Goal: Communication & Community: Answer question/provide support

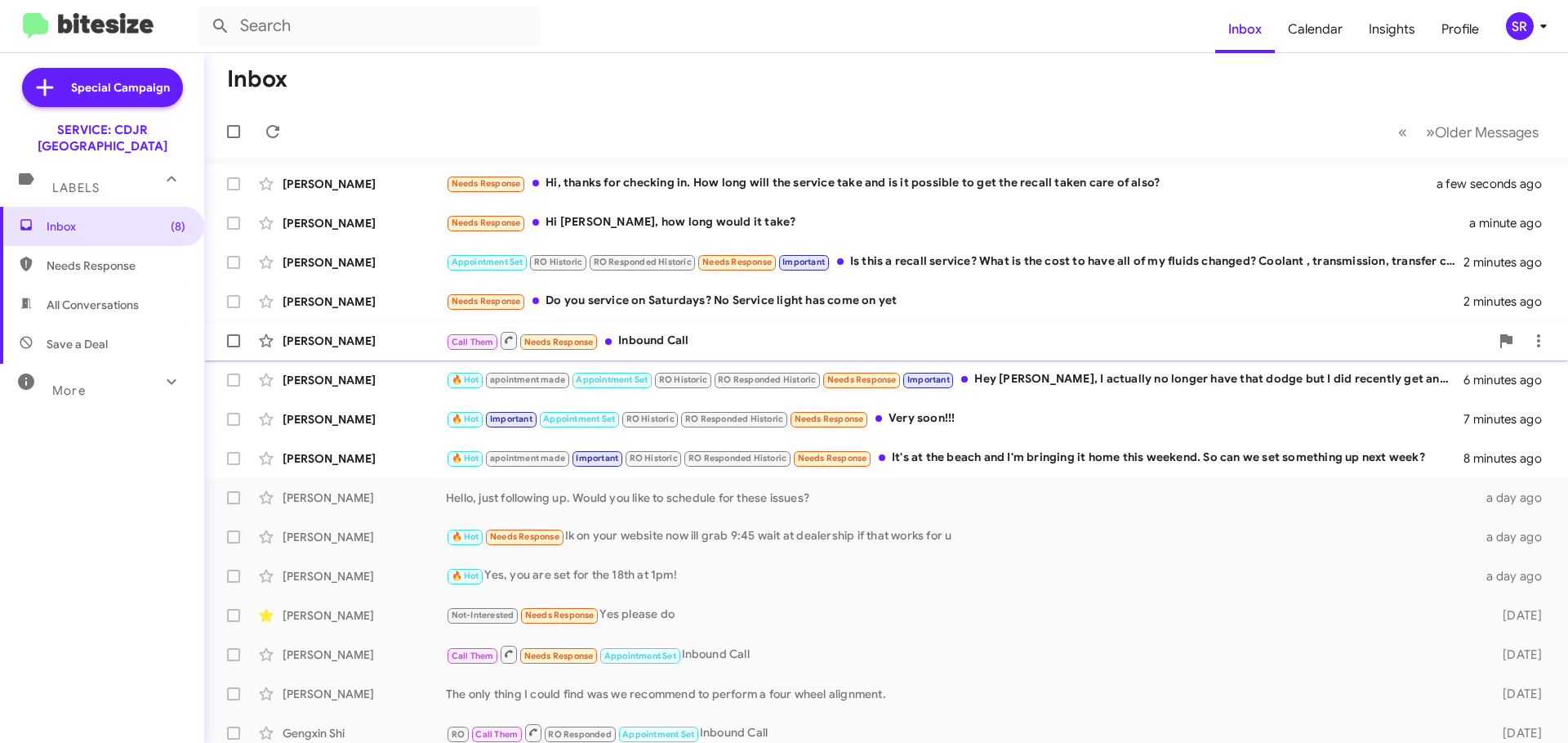
click at [690, 340] on div "Call Them Needs Response Inbound Call" at bounding box center [967, 340] width 1044 height 21
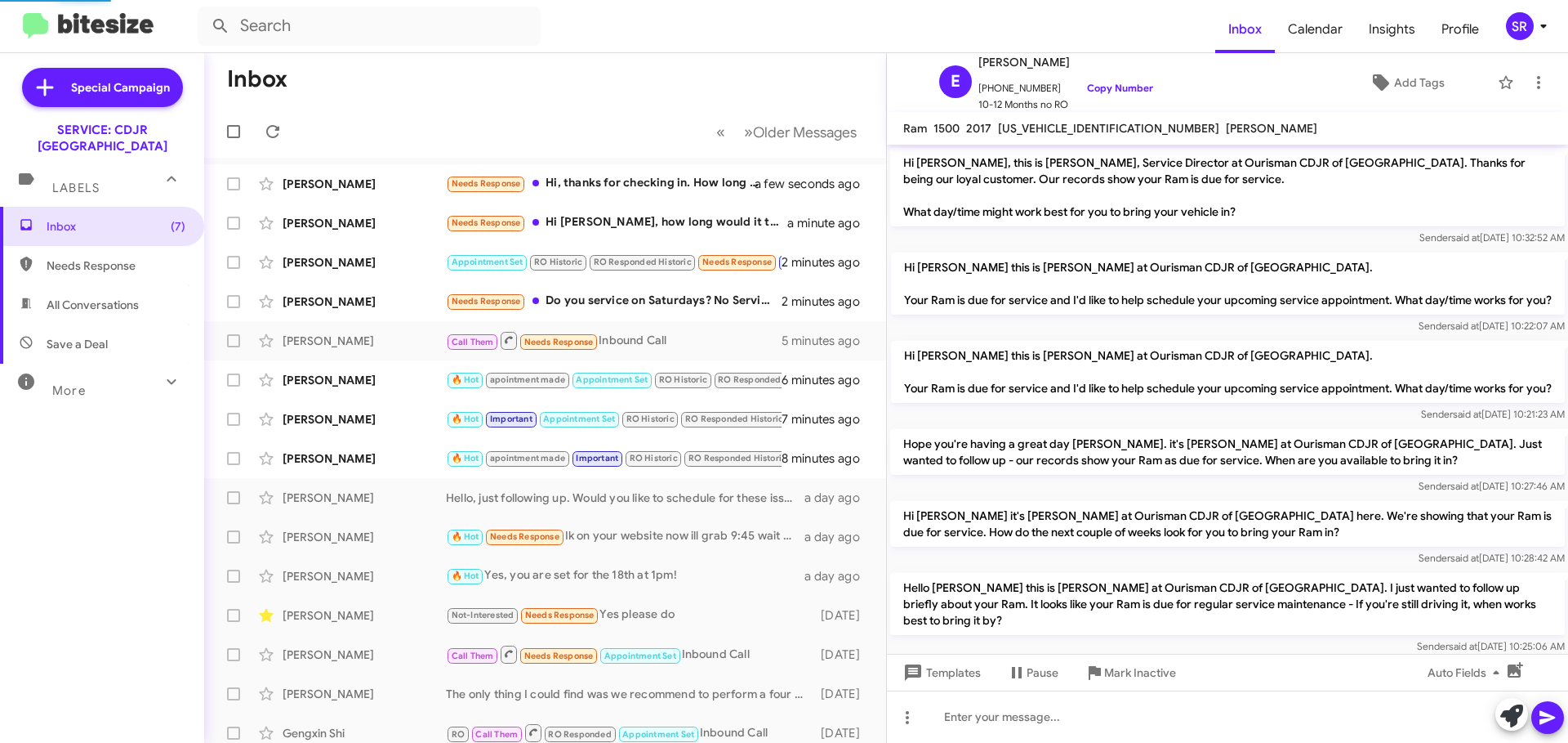
scroll to position [264, 0]
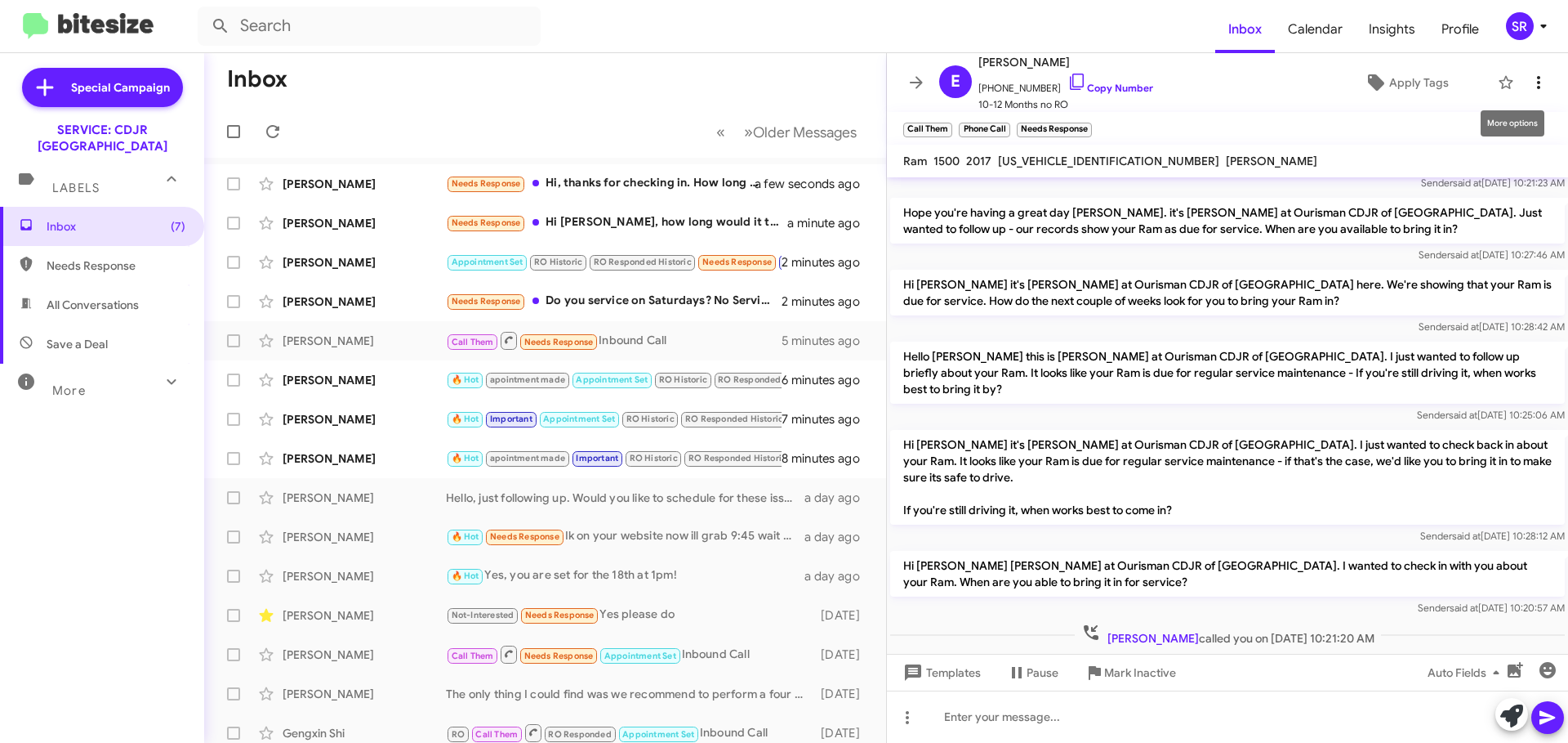
click at [1529, 73] on icon at bounding box center [1539, 83] width 20 height 20
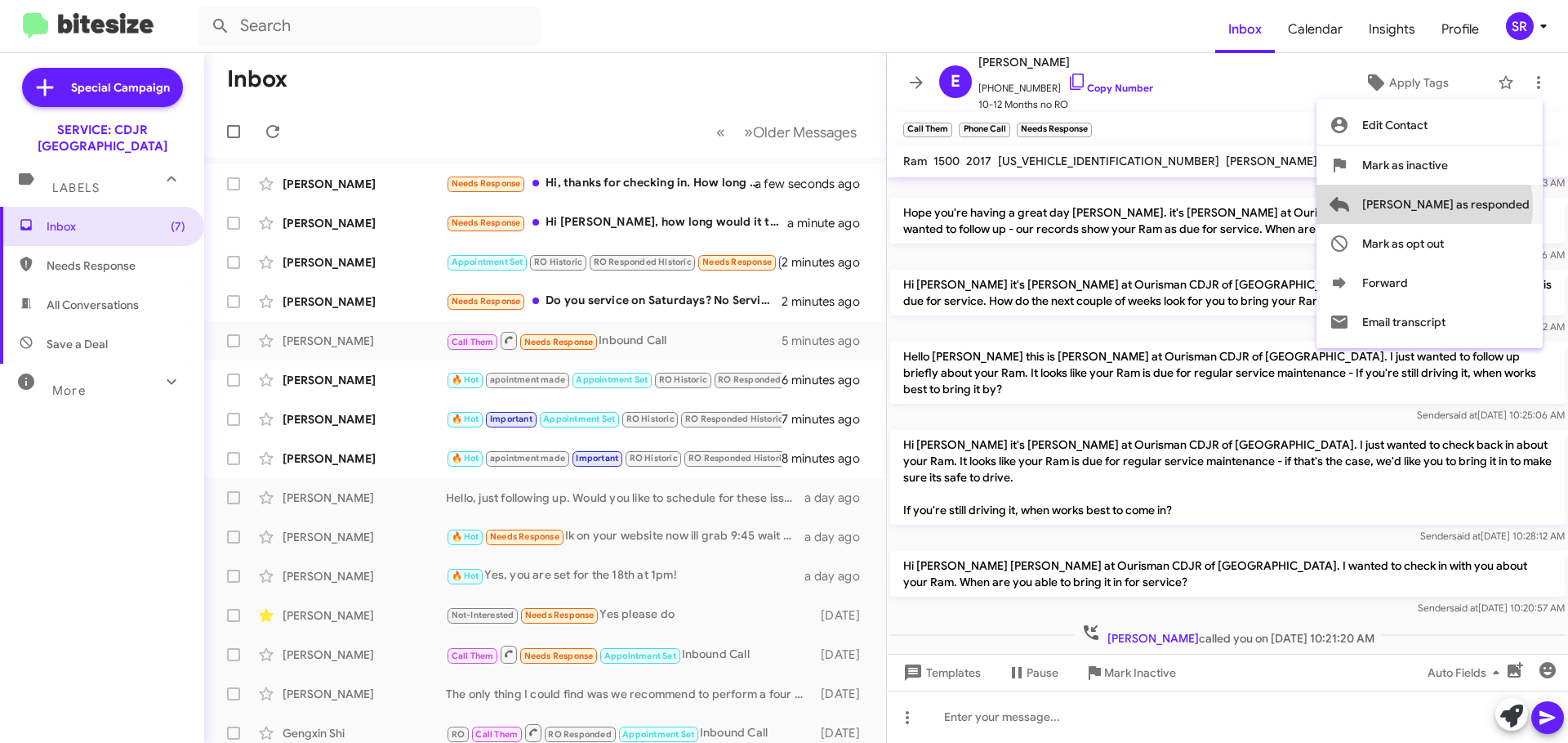
click at [1489, 206] on span "[PERSON_NAME] as responded" at bounding box center [1446, 203] width 168 height 39
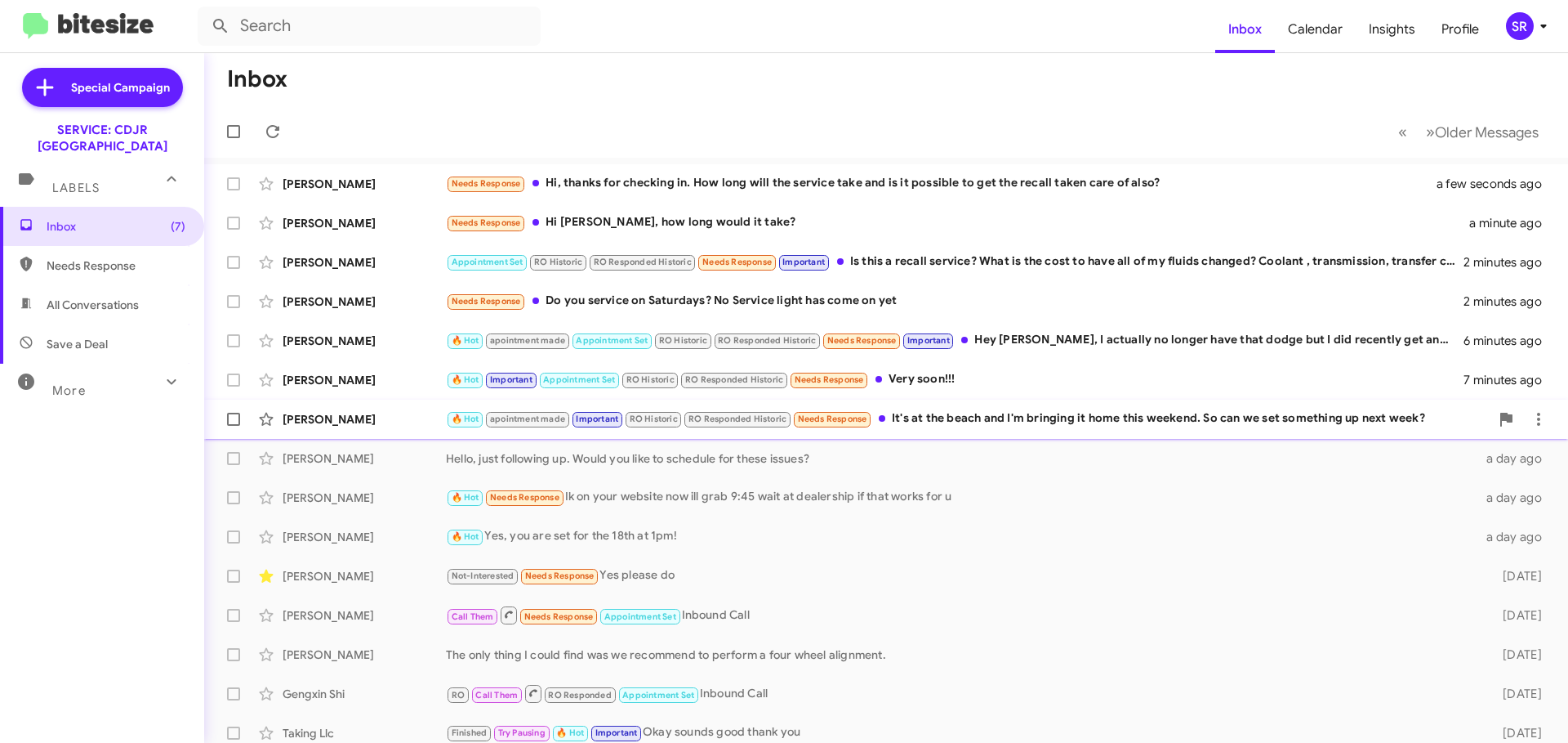
click at [977, 426] on div "🔥 Hot apointment made Important RO Historic RO Responded Historic Needs Respons…" at bounding box center [967, 418] width 1044 height 19
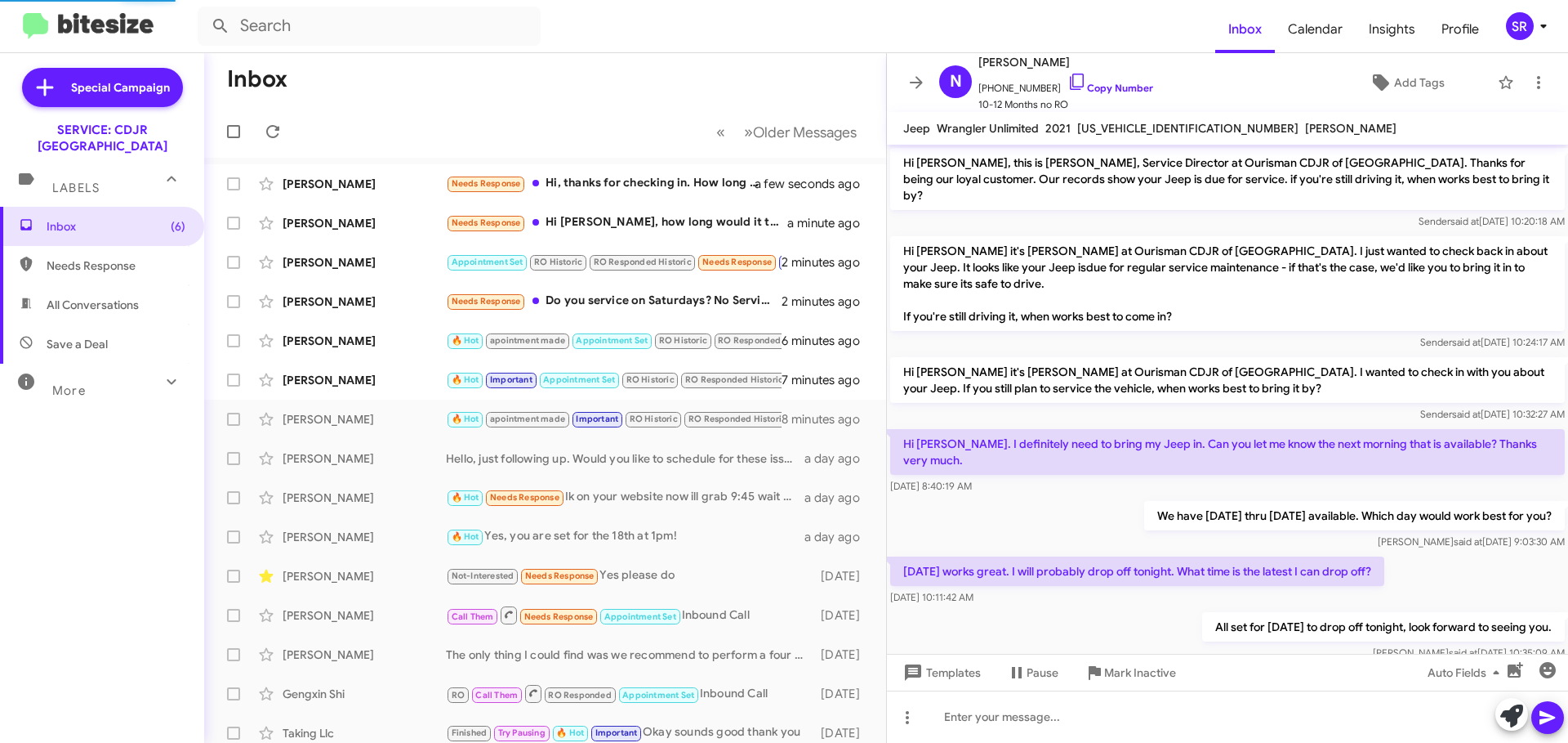
scroll to position [381, 0]
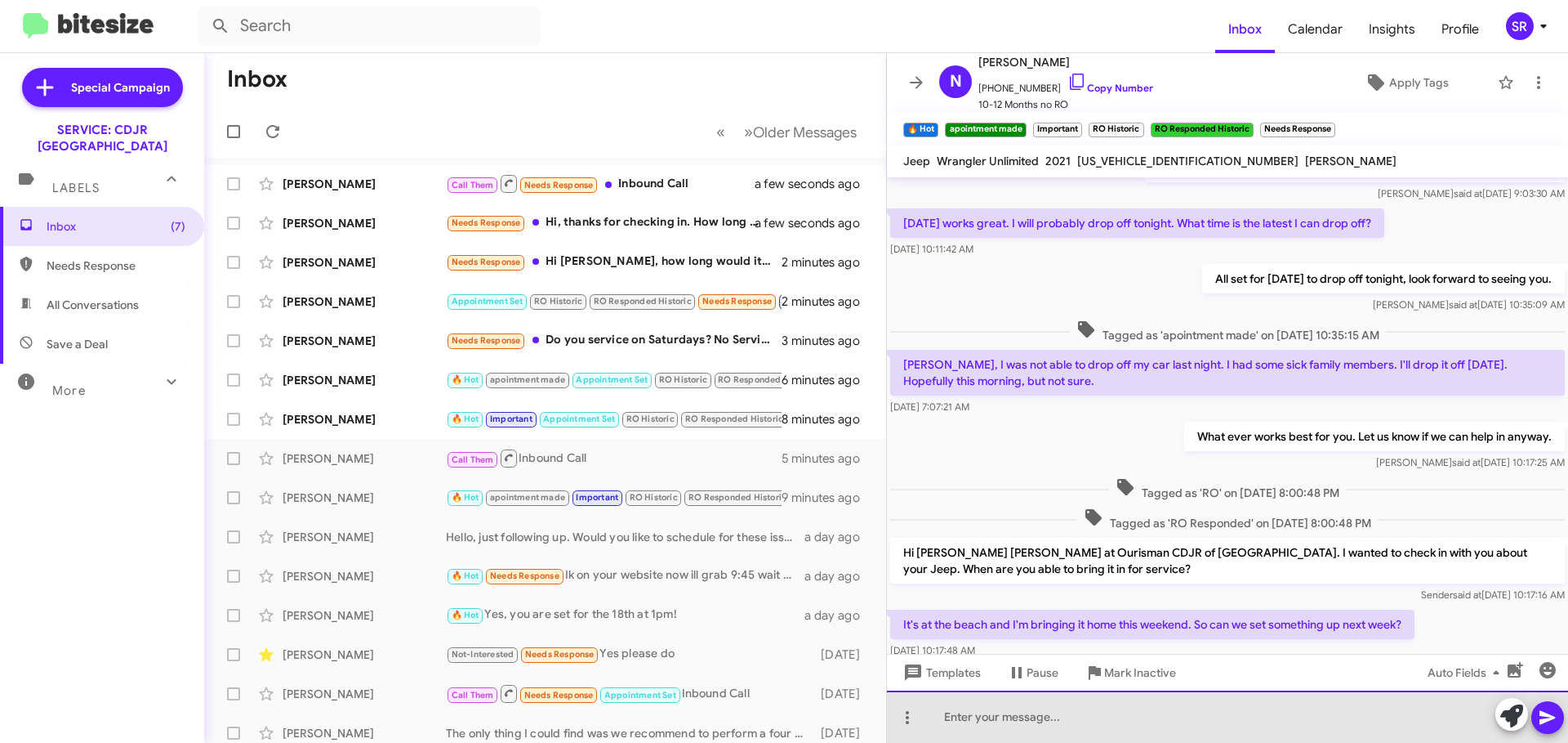
click at [1035, 716] on div at bounding box center [1227, 716] width 681 height 52
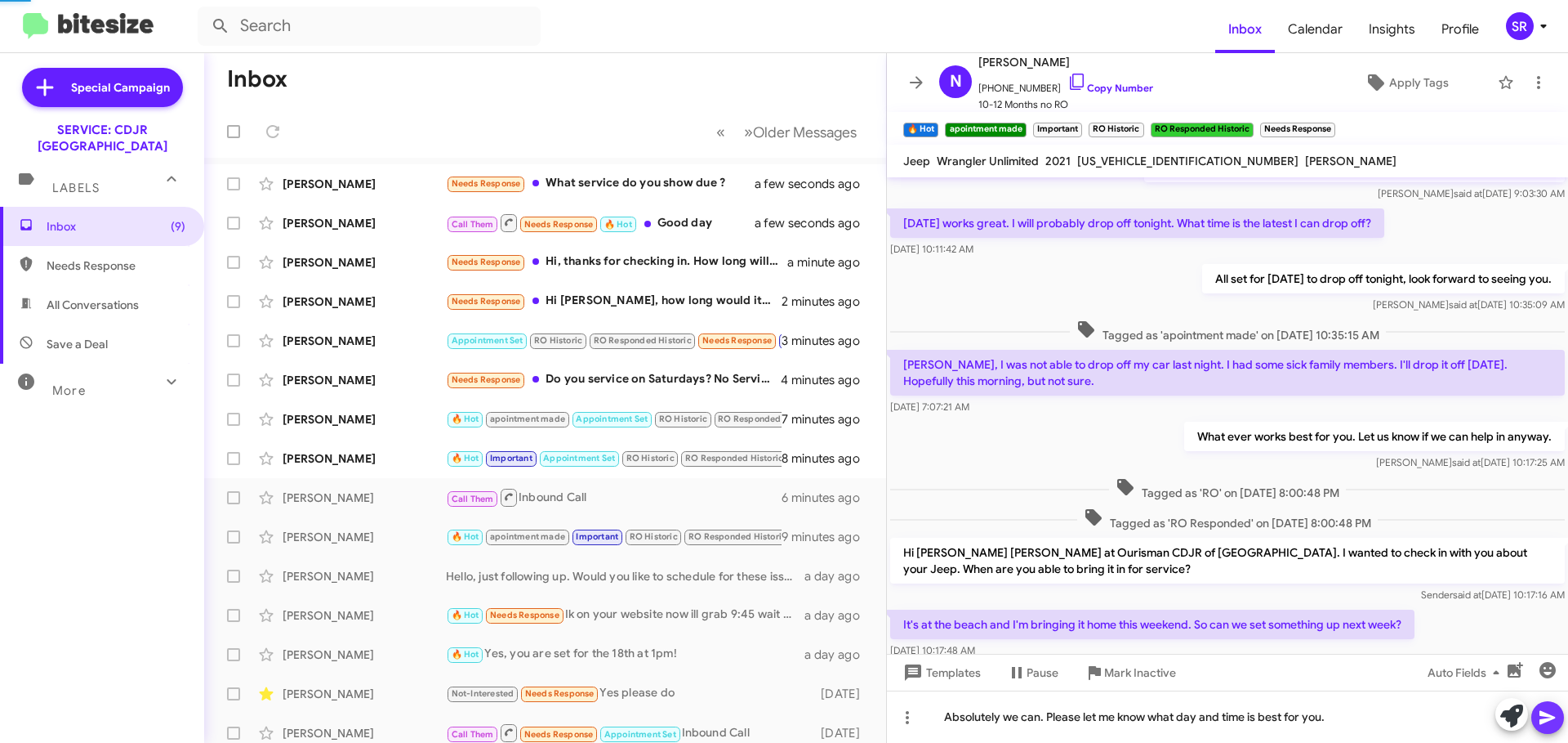
click at [1551, 720] on icon at bounding box center [1547, 717] width 20 height 20
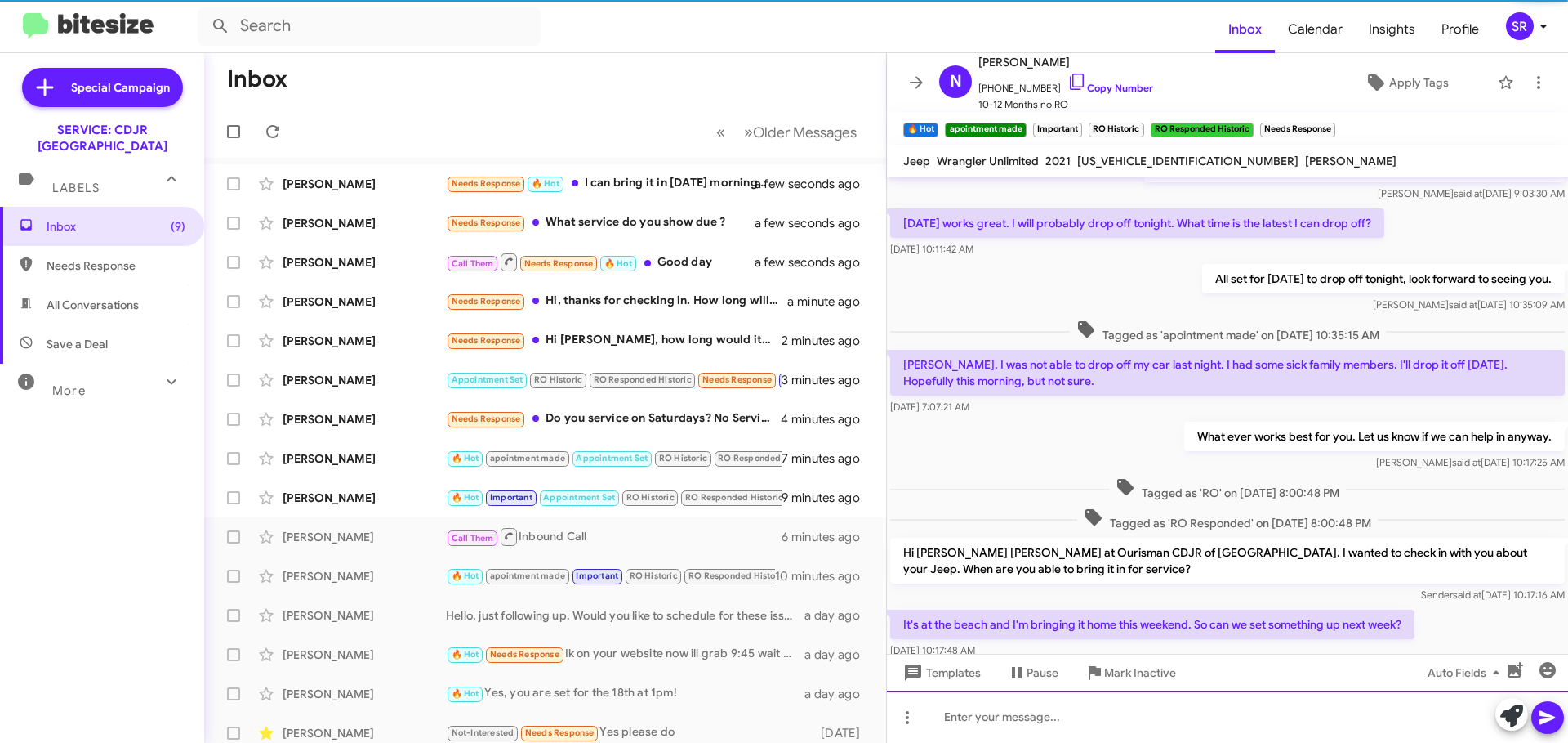
scroll to position [0, 0]
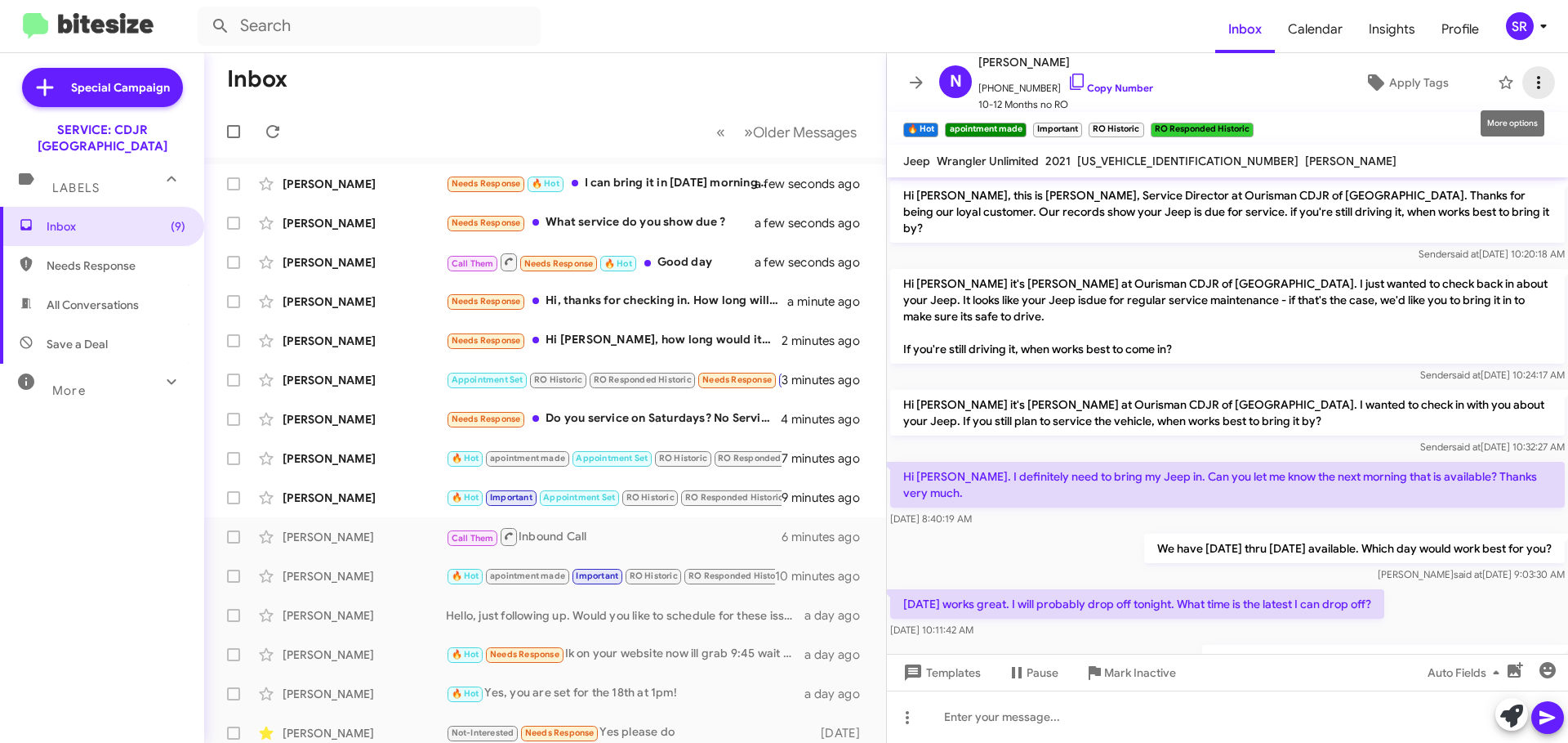
click at [1529, 91] on icon at bounding box center [1539, 83] width 20 height 20
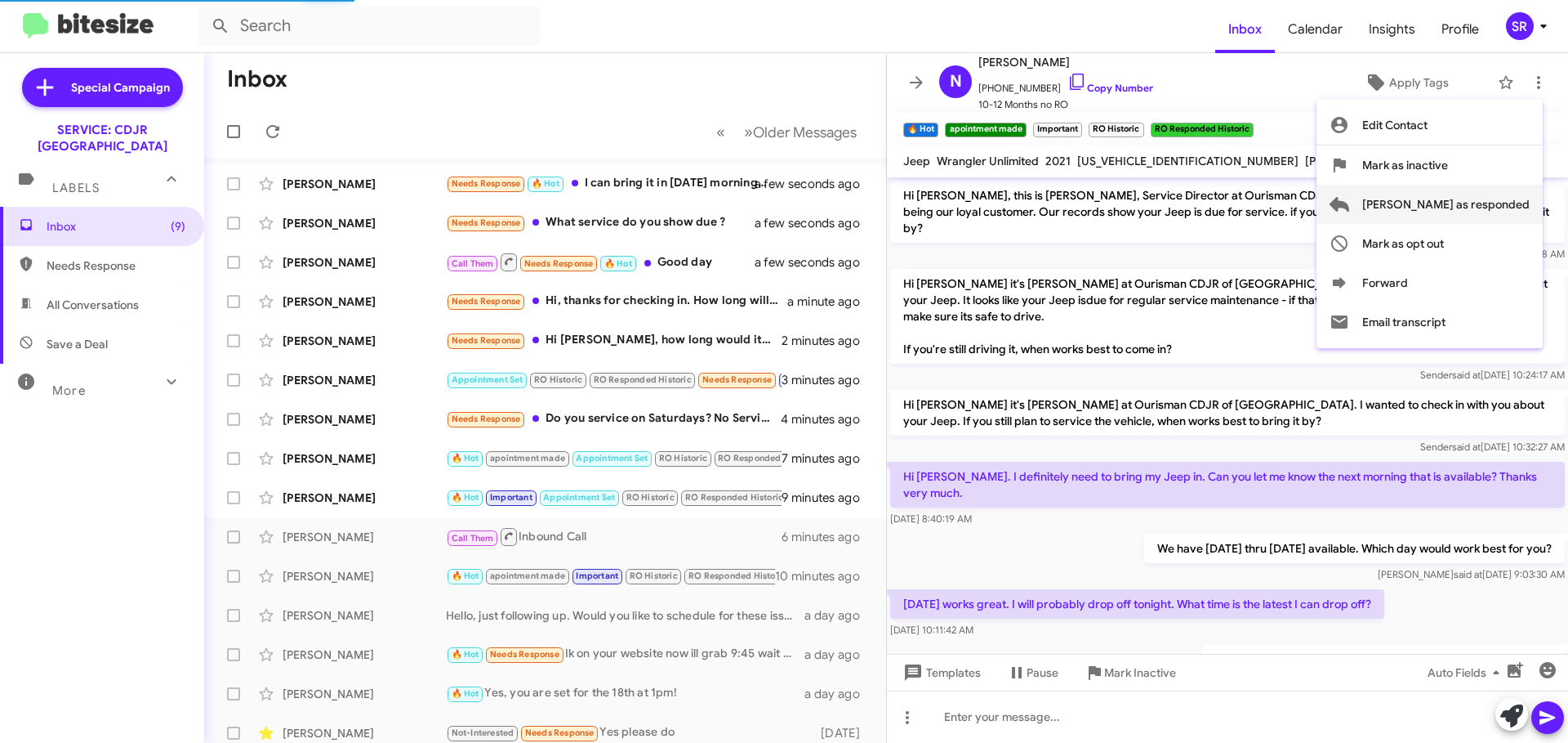
click at [1487, 212] on span "[PERSON_NAME] as responded" at bounding box center [1446, 203] width 168 height 39
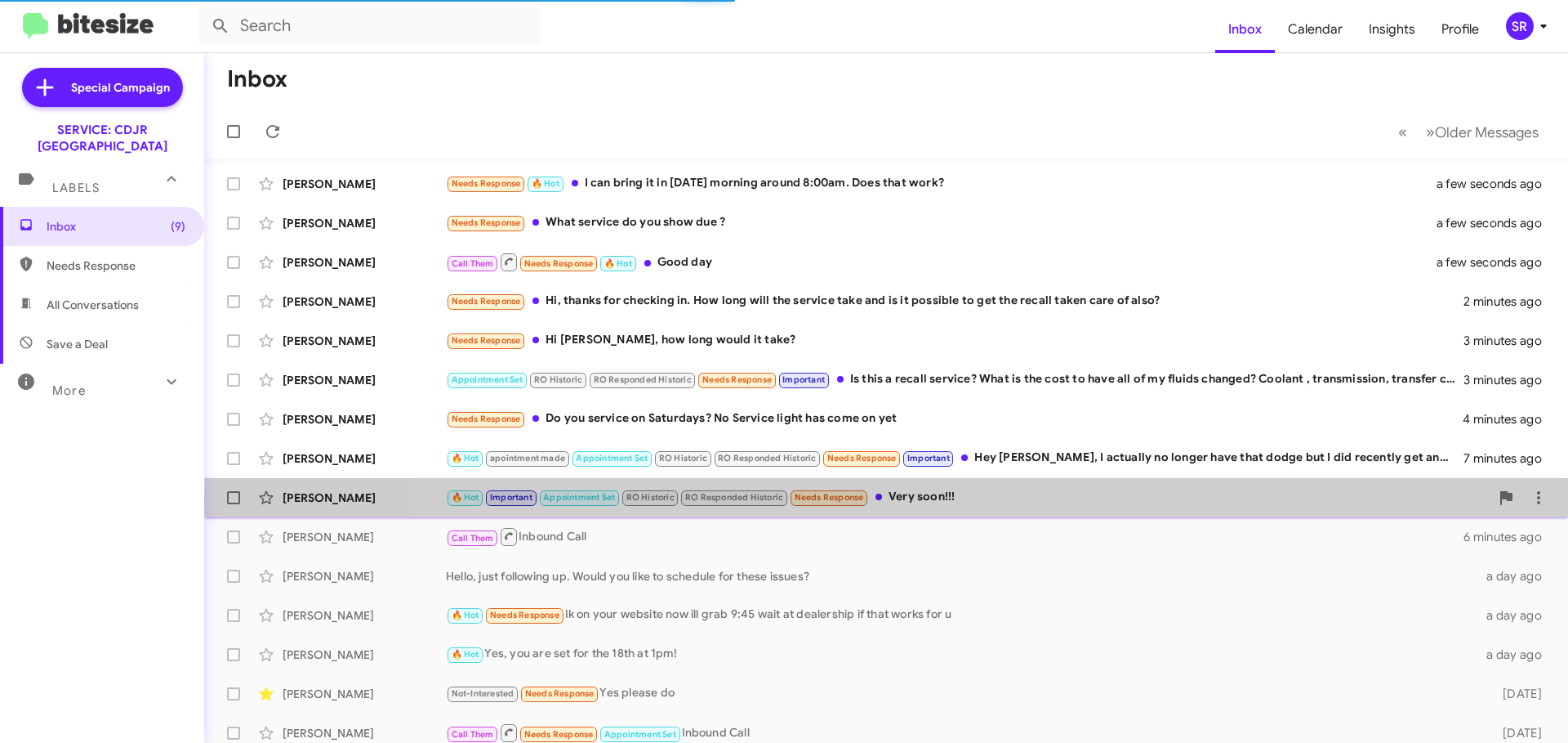
click at [993, 503] on div "🔥 Hot Important Appointment Set RO Historic RO Responded Historic Needs Respons…" at bounding box center [967, 497] width 1044 height 19
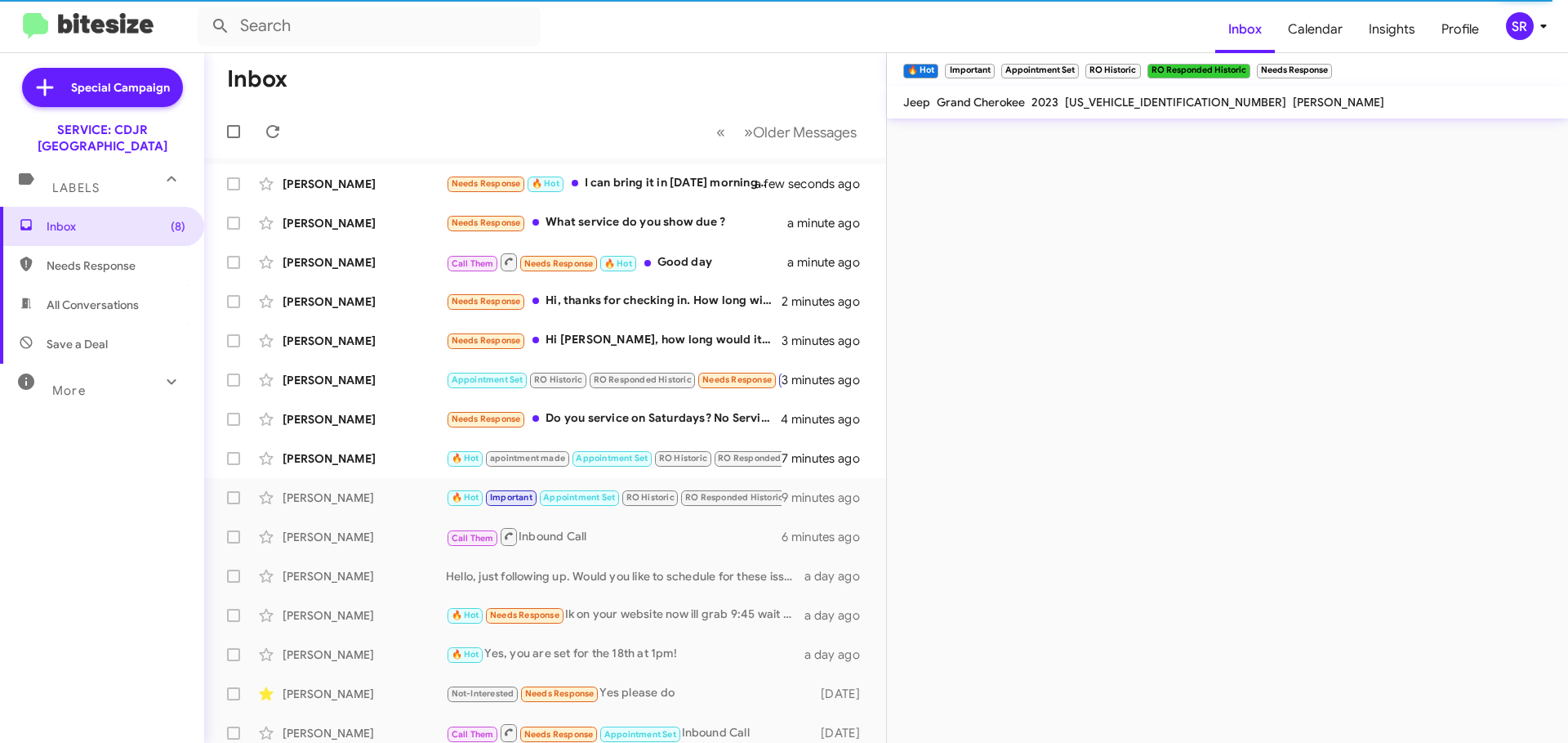
click at [1108, 461] on div "🔥 Hot × Important × Appointment Set × RO Historic × RO Responded Historic × Nee…" at bounding box center [1227, 398] width 681 height 690
click at [114, 207] on span "Inbox (8)" at bounding box center [102, 226] width 204 height 39
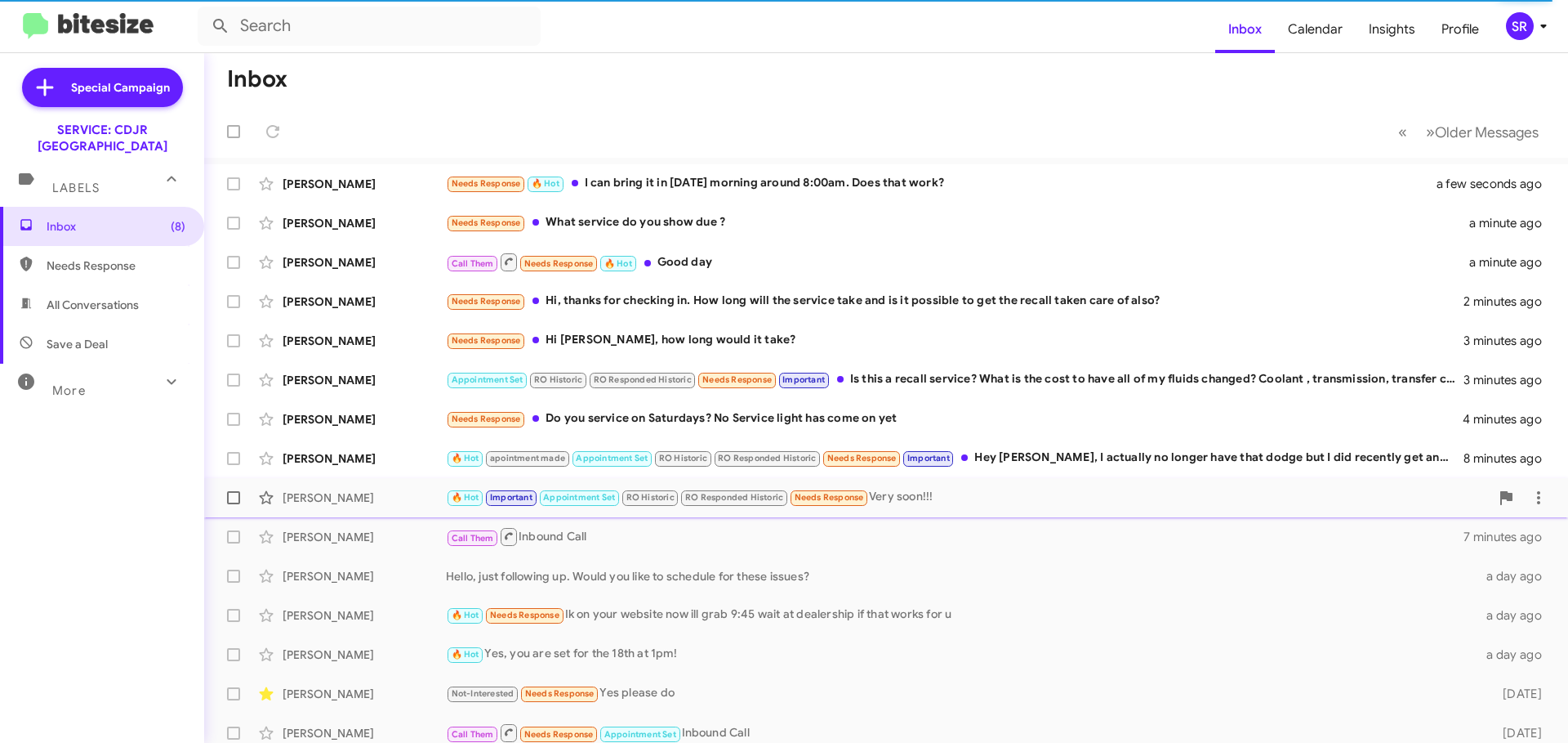
click at [962, 505] on div "🔥 Hot Important Appointment Set RO Historic RO Responded Historic Needs Respons…" at bounding box center [967, 497] width 1044 height 19
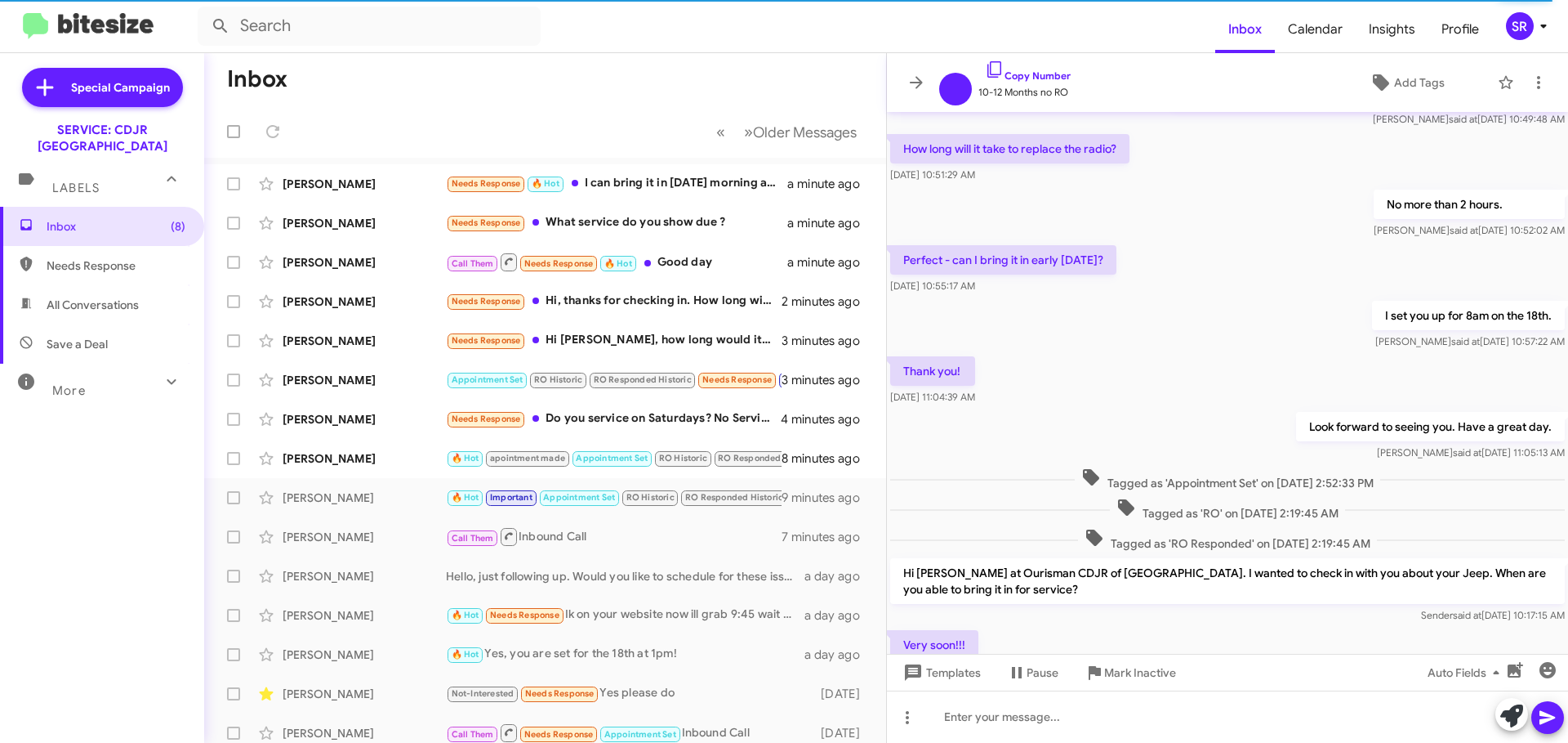
scroll to position [570, 0]
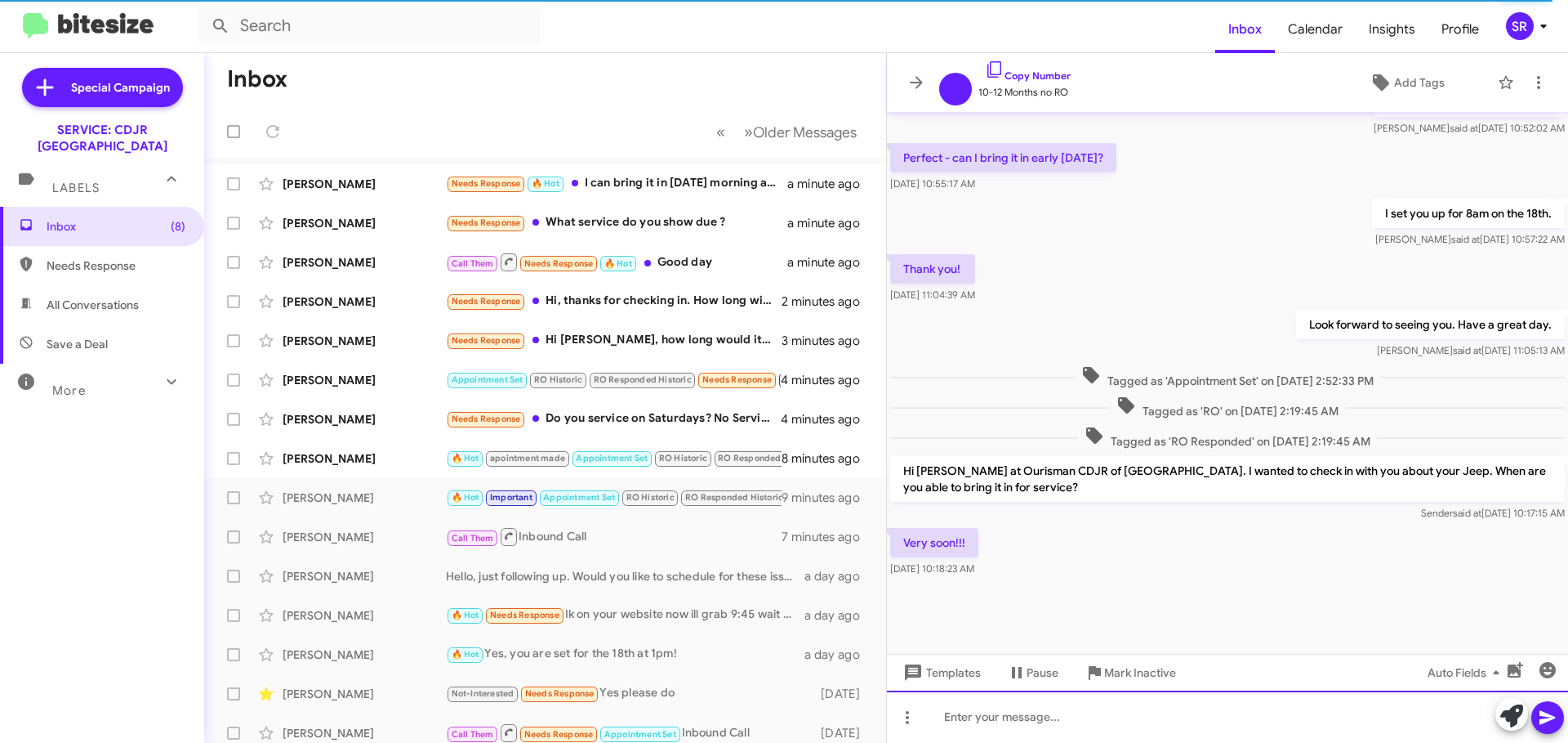
click at [968, 726] on div at bounding box center [1227, 716] width 681 height 52
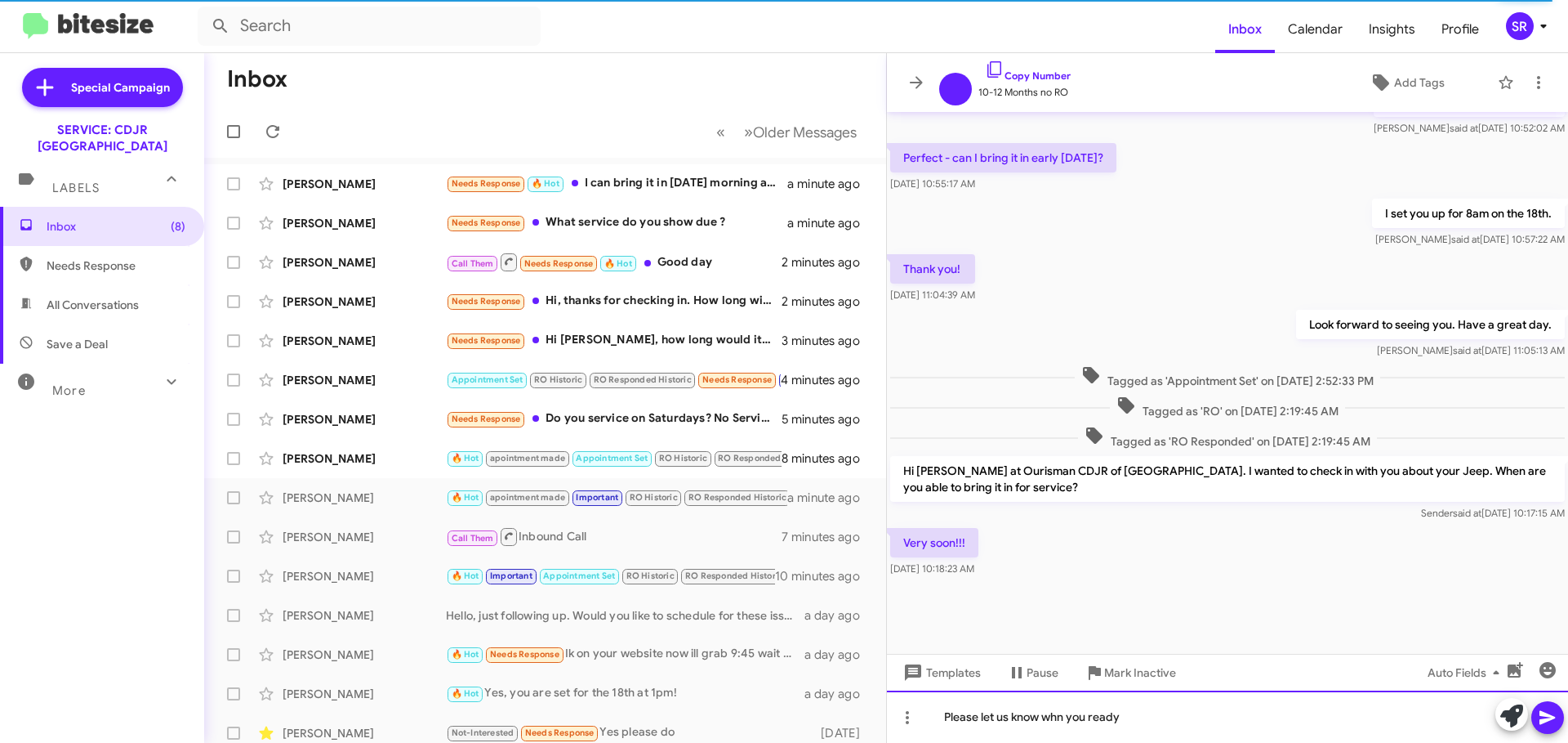
click at [1049, 722] on div "Please let us know whn you ready" at bounding box center [1227, 716] width 681 height 52
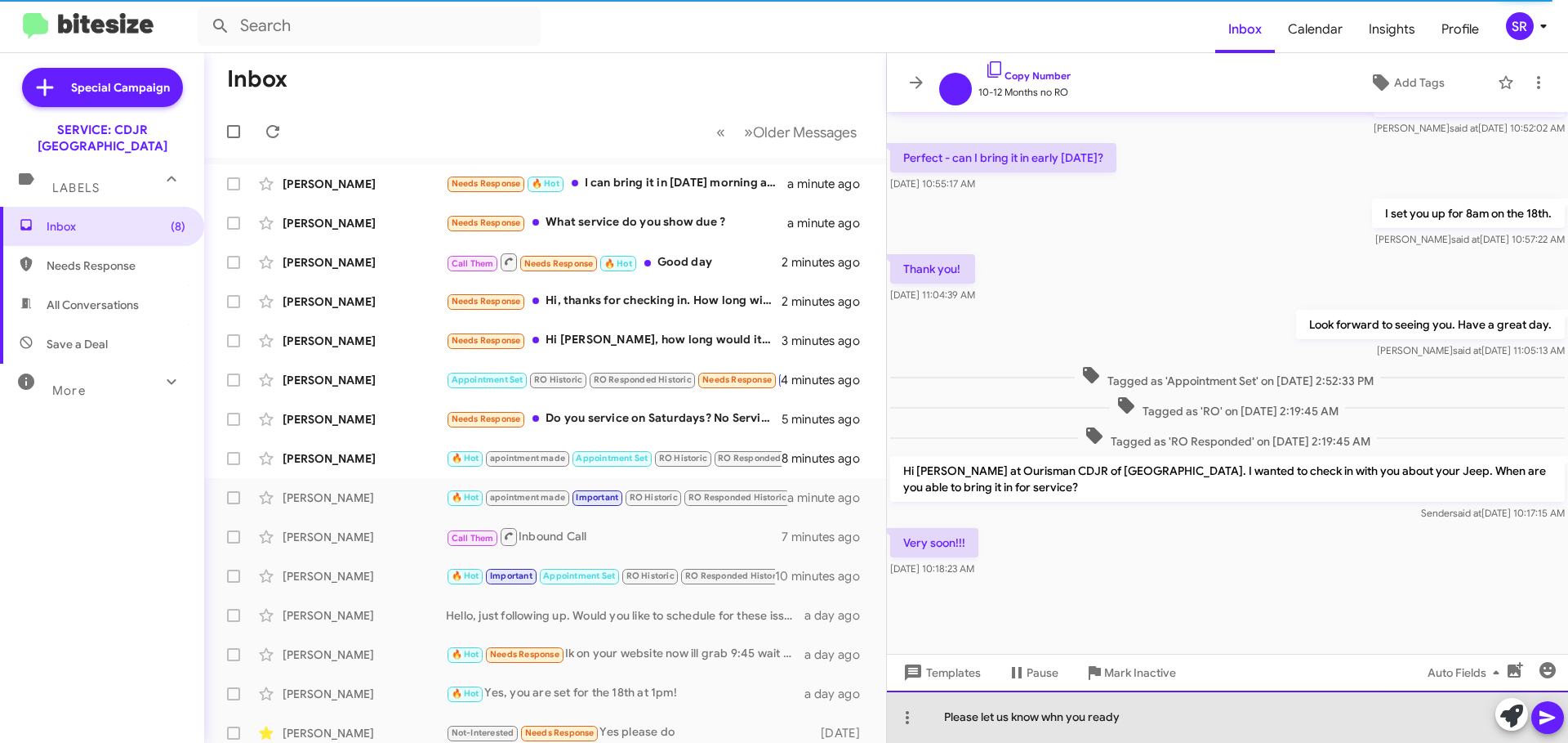
click at [1060, 722] on div "Please let us know whn you ready" at bounding box center [1227, 716] width 681 height 52
click at [1066, 721] on div "Please let us know whn you ready" at bounding box center [1227, 716] width 681 height 52
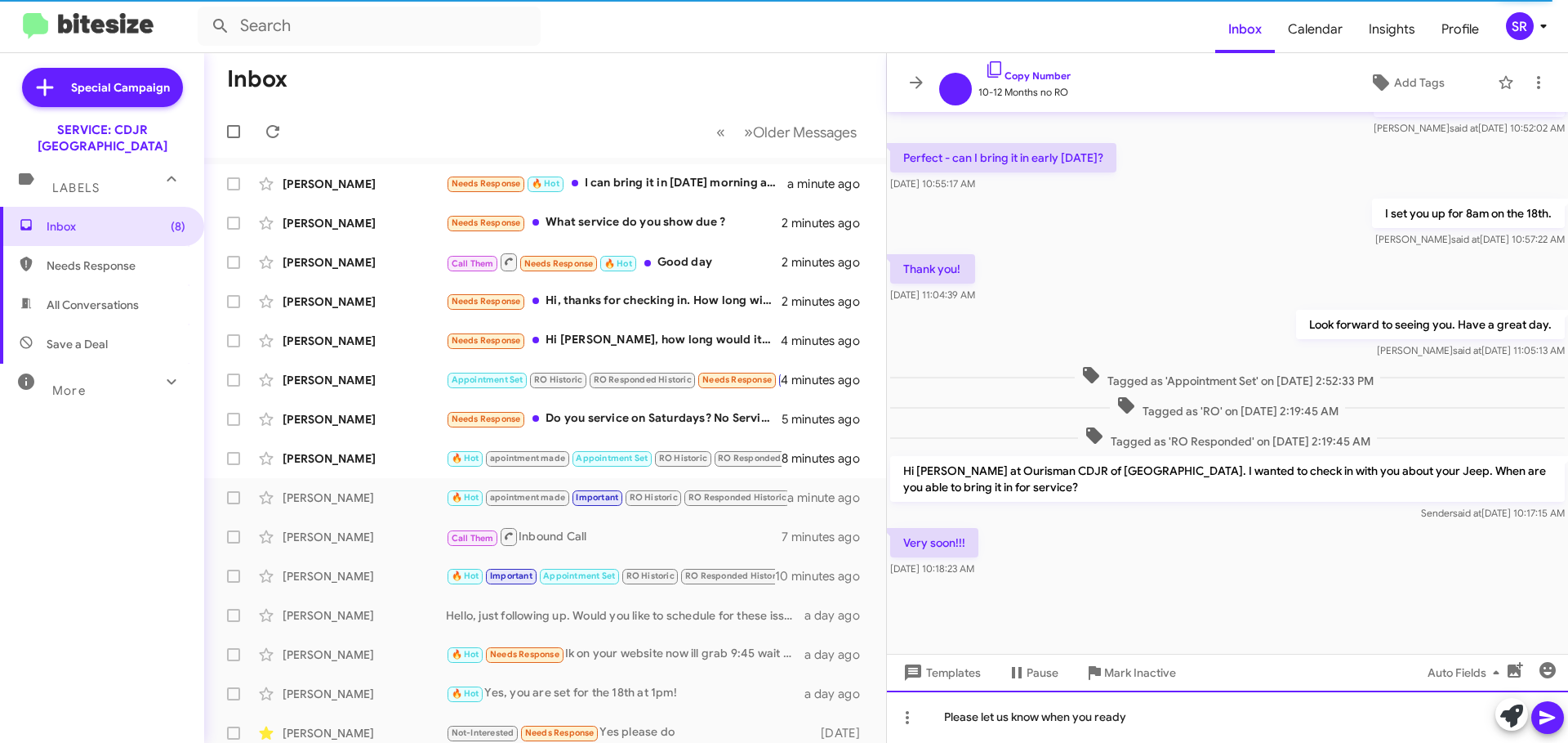
click at [1135, 727] on div "Please let us know when you ready" at bounding box center [1227, 716] width 681 height 52
click at [1543, 725] on icon at bounding box center [1547, 717] width 20 height 20
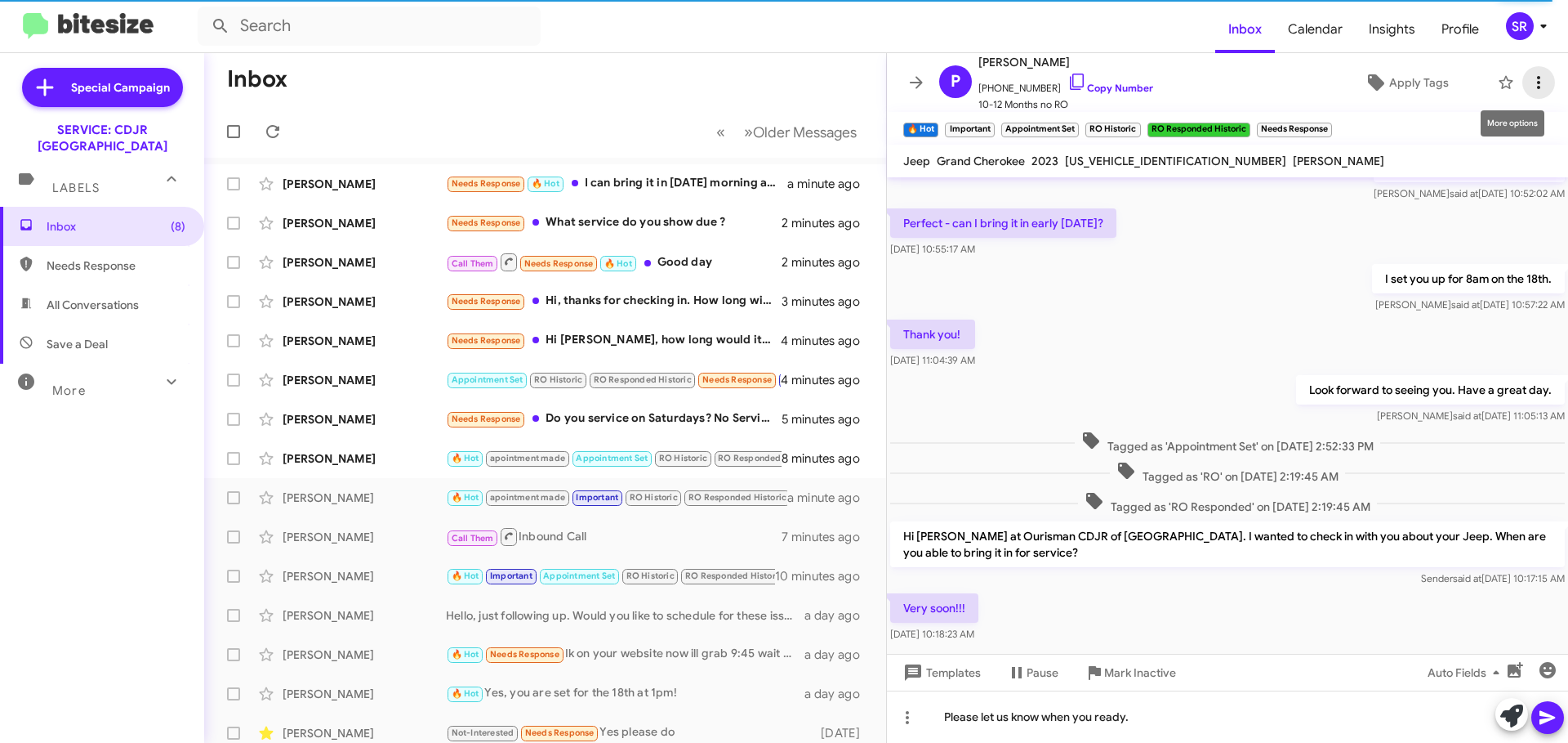
click at [1538, 92] on button at bounding box center [1538, 82] width 32 height 32
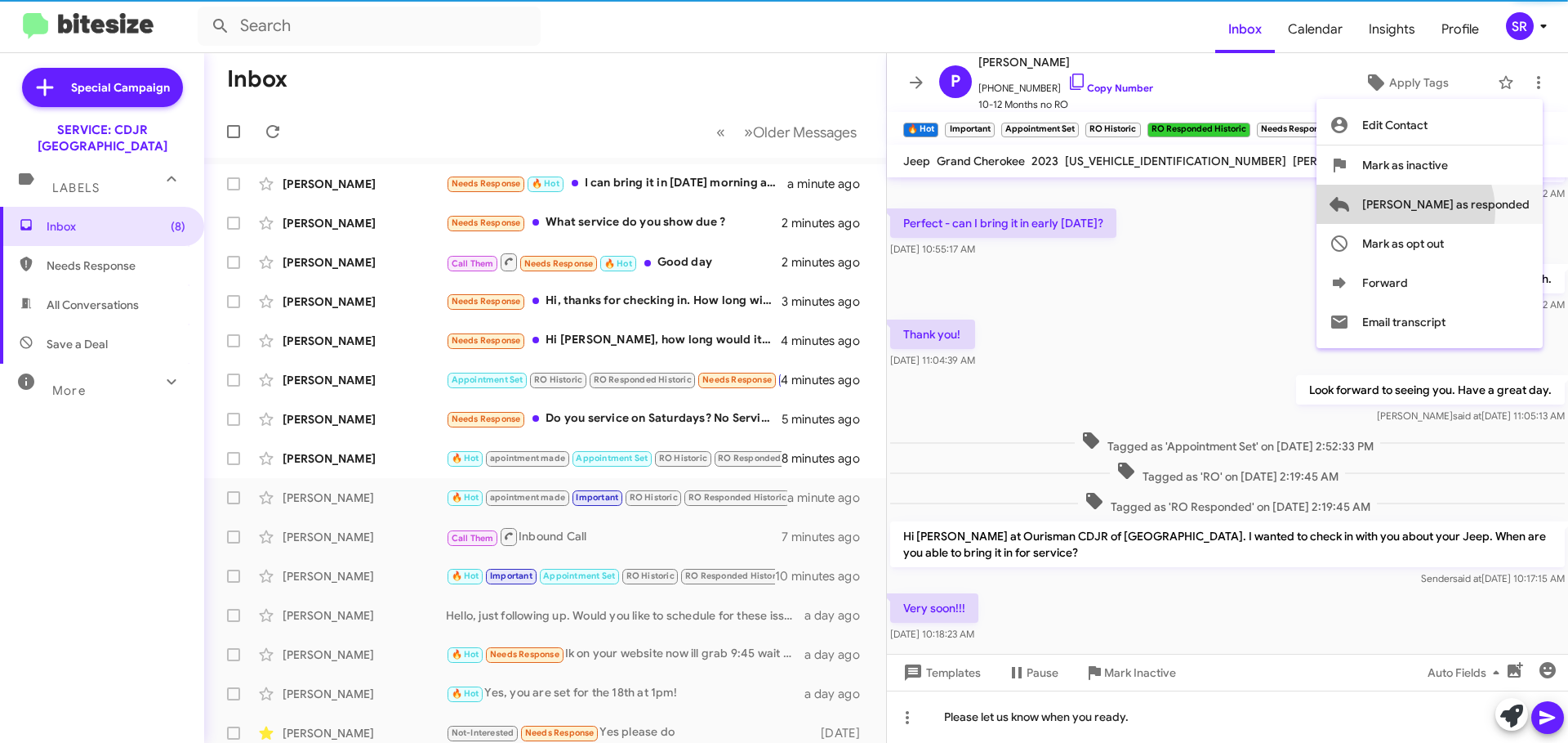
click at [1470, 211] on span "[PERSON_NAME] as responded" at bounding box center [1446, 203] width 168 height 39
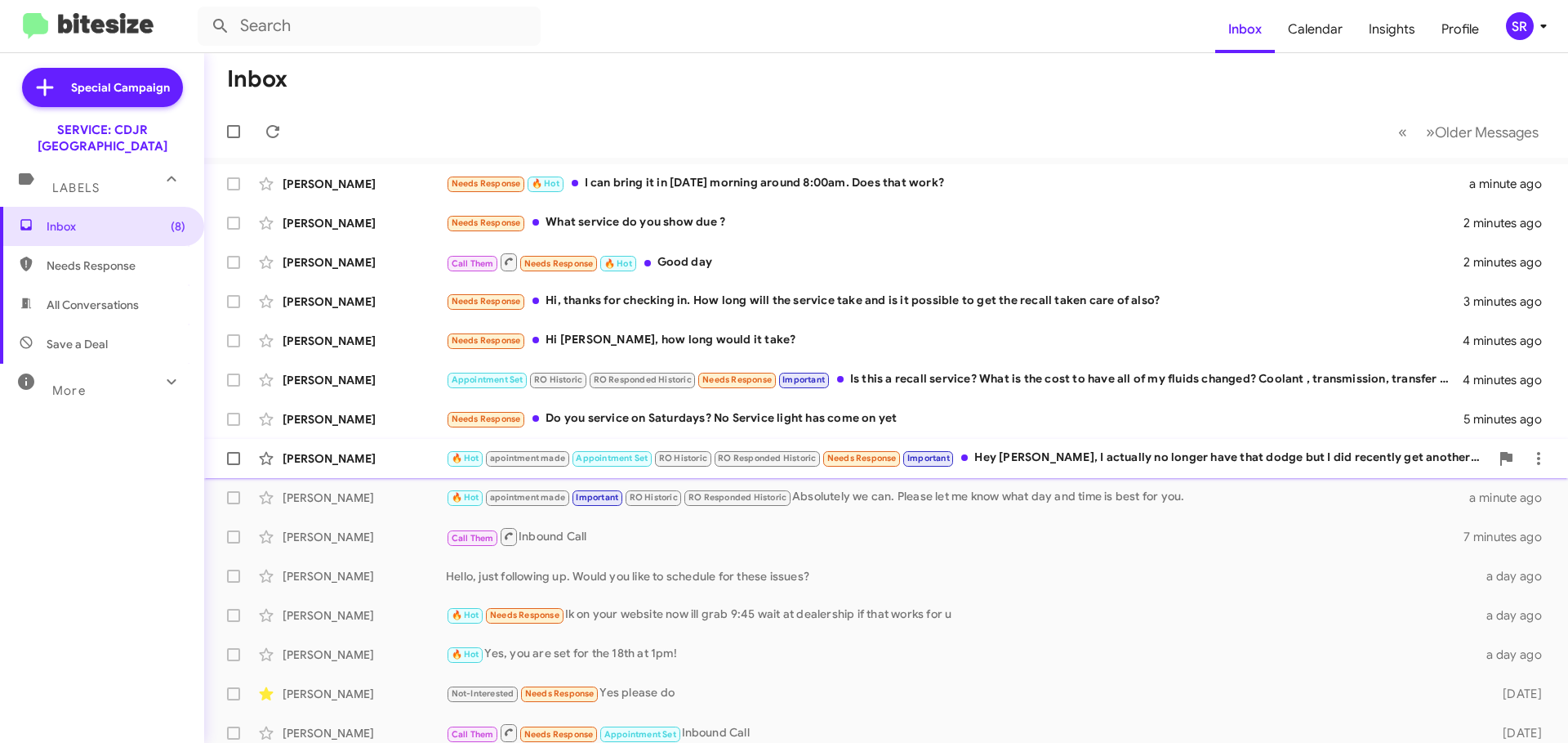
click at [1231, 464] on div "🔥 Hot apointment made Appointment Set RO Historic RO Responded Historic Needs R…" at bounding box center [967, 457] width 1044 height 19
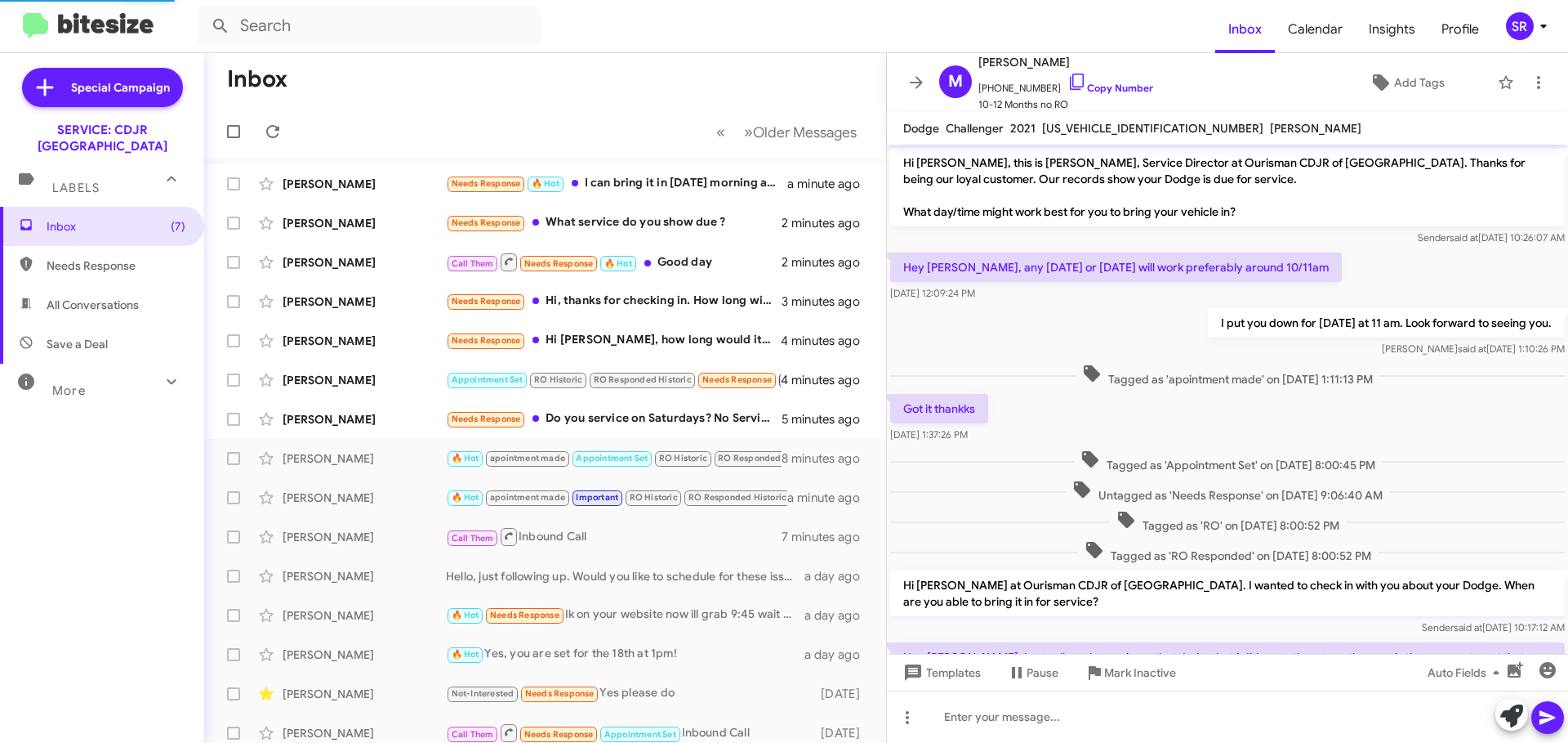
scroll to position [102, 0]
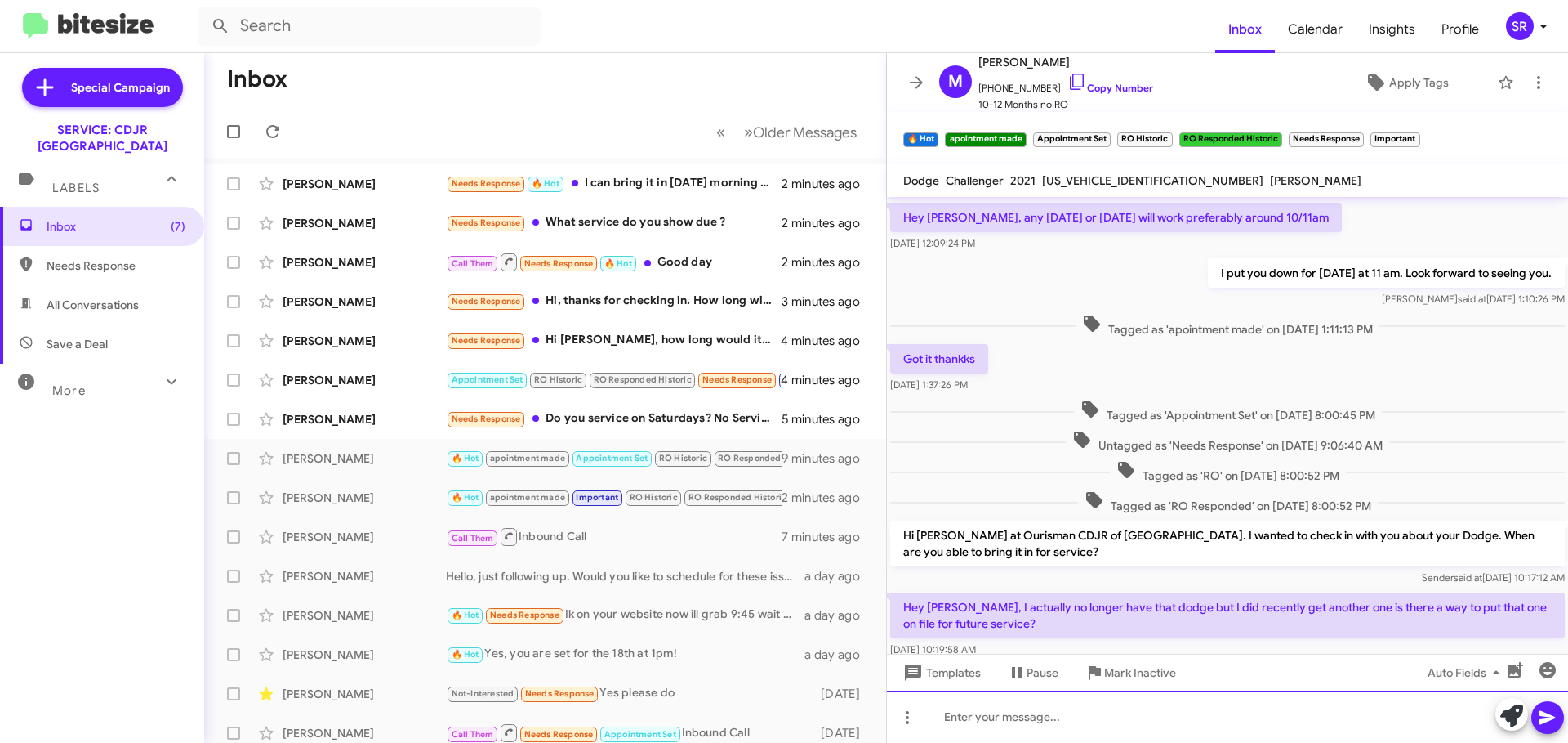
click at [991, 713] on div at bounding box center [1227, 716] width 681 height 52
click at [1542, 706] on span at bounding box center [1547, 717] width 20 height 32
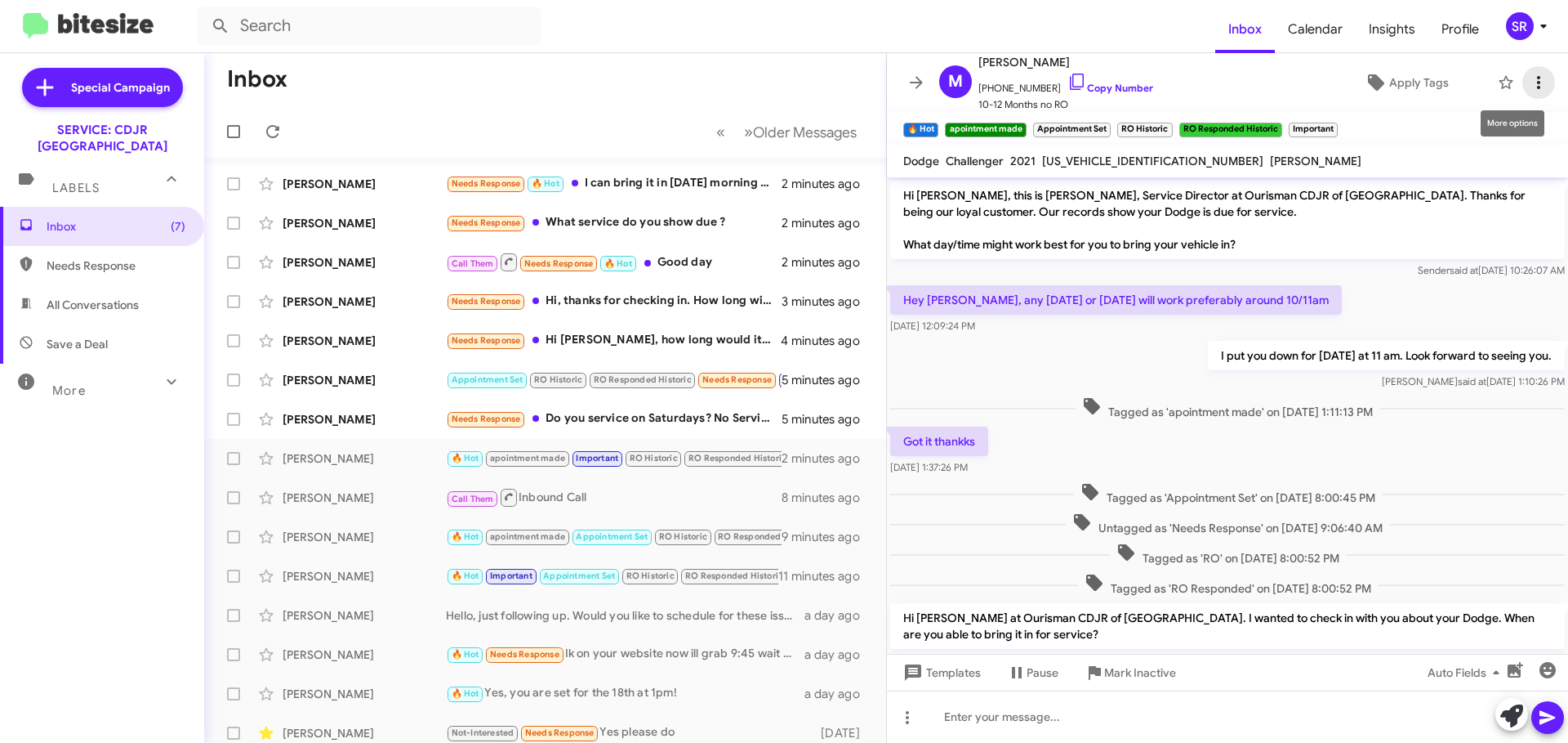
click at [1533, 81] on icon at bounding box center [1539, 83] width 20 height 20
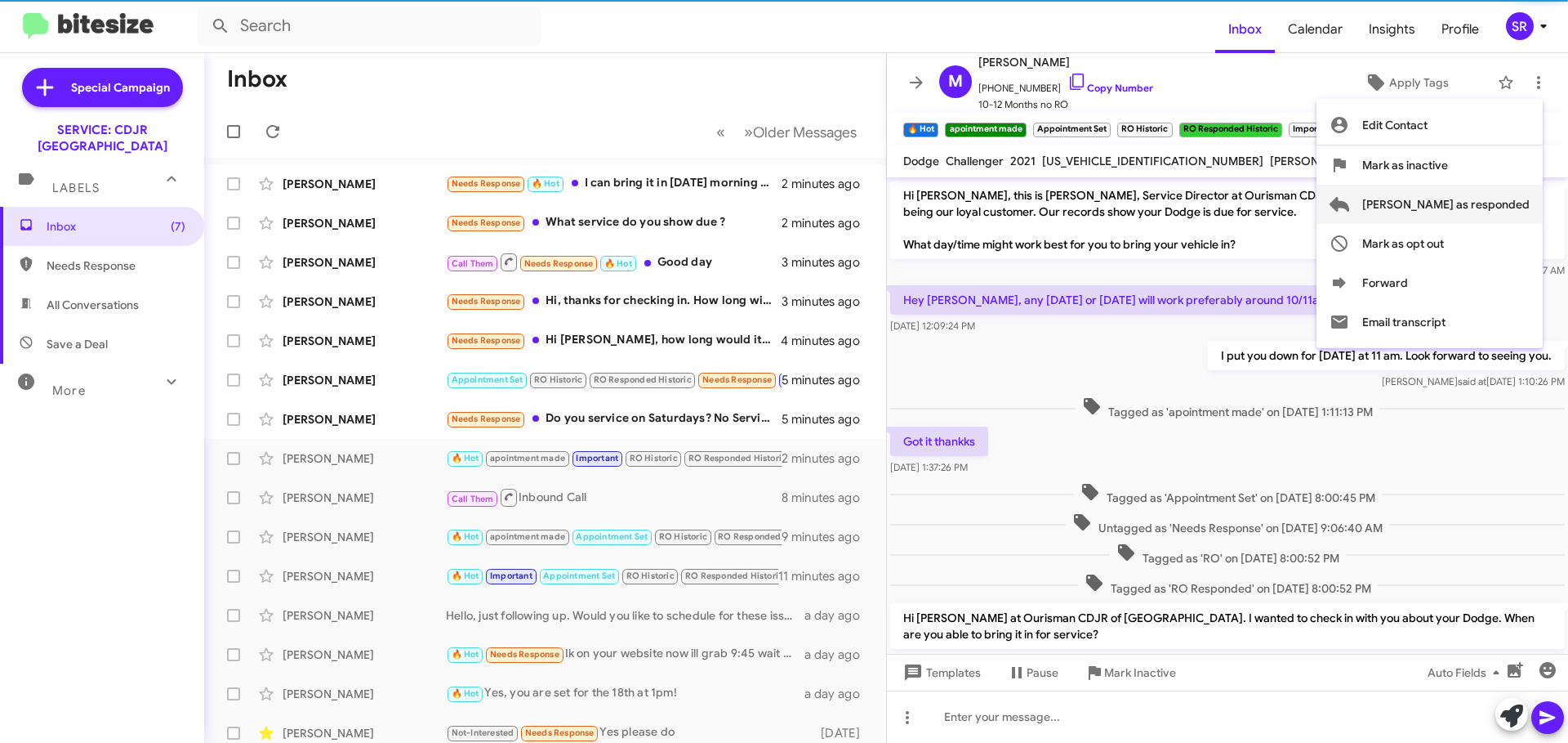
click at [1483, 209] on span "[PERSON_NAME] as responded" at bounding box center [1446, 203] width 168 height 39
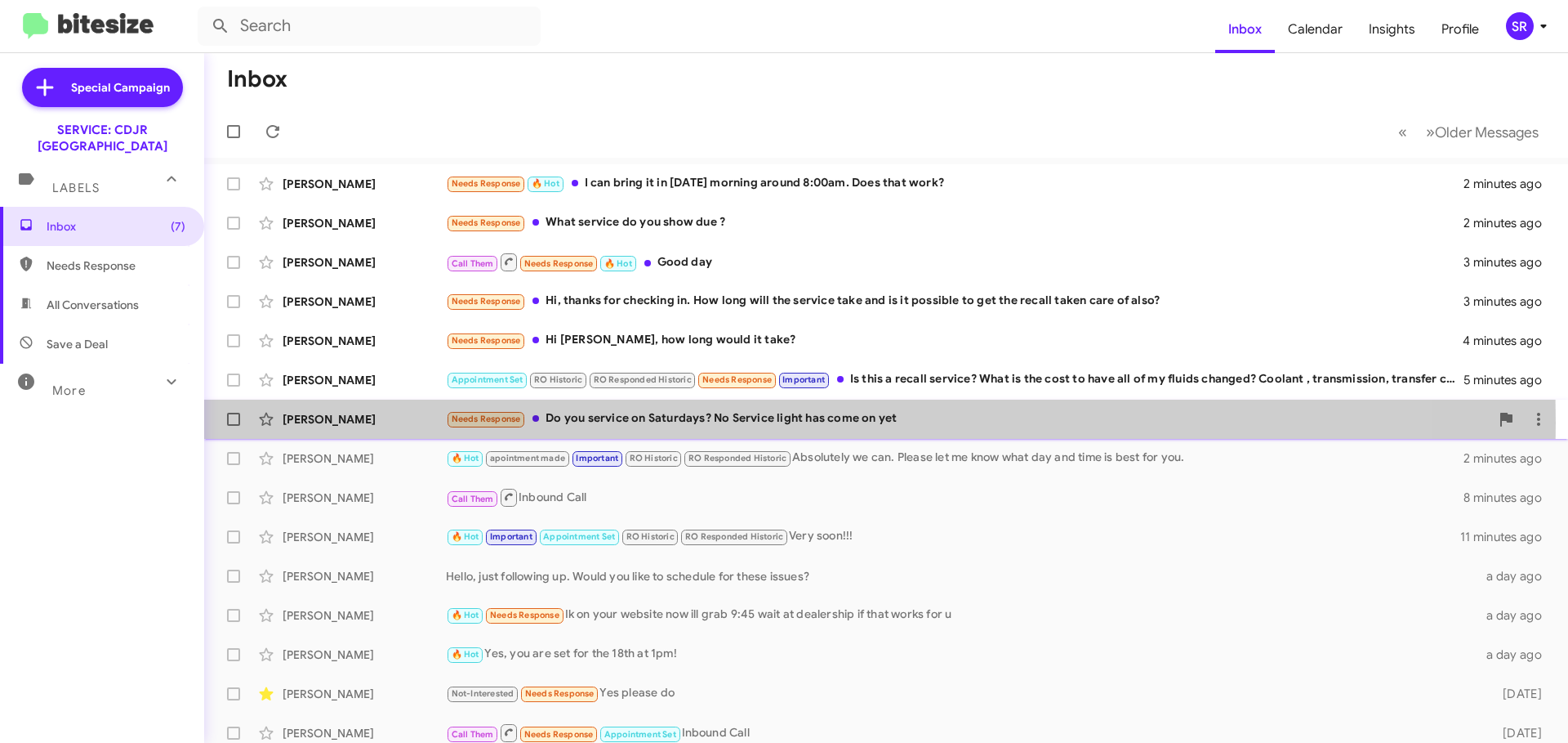
click at [664, 423] on div "Needs Response Do you service on Saturdays? No Service light has come on yet" at bounding box center [967, 418] width 1044 height 19
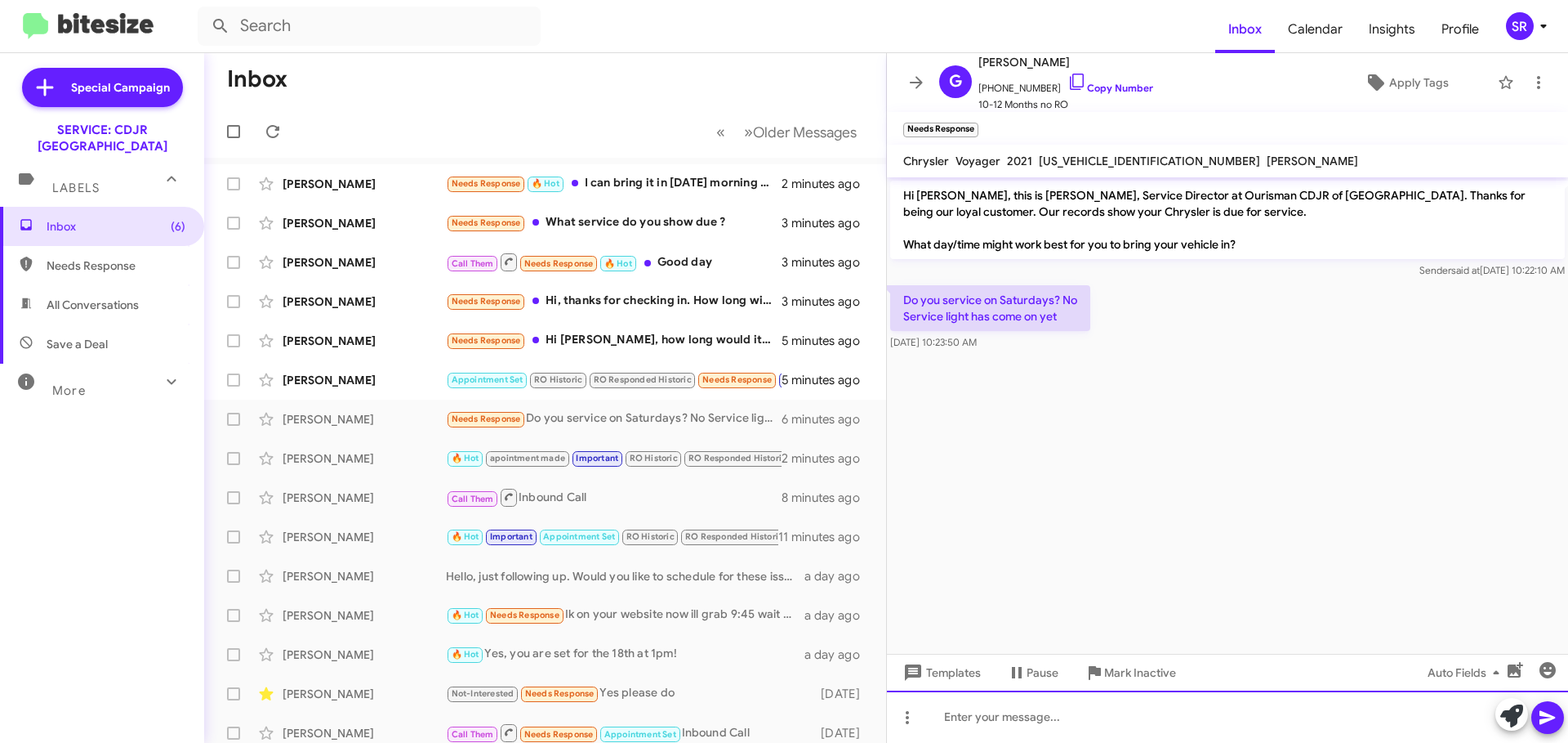
click at [1001, 721] on div at bounding box center [1227, 716] width 681 height 52
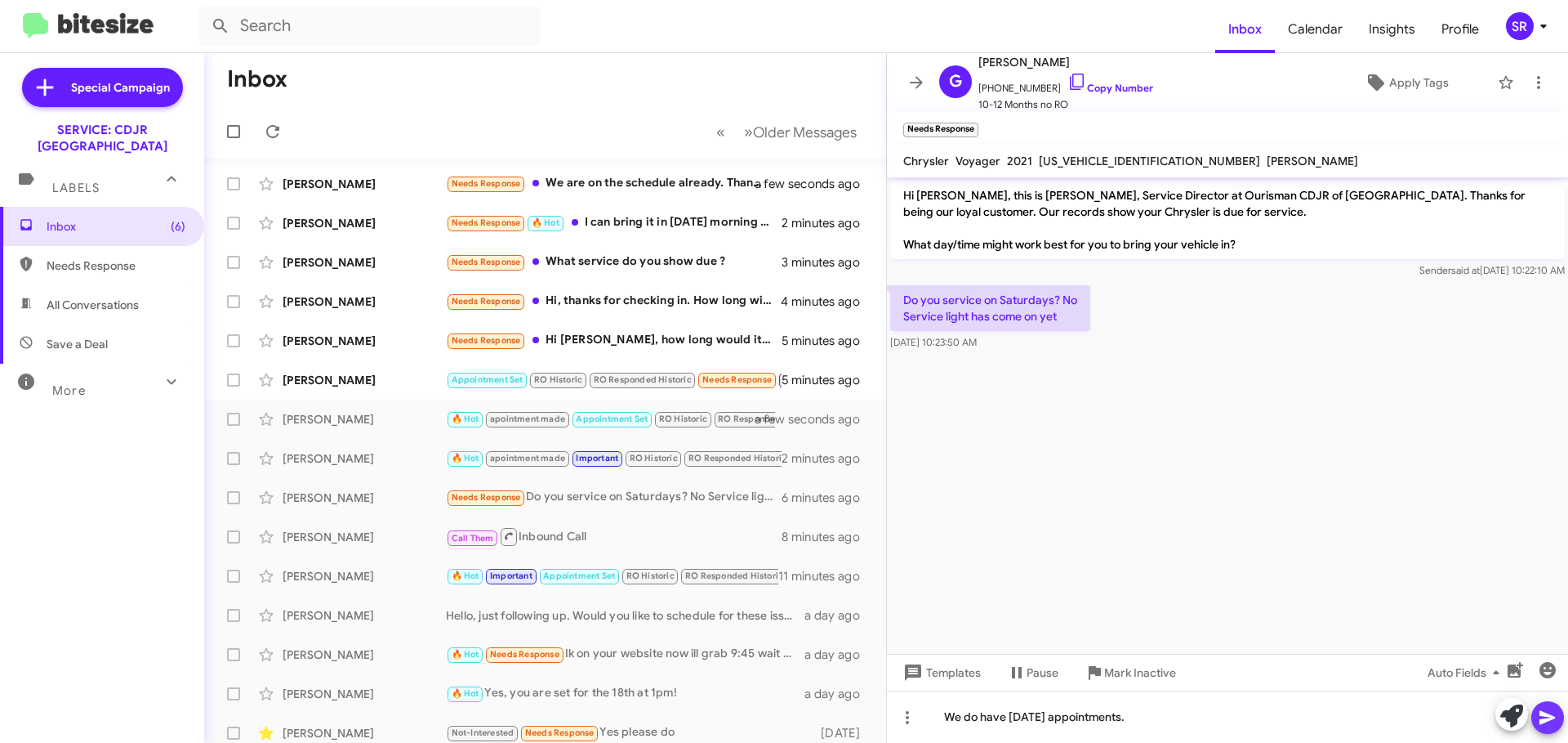
click at [1550, 716] on icon at bounding box center [1546, 717] width 16 height 14
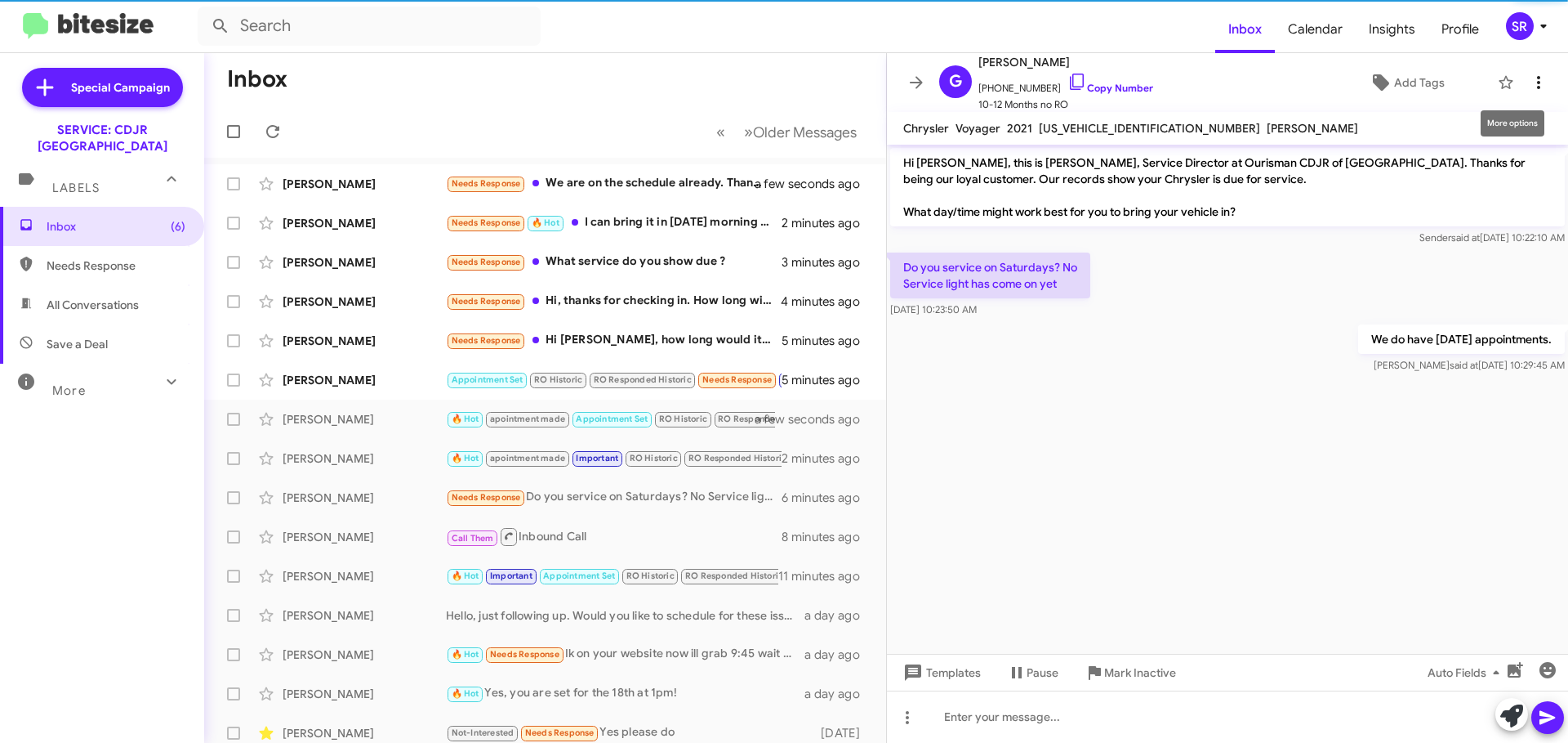
click at [1529, 85] on icon at bounding box center [1539, 83] width 20 height 20
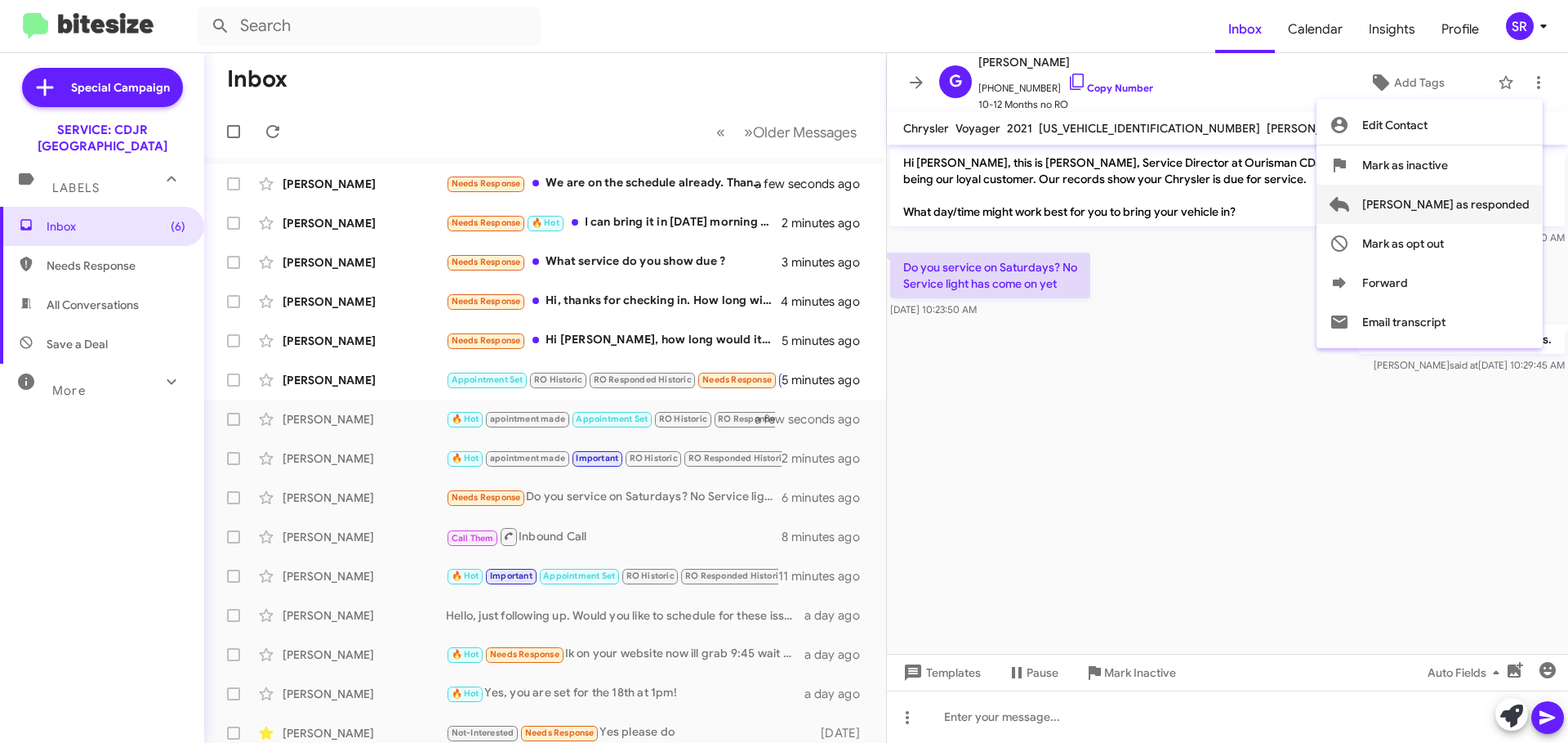
click at [1474, 205] on span "[PERSON_NAME] as responded" at bounding box center [1446, 203] width 168 height 39
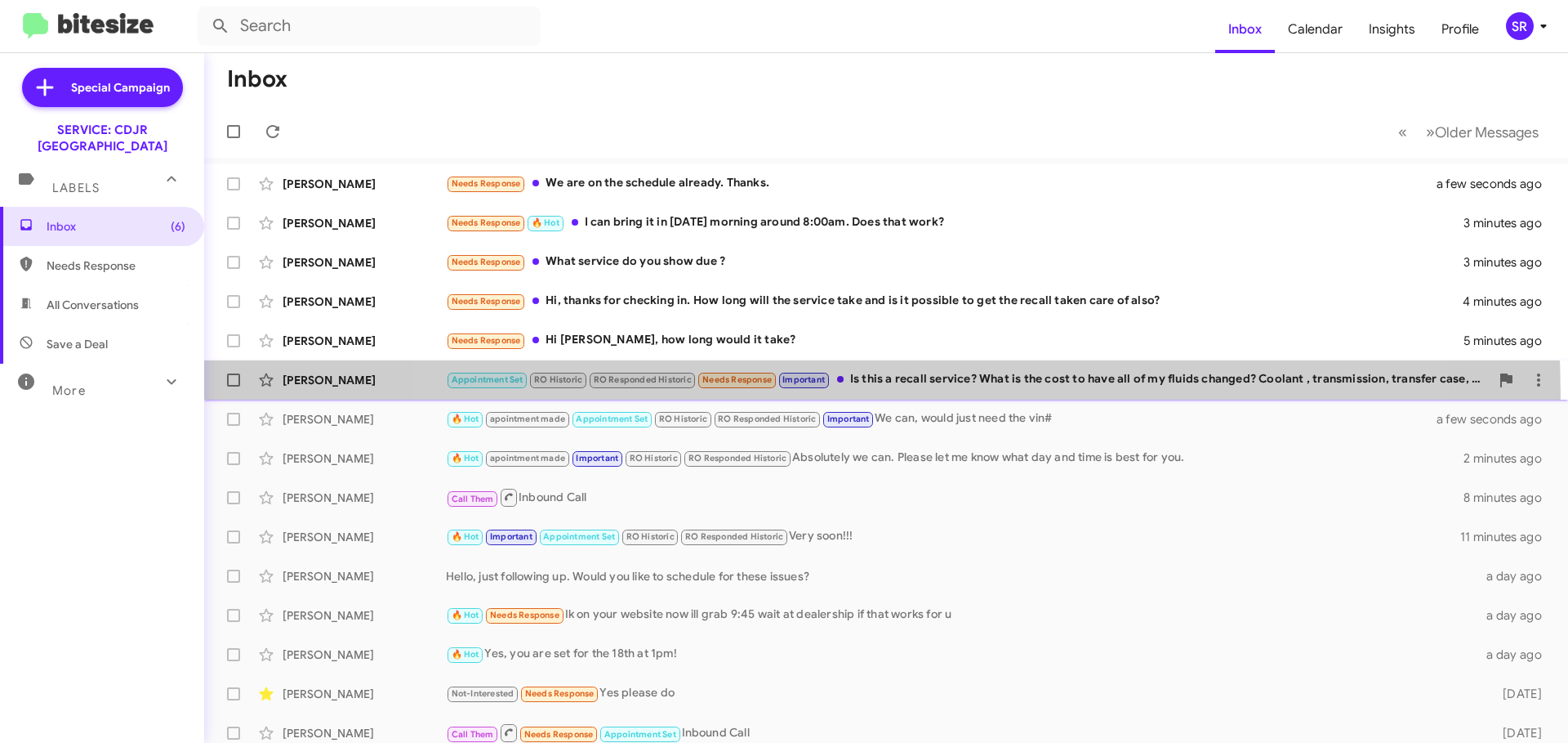
click at [882, 393] on div "[PERSON_NAME] Appointment Set RO Historic RO Responded Historic Needs Response …" at bounding box center [886, 379] width 1337 height 32
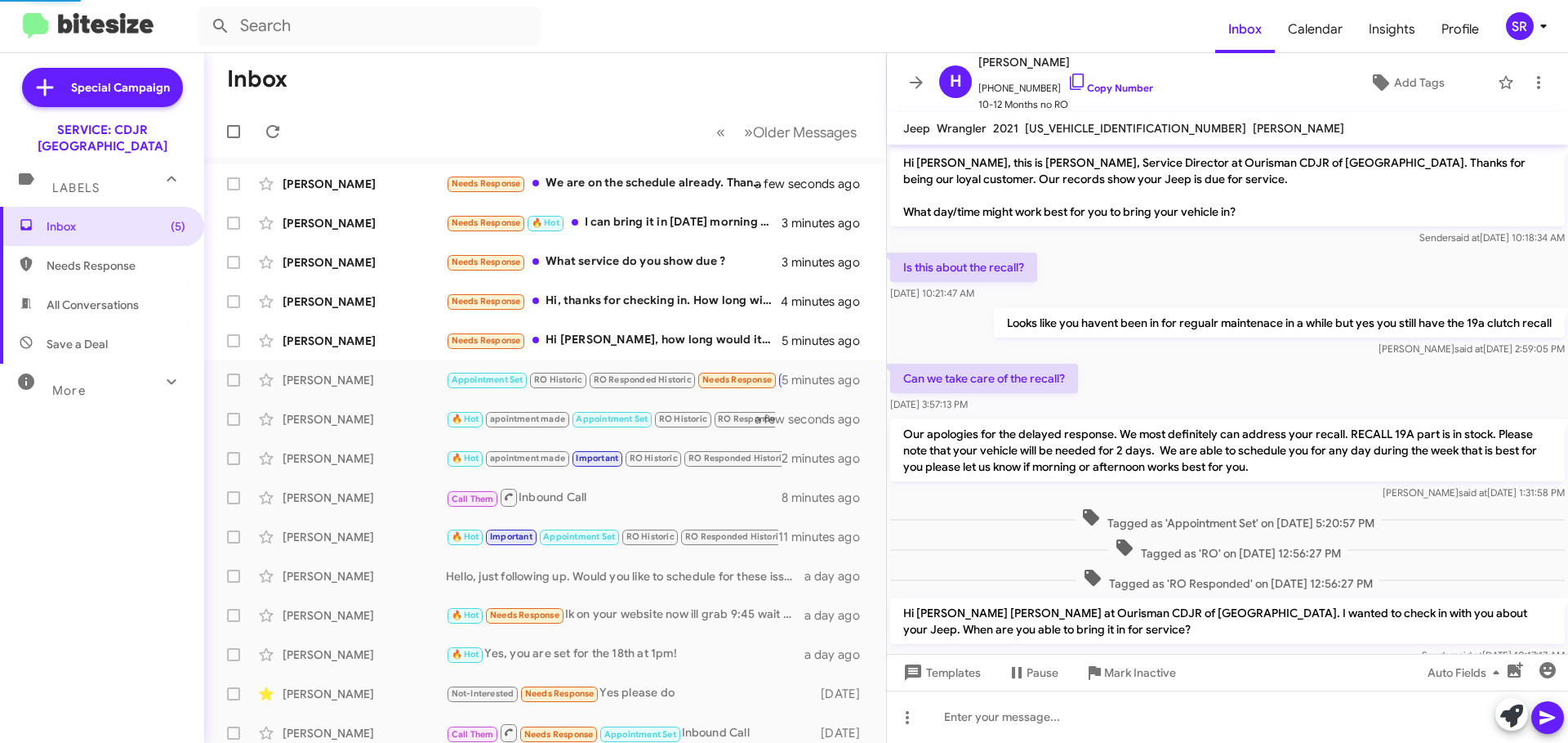
scroll to position [126, 0]
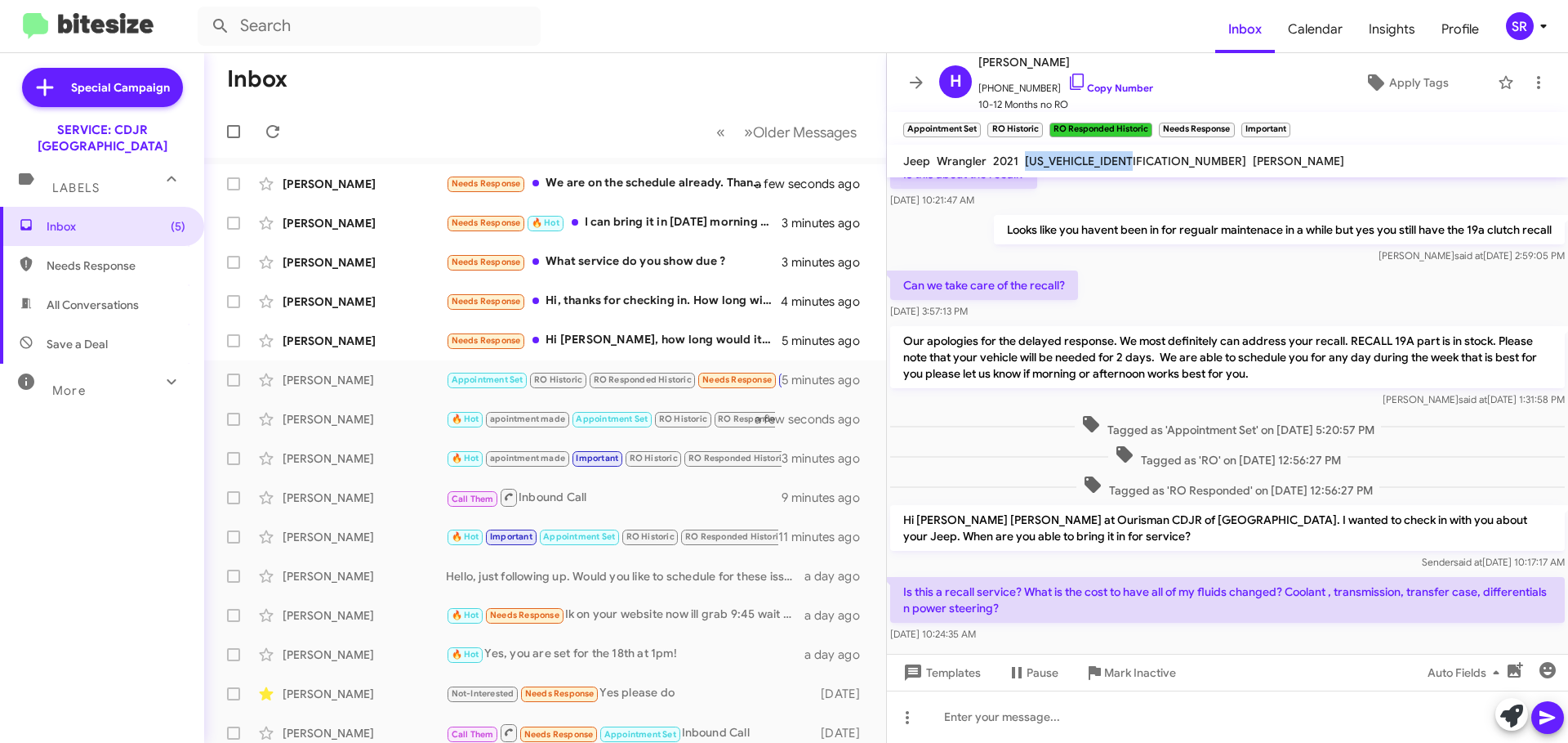
drag, startPoint x: 1152, startPoint y: 161, endPoint x: 1025, endPoint y: 169, distance: 127.3
click at [1021, 169] on div "[US_VEHICLE_IDENTIFICATION_NUMBER]" at bounding box center [1135, 161] width 228 height 20
copy span "[US_VEHICLE_IDENTIFICATION_NUMBER]"
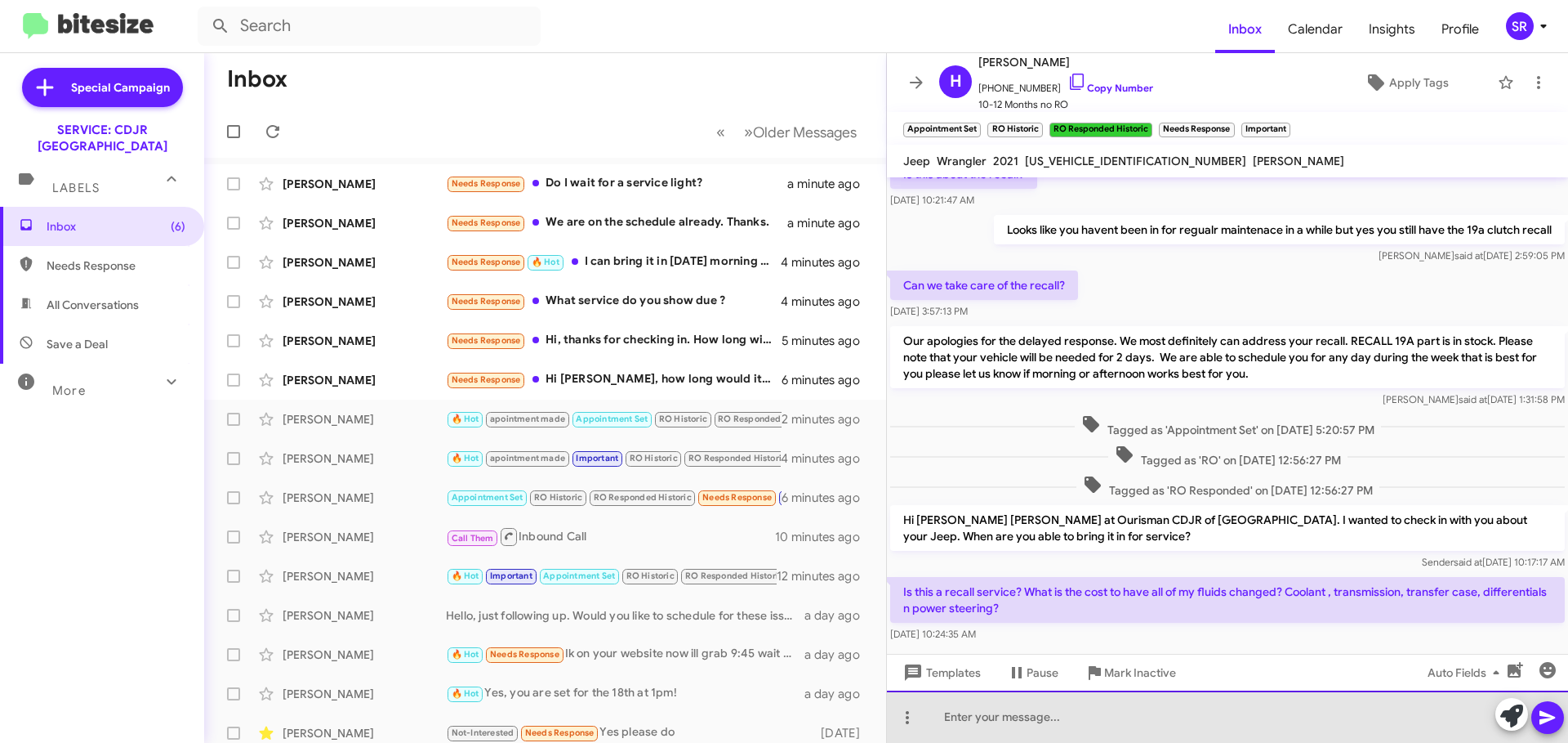
click at [1044, 719] on div at bounding box center [1227, 716] width 681 height 52
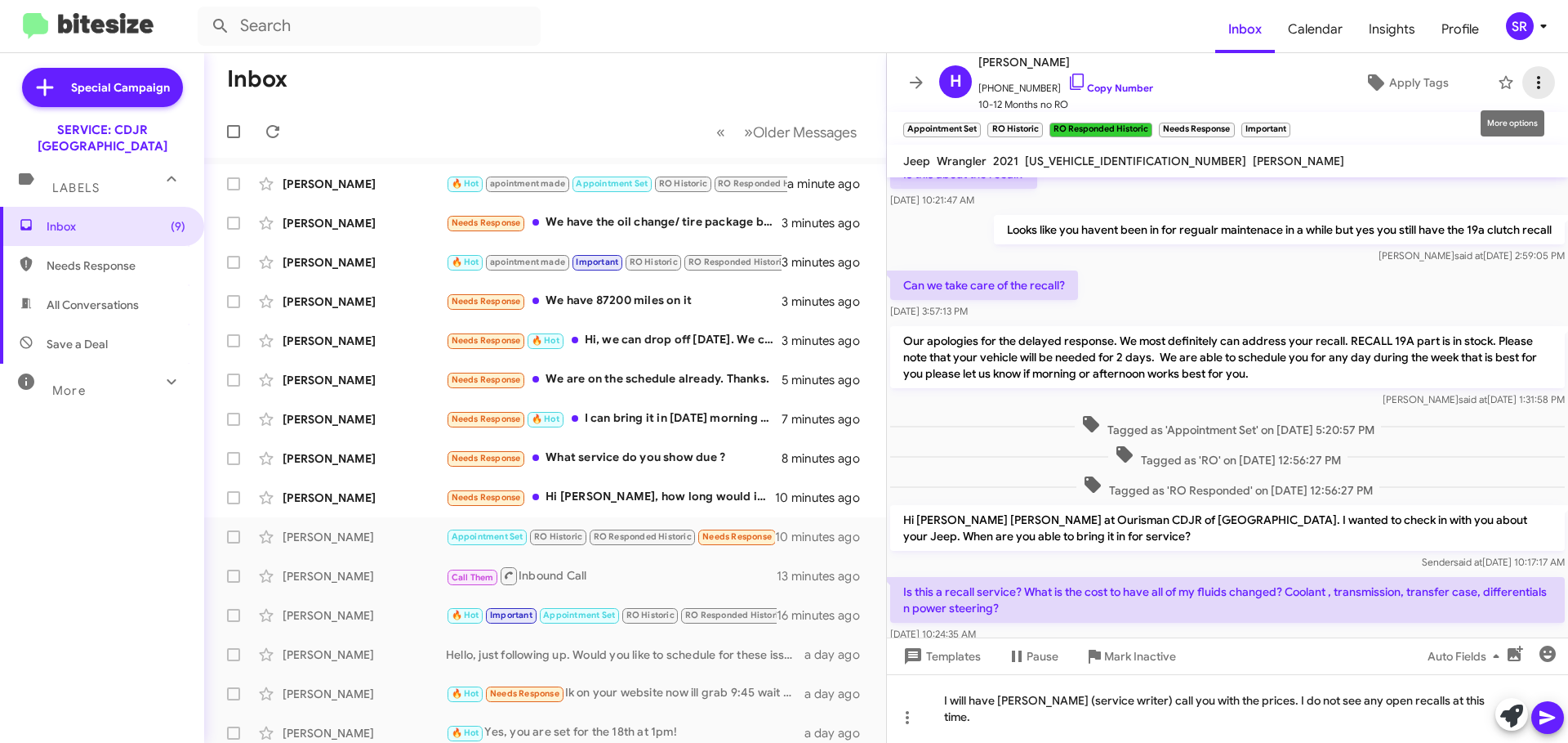
click at [1529, 90] on icon at bounding box center [1539, 83] width 20 height 20
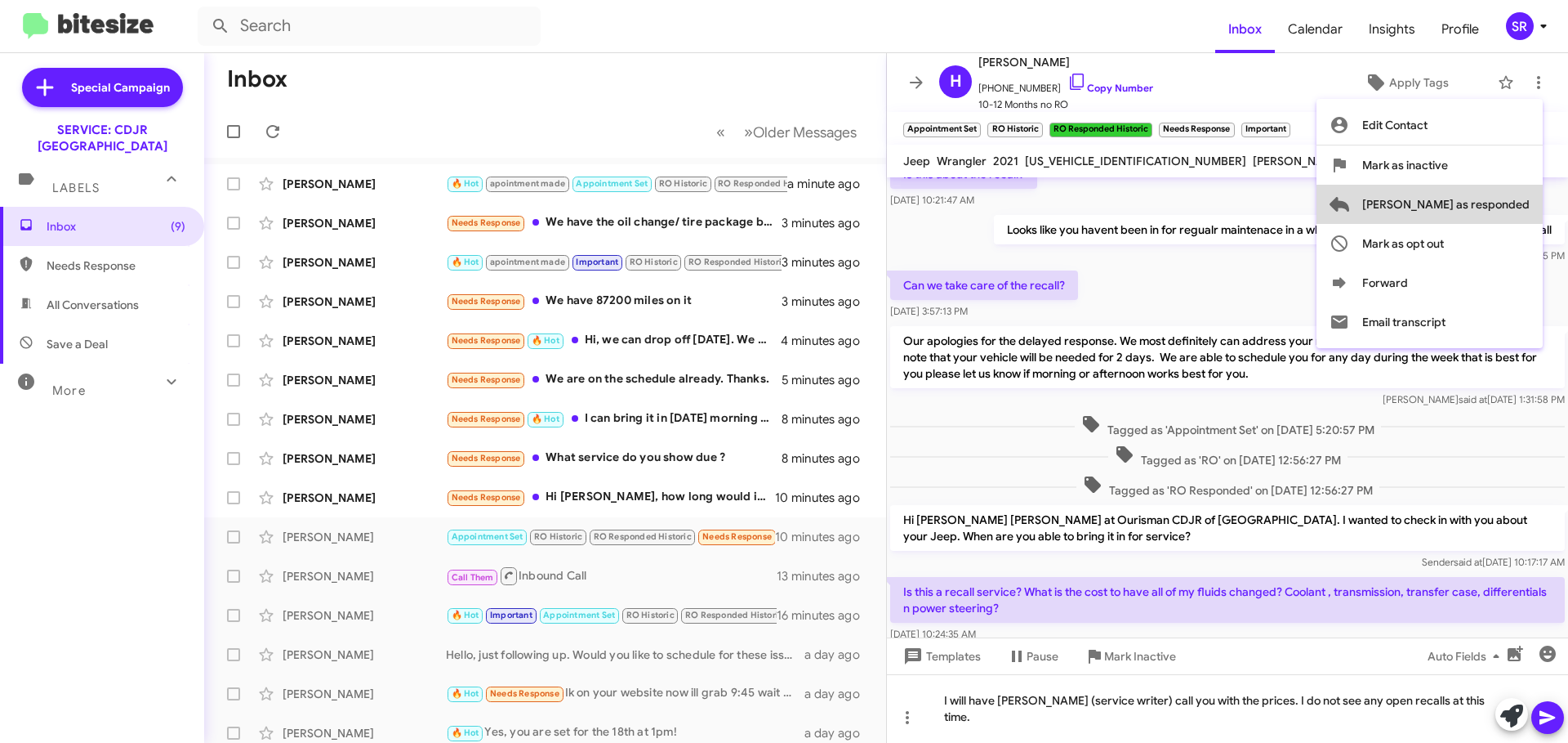
click at [1511, 205] on span "[PERSON_NAME] as responded" at bounding box center [1446, 203] width 168 height 39
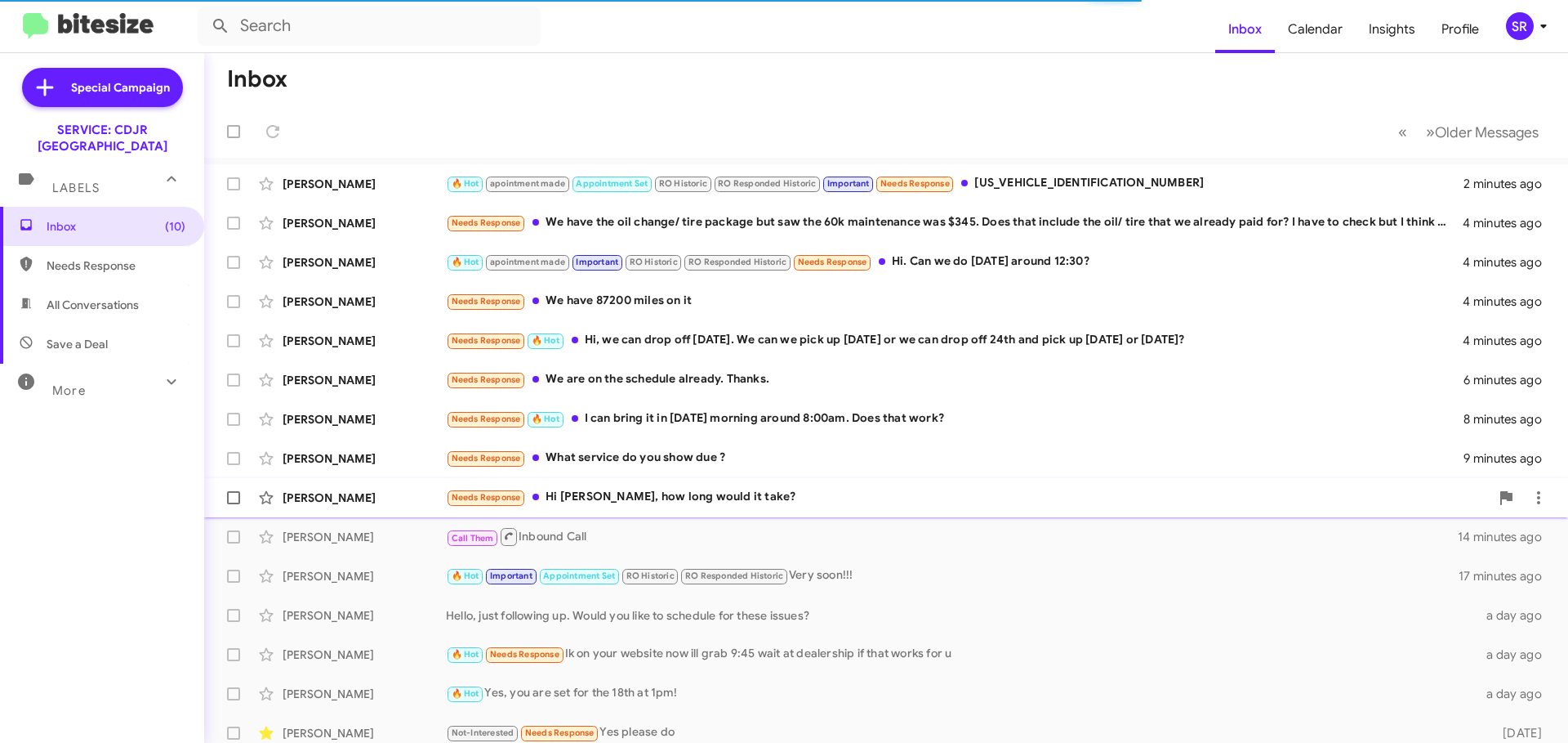
click at [611, 492] on div "Needs Response Hi [PERSON_NAME], how long would it take?" at bounding box center [967, 497] width 1044 height 19
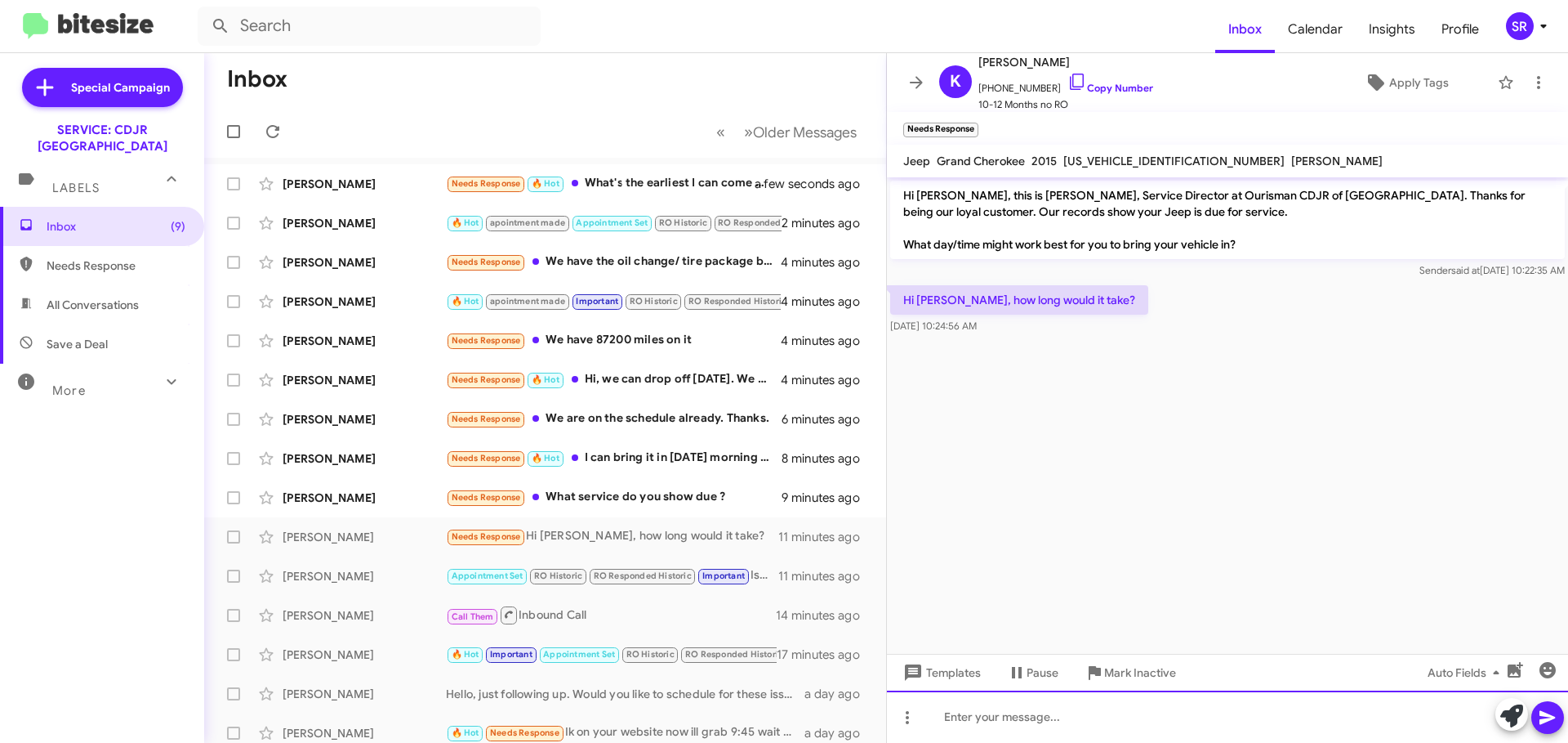
drag, startPoint x: 947, startPoint y: 710, endPoint x: 974, endPoint y: 707, distance: 27.2
click at [948, 710] on div at bounding box center [1227, 716] width 681 height 52
click at [948, 717] on div "usually" at bounding box center [1227, 716] width 681 height 52
click at [995, 713] on div "Usually" at bounding box center [1227, 716] width 681 height 52
click at [1540, 721] on icon at bounding box center [1546, 717] width 16 height 14
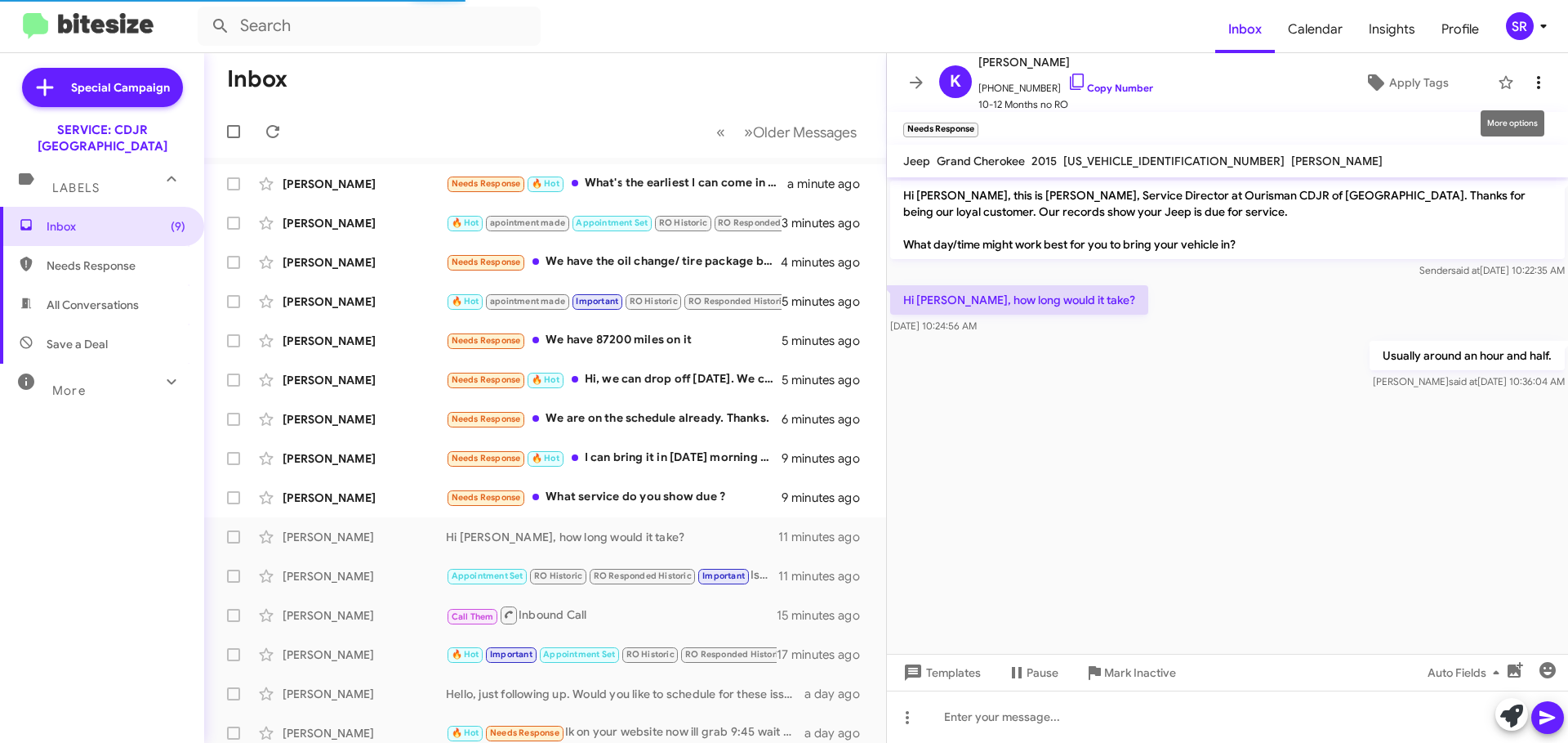
click at [1535, 81] on icon at bounding box center [1539, 83] width 20 height 20
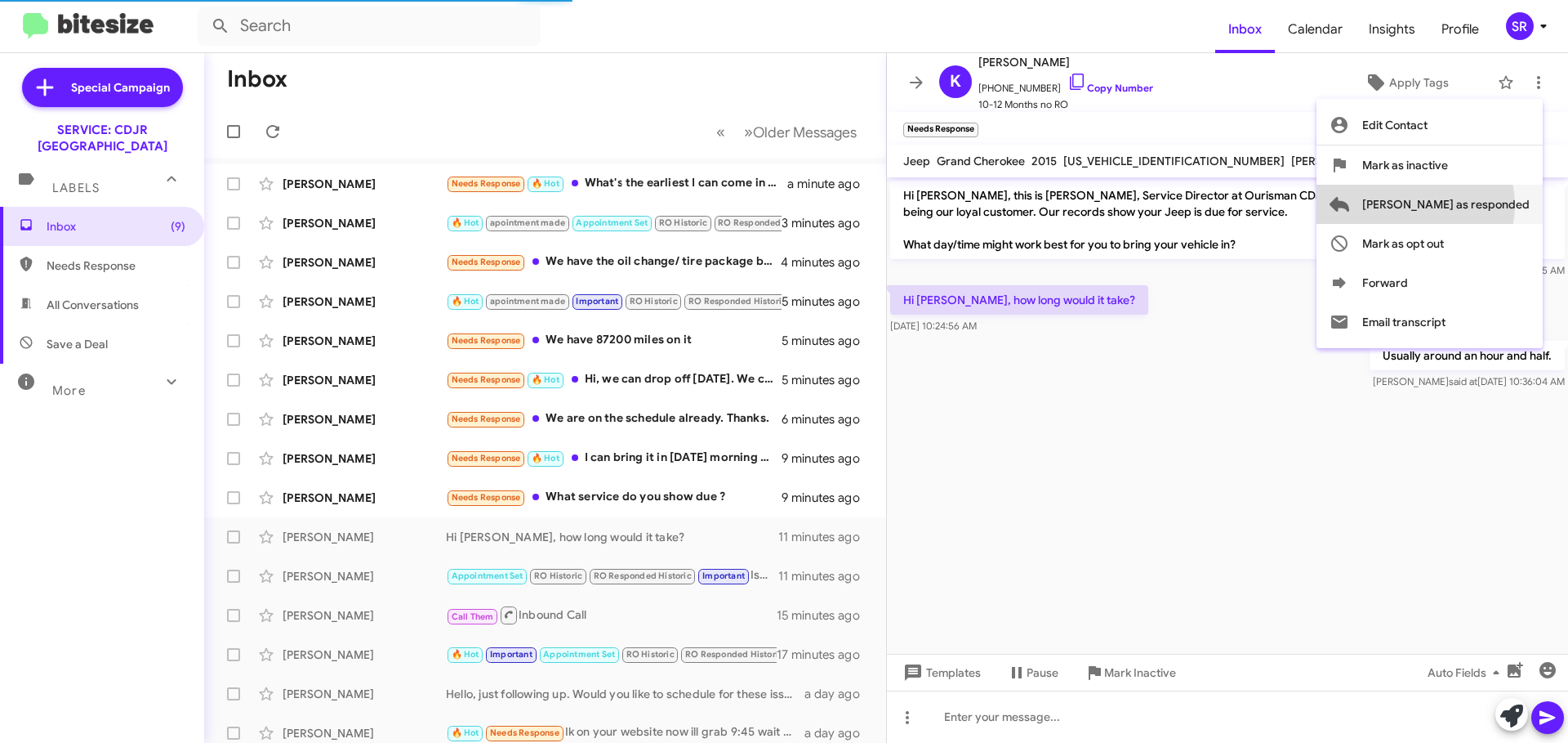
click at [1481, 205] on span "[PERSON_NAME] as responded" at bounding box center [1446, 203] width 168 height 39
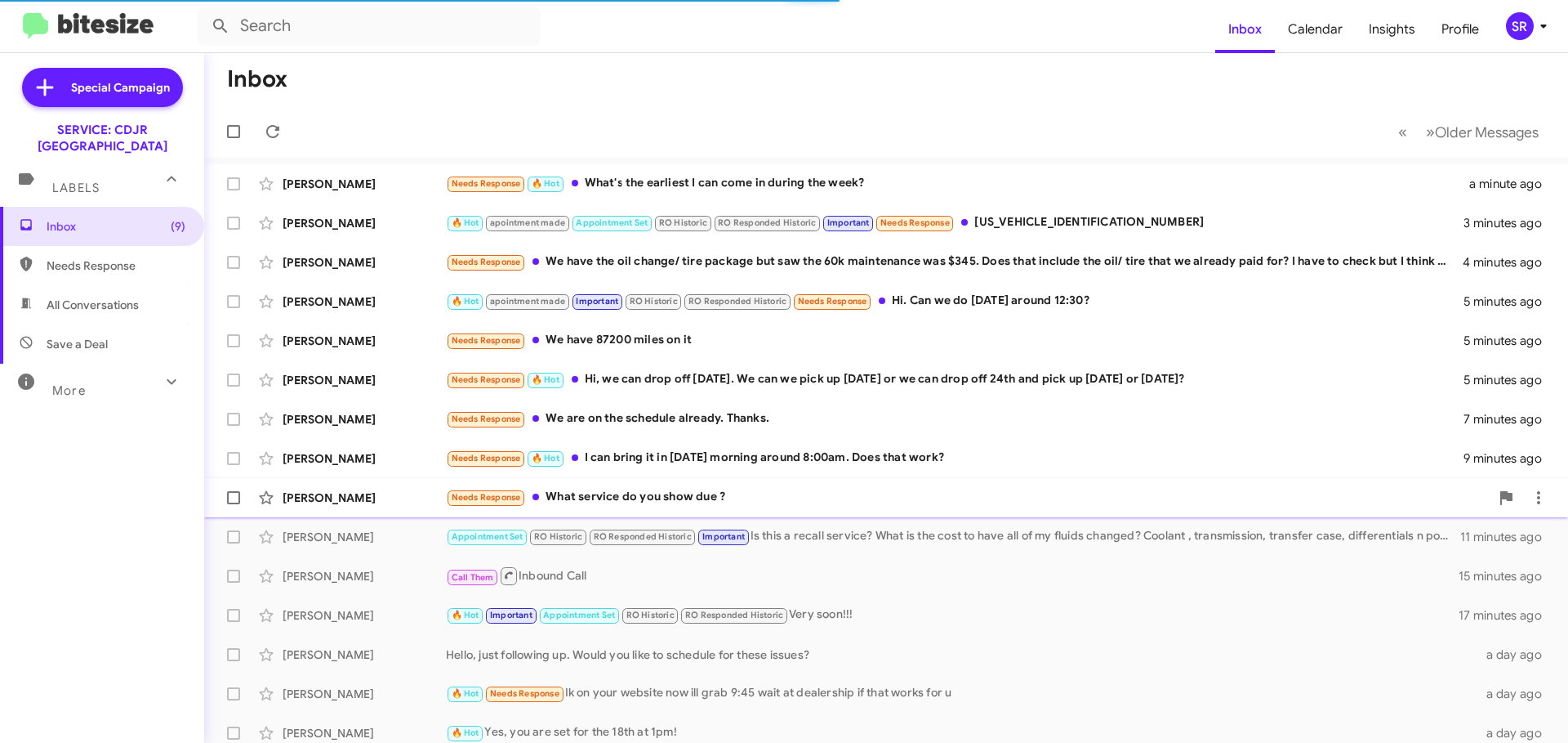
click at [713, 501] on div "Needs Response What service do you show due ?" at bounding box center [967, 497] width 1044 height 19
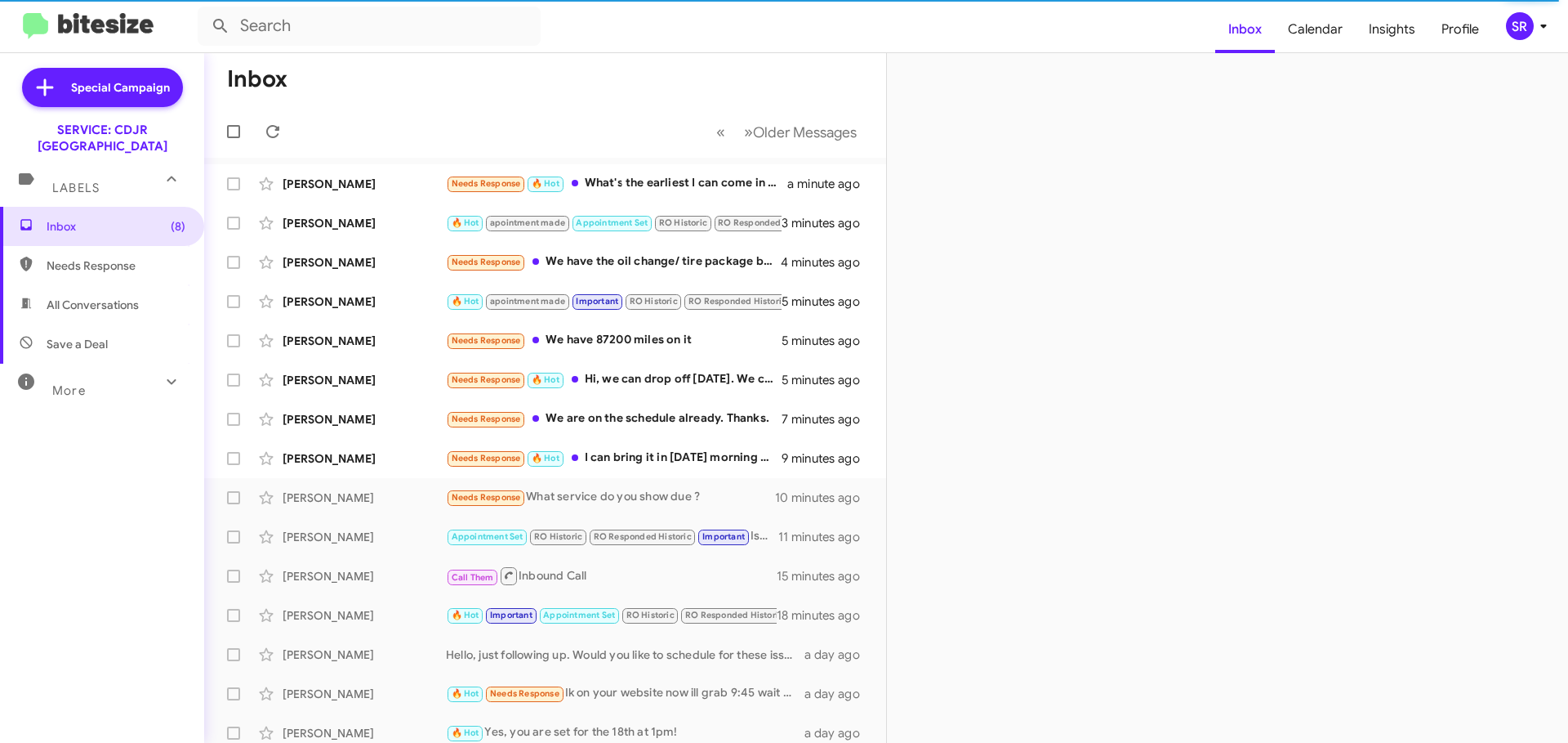
click at [1171, 428] on div at bounding box center [1227, 398] width 681 height 690
click at [997, 25] on form at bounding box center [706, 26] width 1017 height 39
drag, startPoint x: 997, startPoint y: 25, endPoint x: 703, endPoint y: 11, distance: 294.3
click at [986, 24] on form at bounding box center [706, 26] width 1017 height 39
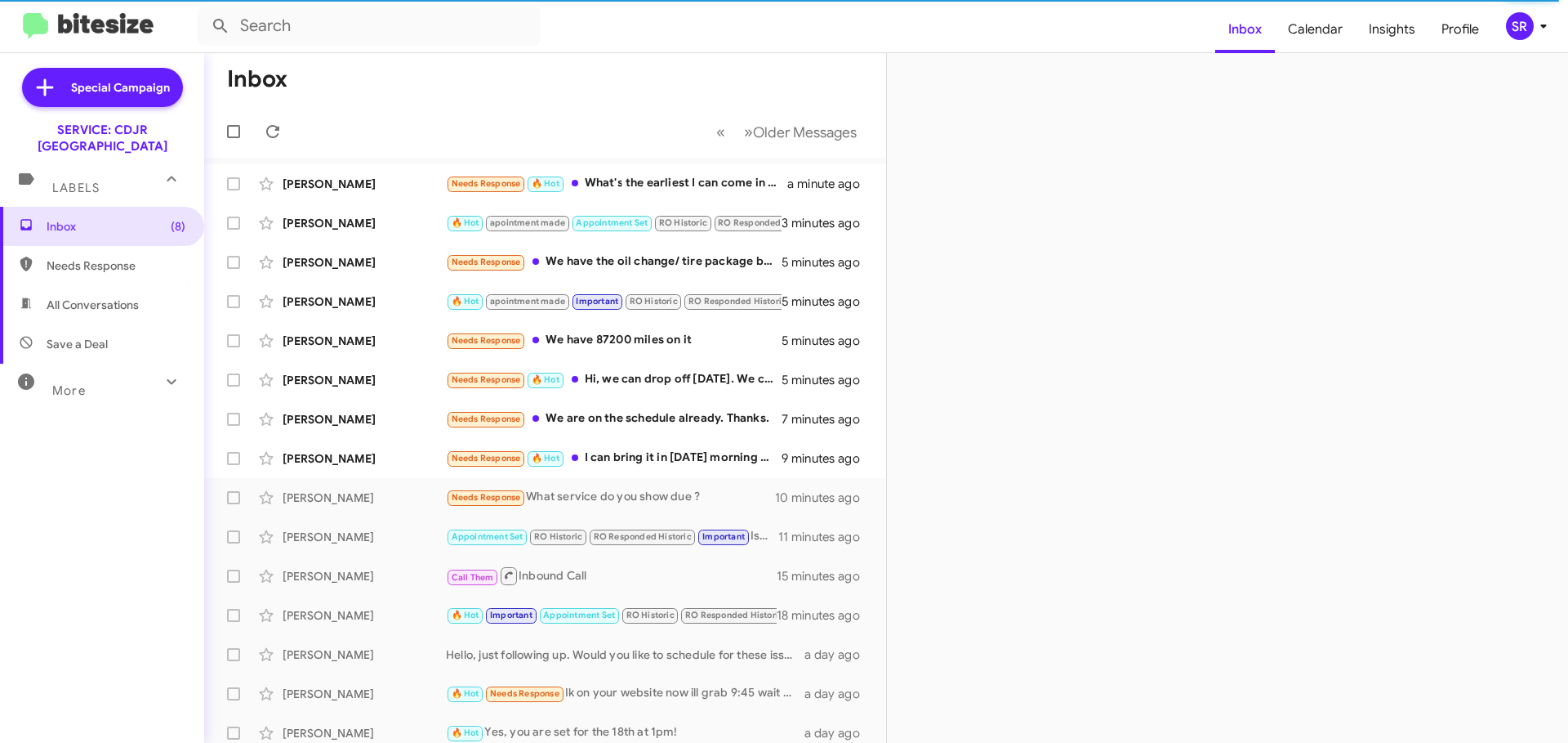
click at [679, 18] on form at bounding box center [706, 26] width 1017 height 39
click at [1108, 155] on div at bounding box center [1227, 398] width 681 height 690
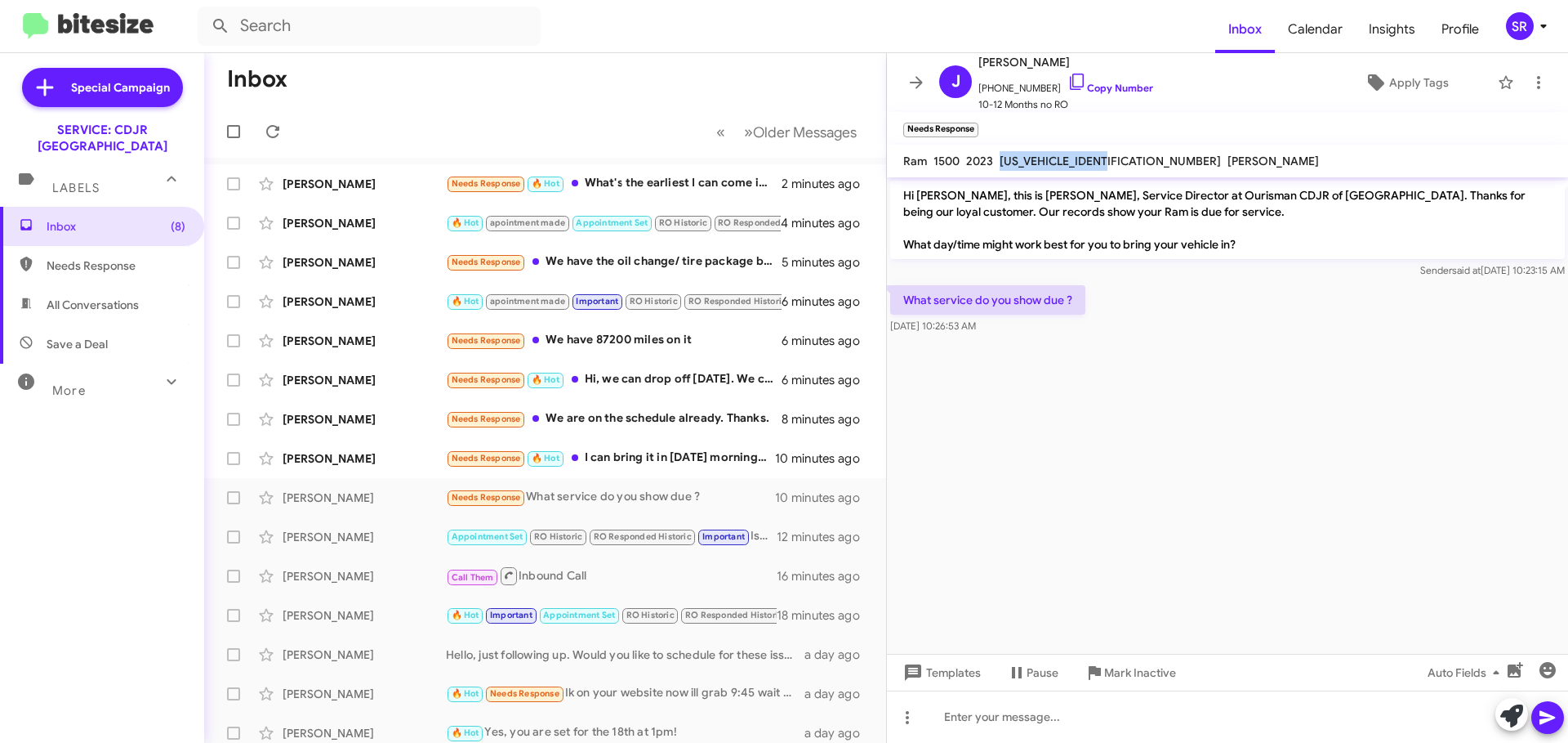
drag, startPoint x: 1117, startPoint y: 161, endPoint x: 1000, endPoint y: 169, distance: 117.3
click at [1000, 169] on div "[US_VEHICLE_IDENTIFICATION_NUMBER]" at bounding box center [1110, 161] width 228 height 20
copy span "[US_VEHICLE_IDENTIFICATION_NUMBER]"
click at [1041, 711] on div at bounding box center [1227, 716] width 681 height 52
click at [1538, 715] on icon at bounding box center [1547, 717] width 20 height 20
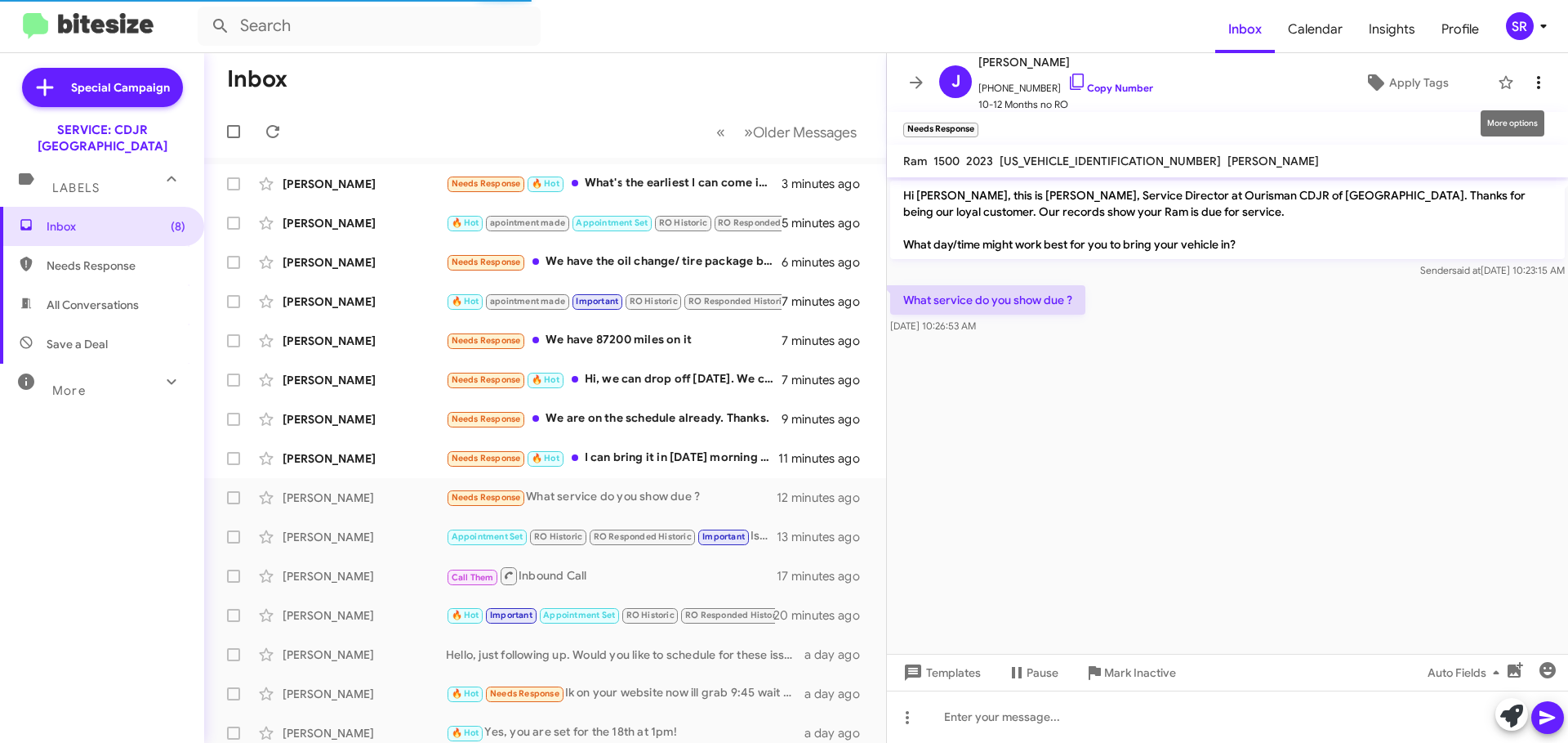
click at [1536, 82] on icon at bounding box center [1538, 83] width 3 height 13
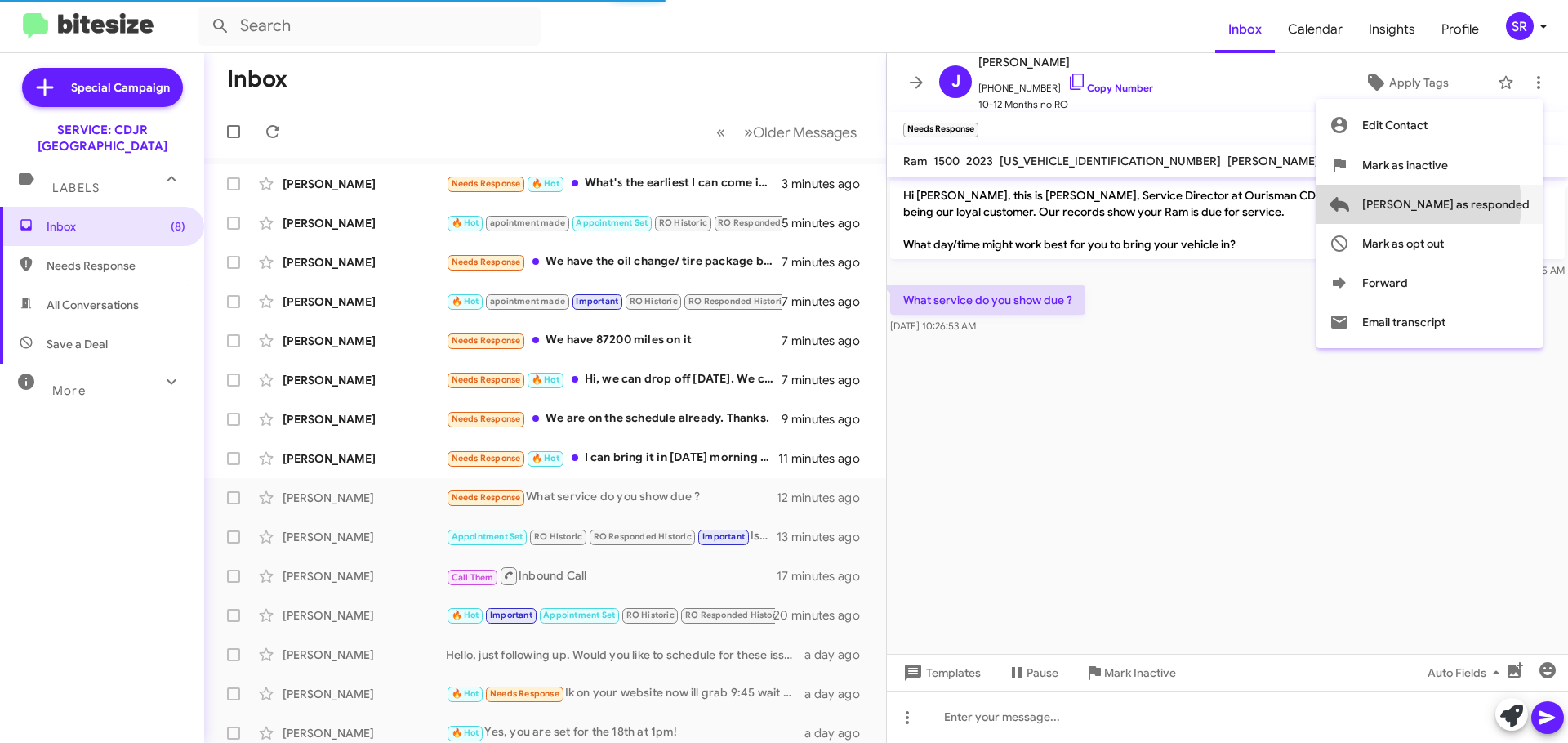
click at [1484, 204] on span "[PERSON_NAME] as responded" at bounding box center [1446, 203] width 168 height 39
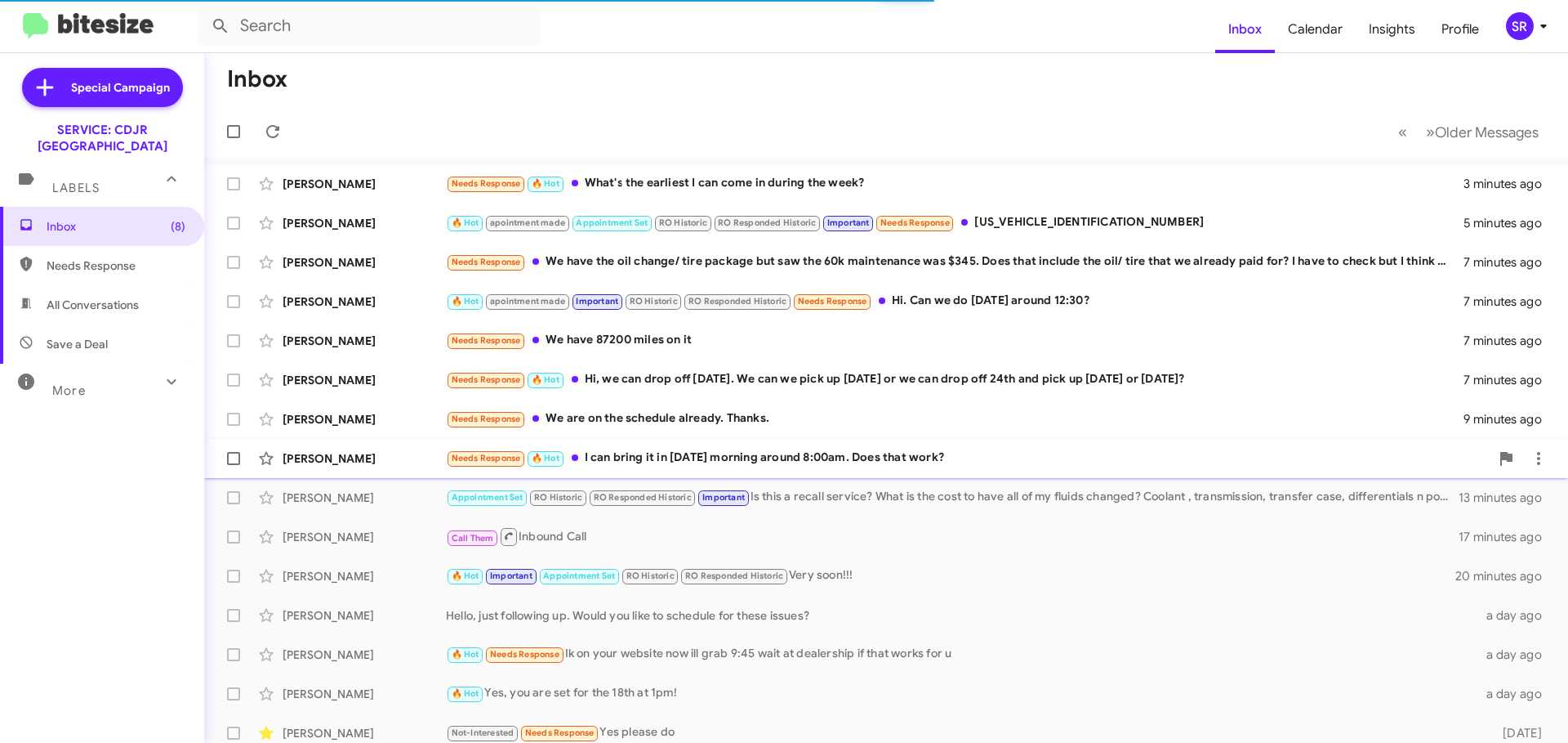
click at [796, 462] on div "Needs Response 🔥 Hot I can bring it in [DATE] morning around 8:00am. Does that …" at bounding box center [967, 457] width 1044 height 19
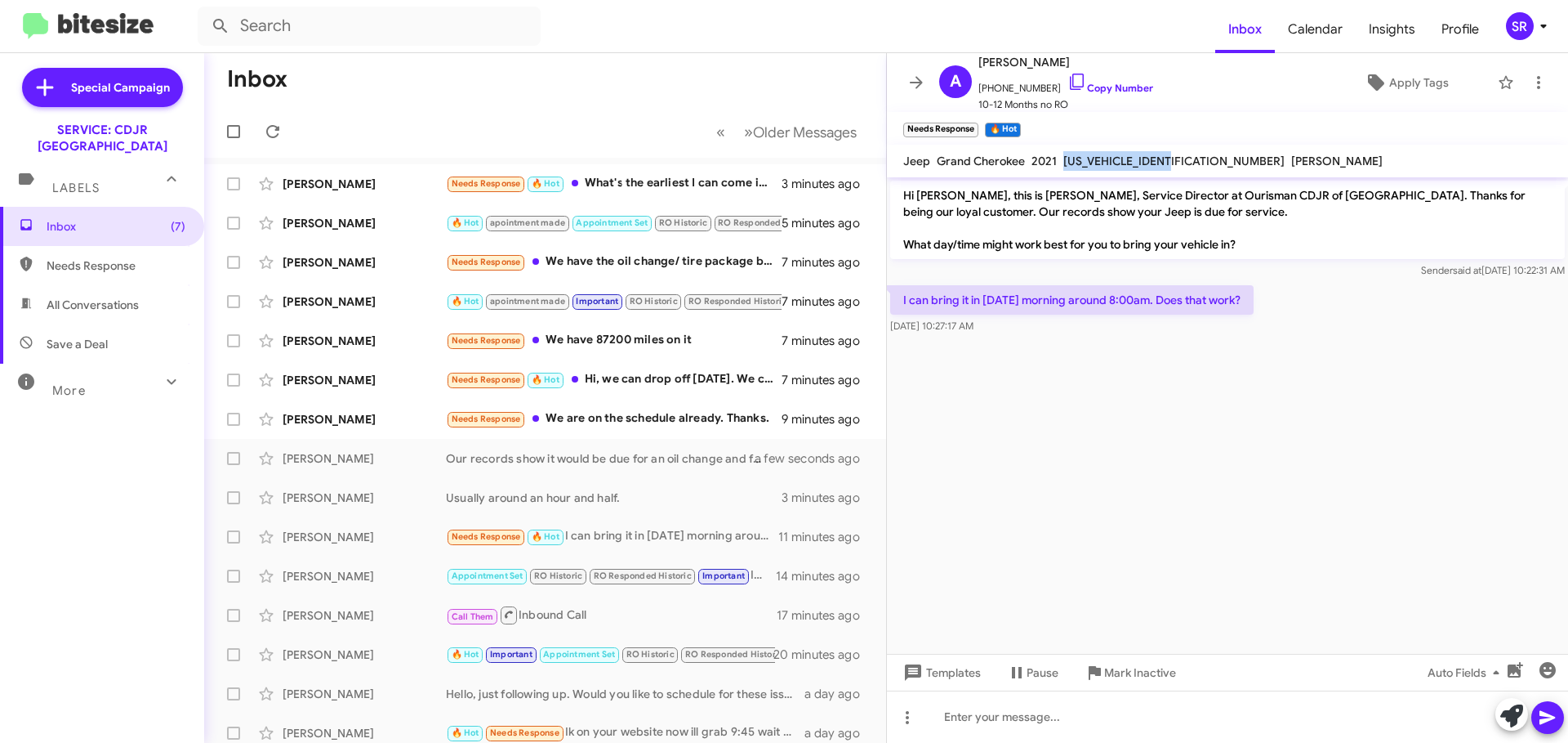
drag, startPoint x: 1183, startPoint y: 162, endPoint x: 1061, endPoint y: 170, distance: 122.3
click at [1061, 170] on div "[US_VEHICLE_IDENTIFICATION_NUMBER]" at bounding box center [1174, 161] width 228 height 20
copy span "[US_VEHICLE_IDENTIFICATION_NUMBER]"
drag, startPoint x: 953, startPoint y: 718, endPoint x: 993, endPoint y: 707, distance: 41.5
click at [953, 718] on div at bounding box center [1227, 716] width 681 height 52
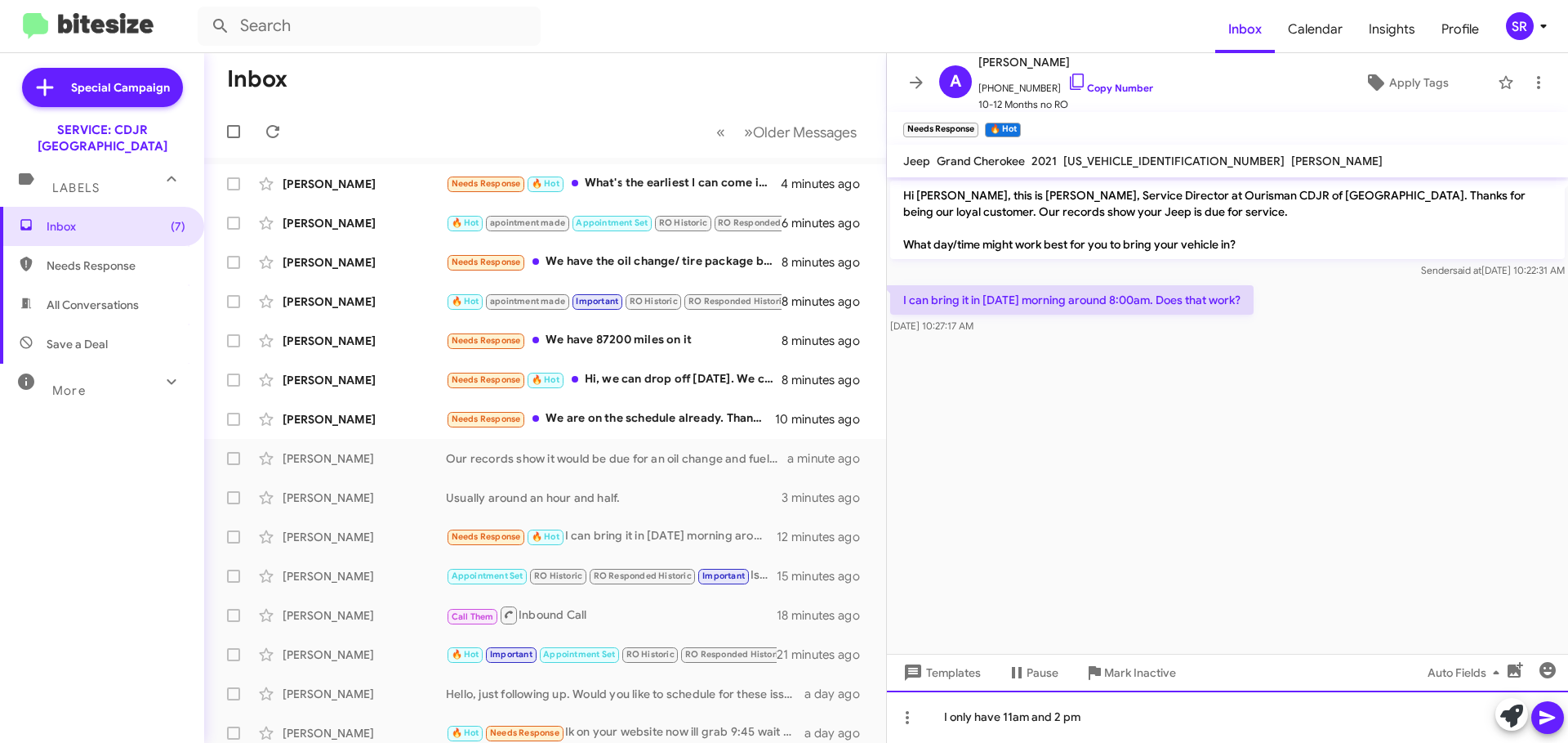
click at [1014, 722] on div "I only have 11am and 2 pm" at bounding box center [1227, 716] width 681 height 52
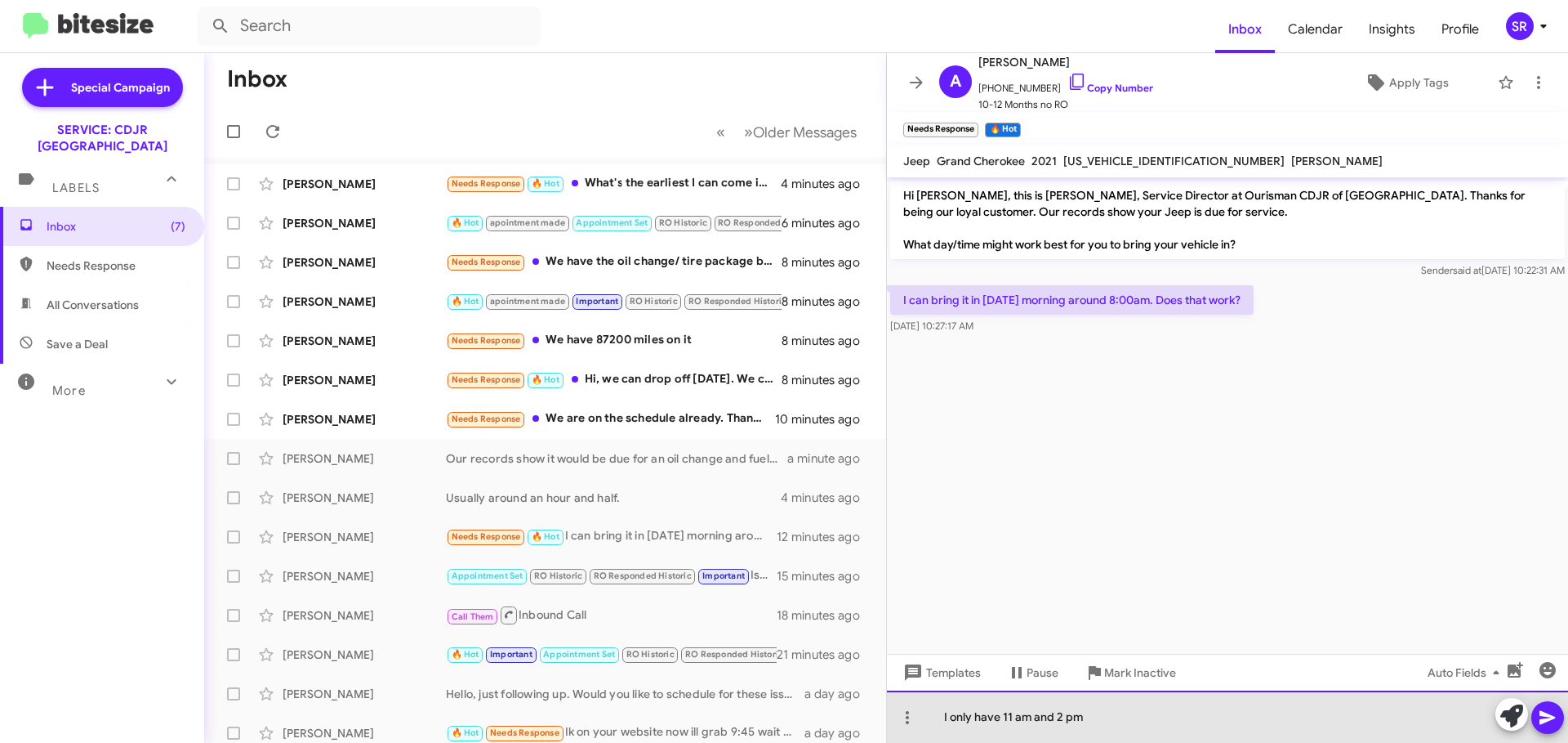
click at [1116, 721] on div "I only have 11 am and 2 pm" at bounding box center [1227, 716] width 681 height 52
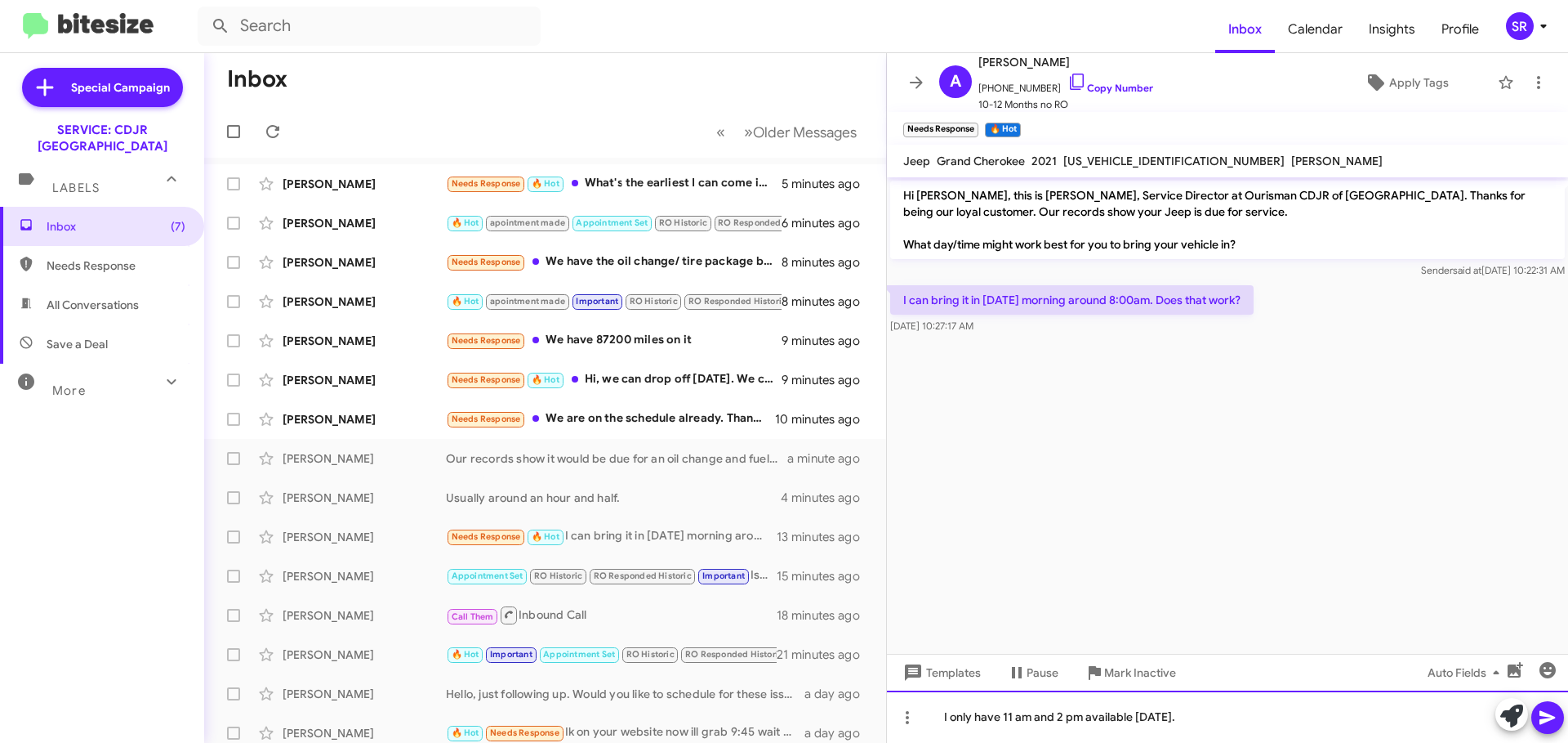
click at [951, 716] on div "I only have 11 am and 2 pm available [DATE]." at bounding box center [1227, 716] width 681 height 52
click at [1000, 716] on div "I appolonly have 11 am and 2 pm available [DATE]." at bounding box center [1227, 716] width 681 height 52
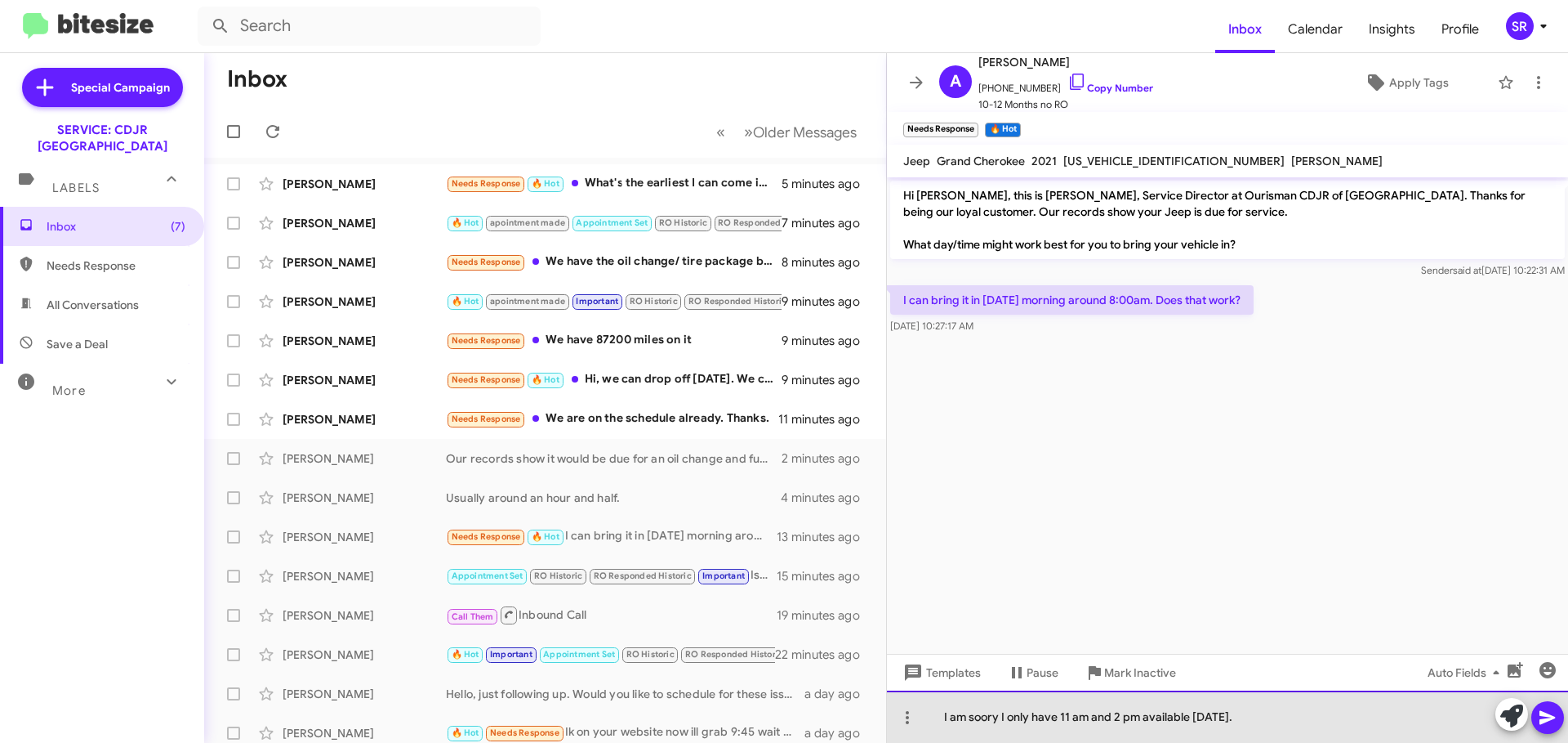
click at [986, 718] on div "I am soory I only have 11 am and 2 pm available [DATE]." at bounding box center [1227, 716] width 681 height 52
click at [1284, 726] on div "I am sorry I only have 11 am and 2 pm available [DATE]." at bounding box center [1227, 716] width 681 height 52
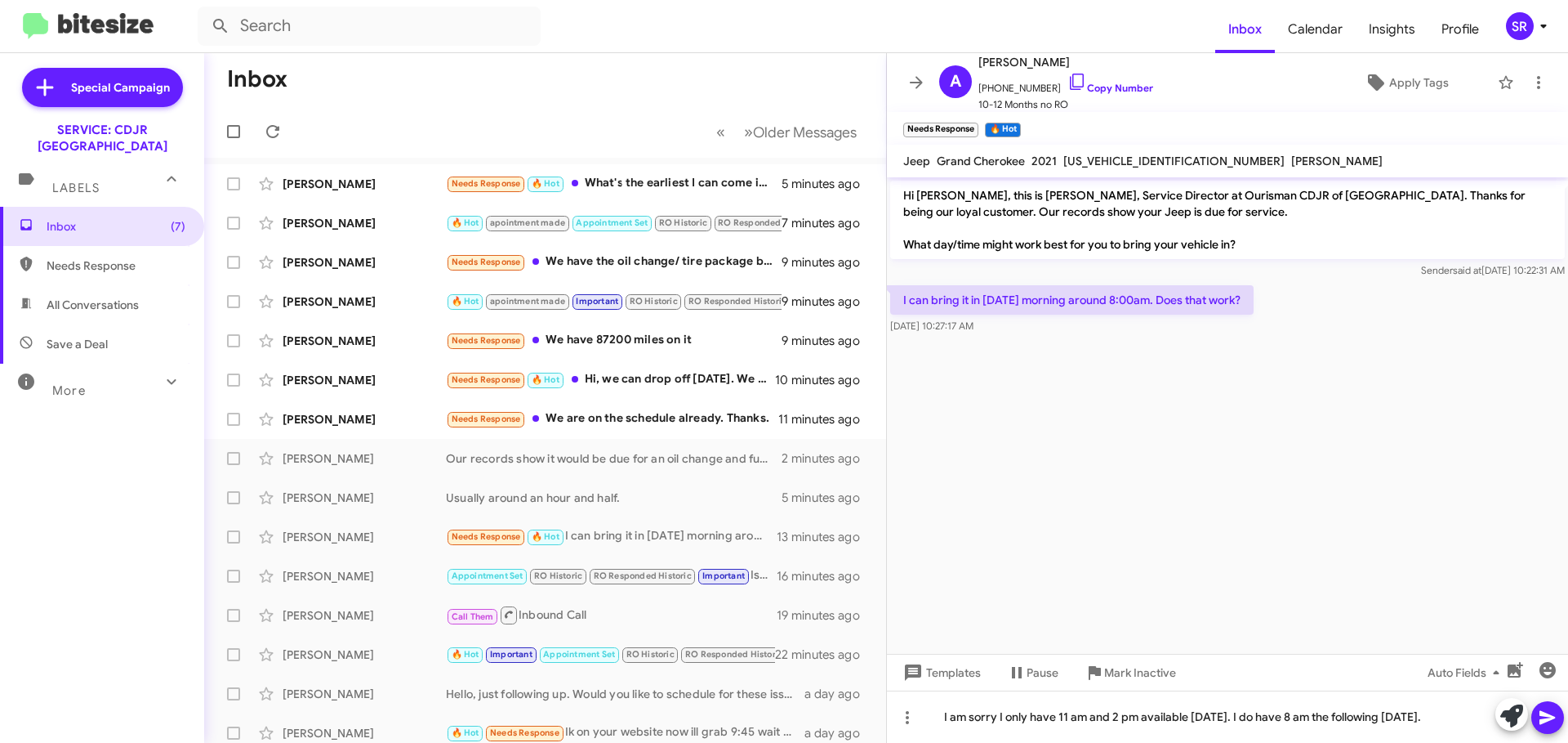
click at [1533, 716] on button at bounding box center [1547, 717] width 32 height 32
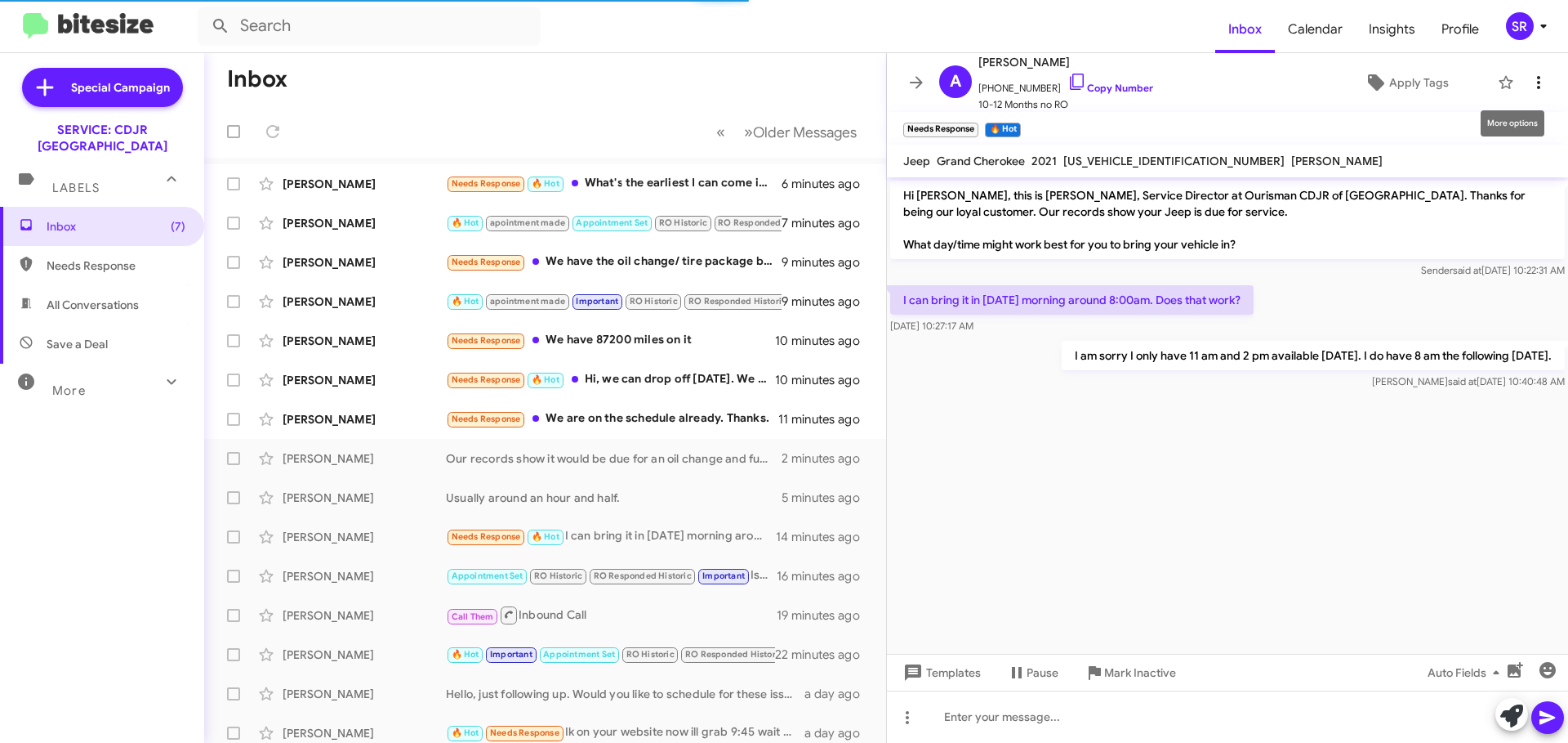
click at [1529, 90] on icon at bounding box center [1539, 83] width 20 height 20
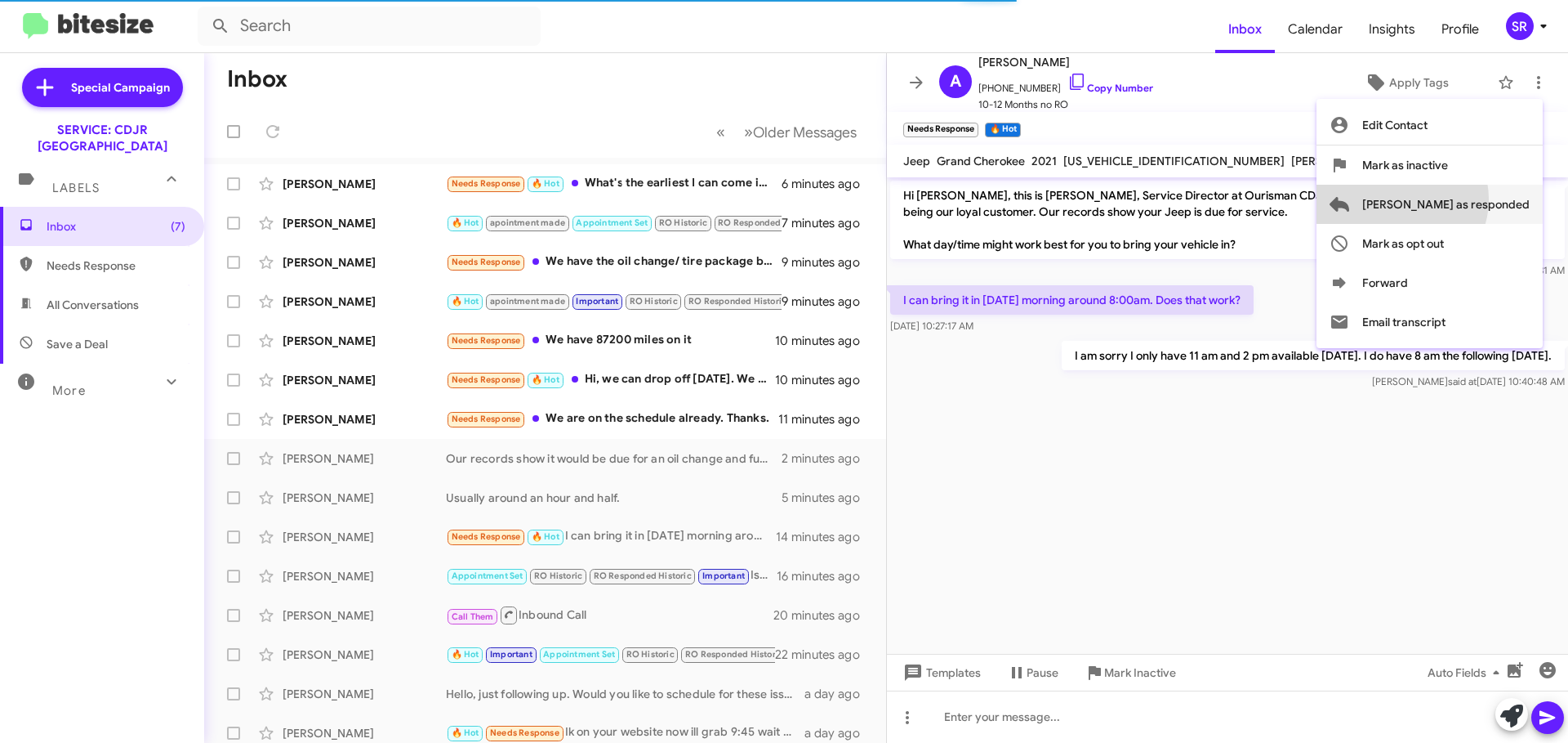
click at [1467, 199] on span "[PERSON_NAME] as responded" at bounding box center [1446, 203] width 168 height 39
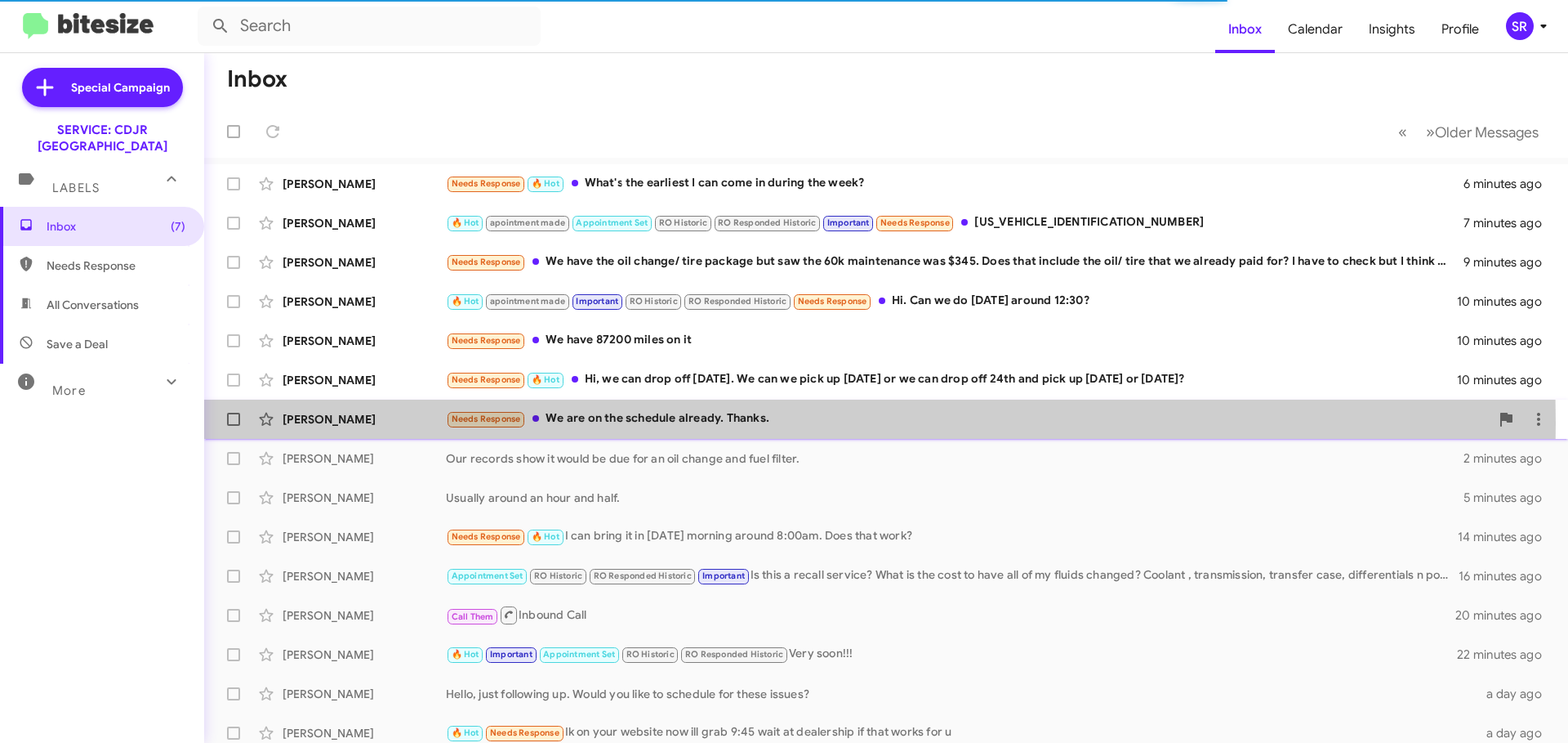
click at [652, 423] on div "Needs Response We are on the schedule already. Thanks." at bounding box center [967, 418] width 1044 height 19
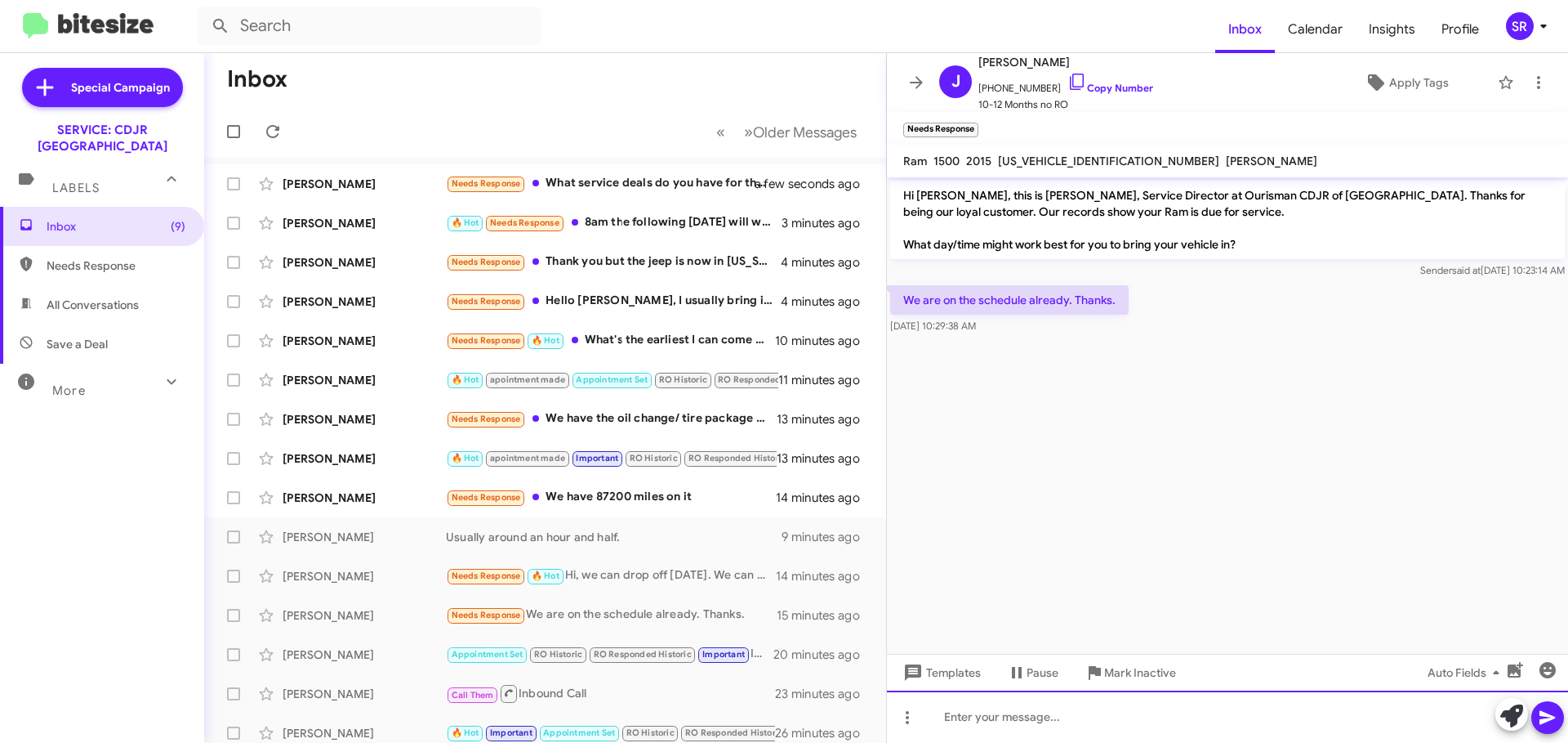
click at [1031, 711] on div at bounding box center [1227, 716] width 681 height 52
click at [1552, 725] on icon at bounding box center [1547, 717] width 20 height 20
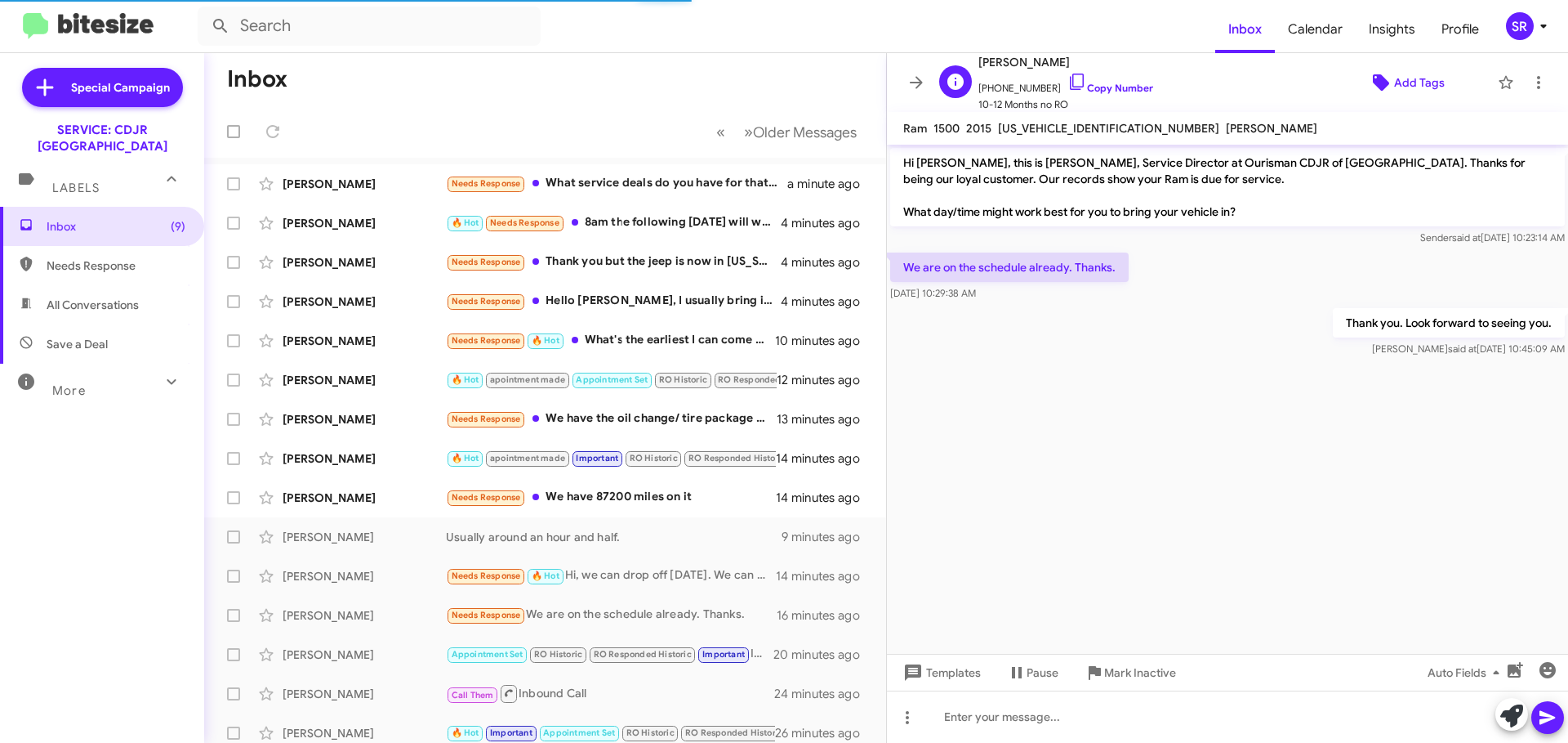
click at [1373, 85] on icon at bounding box center [1381, 83] width 17 height 17
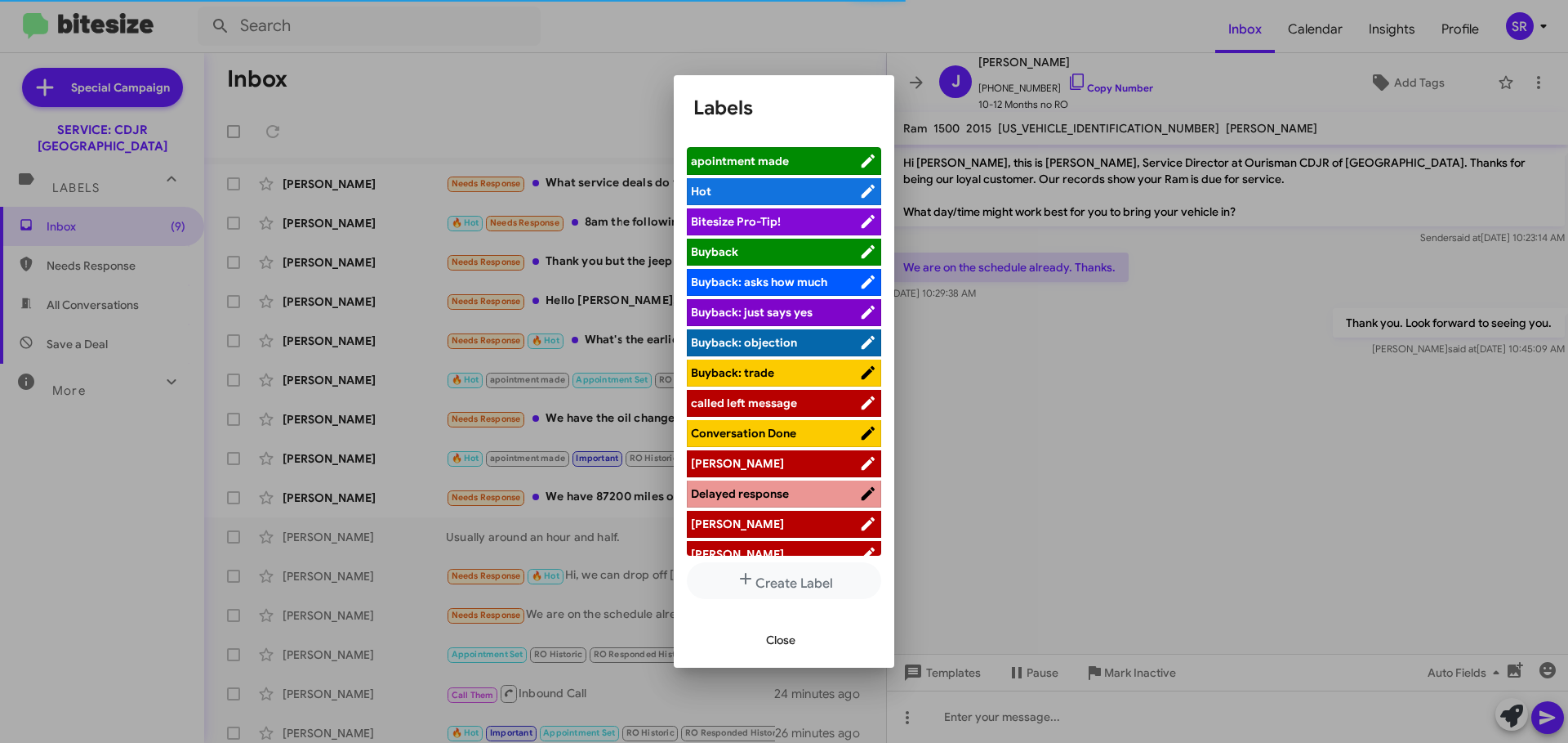
click at [806, 167] on span "apointment made" at bounding box center [775, 161] width 168 height 17
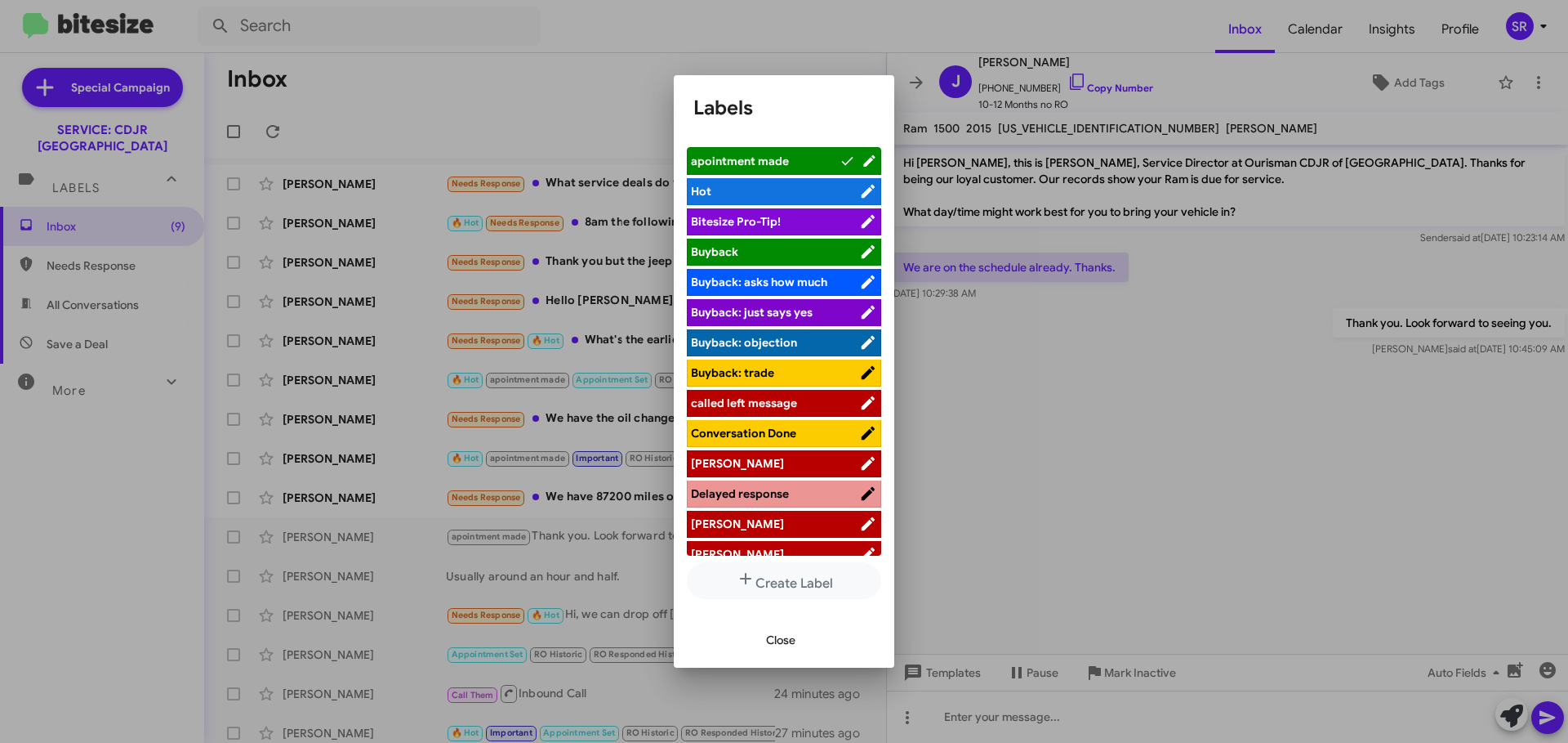
click at [802, 638] on button "Close" at bounding box center [781, 639] width 56 height 29
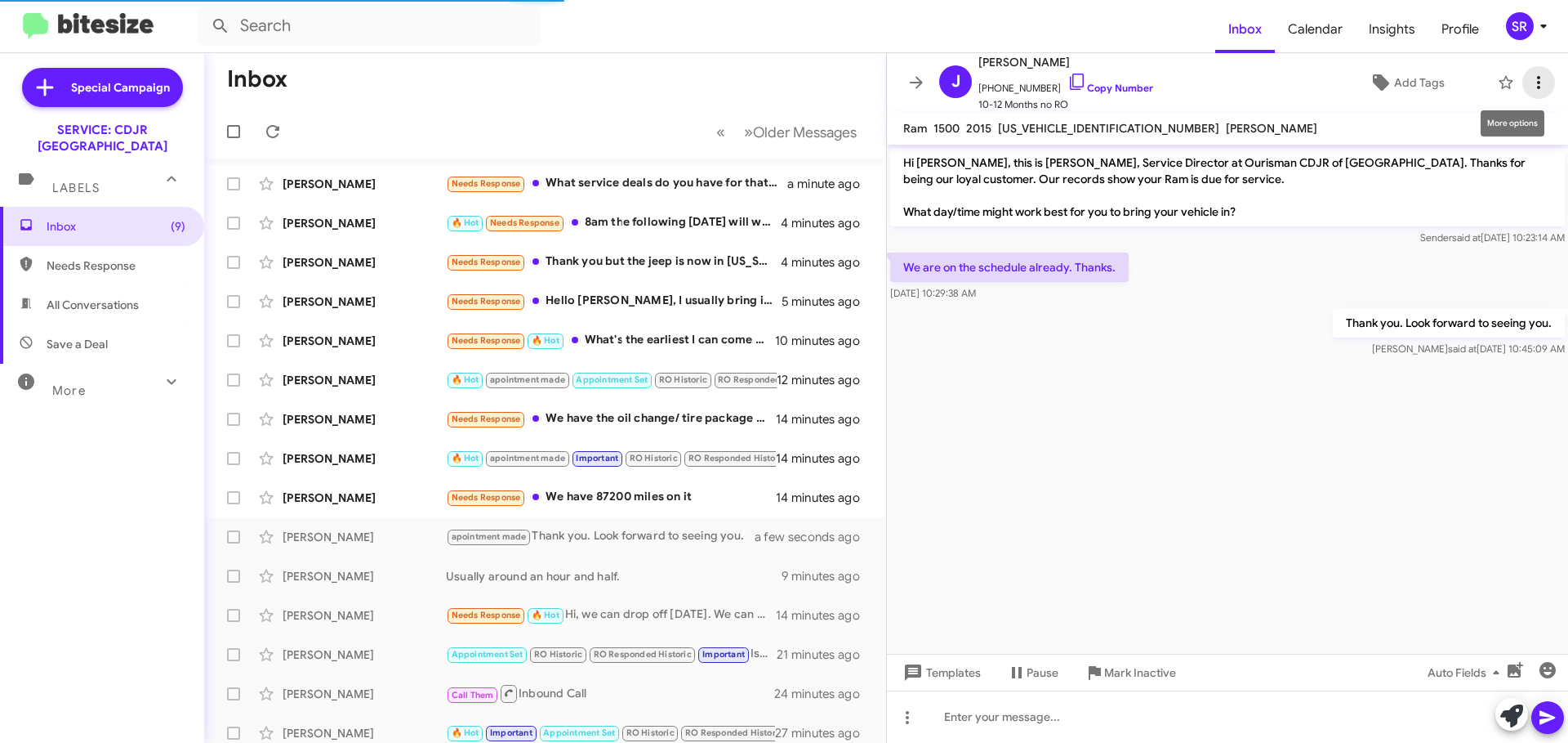
click at [1529, 87] on icon at bounding box center [1539, 83] width 20 height 20
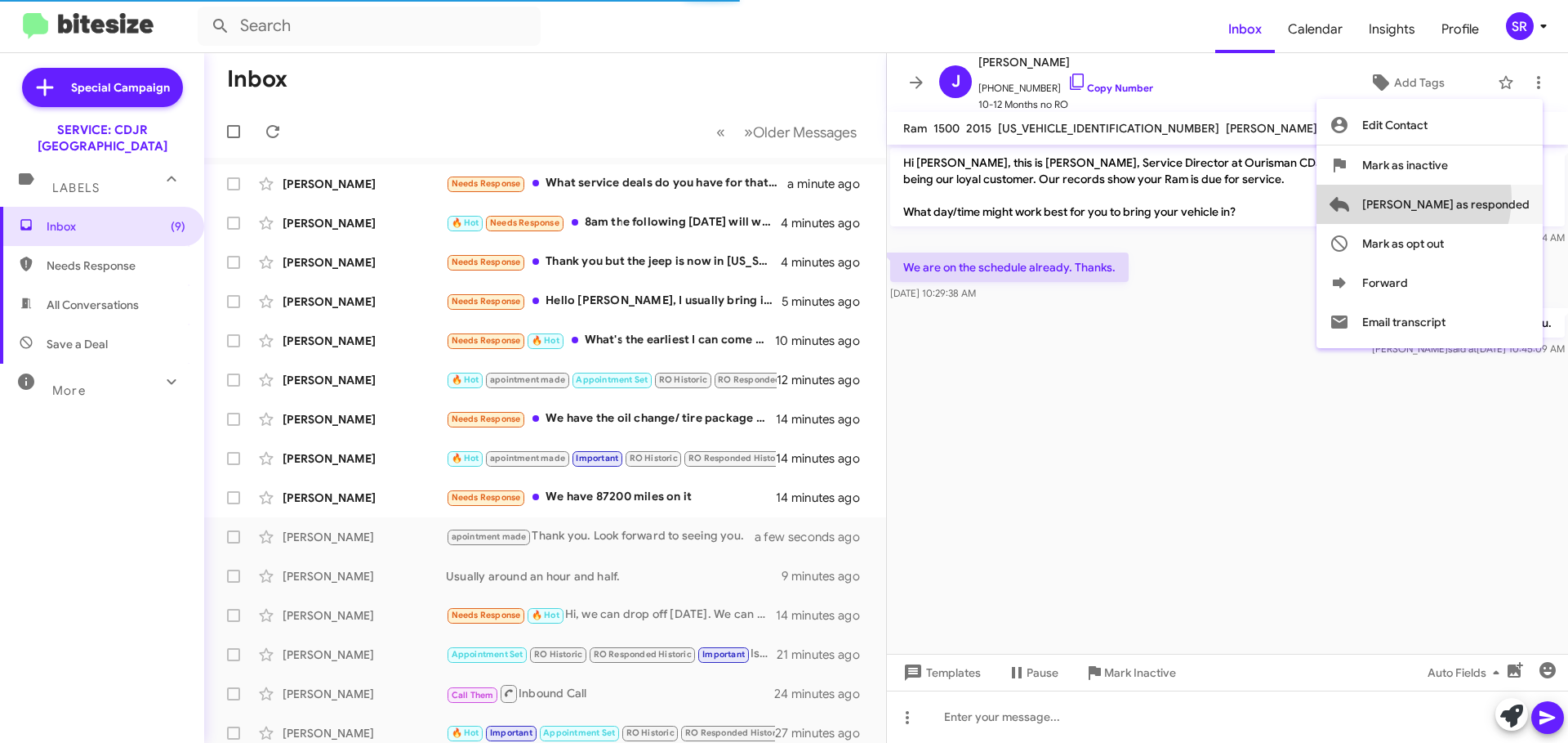
click at [1478, 198] on span "[PERSON_NAME] as responded" at bounding box center [1446, 203] width 168 height 39
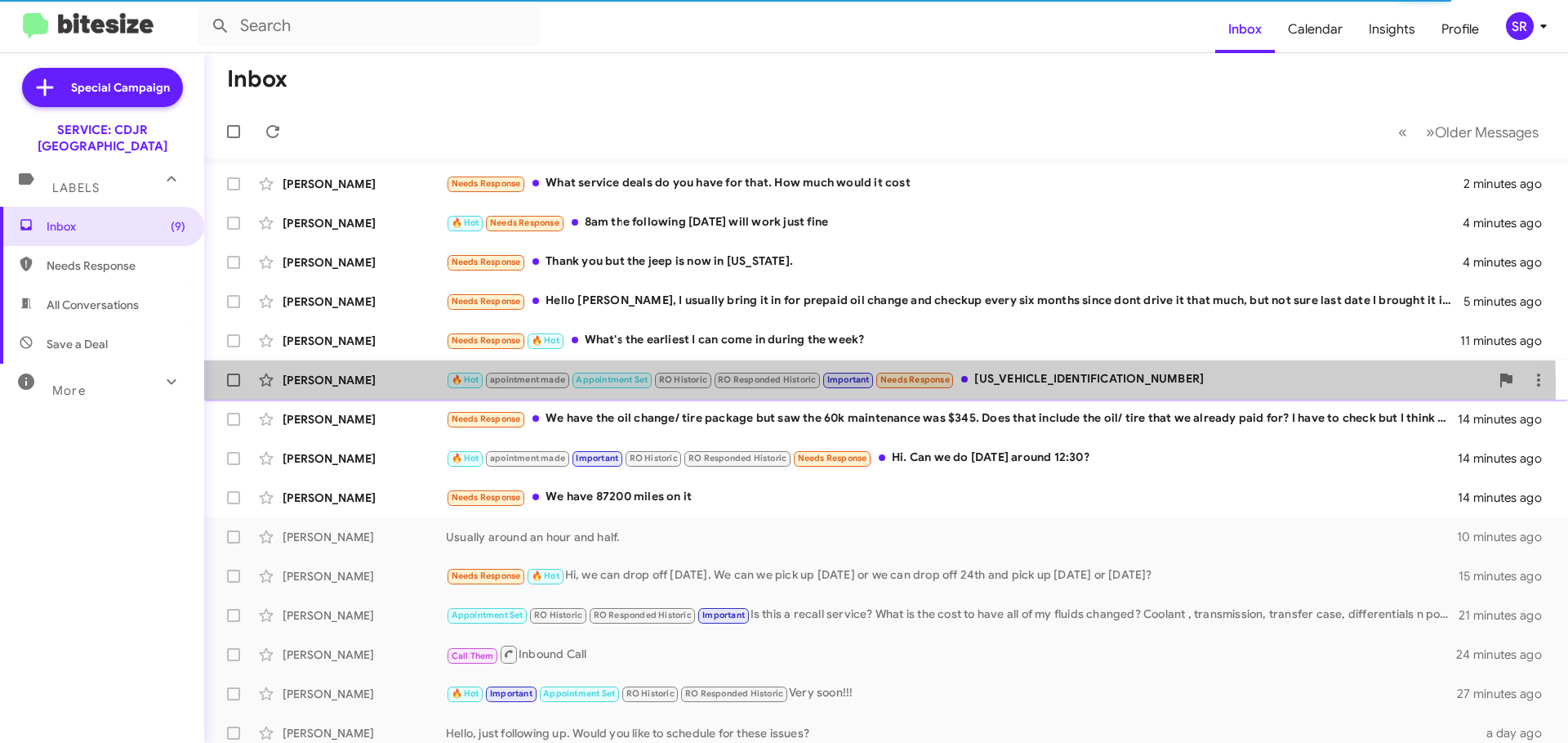
click at [403, 387] on div "[PERSON_NAME]" at bounding box center [364, 380] width 163 height 17
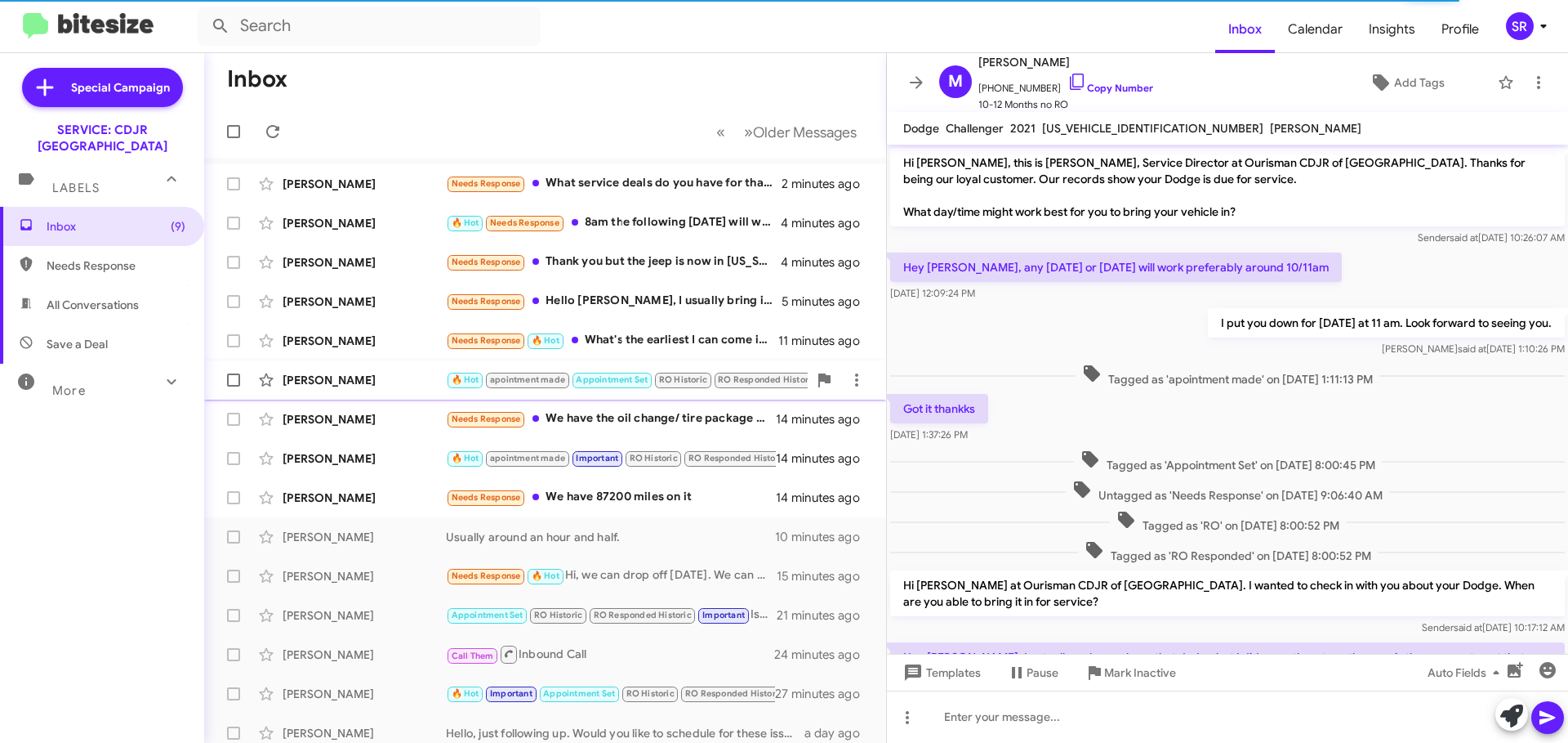
scroll to position [222, 0]
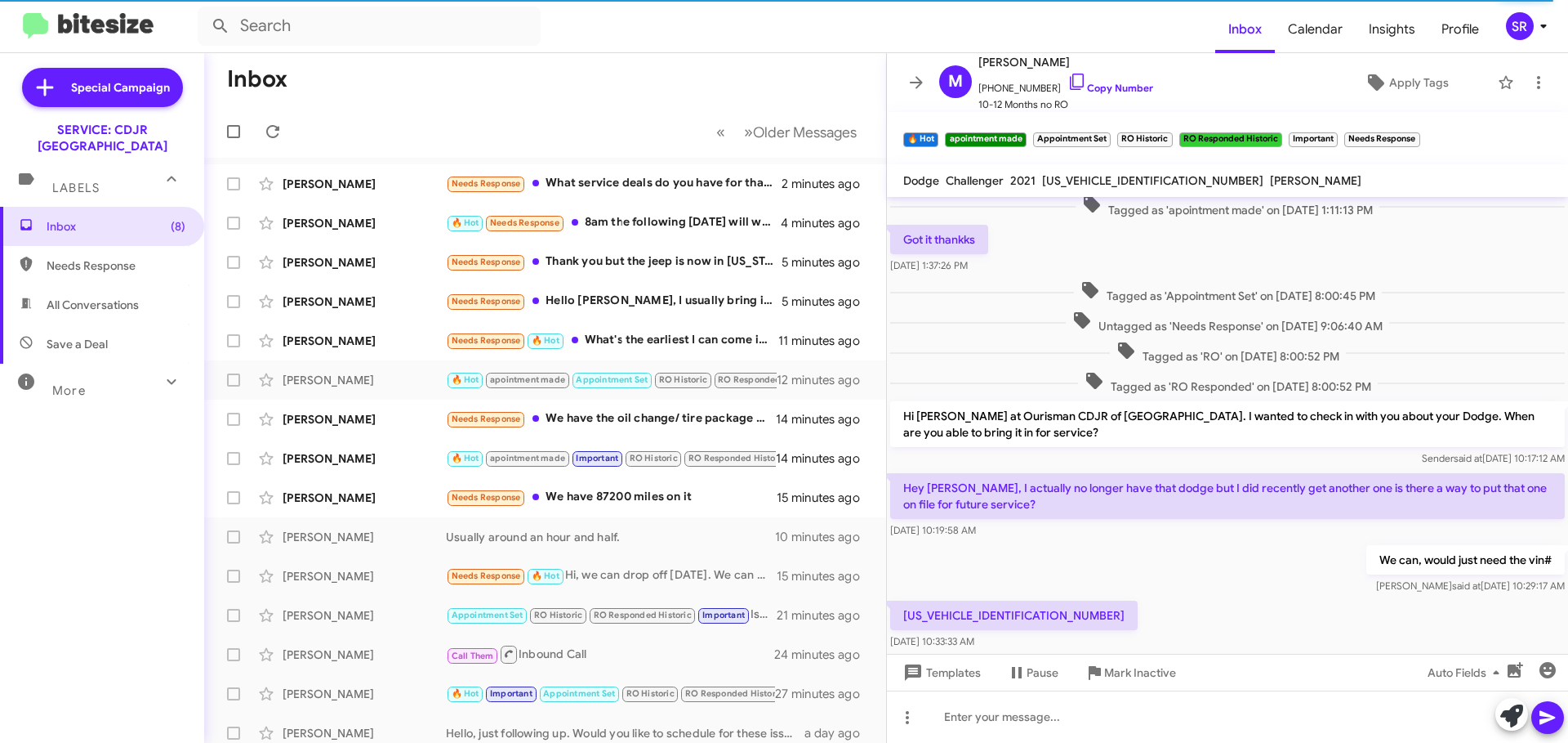
drag, startPoint x: 1019, startPoint y: 608, endPoint x: 903, endPoint y: 610, distance: 116.0
click at [903, 610] on p "[US_VEHICLE_IDENTIFICATION_NUMBER]" at bounding box center [1014, 614] width 247 height 29
copy p "[US_VEHICLE_IDENTIFICATION_NUMBER]"
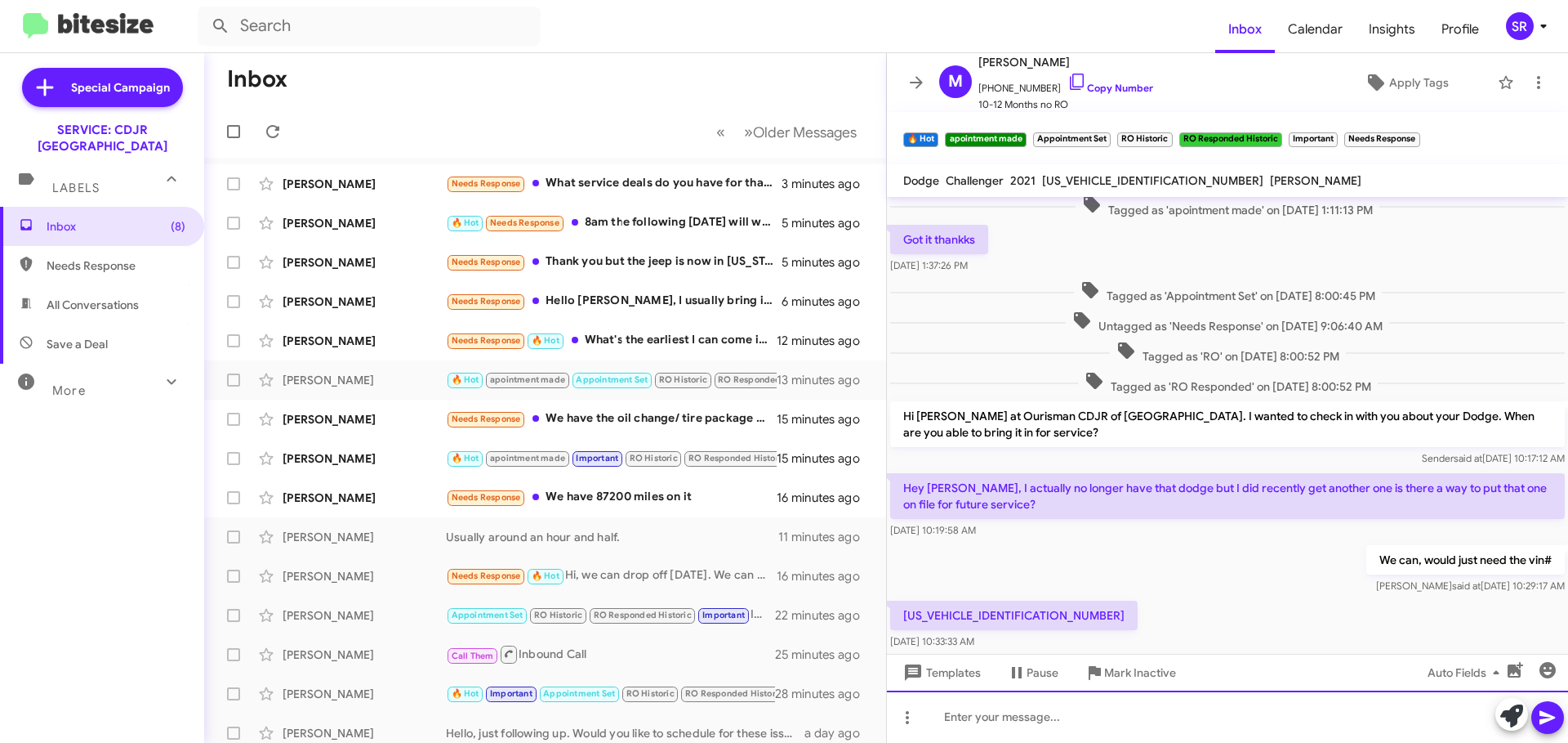
click at [1078, 716] on div at bounding box center [1227, 716] width 681 height 52
click at [986, 716] on div "I added to your file" at bounding box center [1227, 716] width 681 height 52
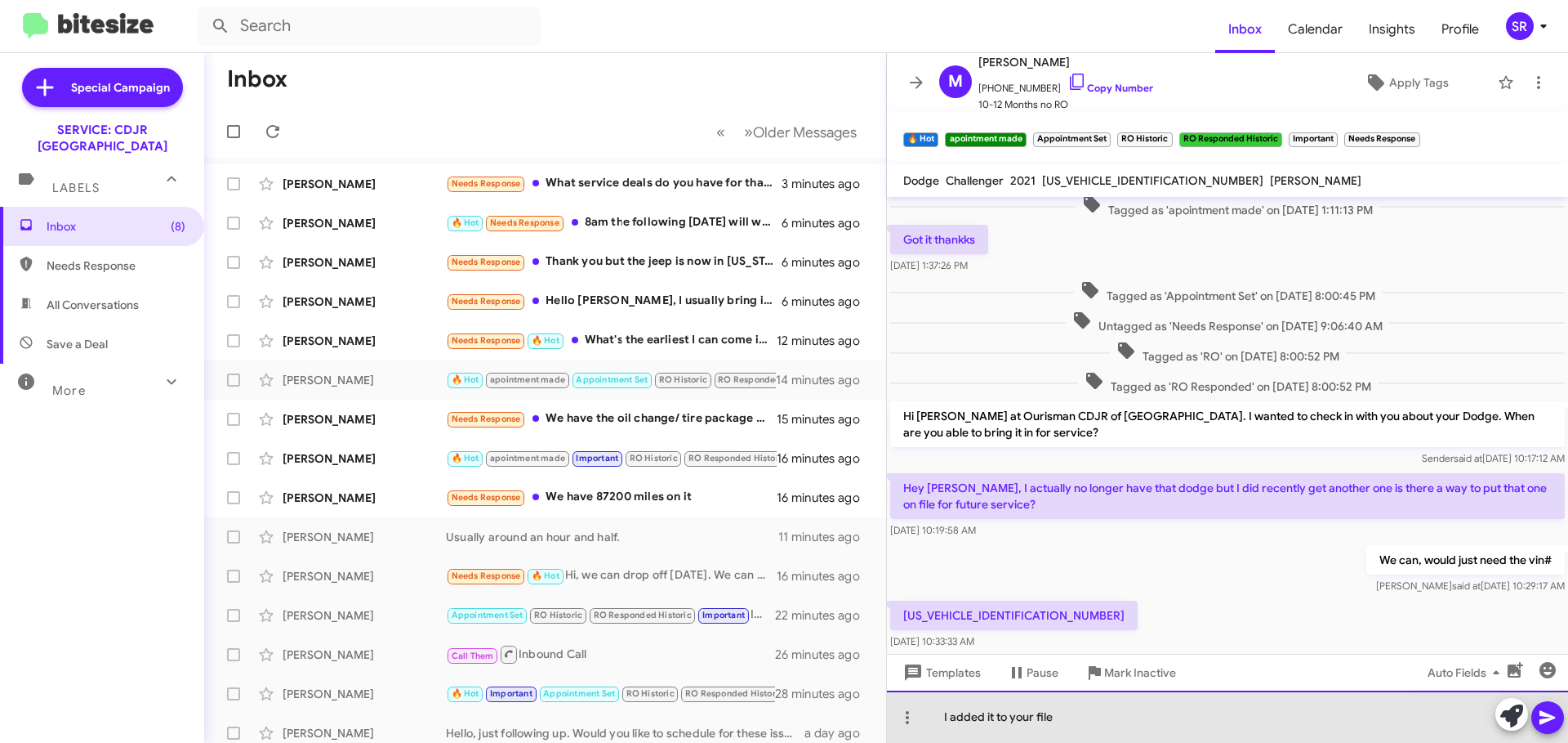
click at [1074, 721] on div "I added it to your file" at bounding box center [1227, 716] width 681 height 52
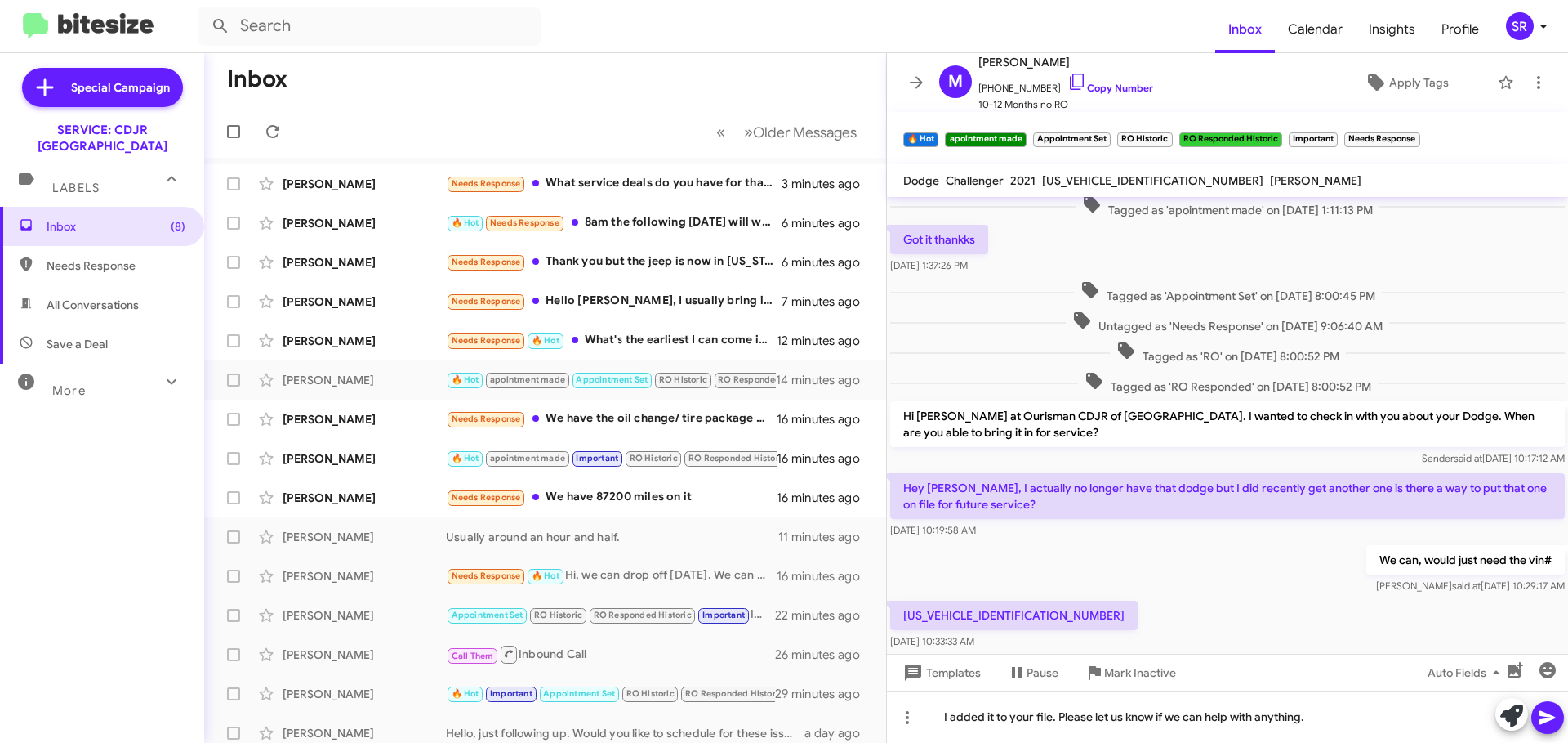
click at [1541, 719] on icon at bounding box center [1546, 717] width 16 height 14
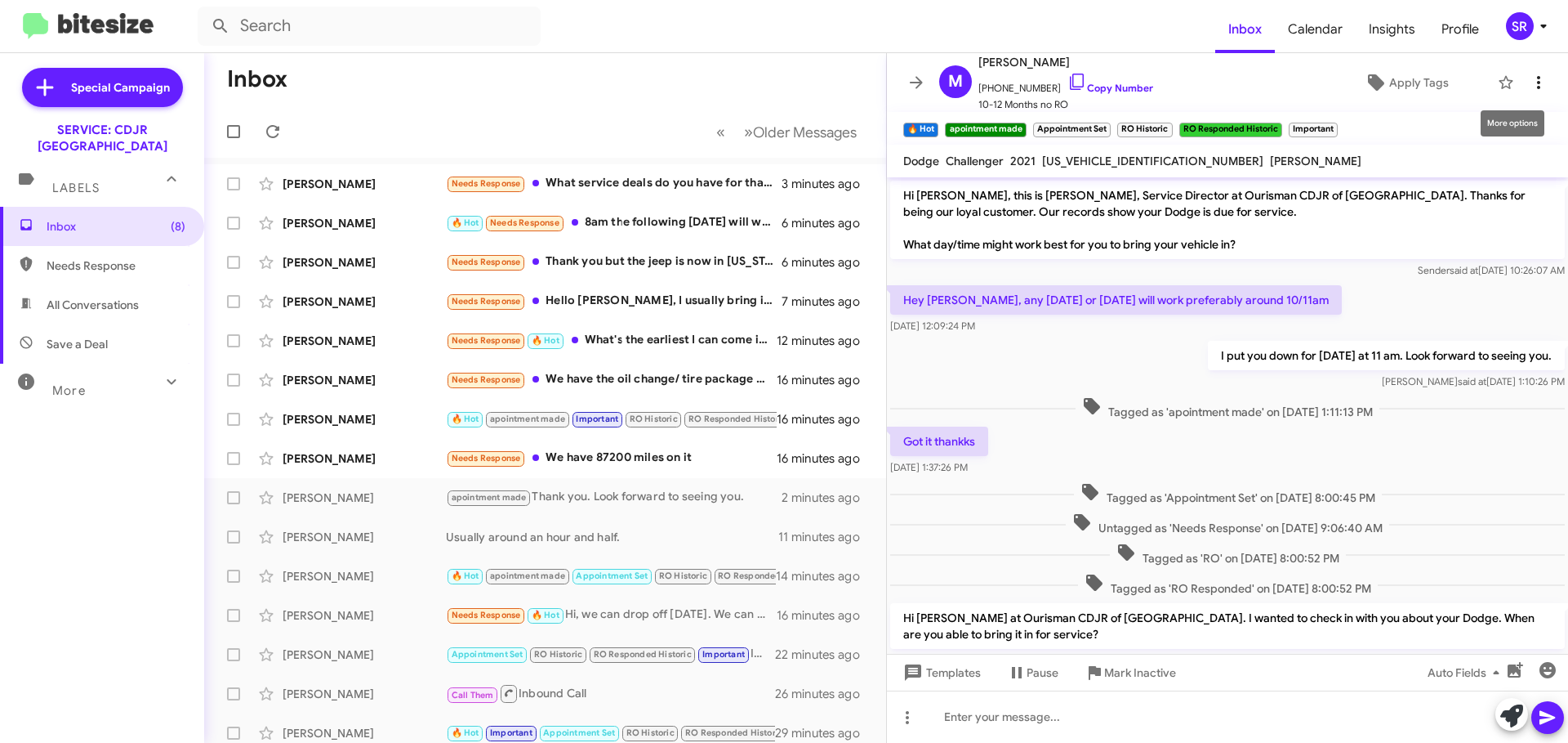
click at [1529, 86] on icon at bounding box center [1539, 83] width 20 height 20
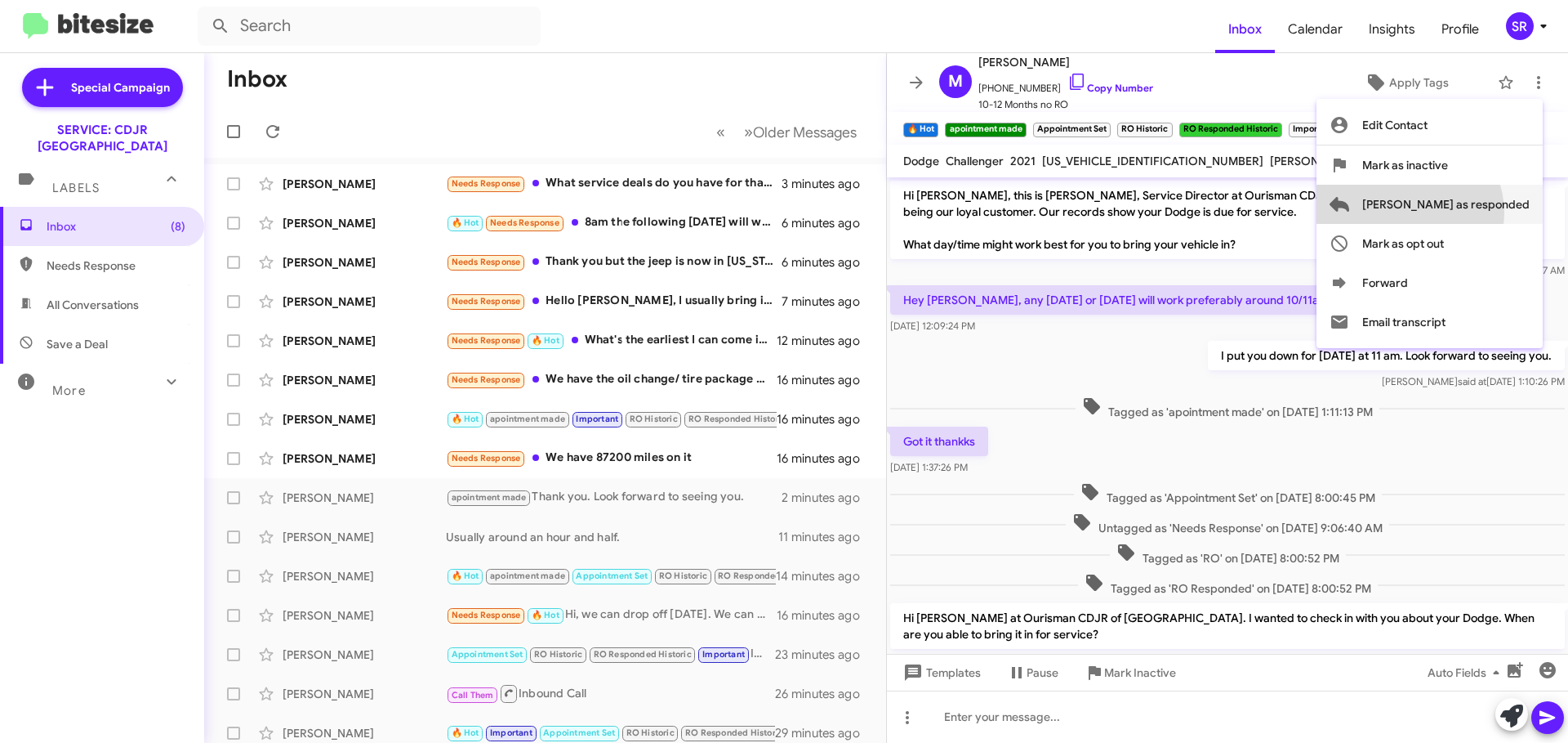
click at [1474, 213] on span "[PERSON_NAME] as responded" at bounding box center [1446, 203] width 168 height 39
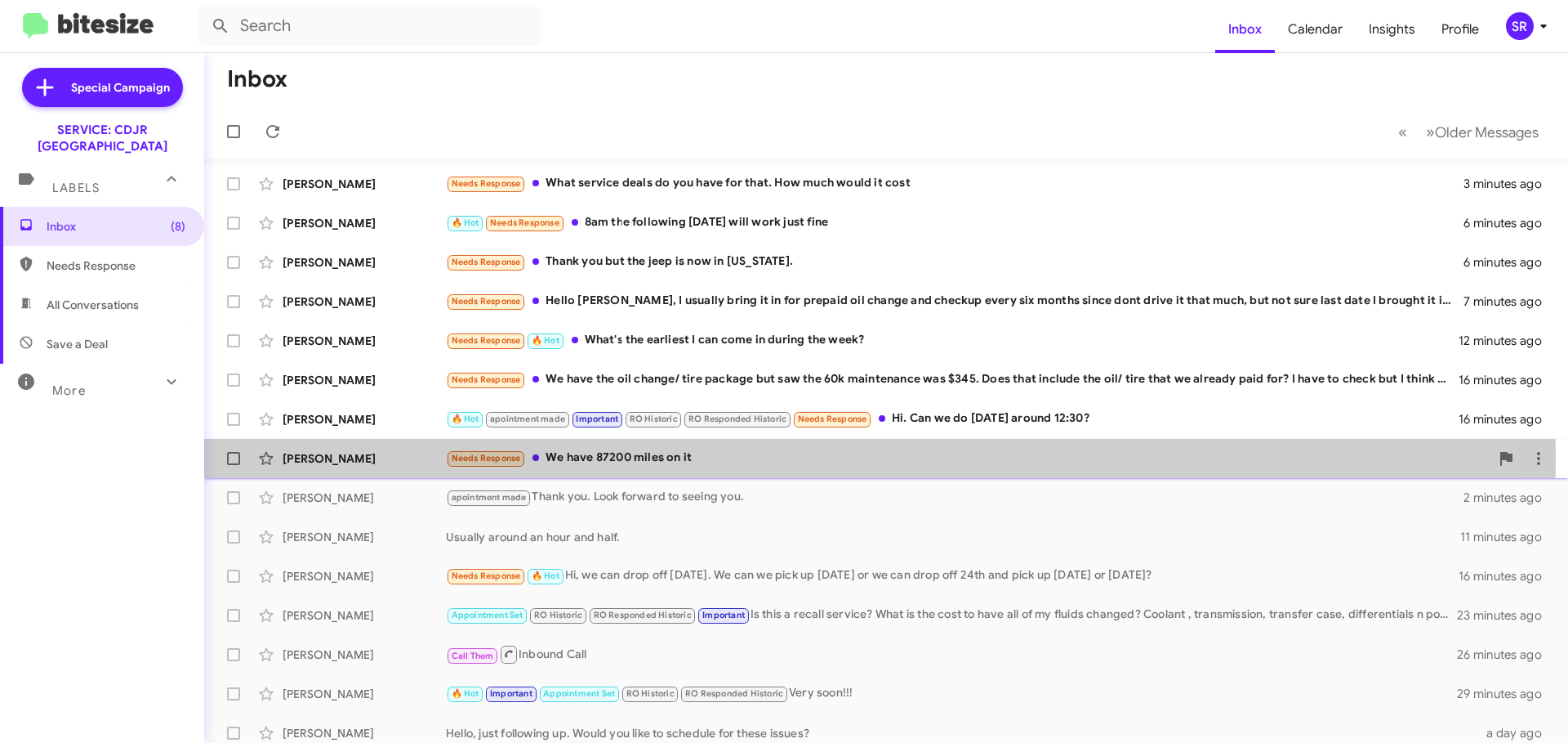
click at [707, 461] on div "Needs Response We have 87200 miles on it" at bounding box center [967, 457] width 1044 height 19
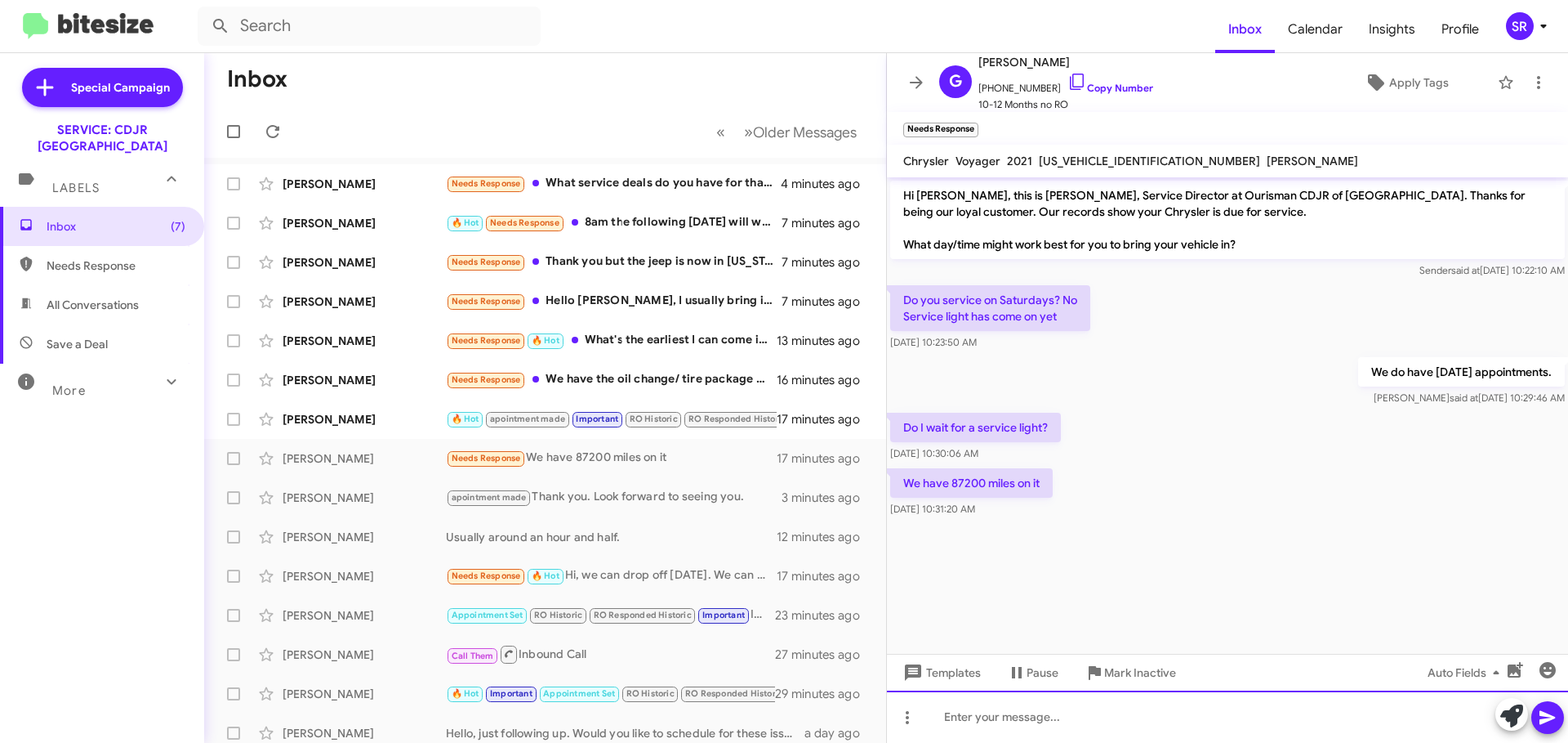
click at [961, 721] on div at bounding box center [1227, 716] width 681 height 52
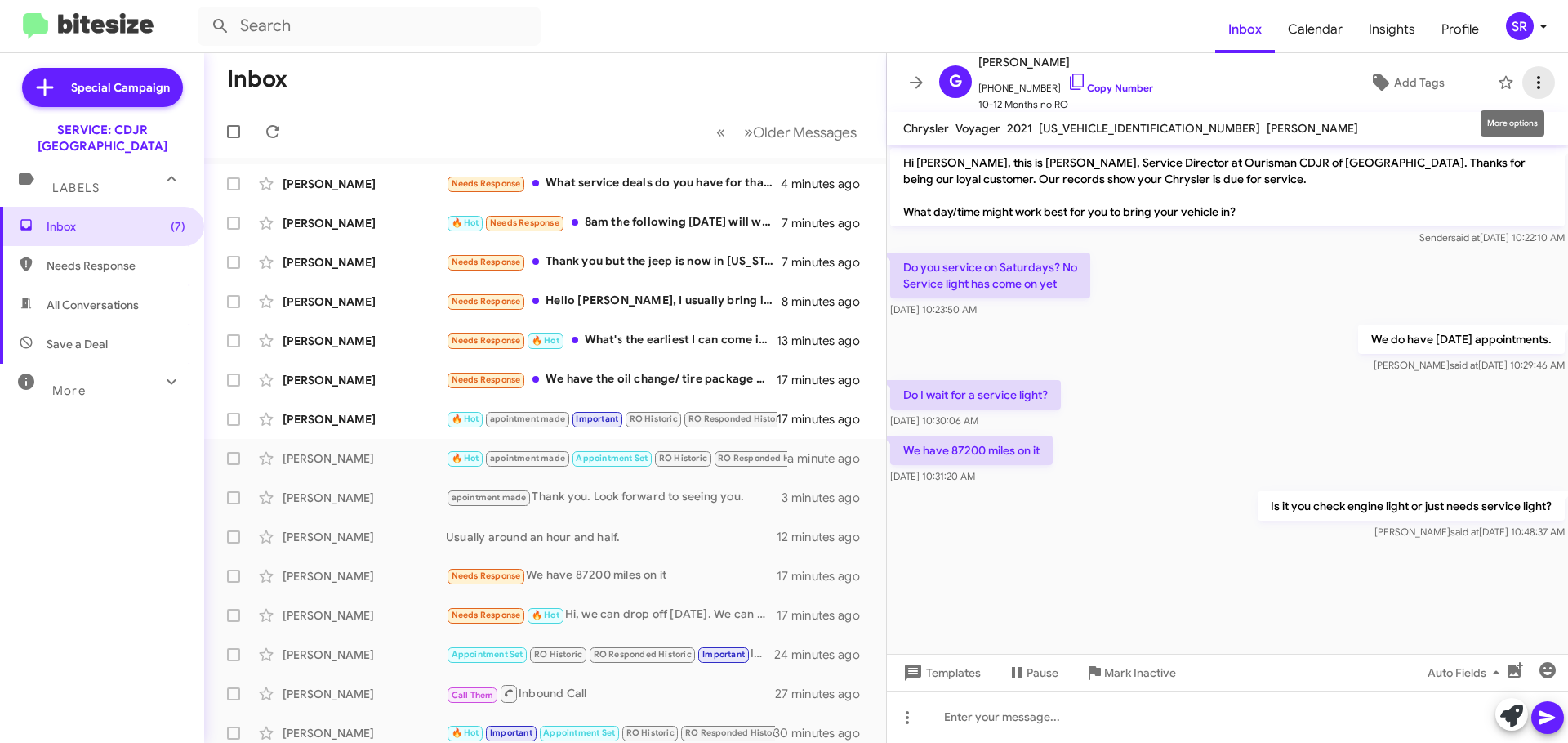
click at [1536, 87] on icon at bounding box center [1538, 83] width 3 height 13
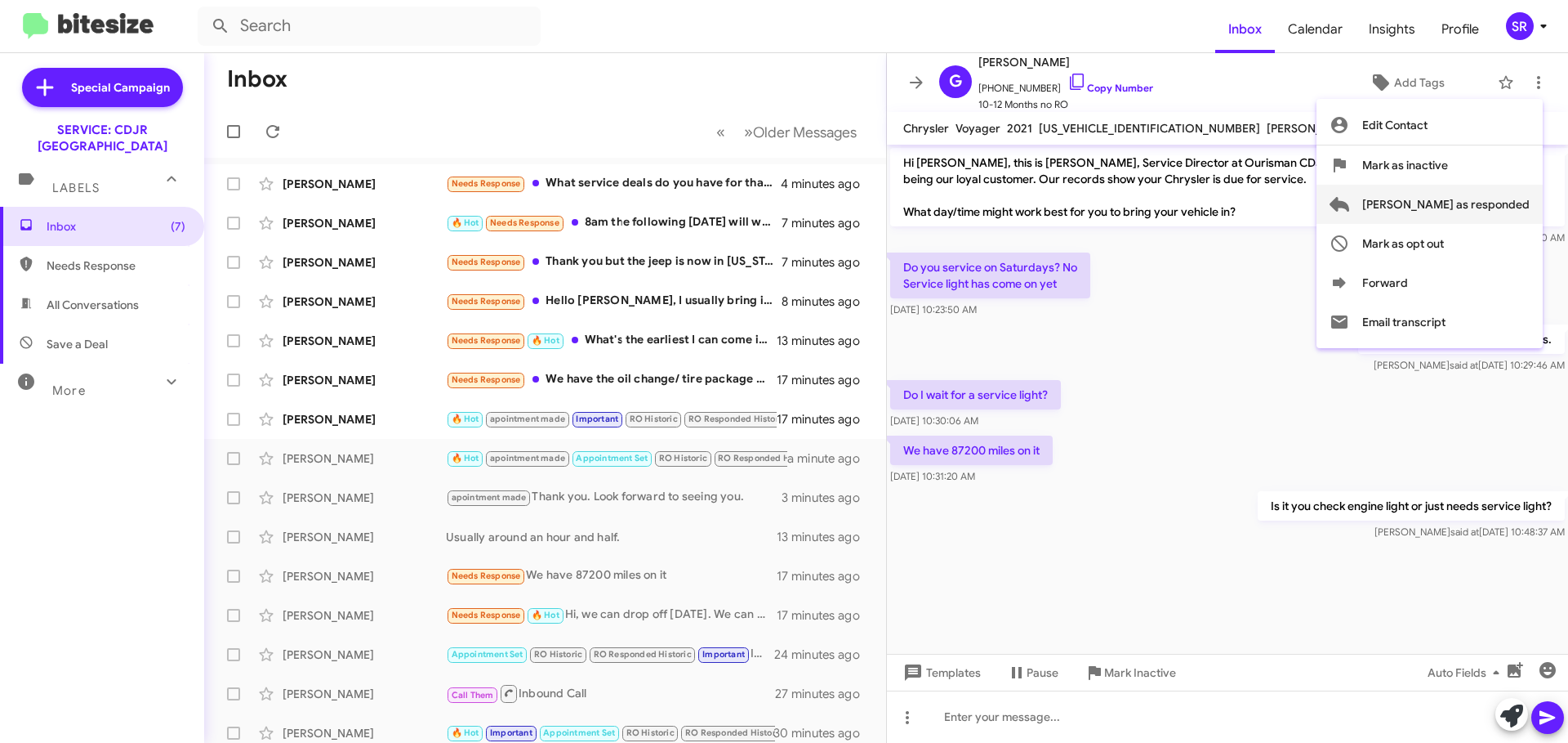
click at [1480, 210] on span "[PERSON_NAME] as responded" at bounding box center [1446, 203] width 168 height 39
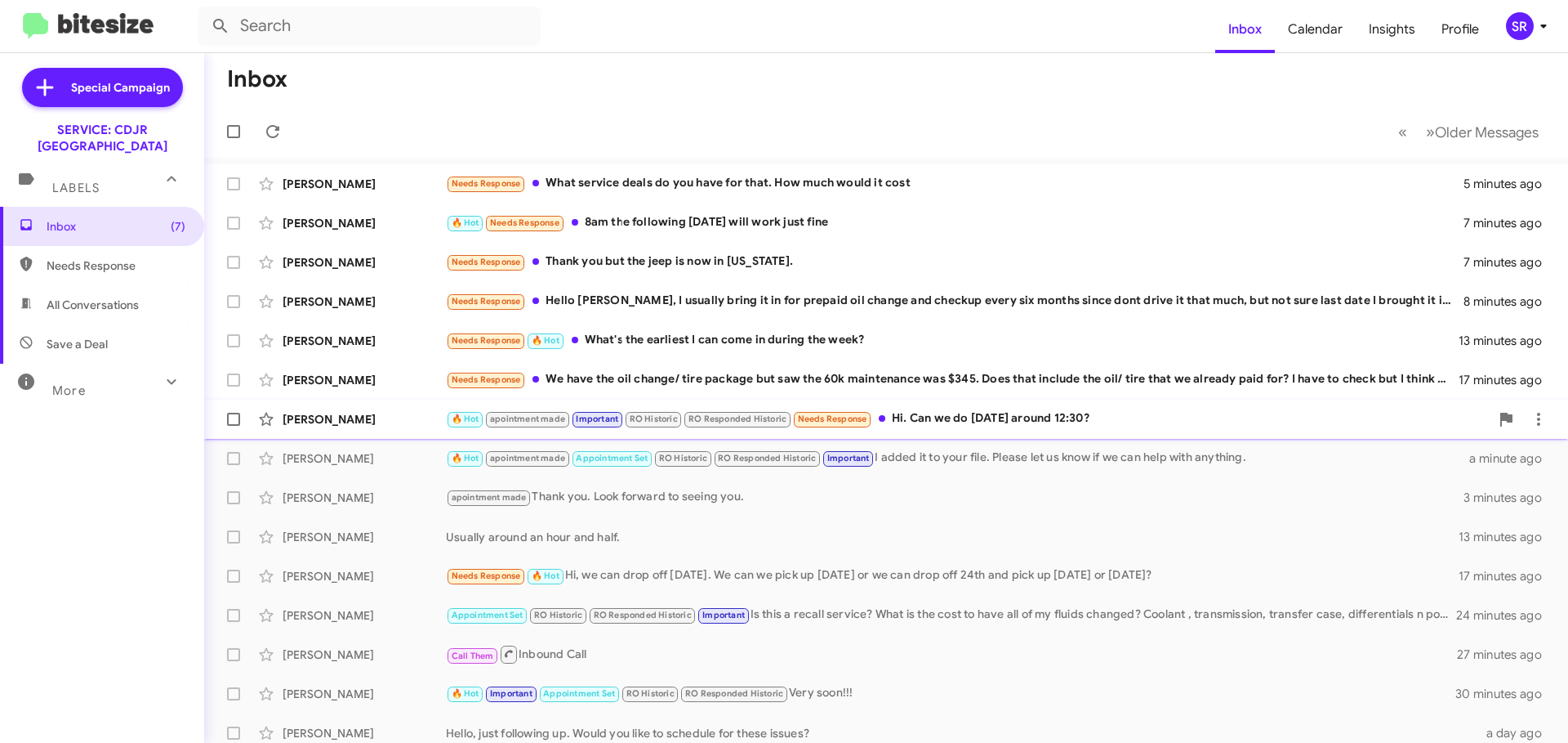
click at [981, 423] on div "🔥 Hot apointment made Important RO Historic RO Responded Historic Needs Respons…" at bounding box center [967, 418] width 1044 height 19
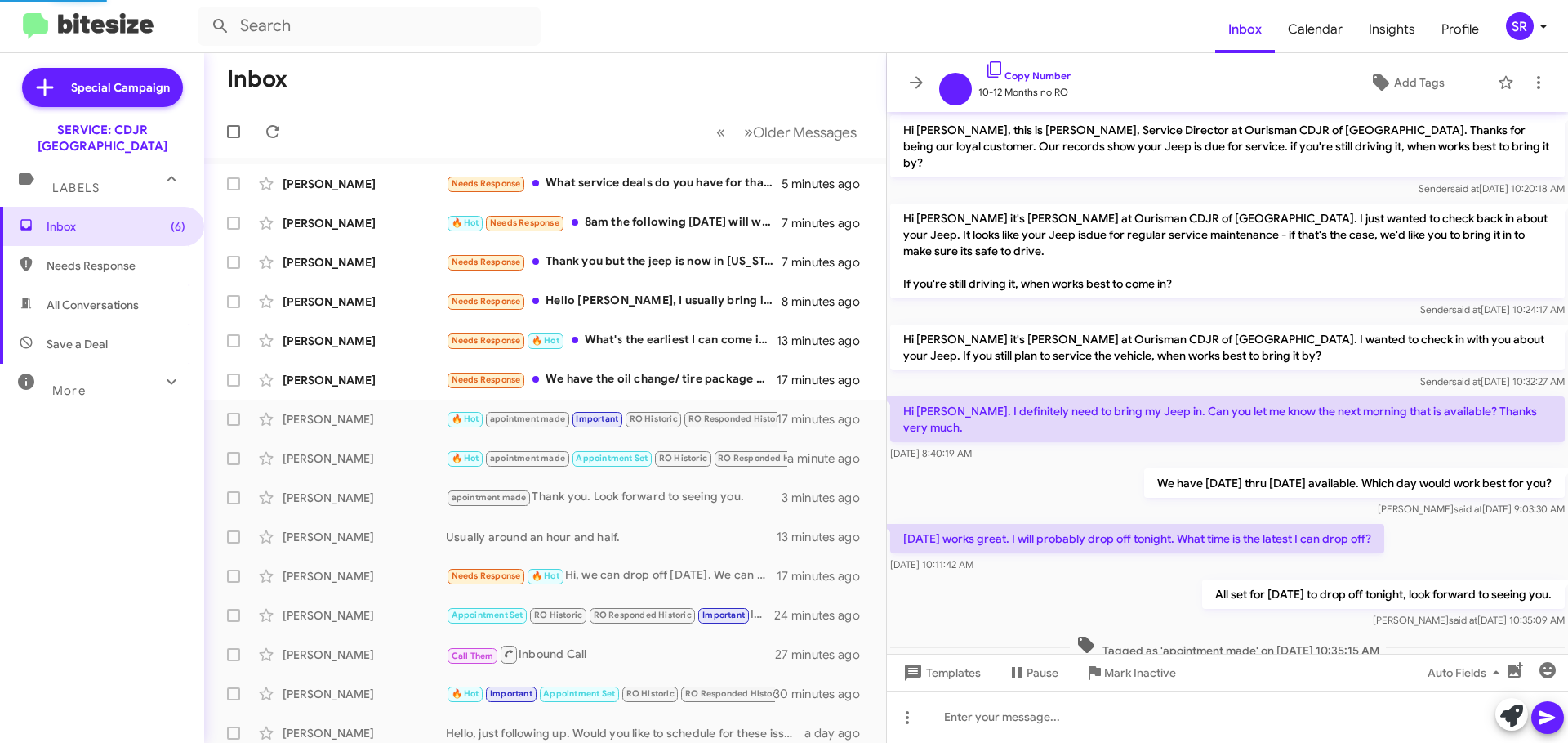
scroll to position [467, 0]
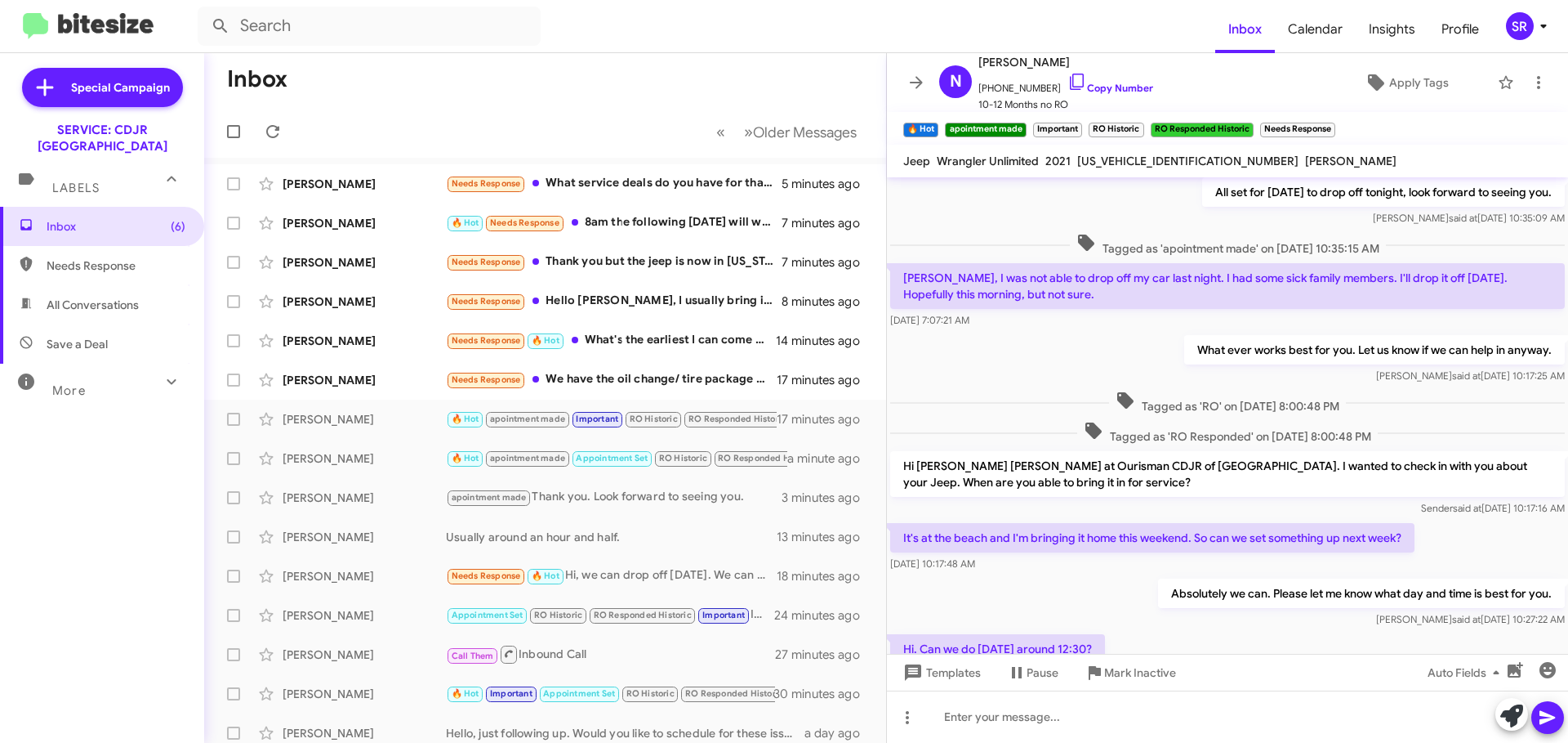
drag, startPoint x: 1199, startPoint y: 160, endPoint x: 1075, endPoint y: 169, distance: 124.3
click at [1075, 169] on div "[US_VEHICLE_IDENTIFICATION_NUMBER]" at bounding box center [1187, 161] width 228 height 20
copy span "[US_VEHICLE_IDENTIFICATION_NUMBER]"
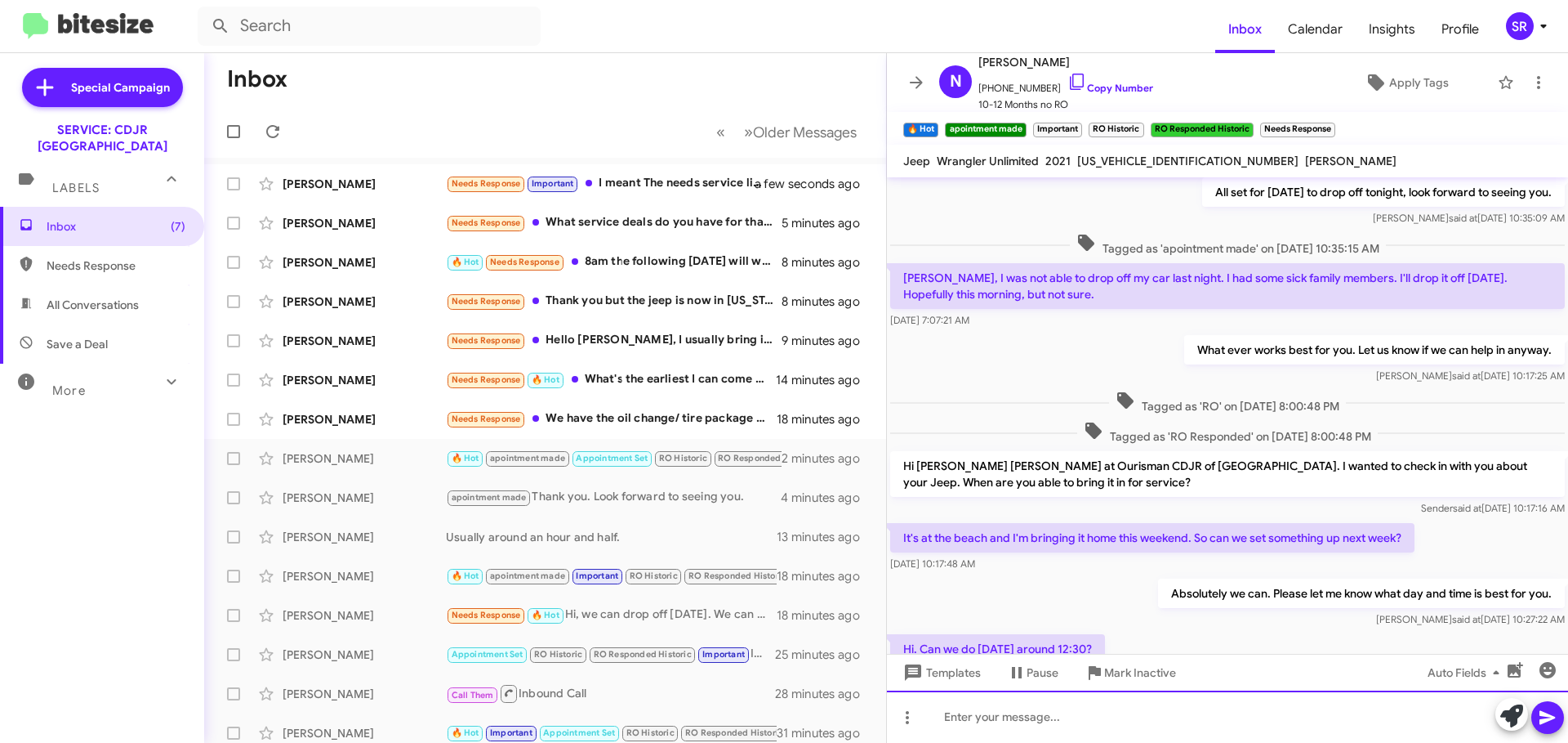
click at [1066, 724] on div at bounding box center [1227, 716] width 681 height 52
click at [1547, 717] on icon at bounding box center [1547, 717] width 20 height 20
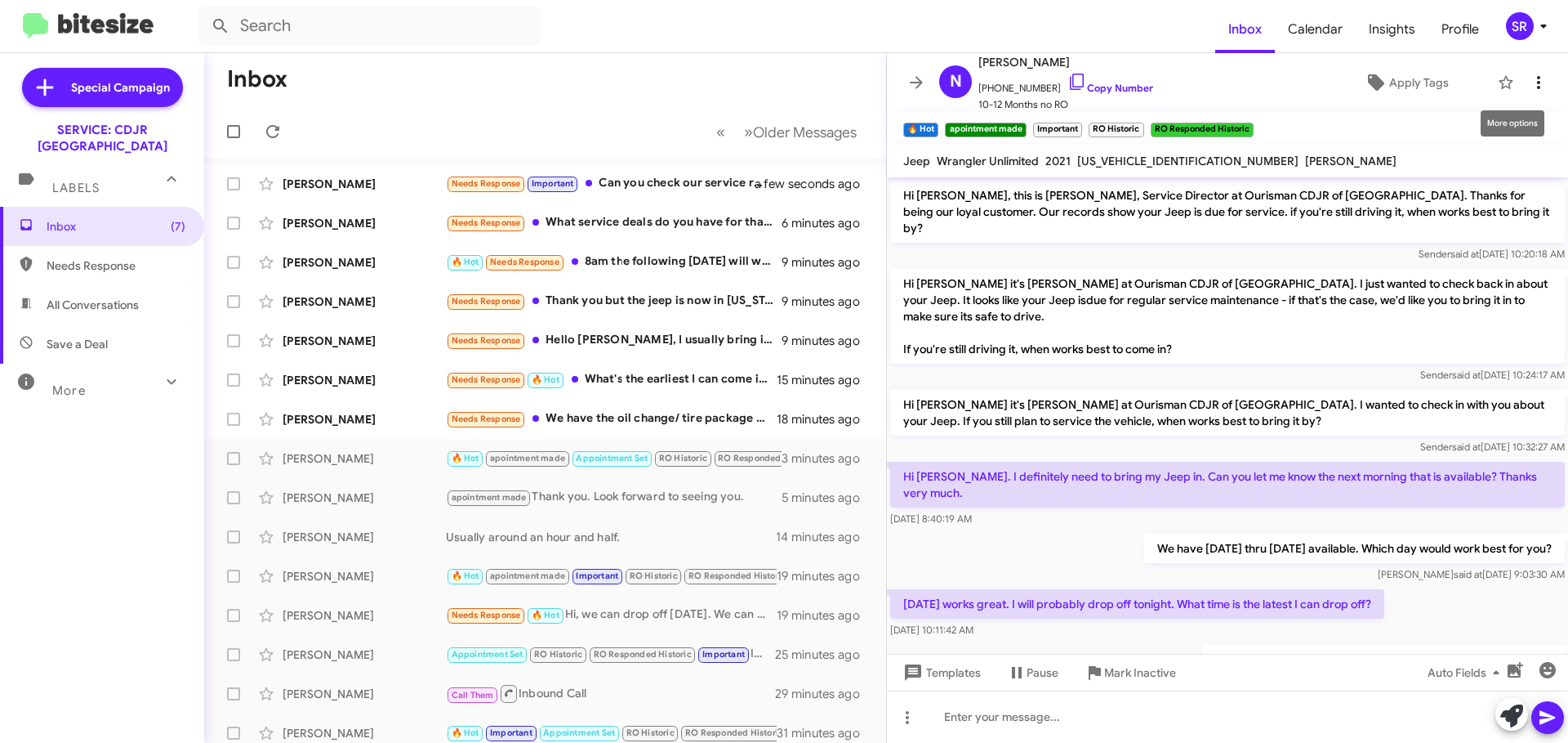
click at [1529, 83] on icon at bounding box center [1539, 83] width 20 height 20
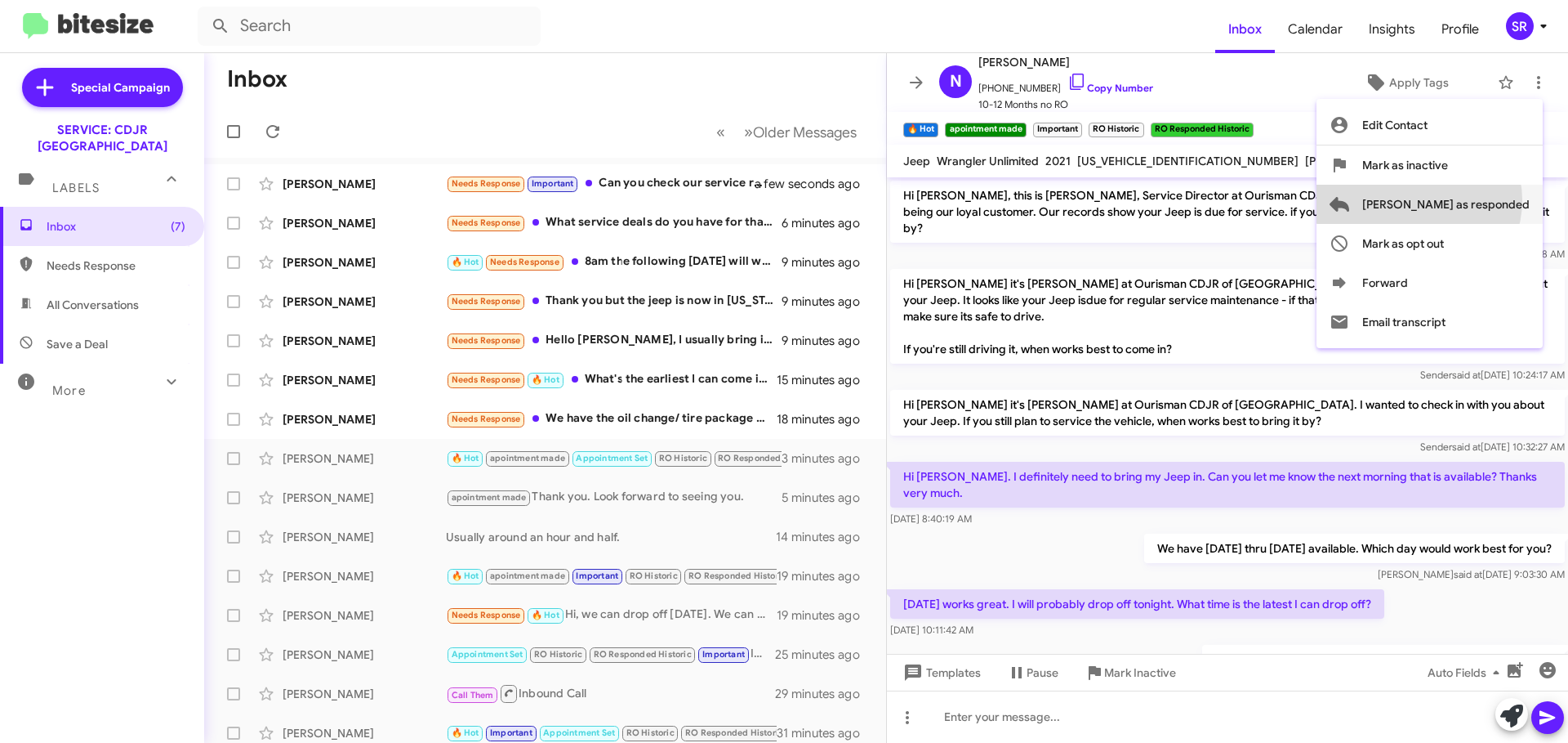
click at [1484, 200] on span "[PERSON_NAME] as responded" at bounding box center [1446, 203] width 168 height 39
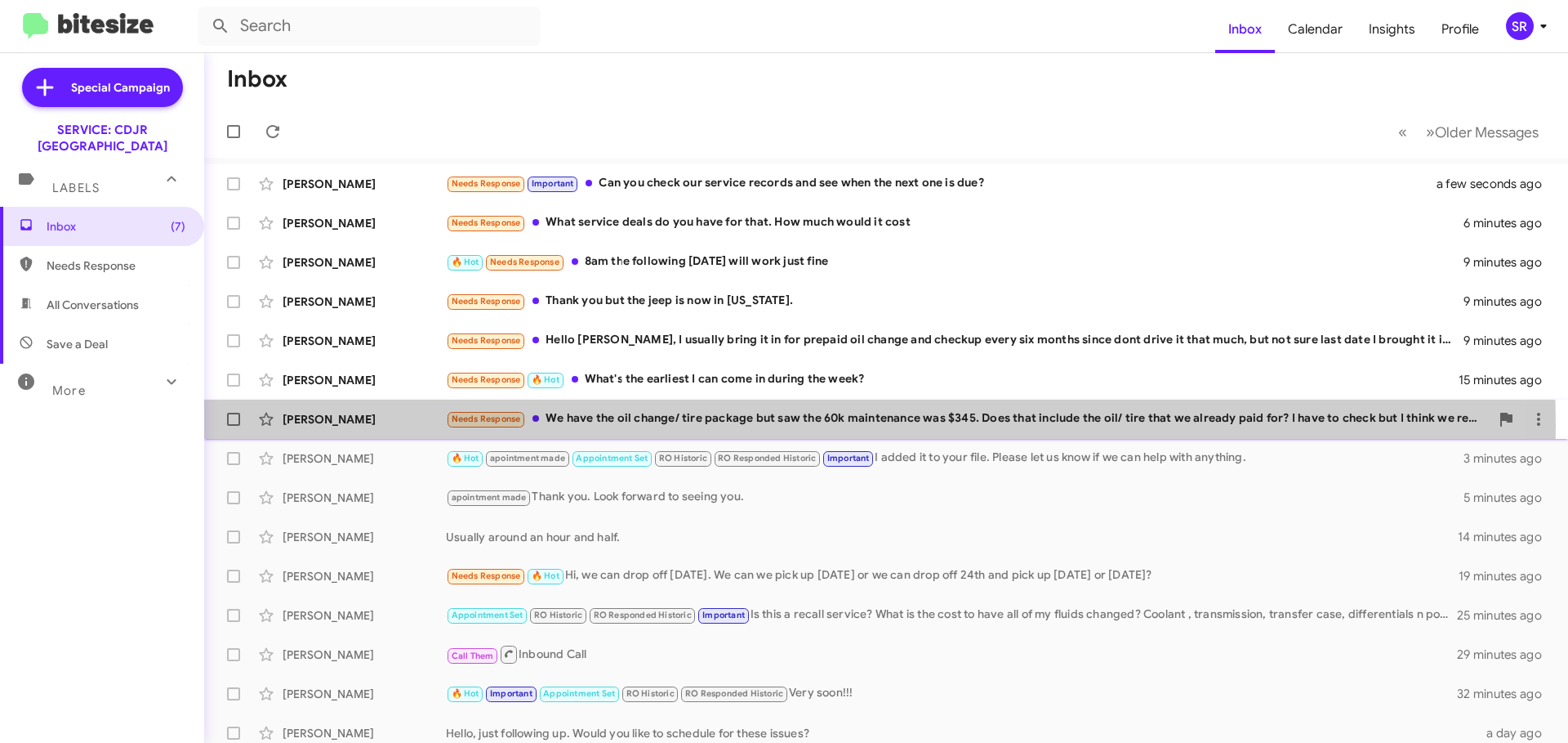
click at [606, 427] on div "Needs Response We have the oil change/ tire package but saw the 60k maintenance…" at bounding box center [967, 418] width 1044 height 19
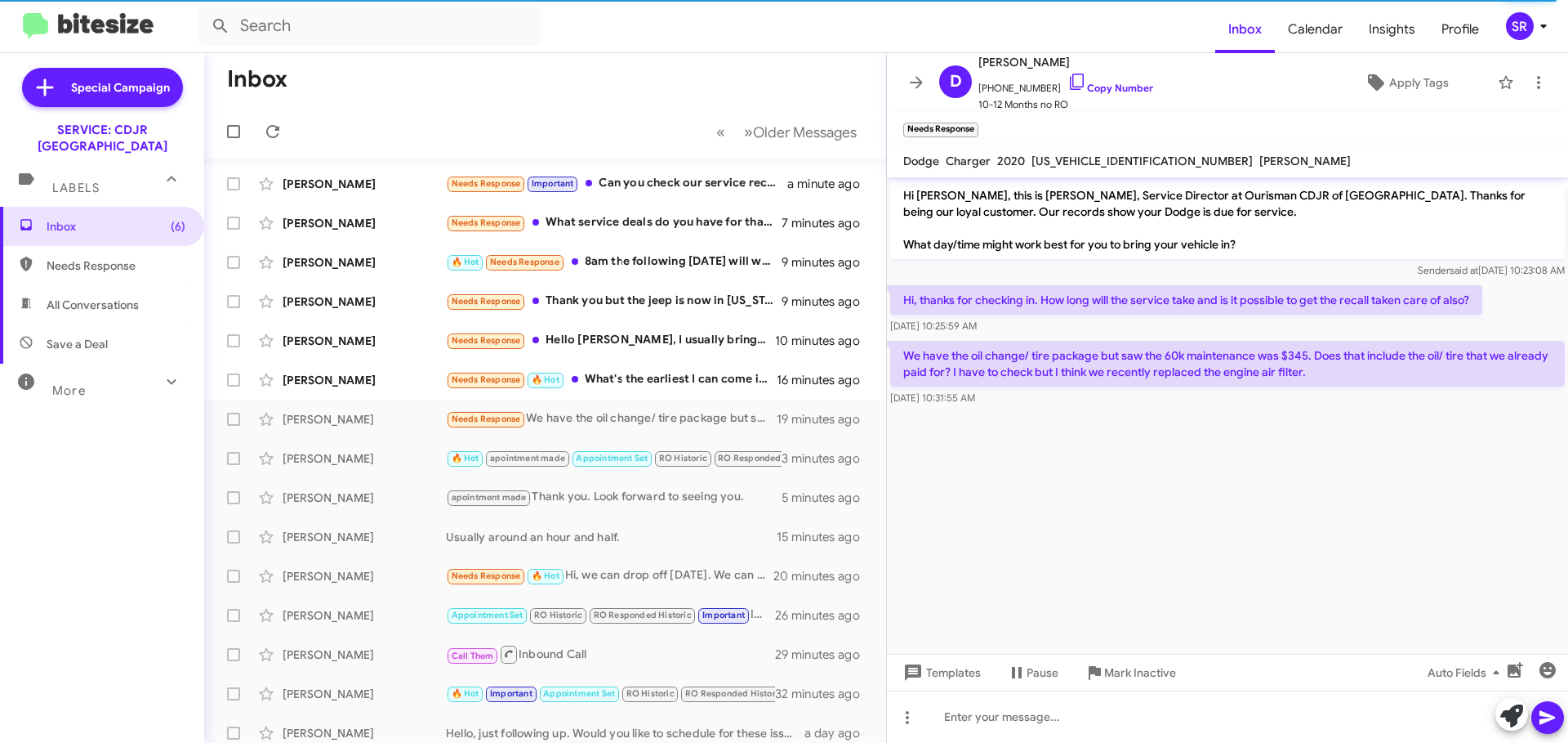
drag, startPoint x: 1147, startPoint y: 126, endPoint x: 1040, endPoint y: 133, distance: 107.2
click at [1040, 133] on div "D [PERSON_NAME] [PHONE_NUMBER] Copy Number 10-12 Months no RO Apply Tags Needs …" at bounding box center [1227, 398] width 681 height 690
click at [1085, 132] on mat-toolbar "Needs Response ×" at bounding box center [1227, 128] width 681 height 32
drag, startPoint x: 1146, startPoint y: 161, endPoint x: 1032, endPoint y: 171, distance: 114.4
click at [1032, 171] on mat-toolbar "Dodge Charger 2020 [US_VEHICLE_IDENTIFICATION_NUMBER] [PERSON_NAME]" at bounding box center [1227, 160] width 681 height 32
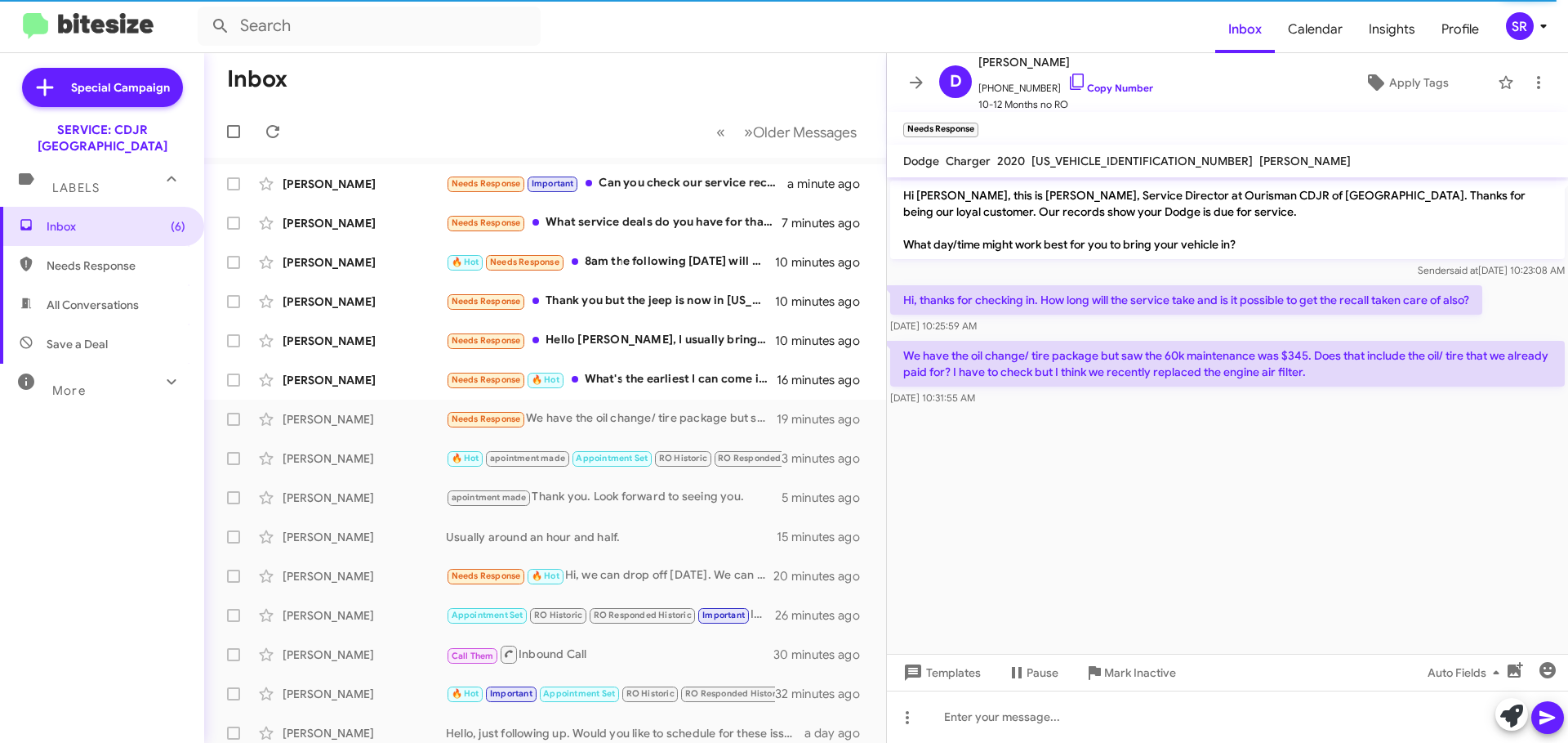
copy span "[US_VEHICLE_IDENTIFICATION_NUMBER]"
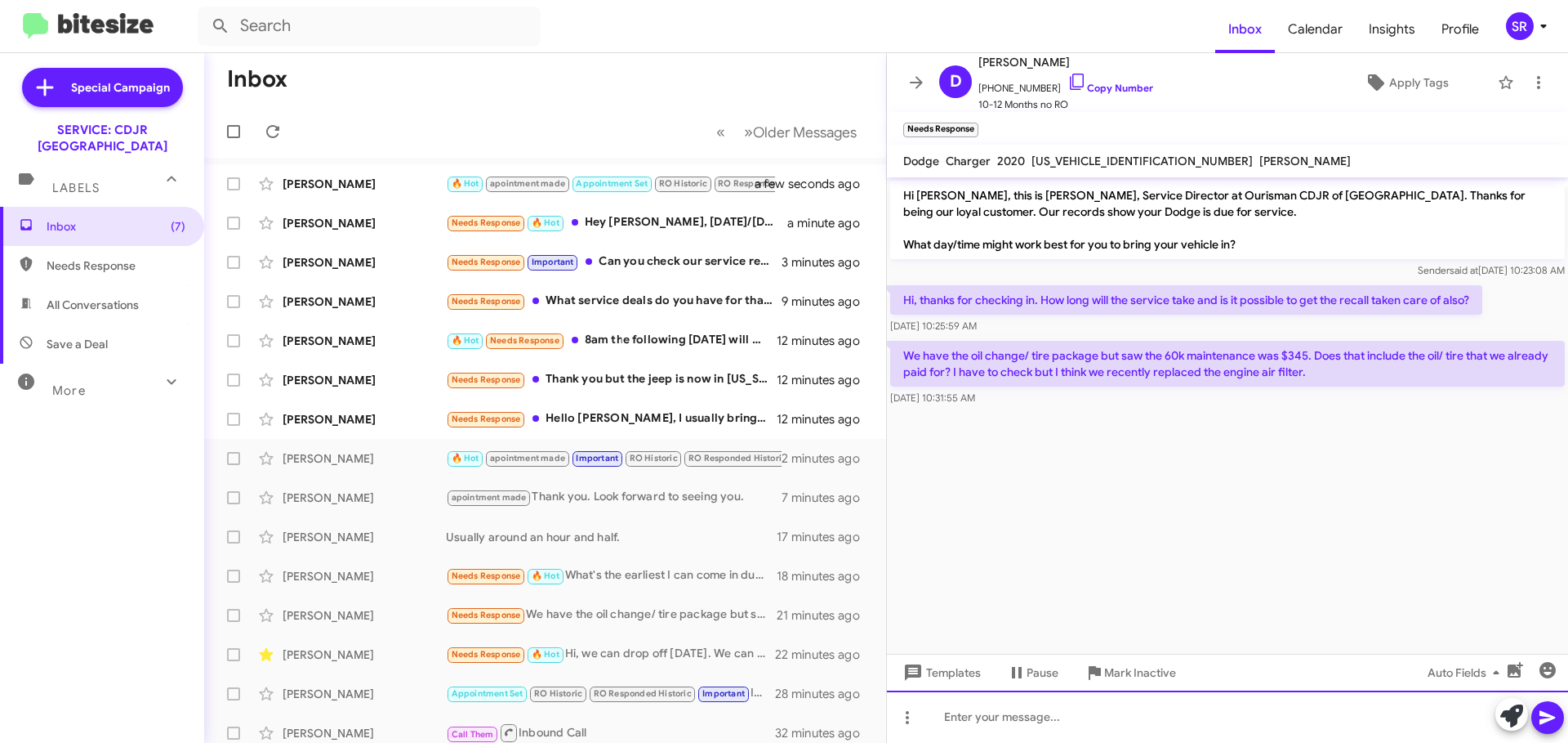
click at [960, 722] on div at bounding box center [1227, 716] width 681 height 52
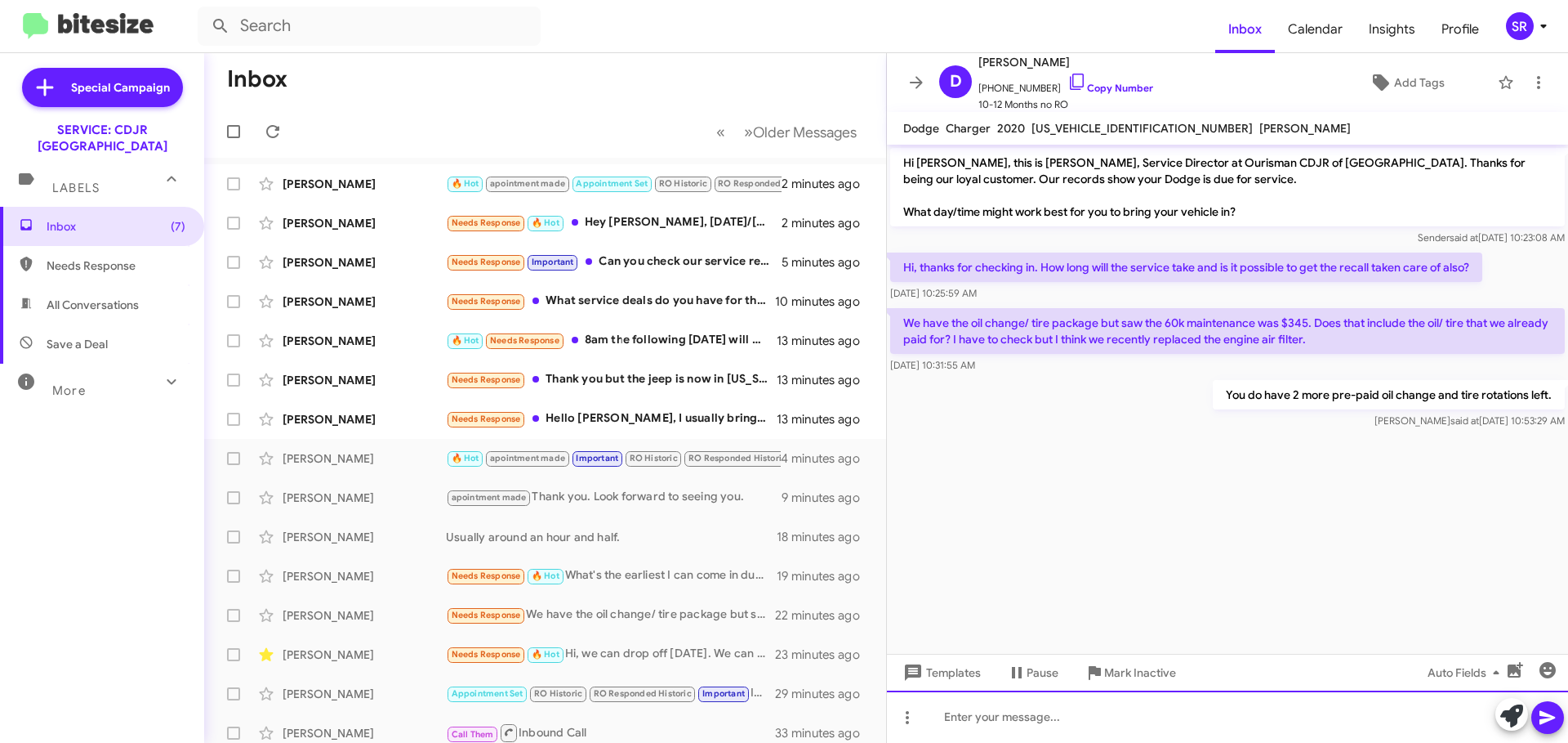
drag, startPoint x: 1024, startPoint y: 719, endPoint x: 1043, endPoint y: 710, distance: 21.0
click at [1024, 719] on div at bounding box center [1227, 716] width 681 height 52
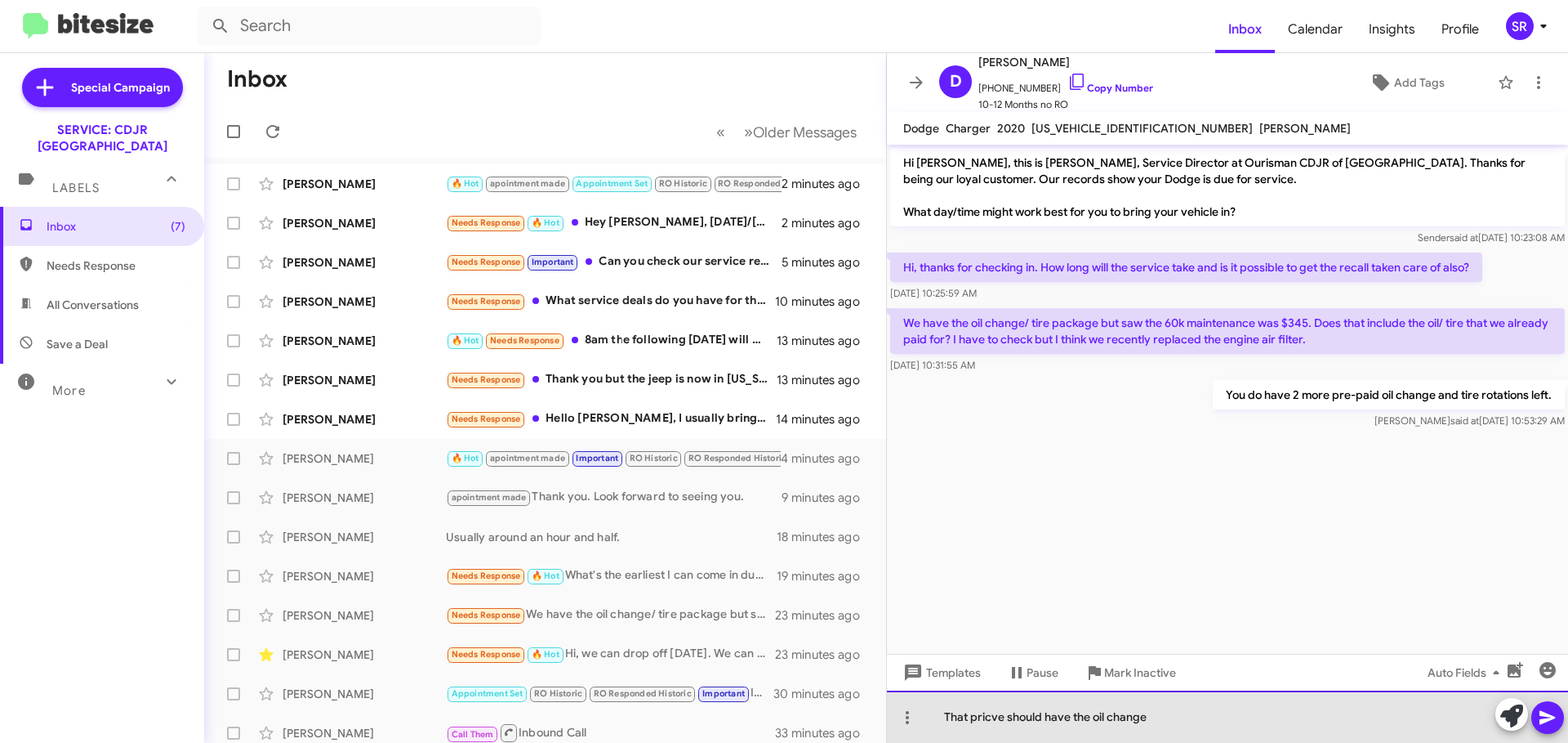
click at [999, 721] on div "That pricve should have the oil change" at bounding box center [1227, 716] width 681 height 52
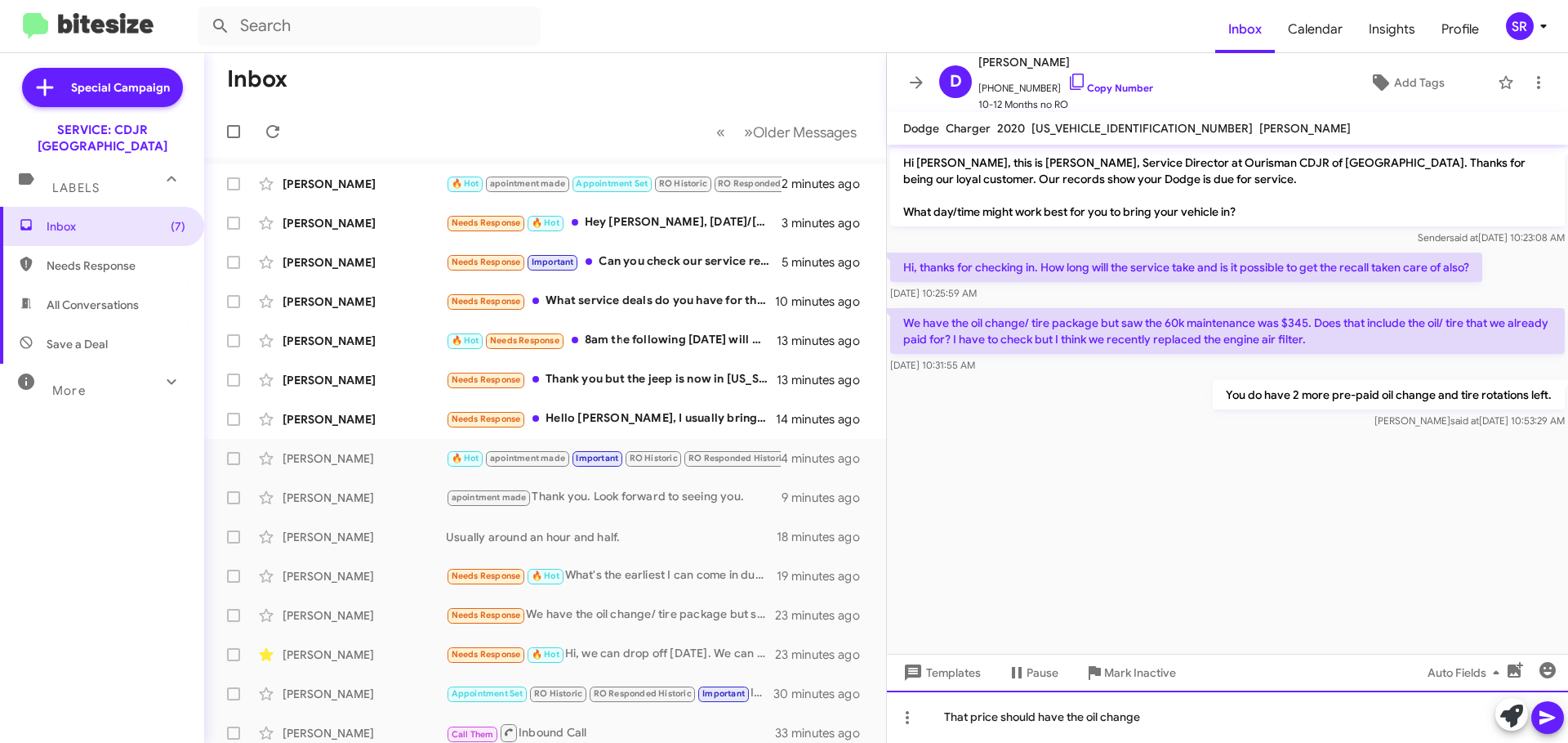
click at [1166, 717] on div "That price should have the oil change" at bounding box center [1227, 716] width 681 height 52
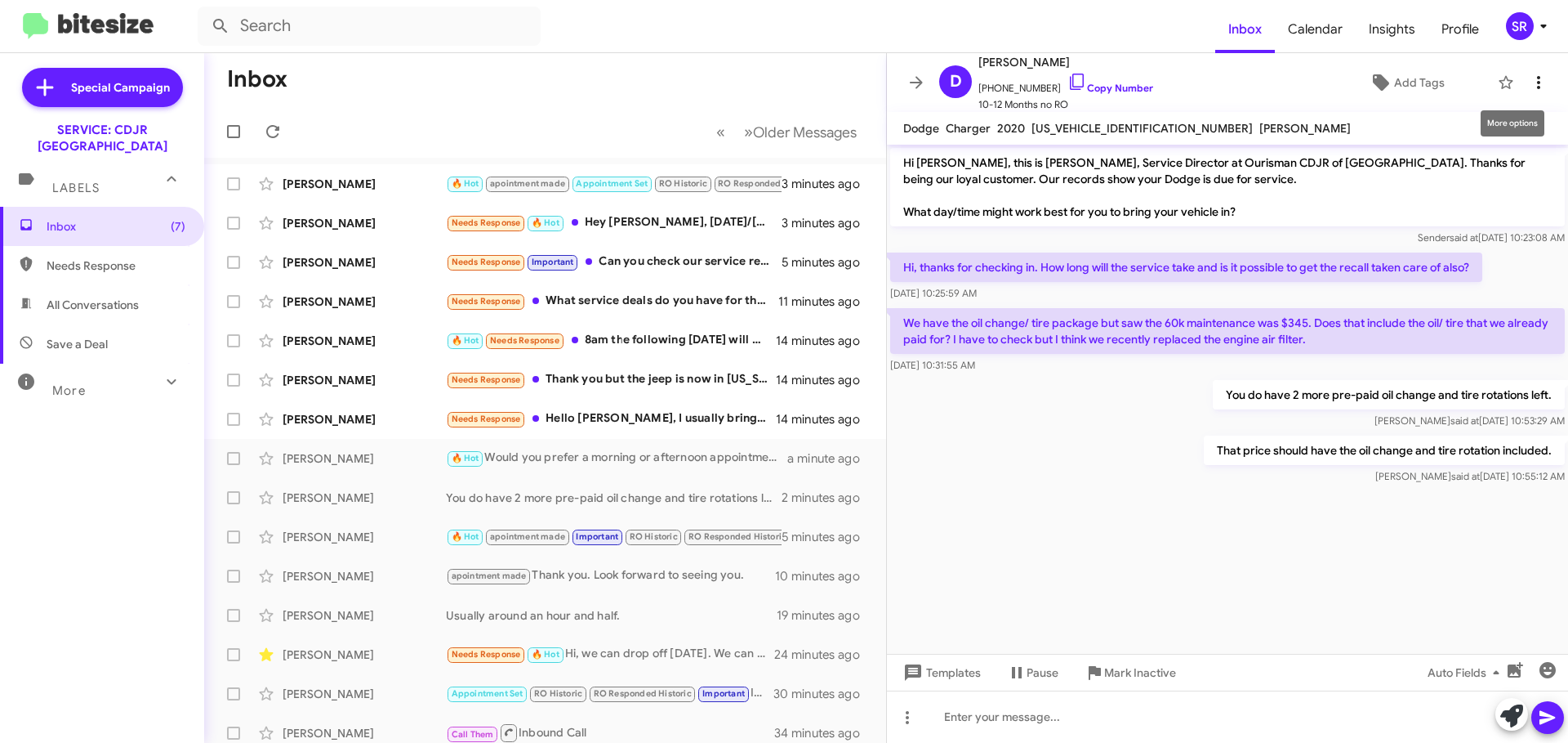
click at [1522, 85] on span at bounding box center [1538, 83] width 32 height 20
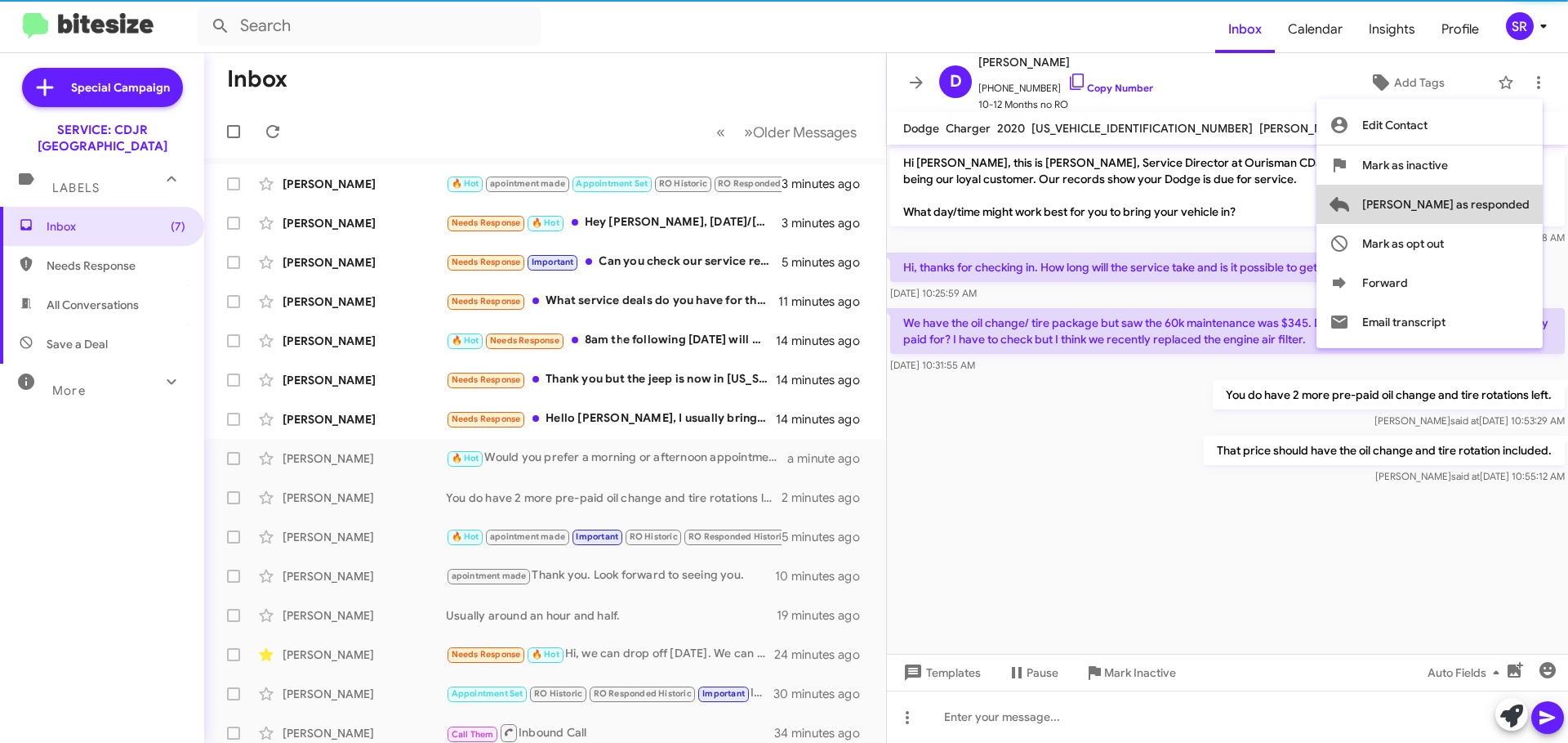
click at [1504, 203] on span "[PERSON_NAME] as responded" at bounding box center [1446, 203] width 168 height 39
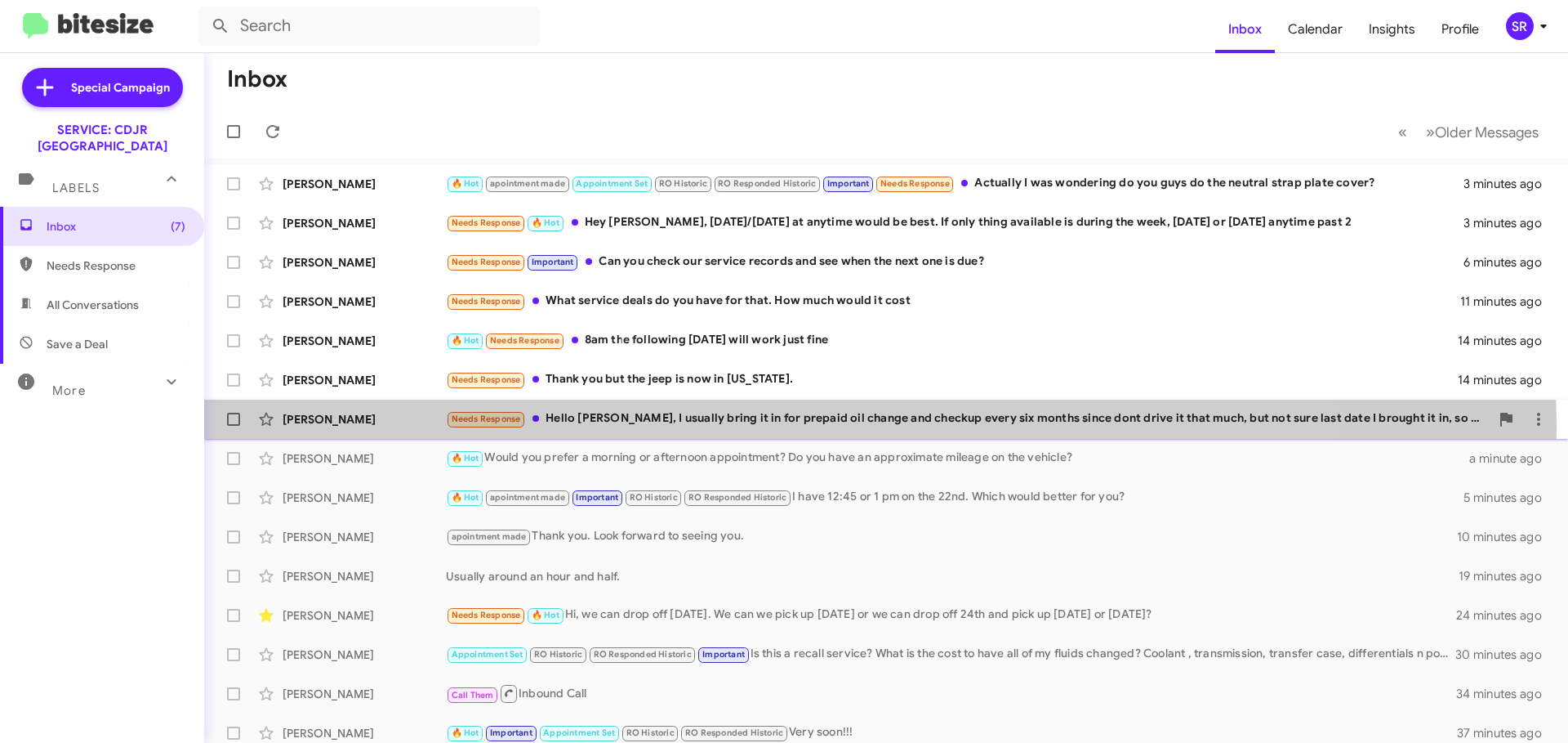
click at [719, 429] on div "[PERSON_NAME] Needs Response Hello [PERSON_NAME], I usually bring it in for pre…" at bounding box center [886, 418] width 1337 height 32
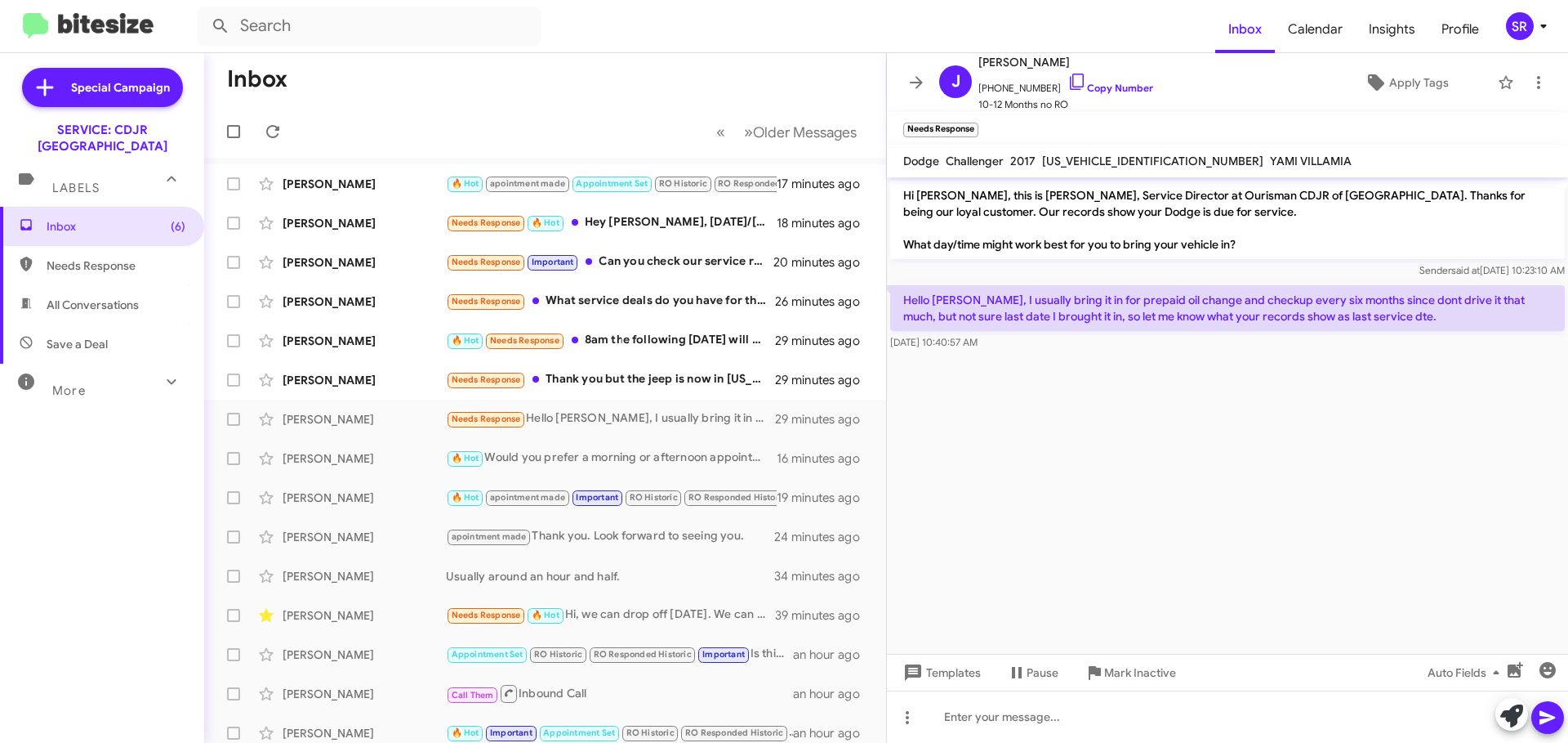
drag, startPoint x: 1167, startPoint y: 164, endPoint x: 1042, endPoint y: 169, distance: 125.1
click at [1042, 169] on div "Dodge Challenger 2017 [US_VEHICLE_IDENTIFICATION_NUMBER] YAMI VILLAMIA" at bounding box center [1127, 161] width 455 height 20
copy span "[US_VEHICLE_IDENTIFICATION_NUMBER]"
click at [985, 721] on div at bounding box center [1227, 716] width 681 height 52
click at [1541, 709] on icon at bounding box center [1547, 717] width 20 height 20
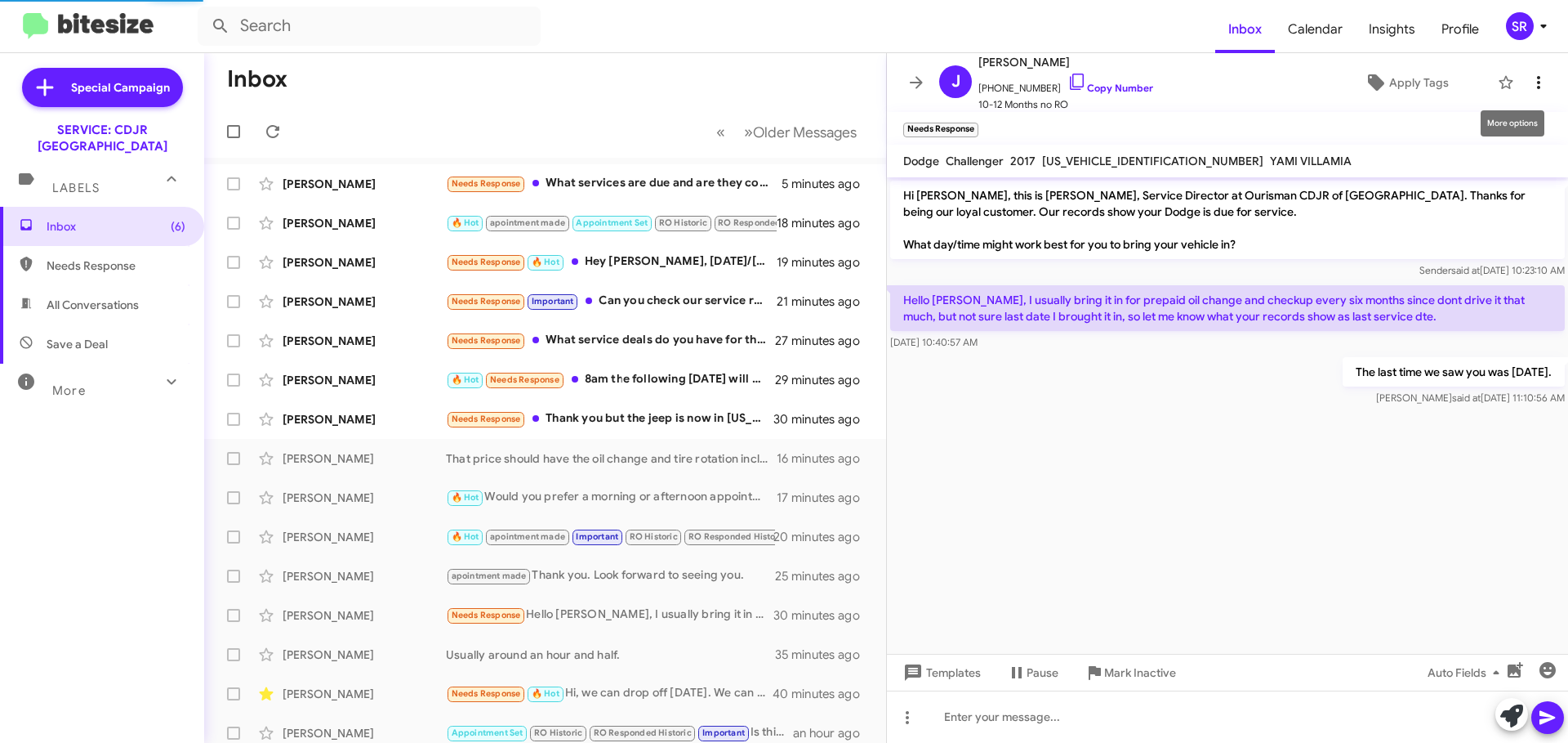
click at [1534, 86] on icon at bounding box center [1539, 83] width 20 height 20
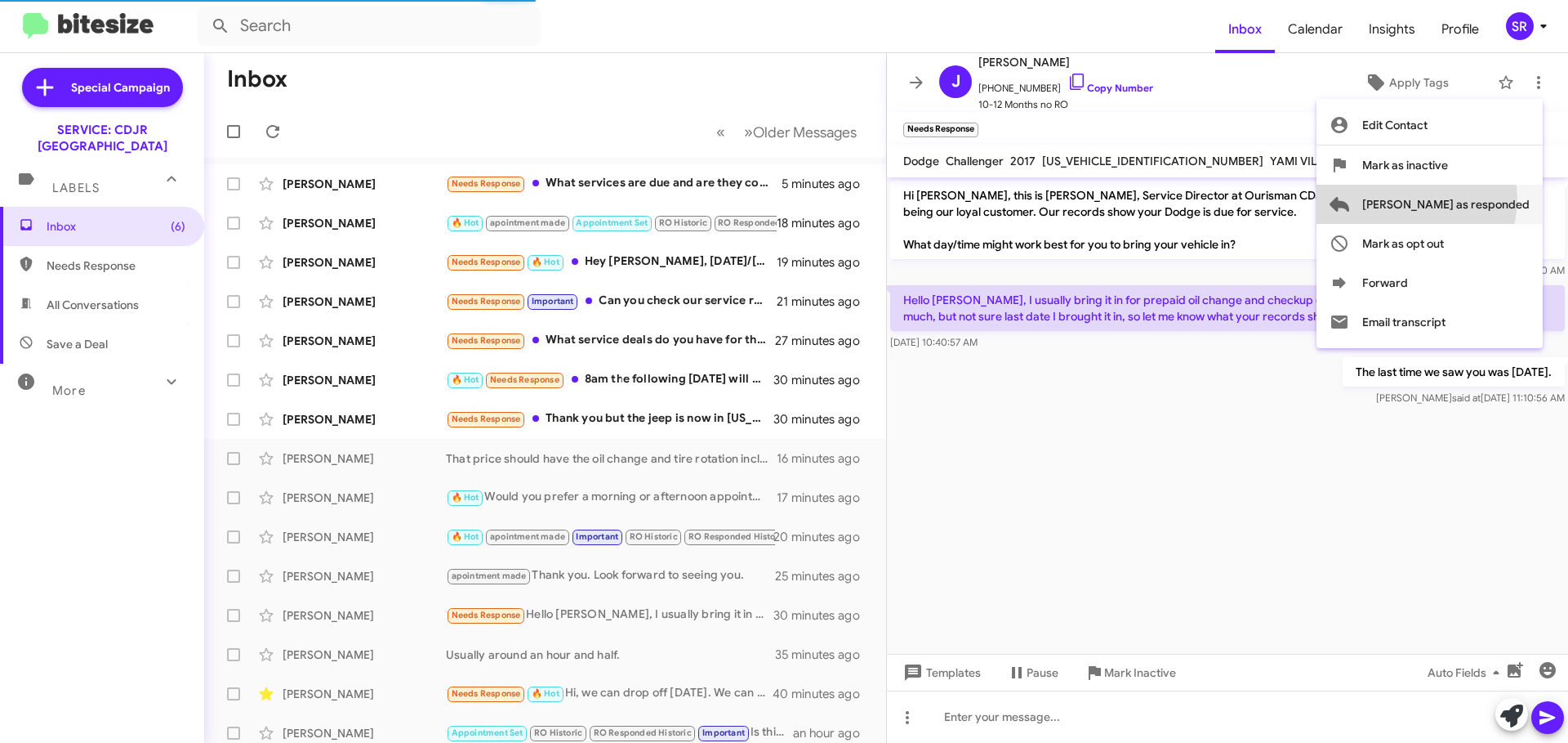
click at [1482, 199] on span "[PERSON_NAME] as responded" at bounding box center [1446, 203] width 168 height 39
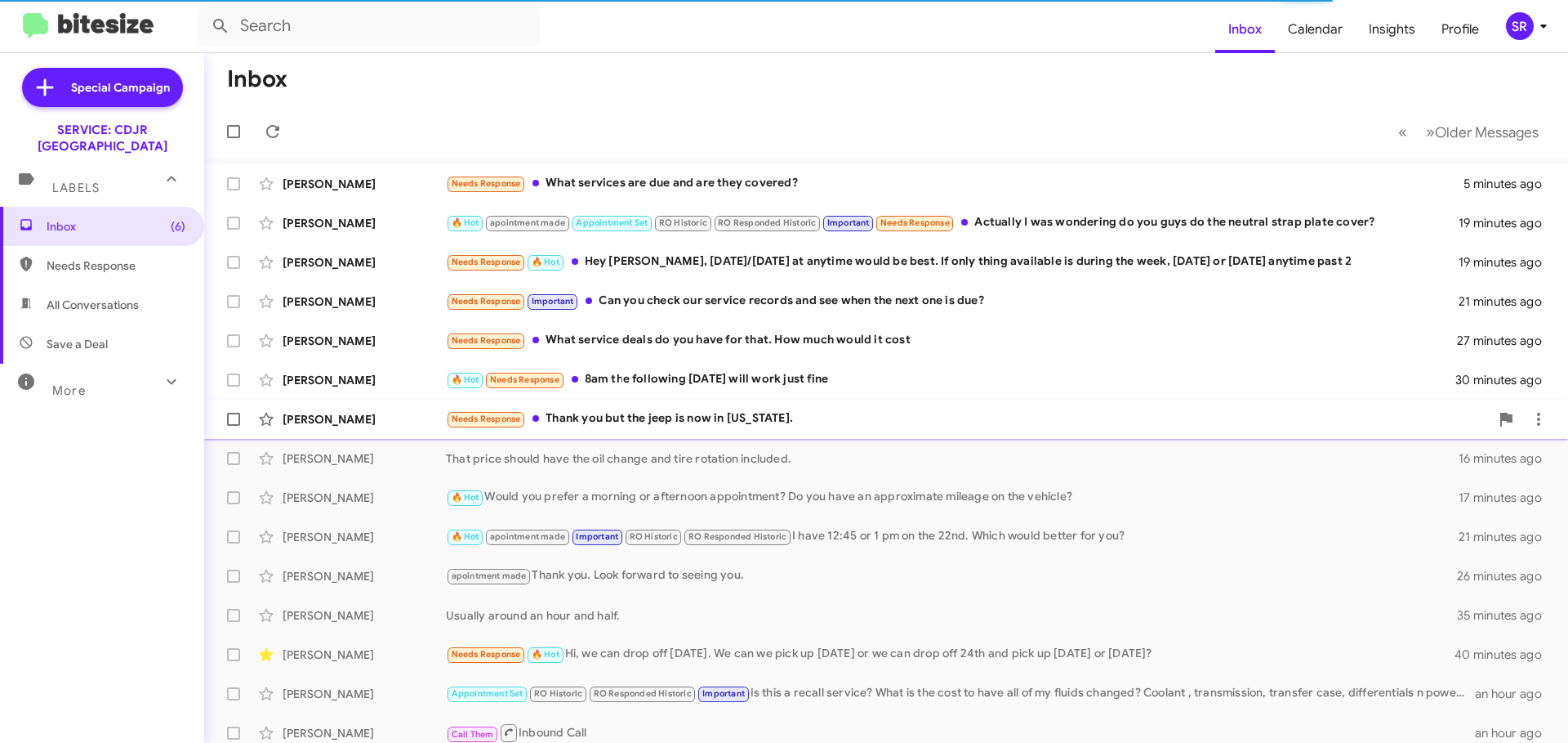
click at [732, 422] on div "Needs Response Thank you but the jeep is now in [US_STATE]." at bounding box center [967, 418] width 1044 height 19
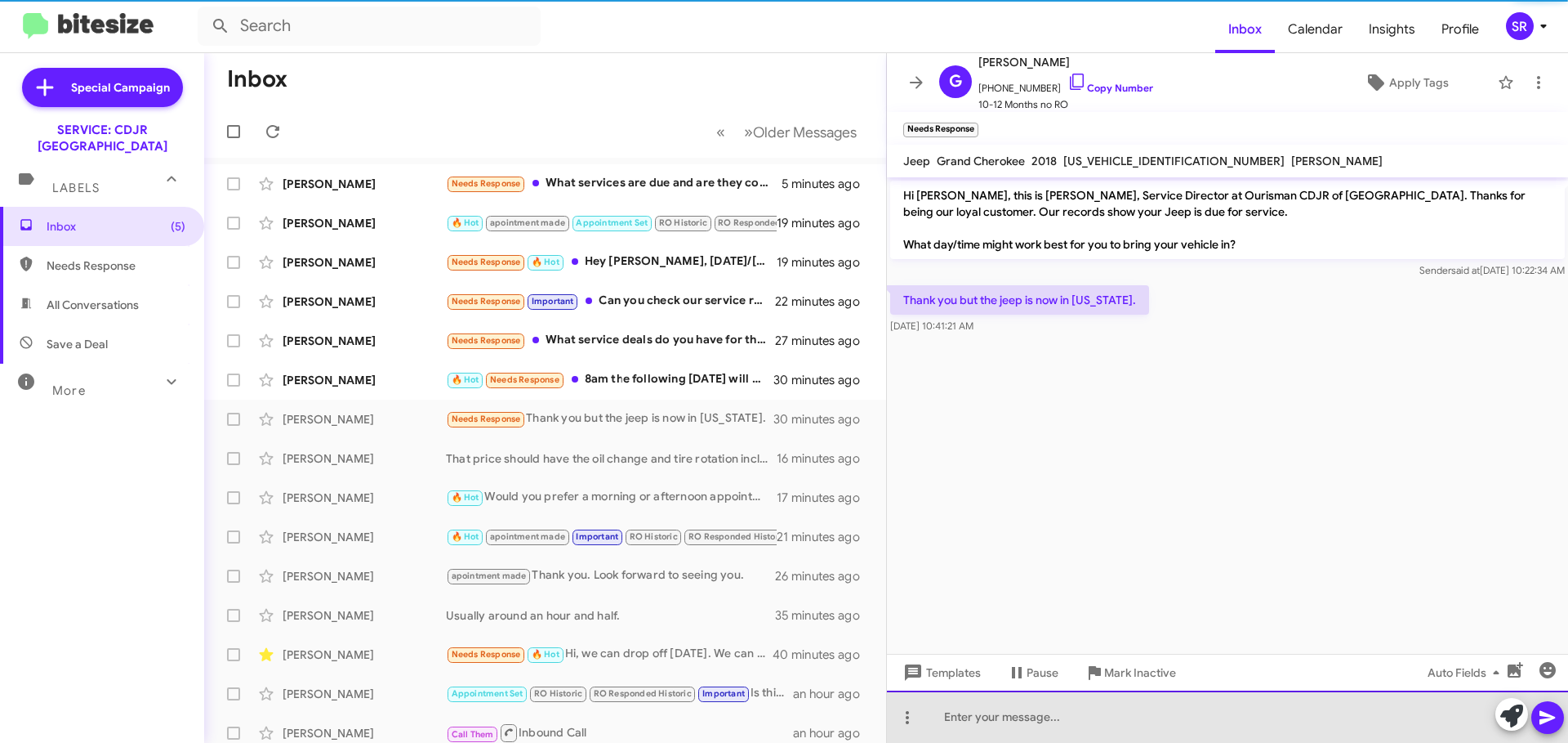
drag, startPoint x: 981, startPoint y: 718, endPoint x: 991, endPoint y: 705, distance: 16.4
click at [982, 718] on div at bounding box center [1227, 716] width 681 height 52
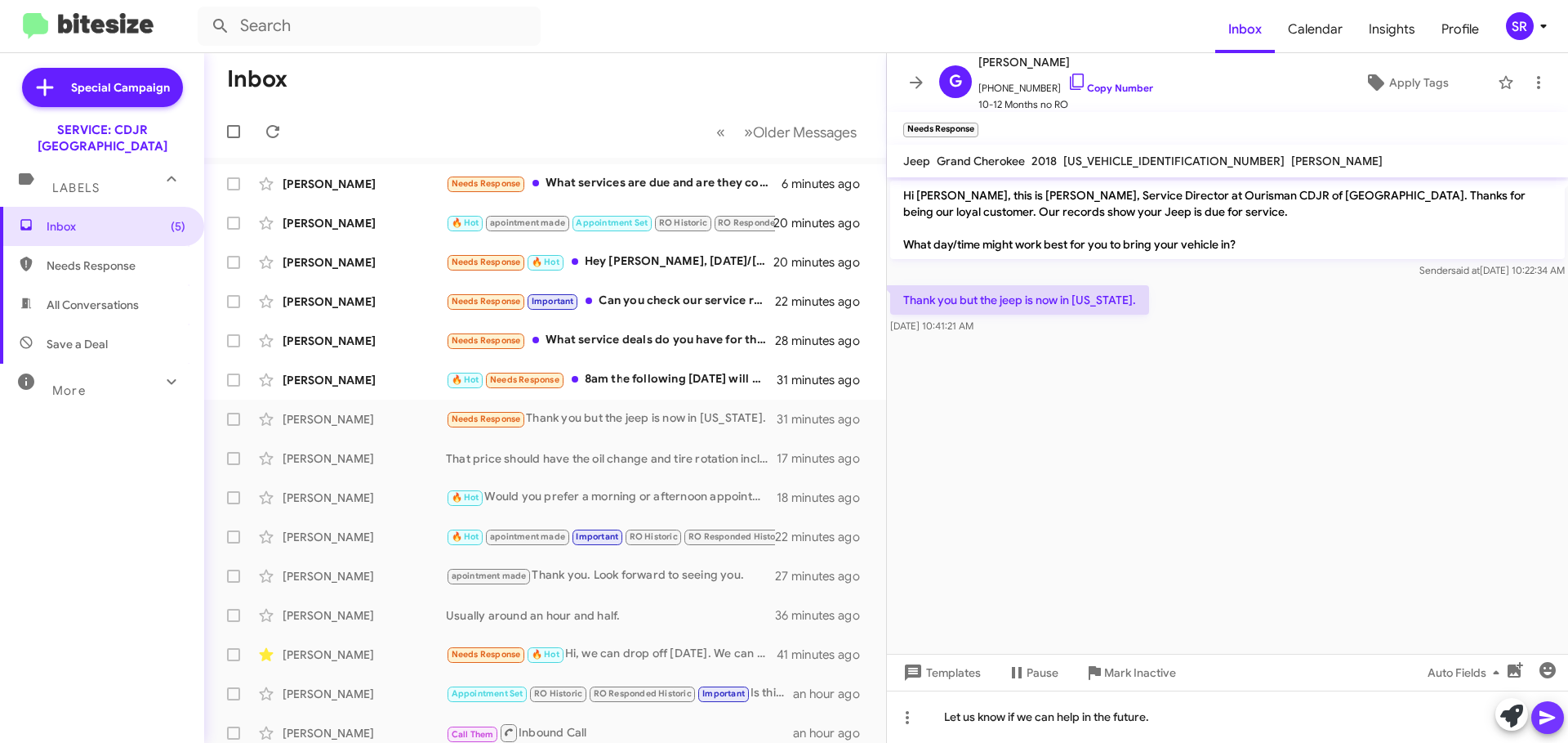
click at [1548, 721] on icon at bounding box center [1547, 717] width 20 height 20
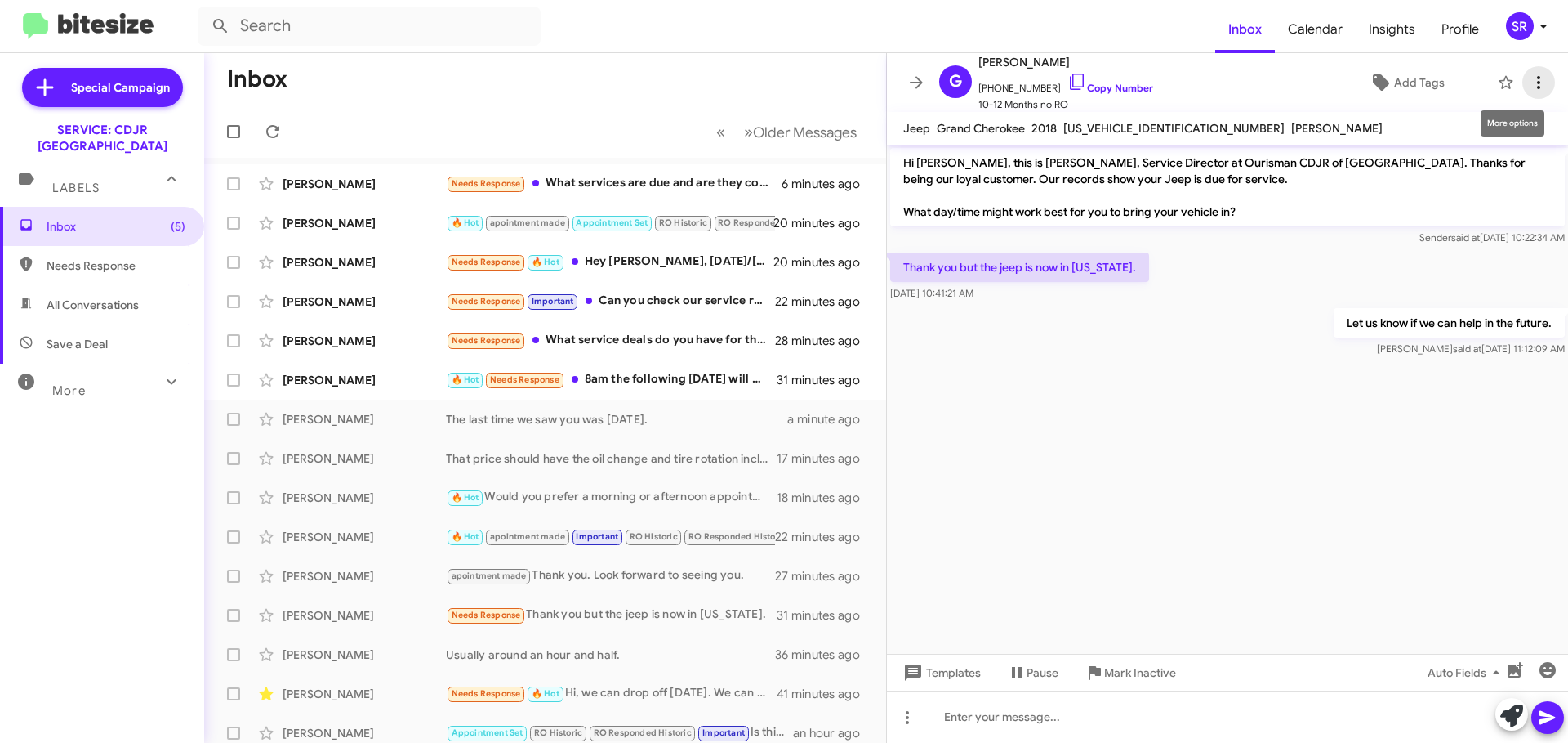
click at [1529, 86] on icon at bounding box center [1539, 83] width 20 height 20
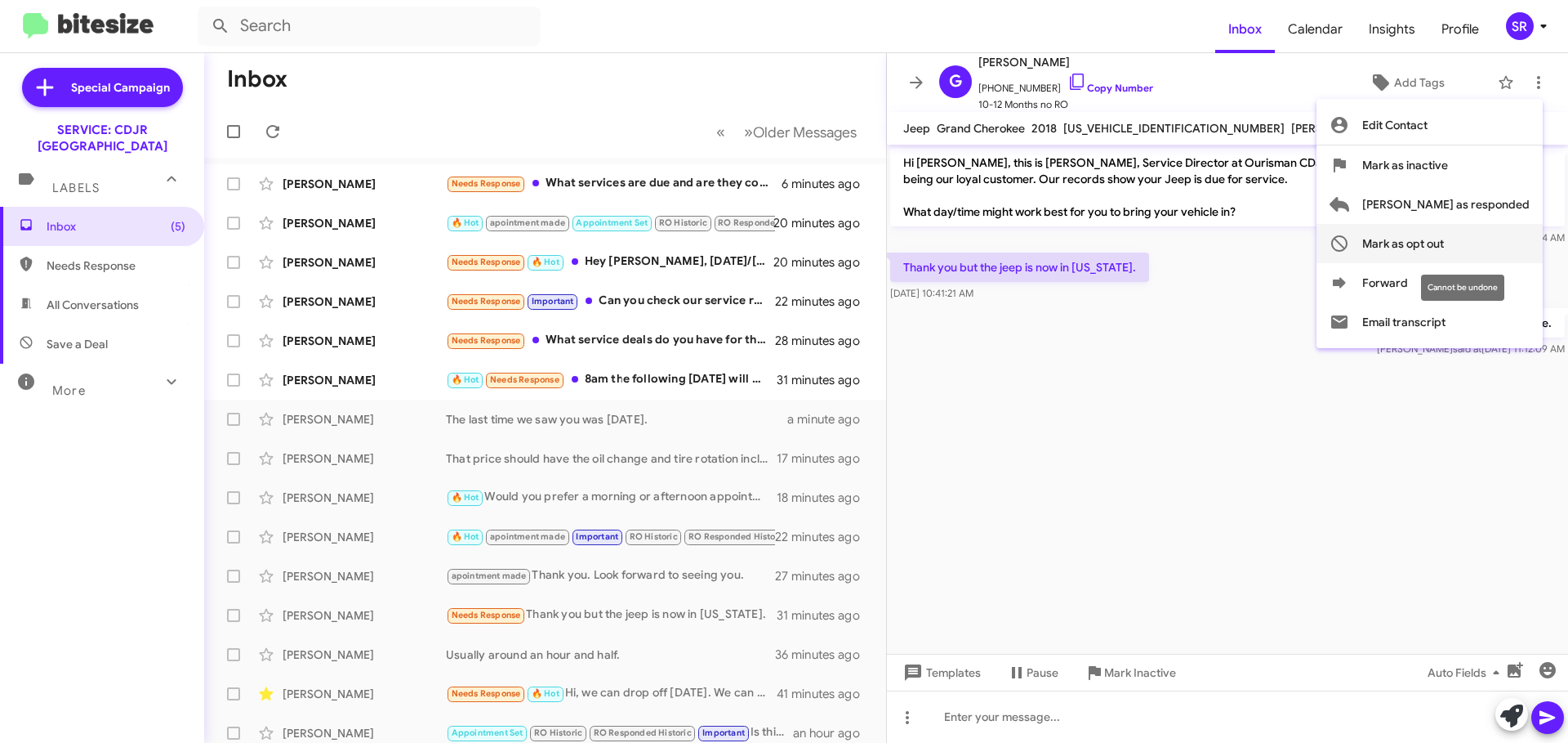
click at [1444, 243] on span "Mark as opt out" at bounding box center [1403, 243] width 81 height 39
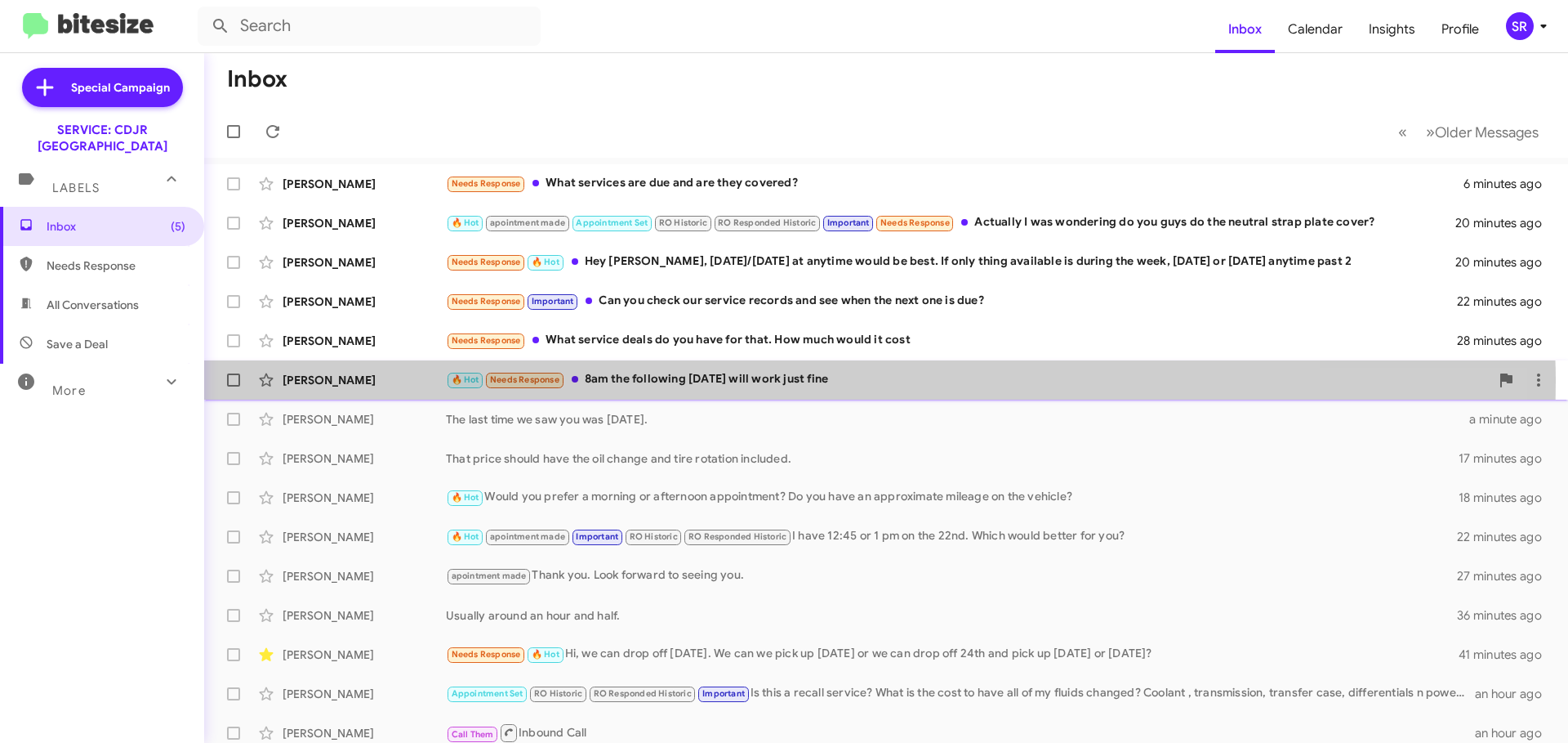
click at [712, 382] on div "🔥 Hot Needs Response 8am the following [DATE] will work just fine" at bounding box center [967, 379] width 1044 height 19
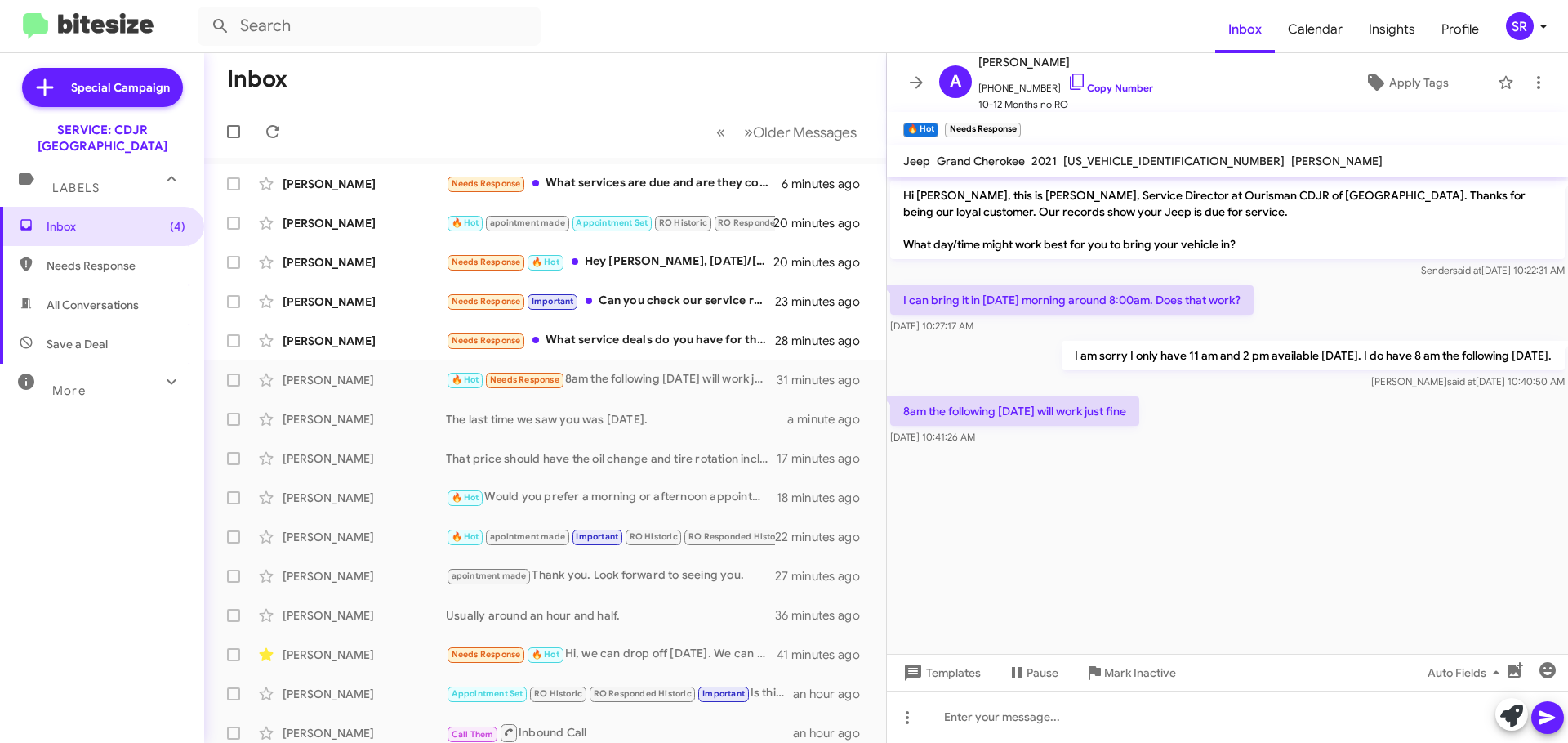
drag, startPoint x: 1184, startPoint y: 167, endPoint x: 1064, endPoint y: 171, distance: 120.1
click at [1064, 171] on mat-toolbar "Jeep Grand Cherokee 2021 [US_VEHICLE_IDENTIFICATION_NUMBER] [PERSON_NAME]" at bounding box center [1227, 160] width 681 height 32
copy span "[US_VEHICLE_IDENTIFICATION_NUMBER]"
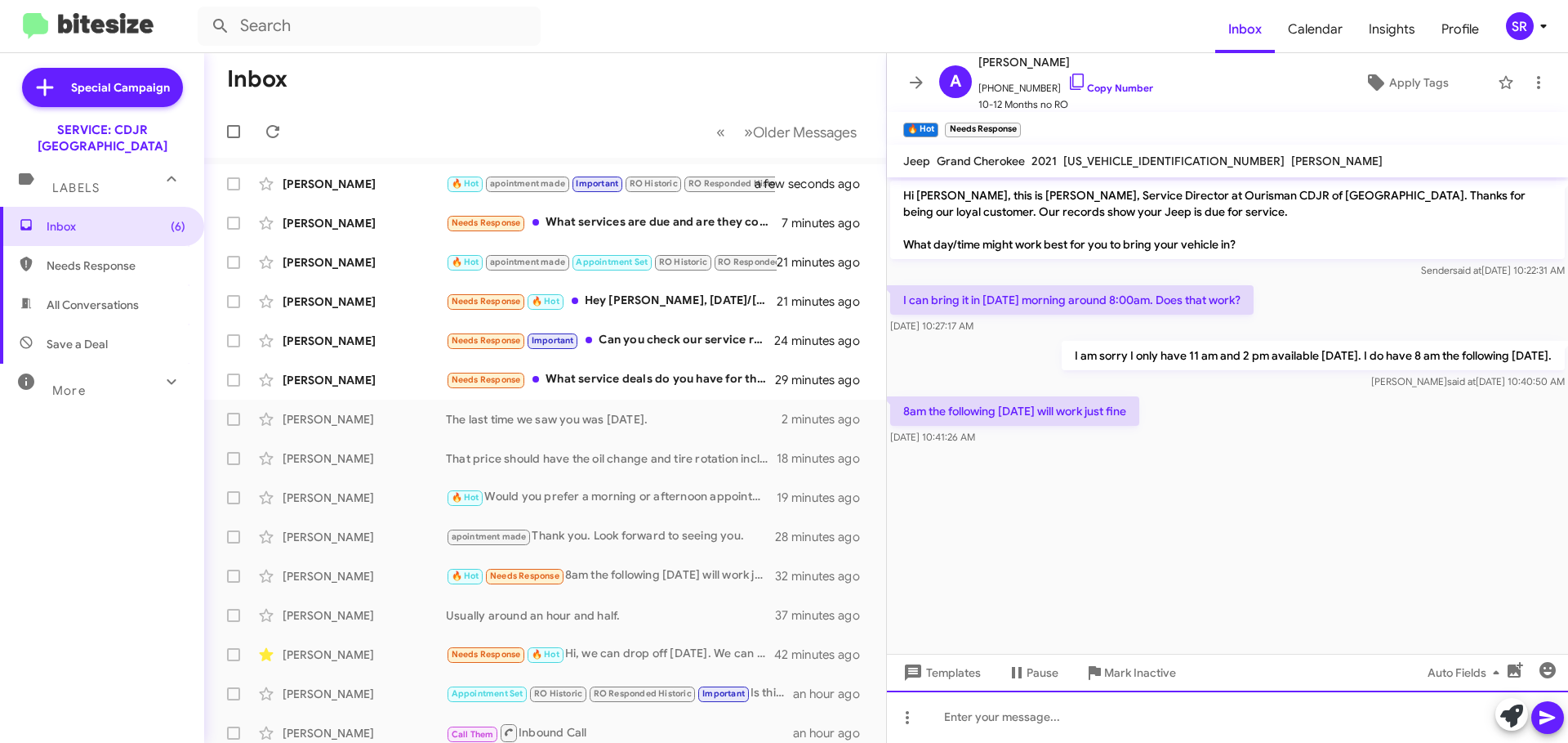
click at [984, 726] on div at bounding box center [1227, 716] width 681 height 52
click at [1547, 716] on icon at bounding box center [1546, 717] width 16 height 14
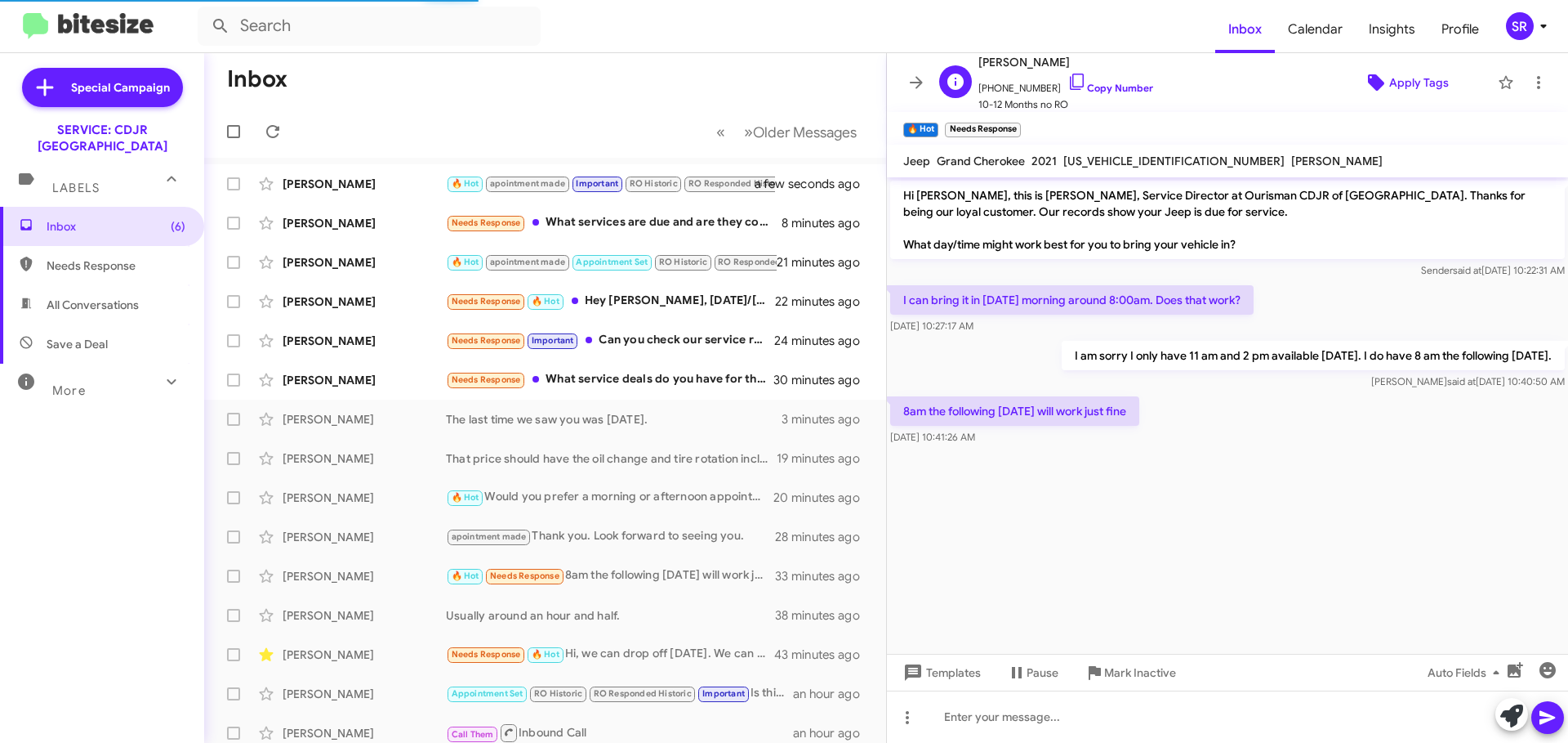
click at [1389, 88] on span "Apply Tags" at bounding box center [1419, 82] width 60 height 29
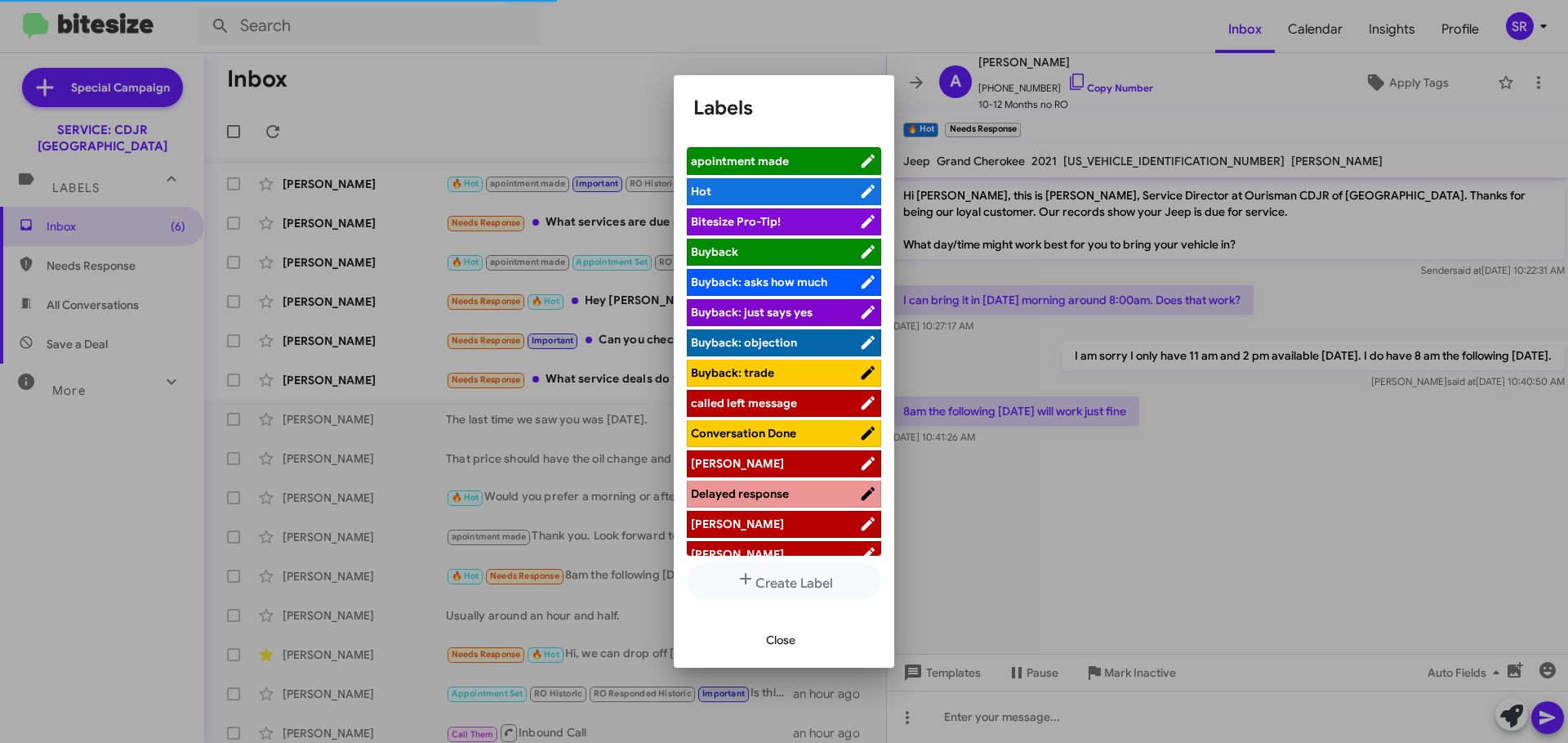
click at [809, 154] on span "apointment made" at bounding box center [775, 161] width 168 height 17
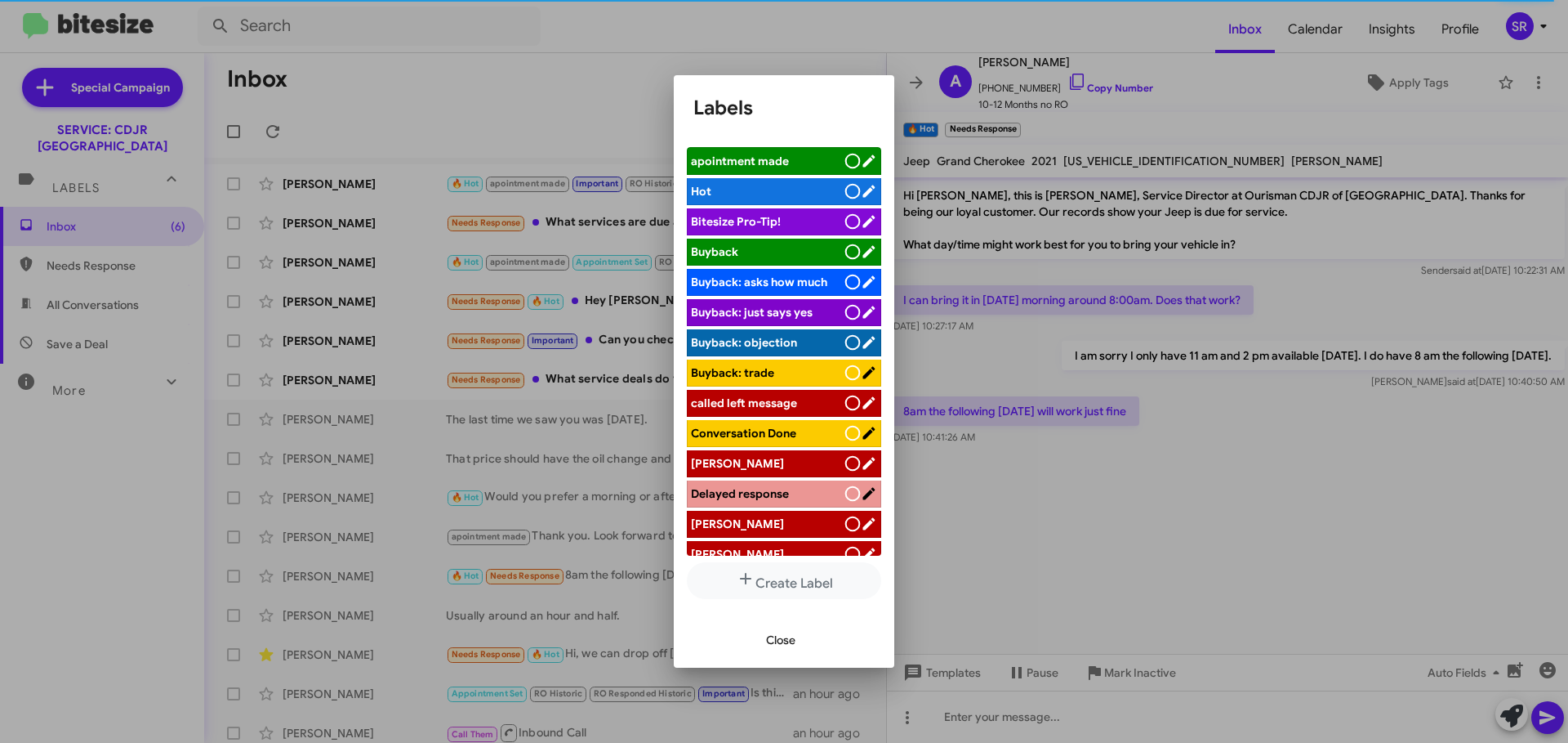
click at [783, 640] on span "Close" at bounding box center [780, 639] width 29 height 29
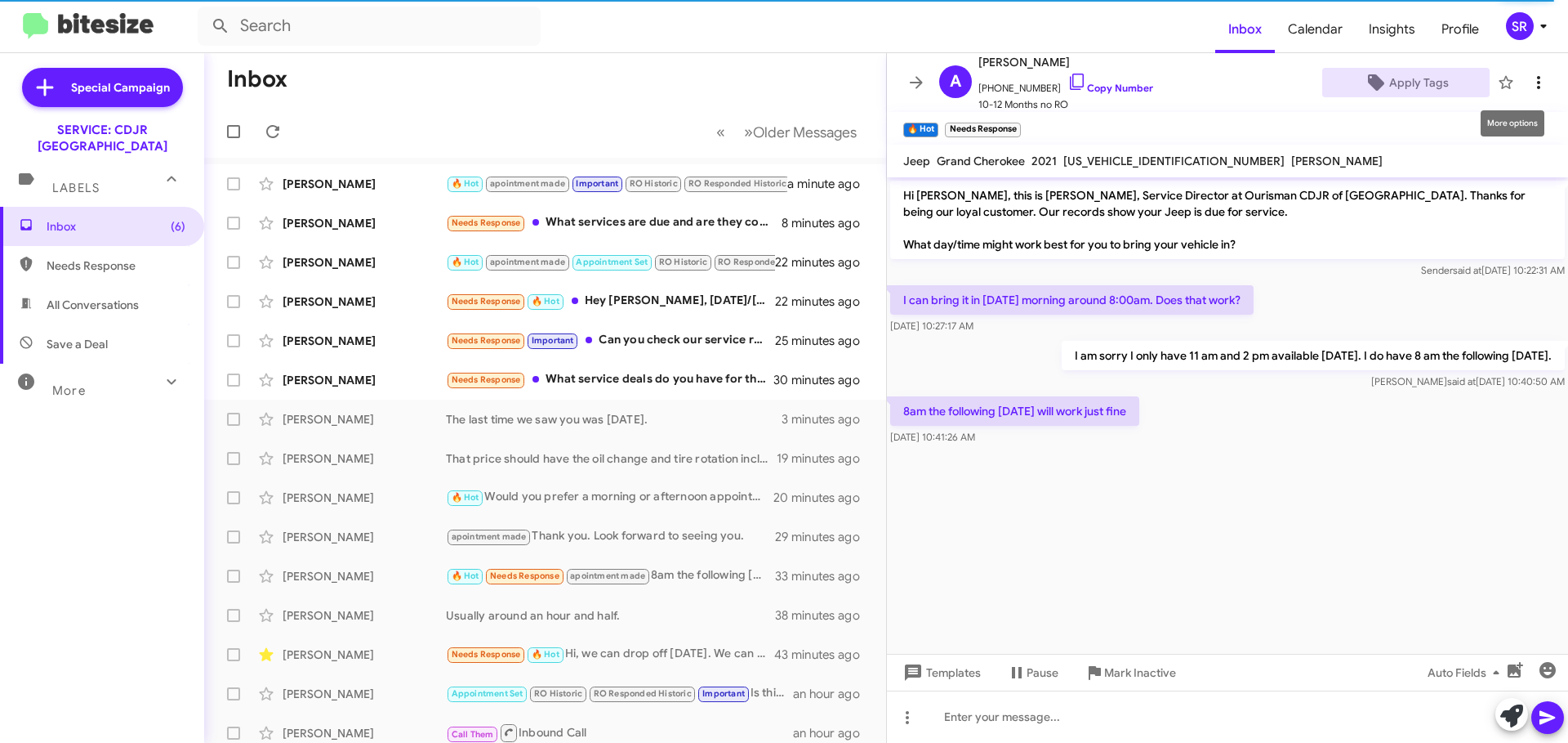
click at [1536, 82] on icon at bounding box center [1538, 83] width 3 height 13
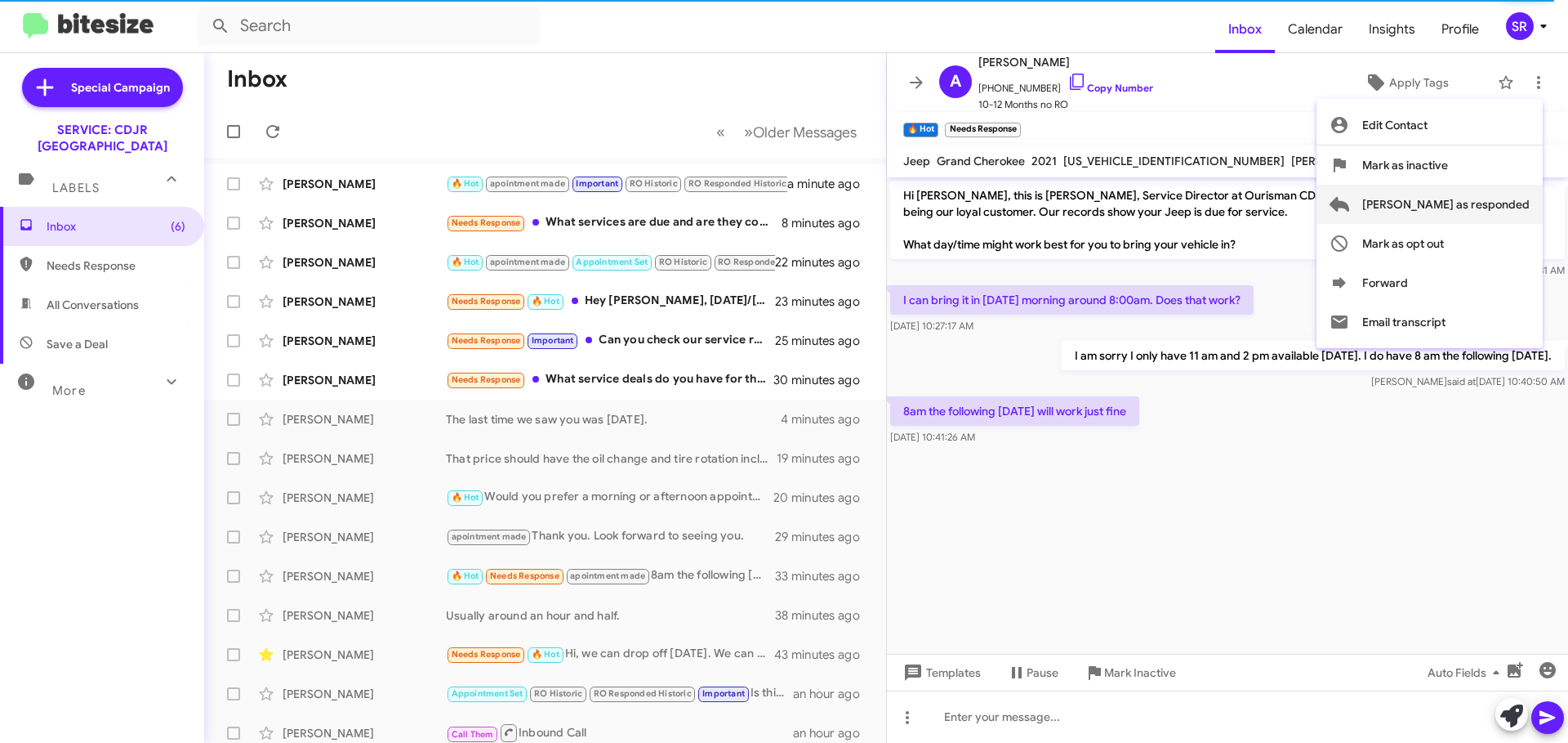
click at [1474, 203] on span "[PERSON_NAME] as responded" at bounding box center [1446, 203] width 168 height 39
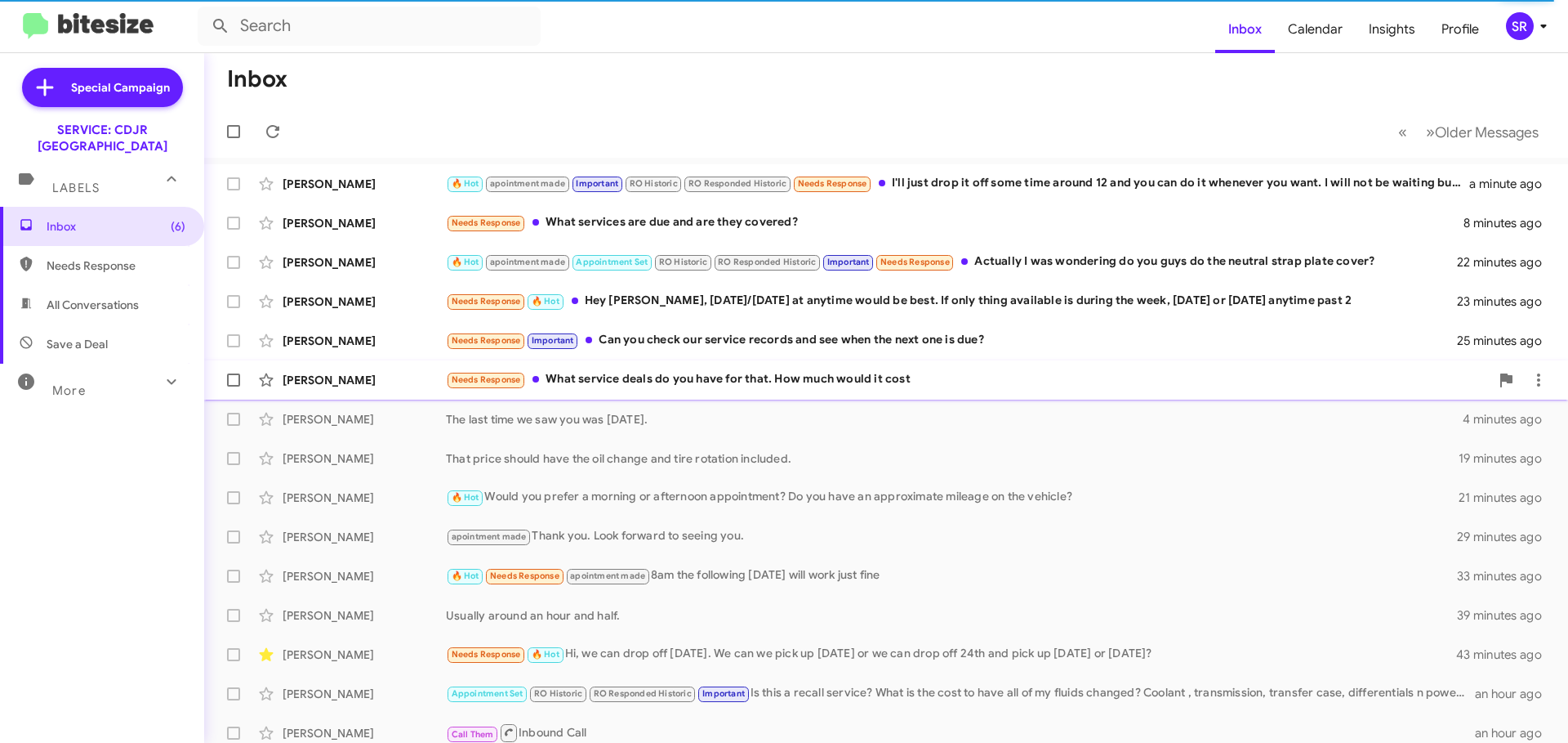
click at [715, 384] on div "Needs Response What service deals do you have for that. How much would it cost" at bounding box center [967, 379] width 1044 height 19
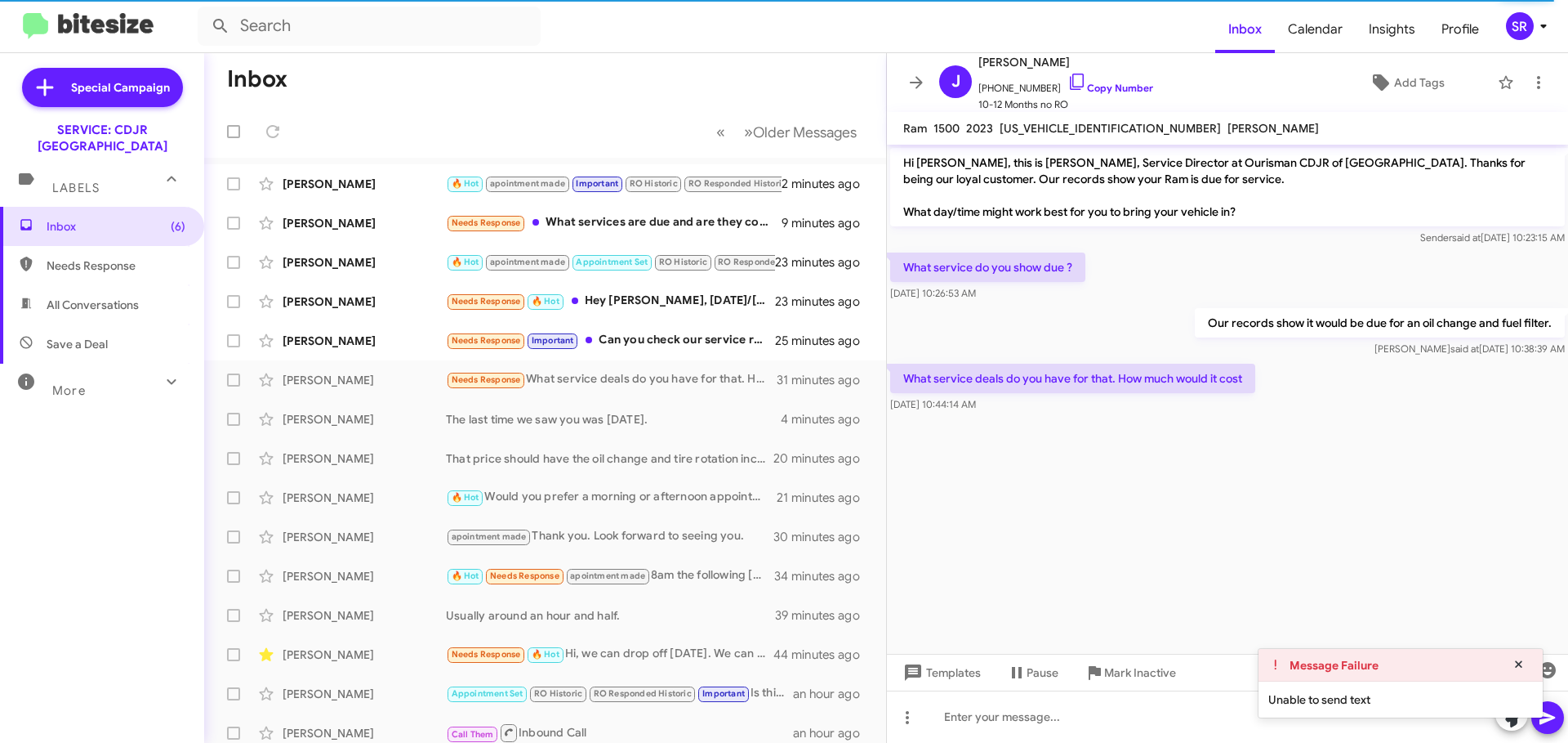
drag, startPoint x: 1118, startPoint y: 130, endPoint x: 1001, endPoint y: 134, distance: 117.1
click at [1001, 134] on div "[US_VEHICLE_IDENTIFICATION_NUMBER]" at bounding box center [1110, 129] width 228 height 20
copy span "[US_VEHICLE_IDENTIFICATION_NUMBER]"
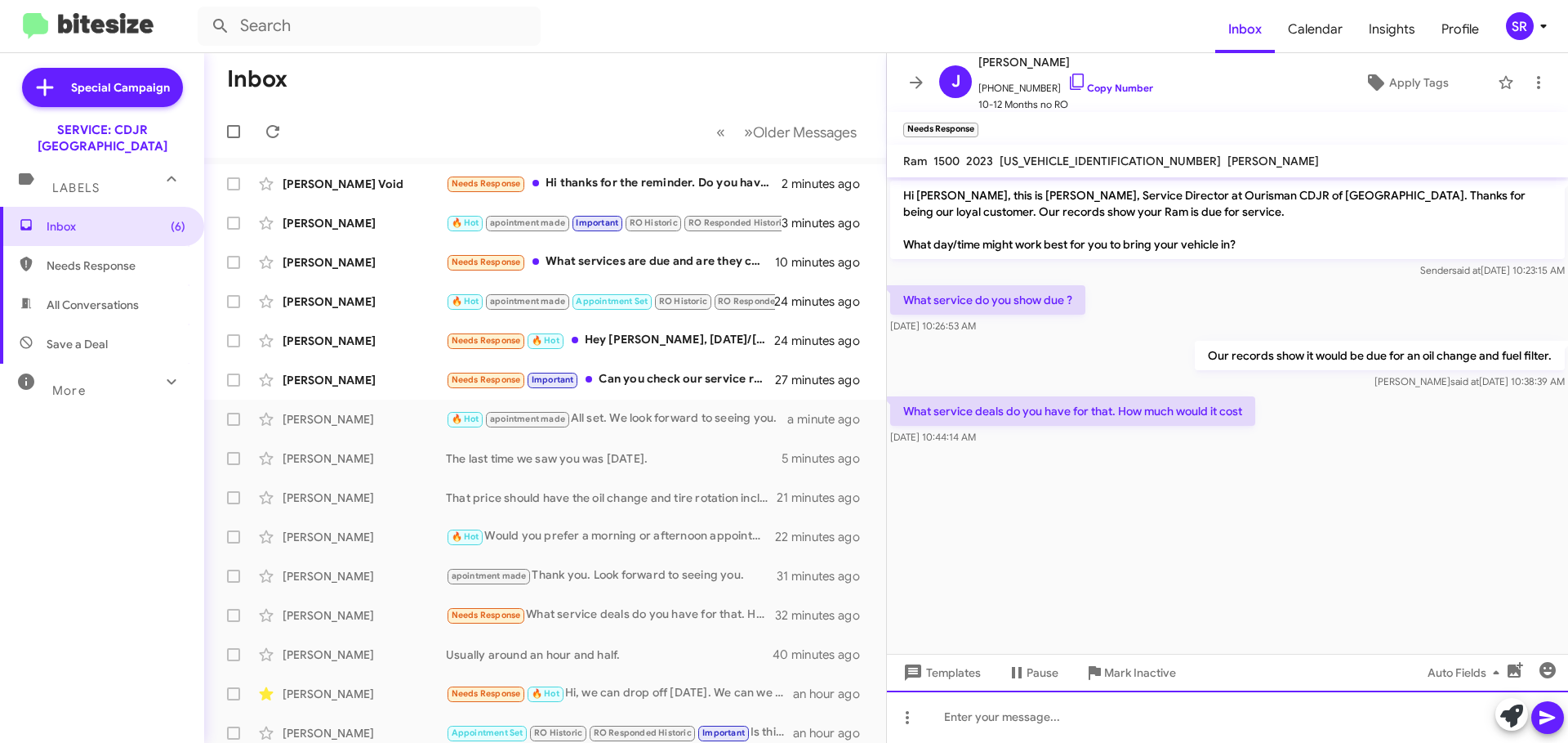
drag, startPoint x: 1018, startPoint y: 720, endPoint x: 1114, endPoint y: 697, distance: 98.7
click at [1018, 720] on div at bounding box center [1227, 716] width 681 height 52
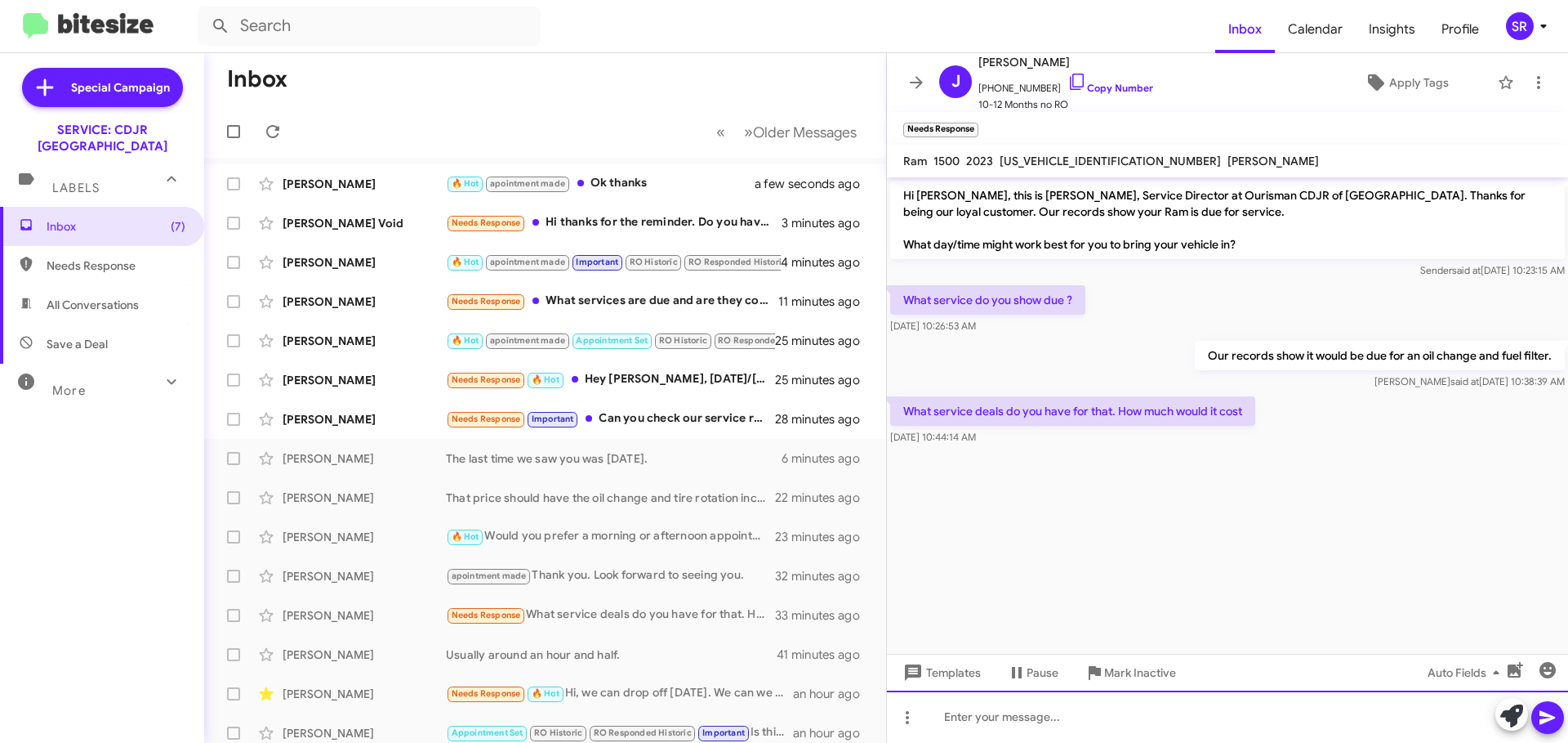
click at [995, 726] on div at bounding box center [1227, 716] width 681 height 52
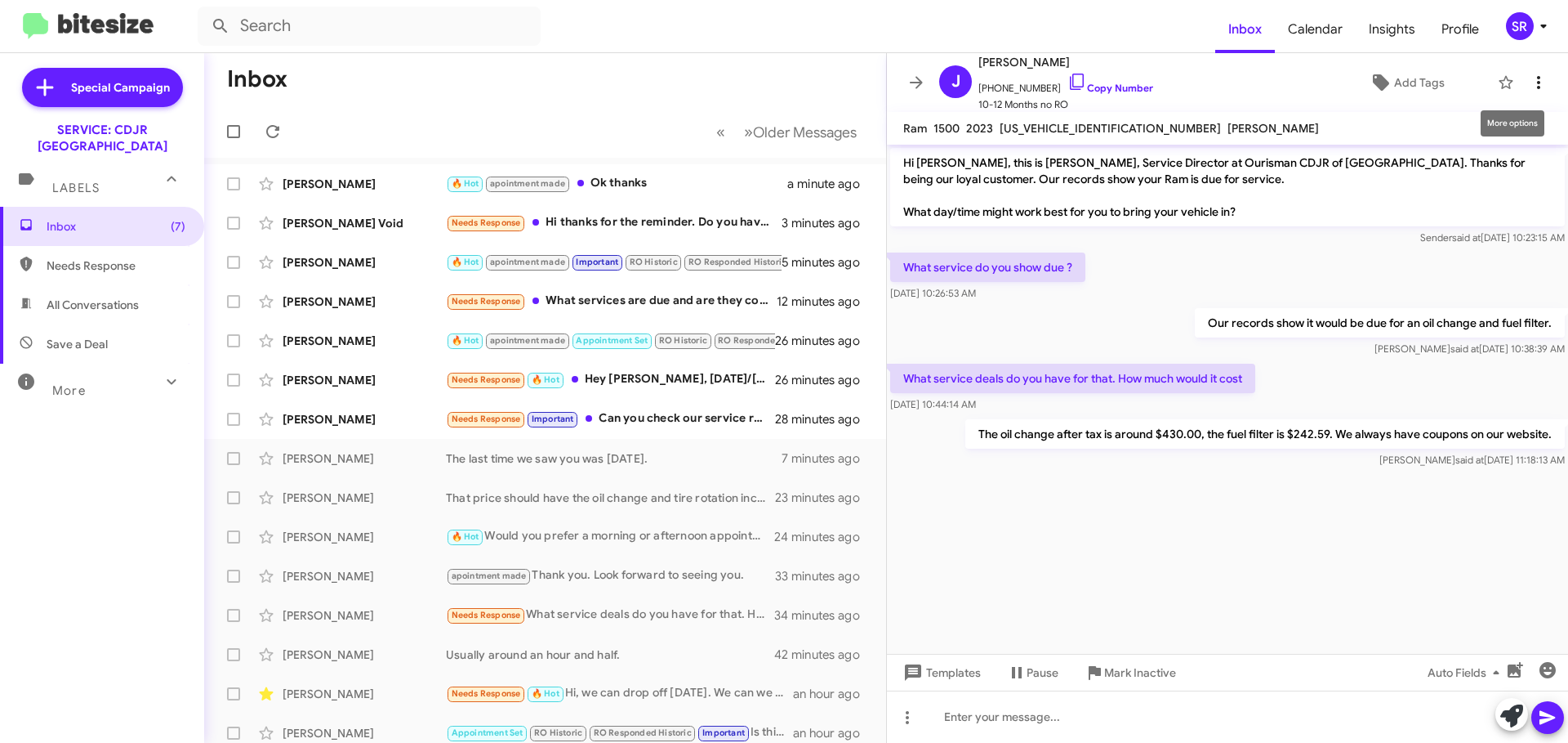
click at [1529, 74] on icon at bounding box center [1539, 83] width 20 height 20
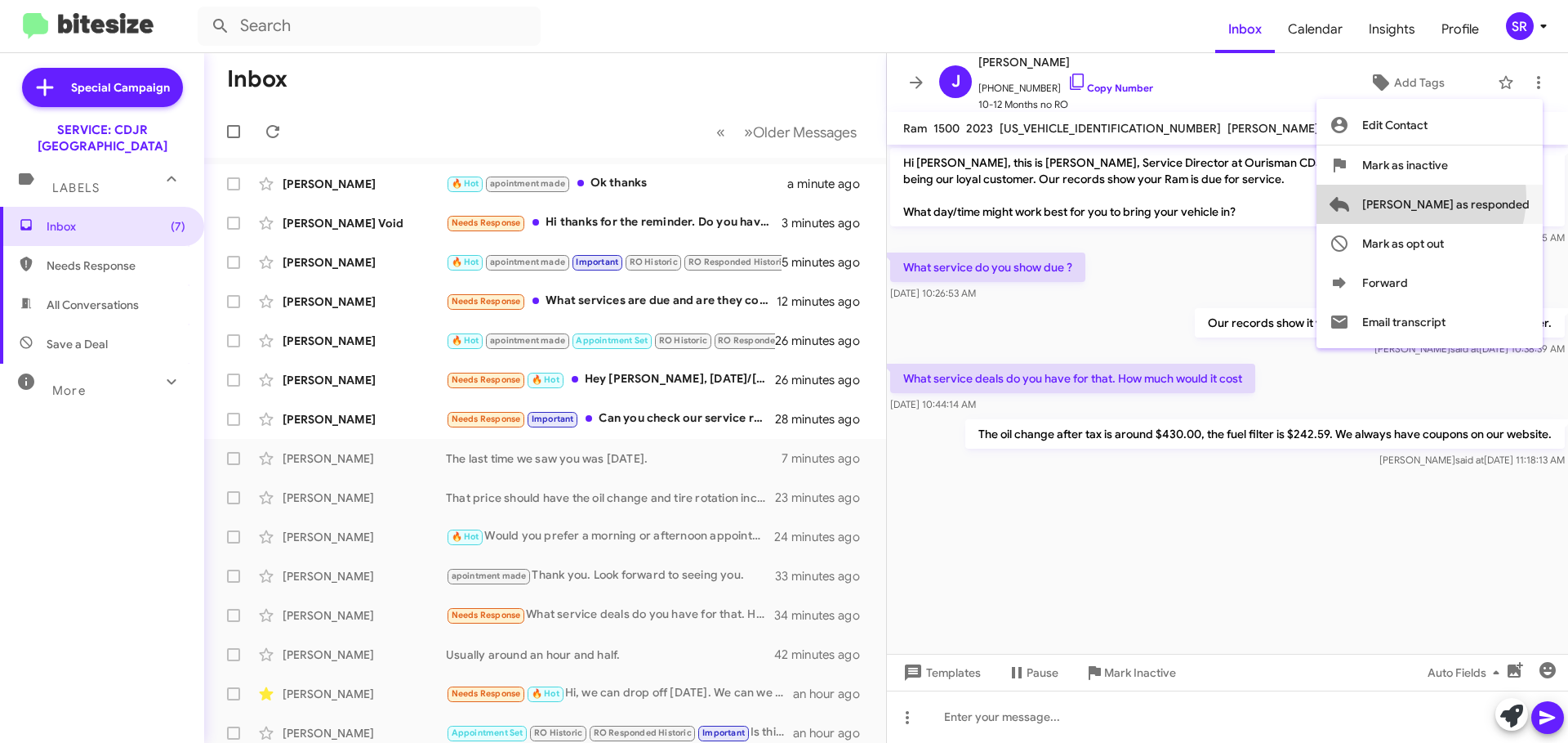
click at [1485, 197] on span "[PERSON_NAME] as responded" at bounding box center [1446, 203] width 168 height 39
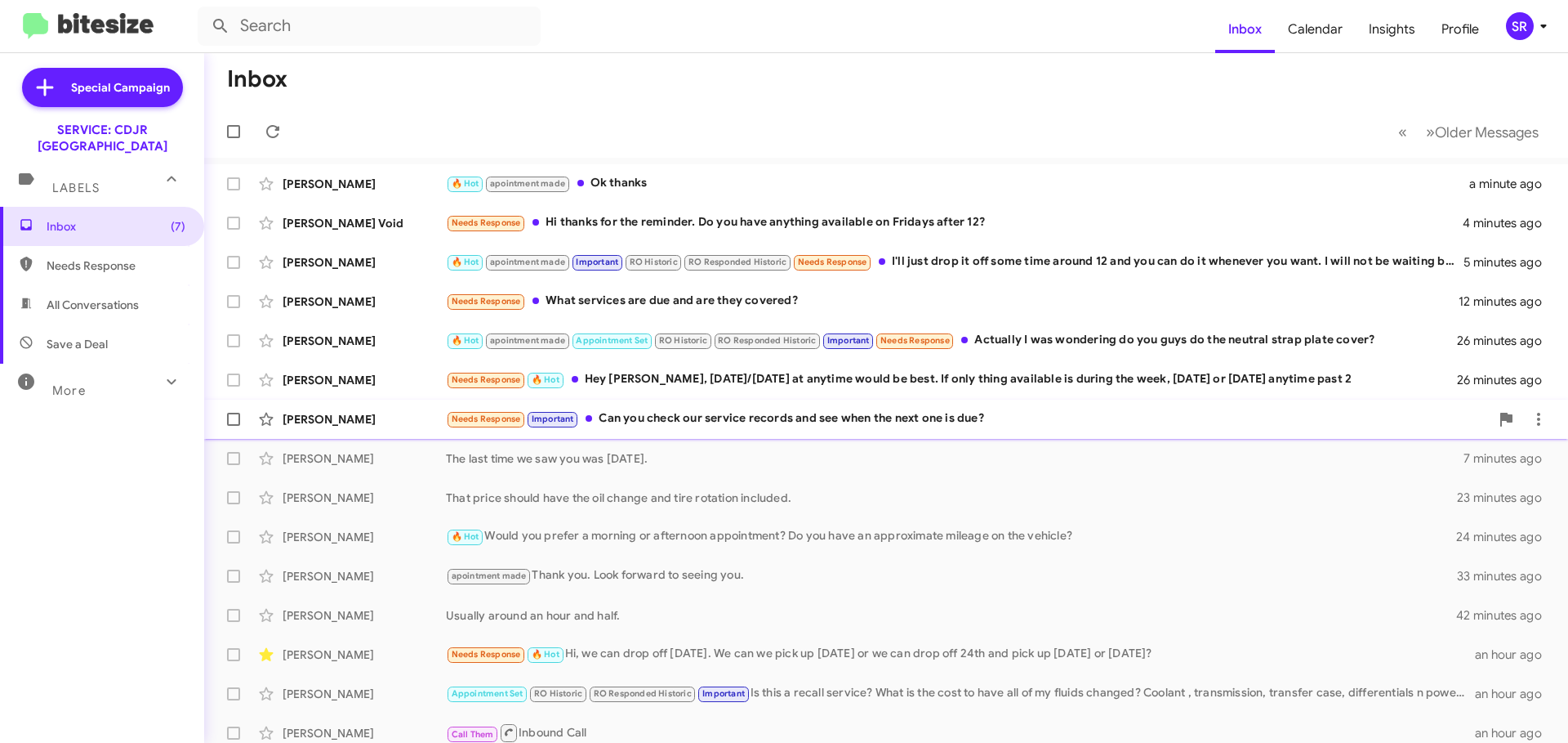
click at [1014, 425] on div "Needs Response Important Can you check our service records and see when the nex…" at bounding box center [967, 418] width 1044 height 19
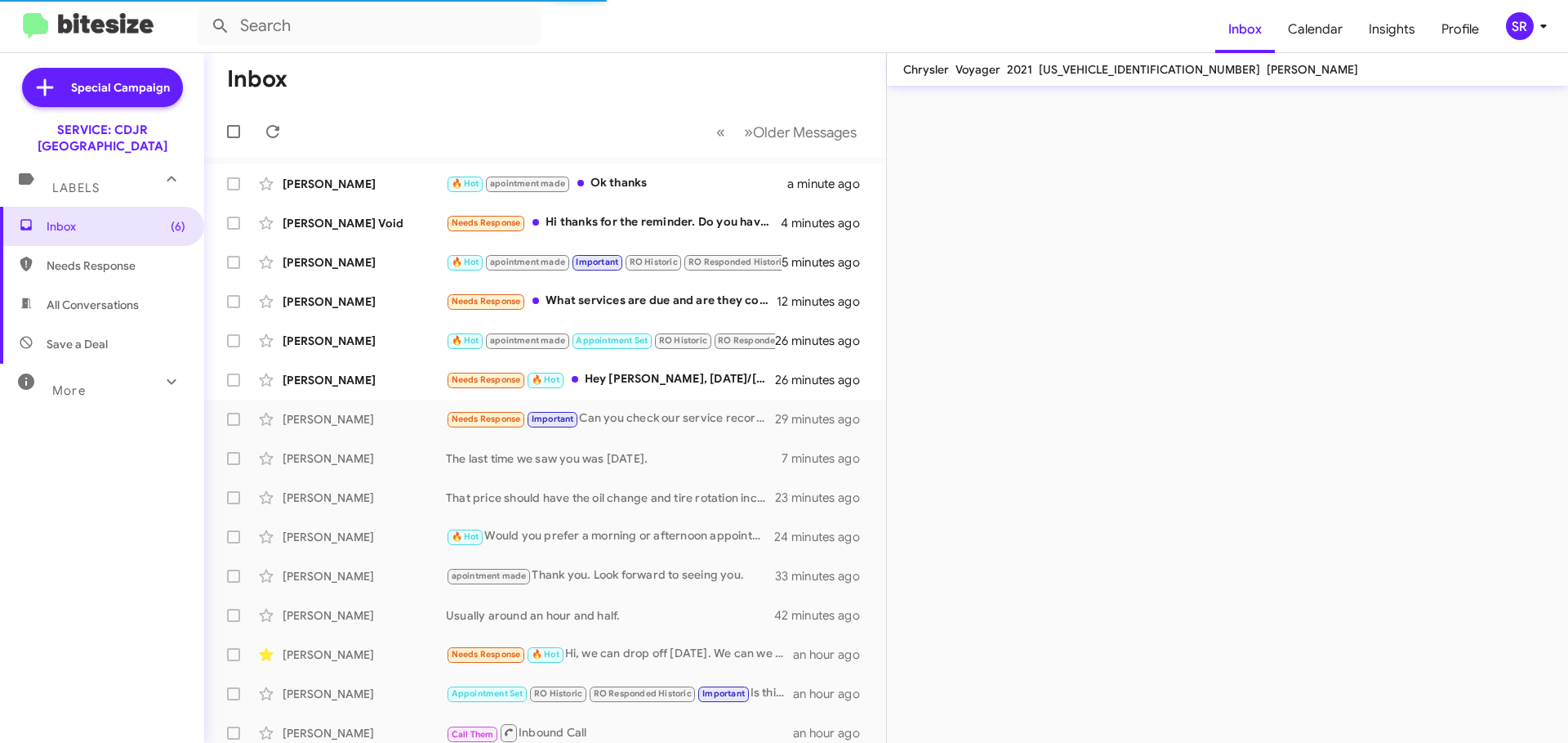
drag, startPoint x: 1158, startPoint y: 70, endPoint x: 1038, endPoint y: 67, distance: 120.0
click at [1039, 67] on span "[US_VEHICLE_IDENTIFICATION_NUMBER]" at bounding box center [1149, 70] width 222 height 15
copy span "[US_VEHICLE_IDENTIFICATION_NUMBER]"
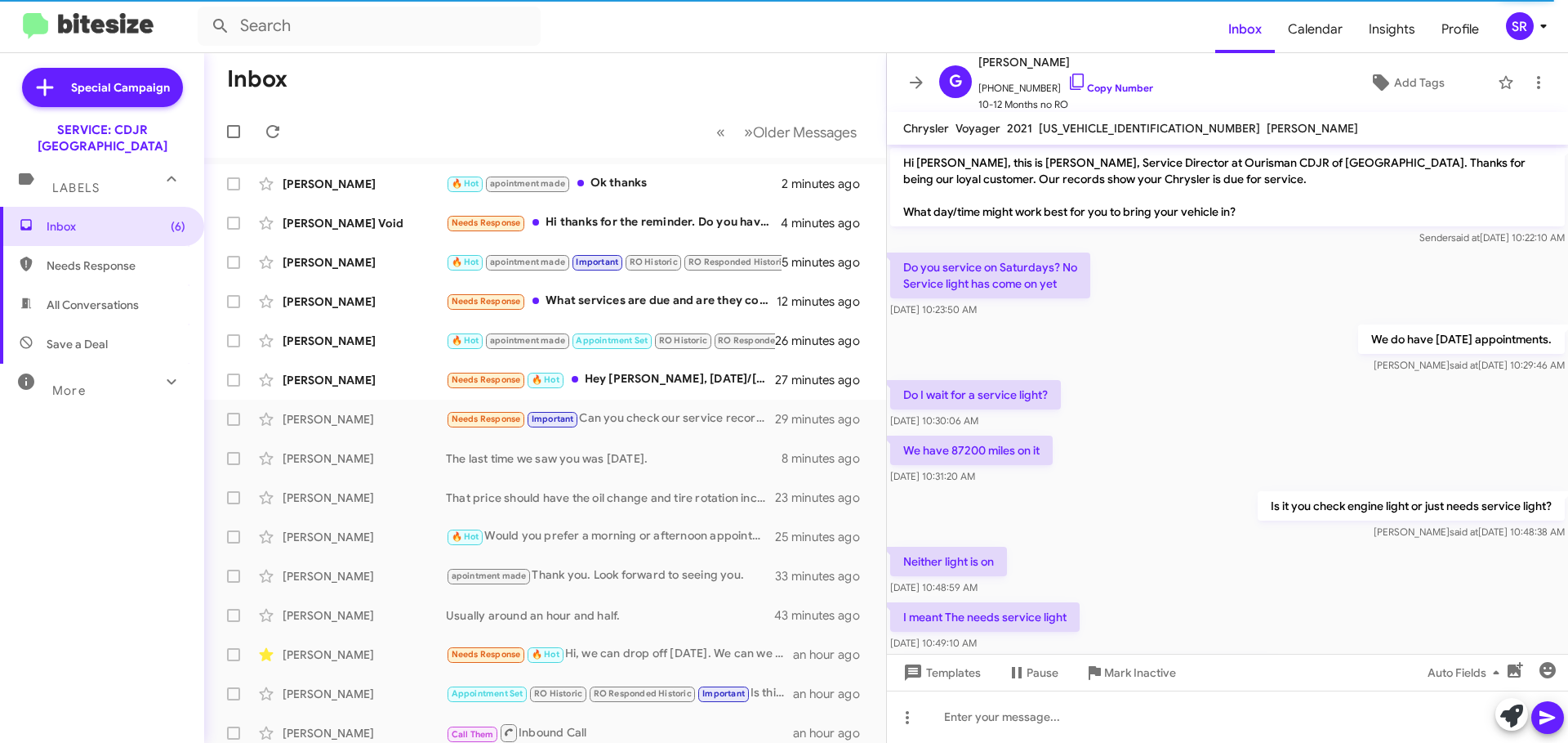
scroll to position [93, 0]
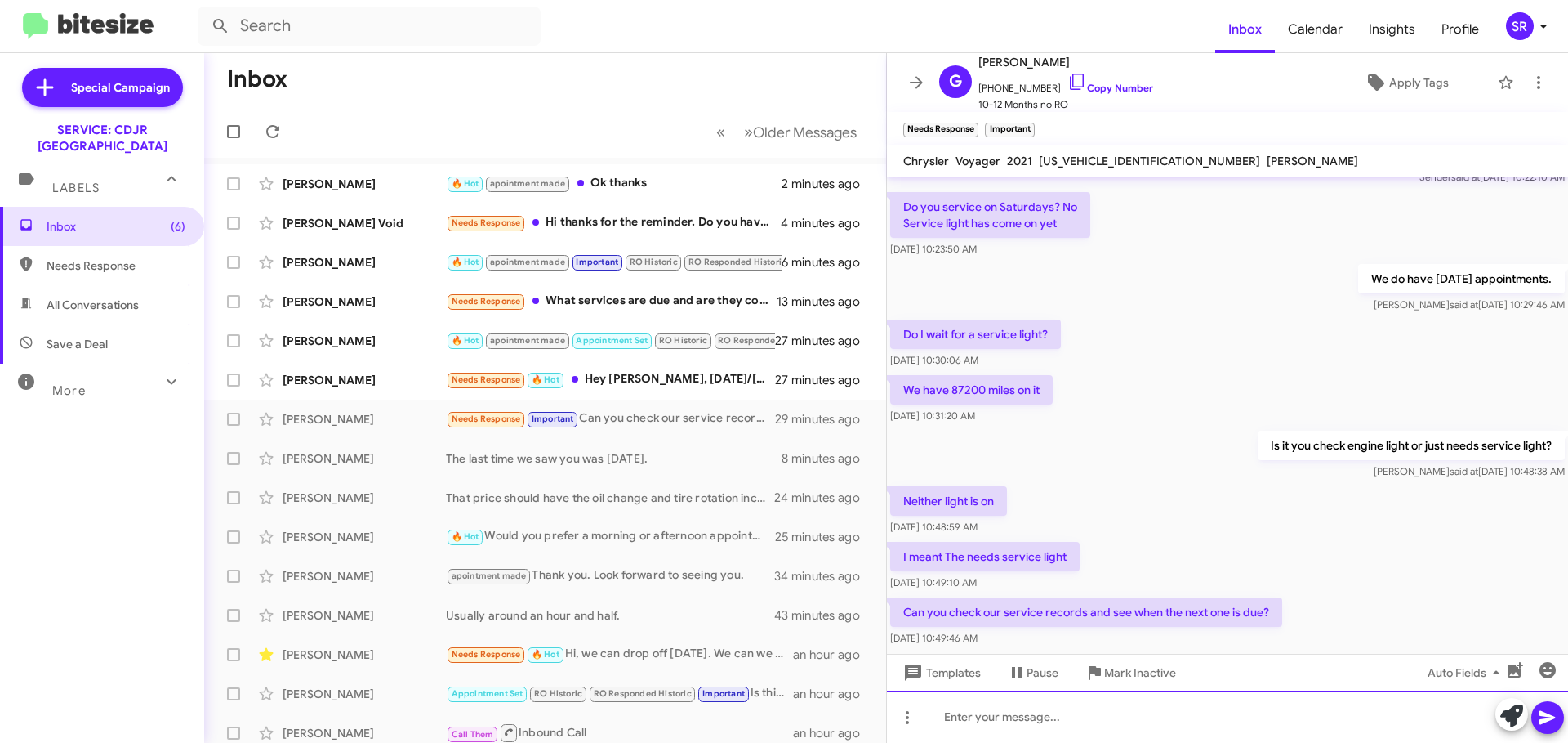
click at [999, 716] on div at bounding box center [1227, 716] width 681 height 52
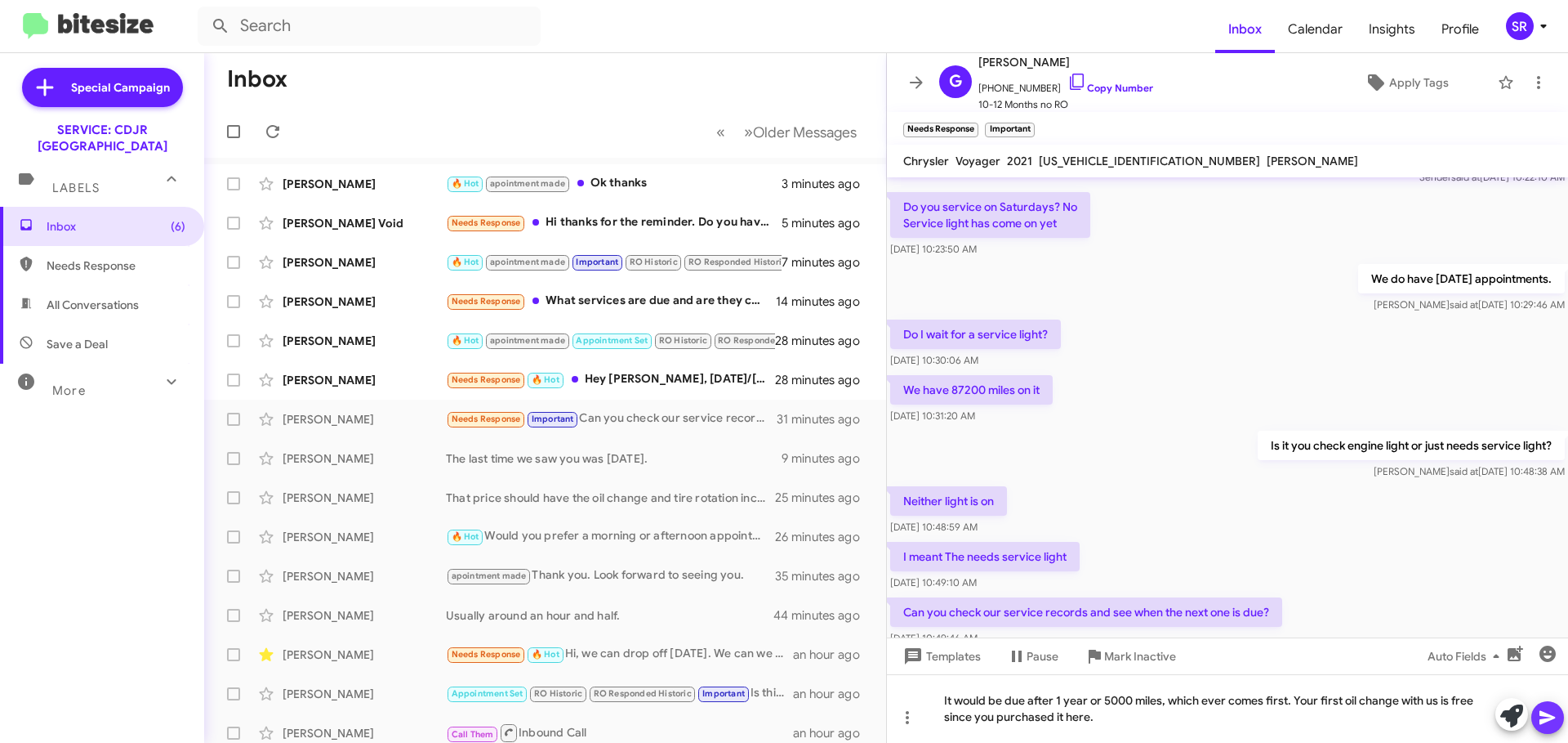
click at [1544, 716] on icon at bounding box center [1547, 717] width 20 height 20
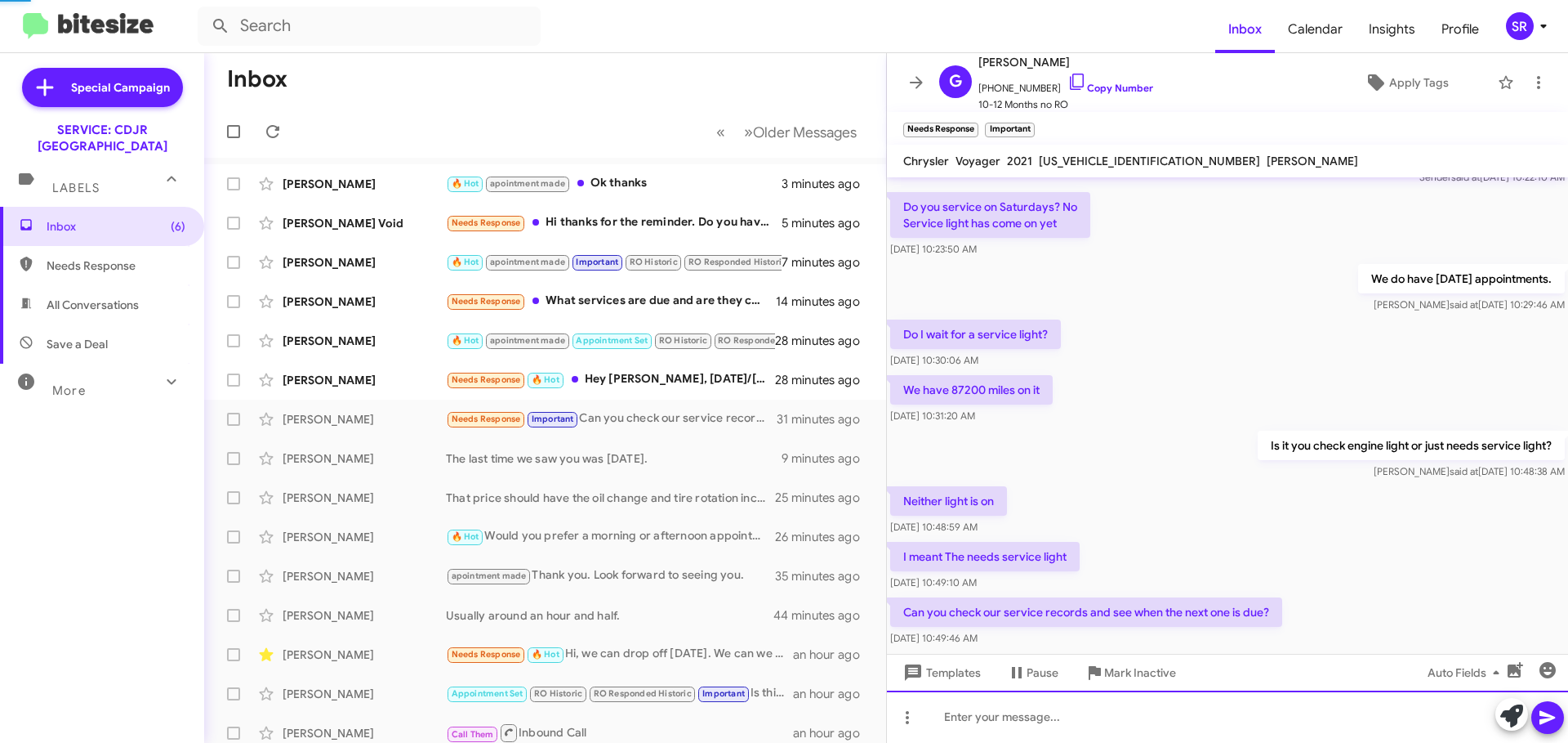
scroll to position [26, 0]
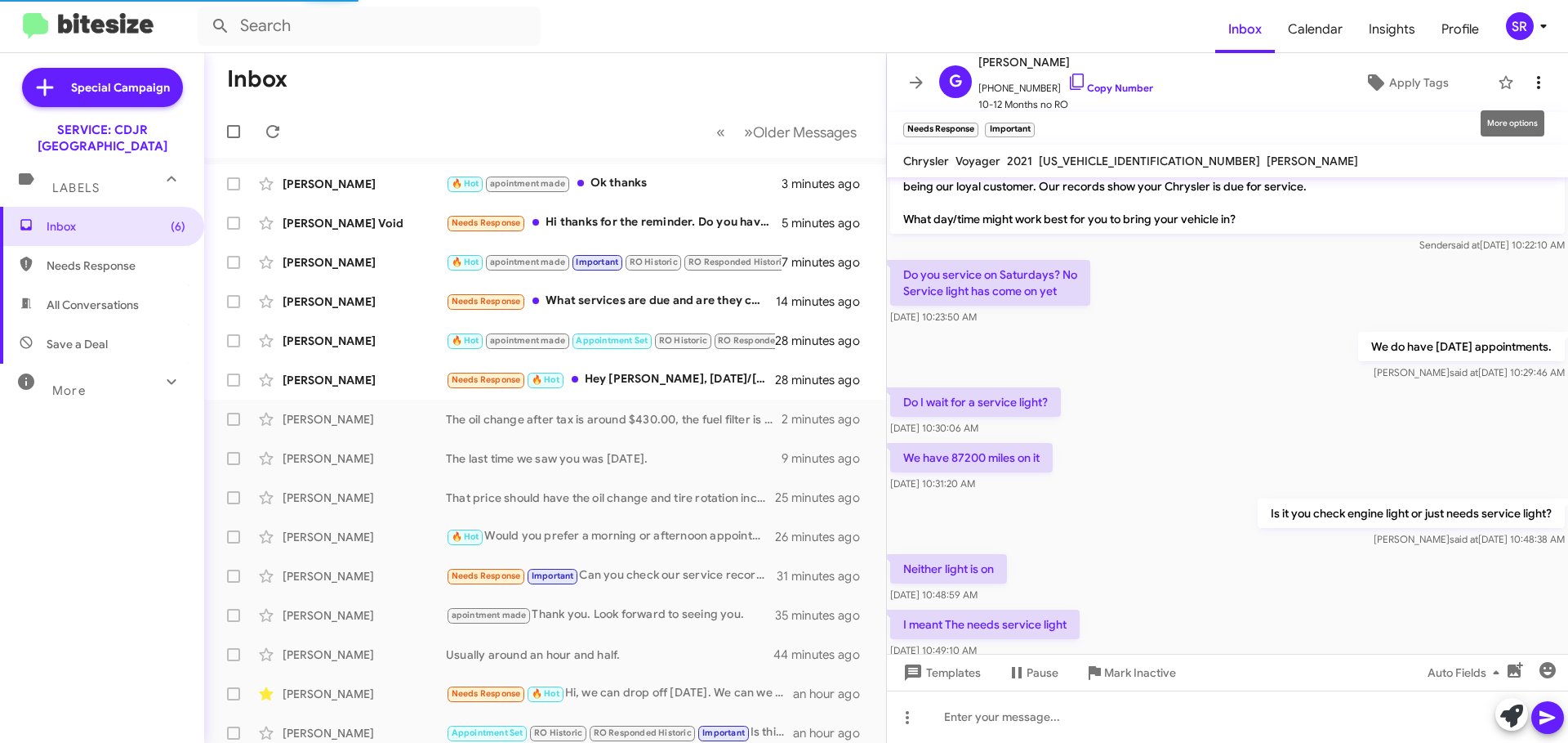
click at [1529, 82] on icon at bounding box center [1539, 83] width 20 height 20
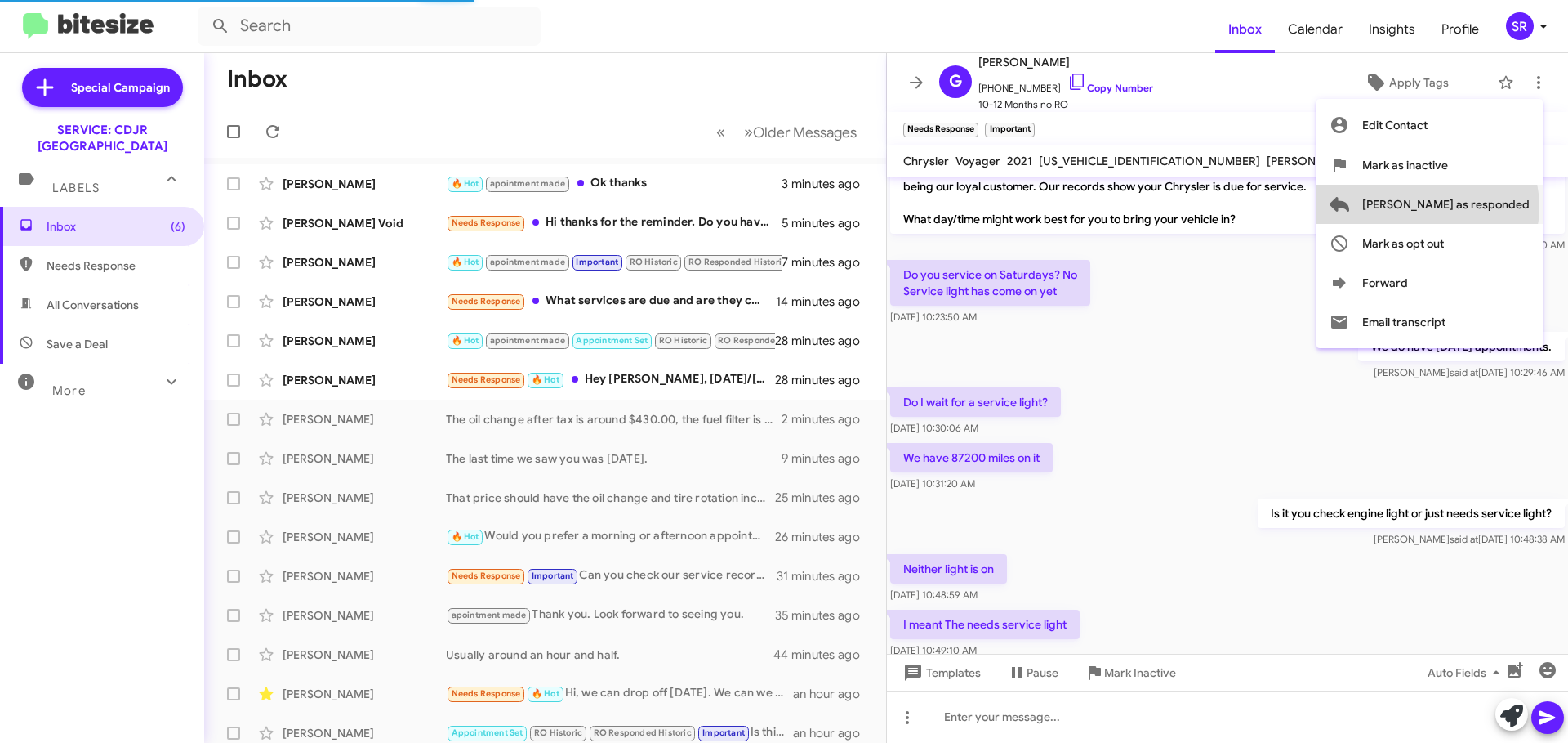
click at [1493, 207] on span "[PERSON_NAME] as responded" at bounding box center [1446, 203] width 168 height 39
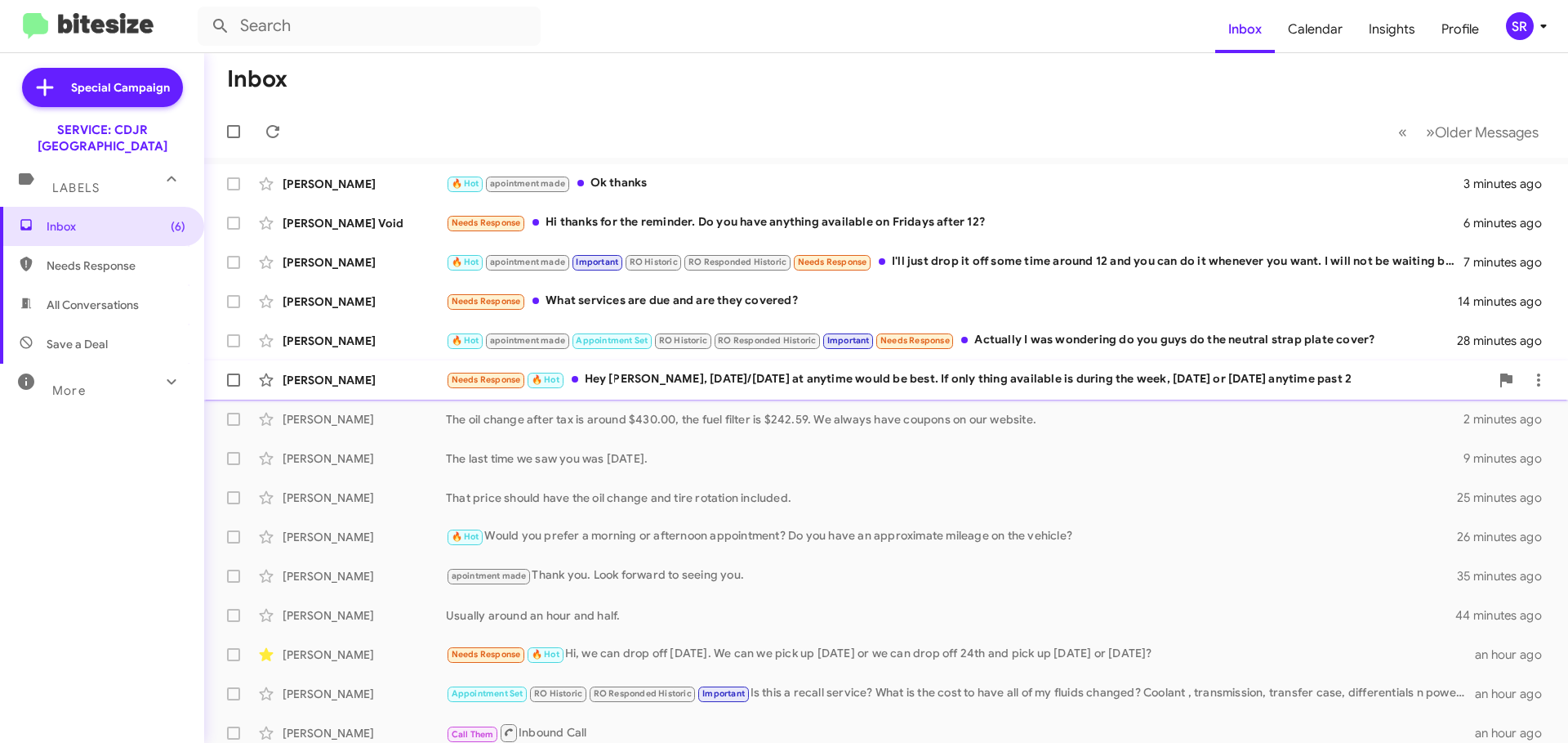
click at [745, 386] on div "Needs Response 🔥 Hot Hey [PERSON_NAME], [DATE]/[DATE] at anytime would be best.…" at bounding box center [967, 379] width 1044 height 19
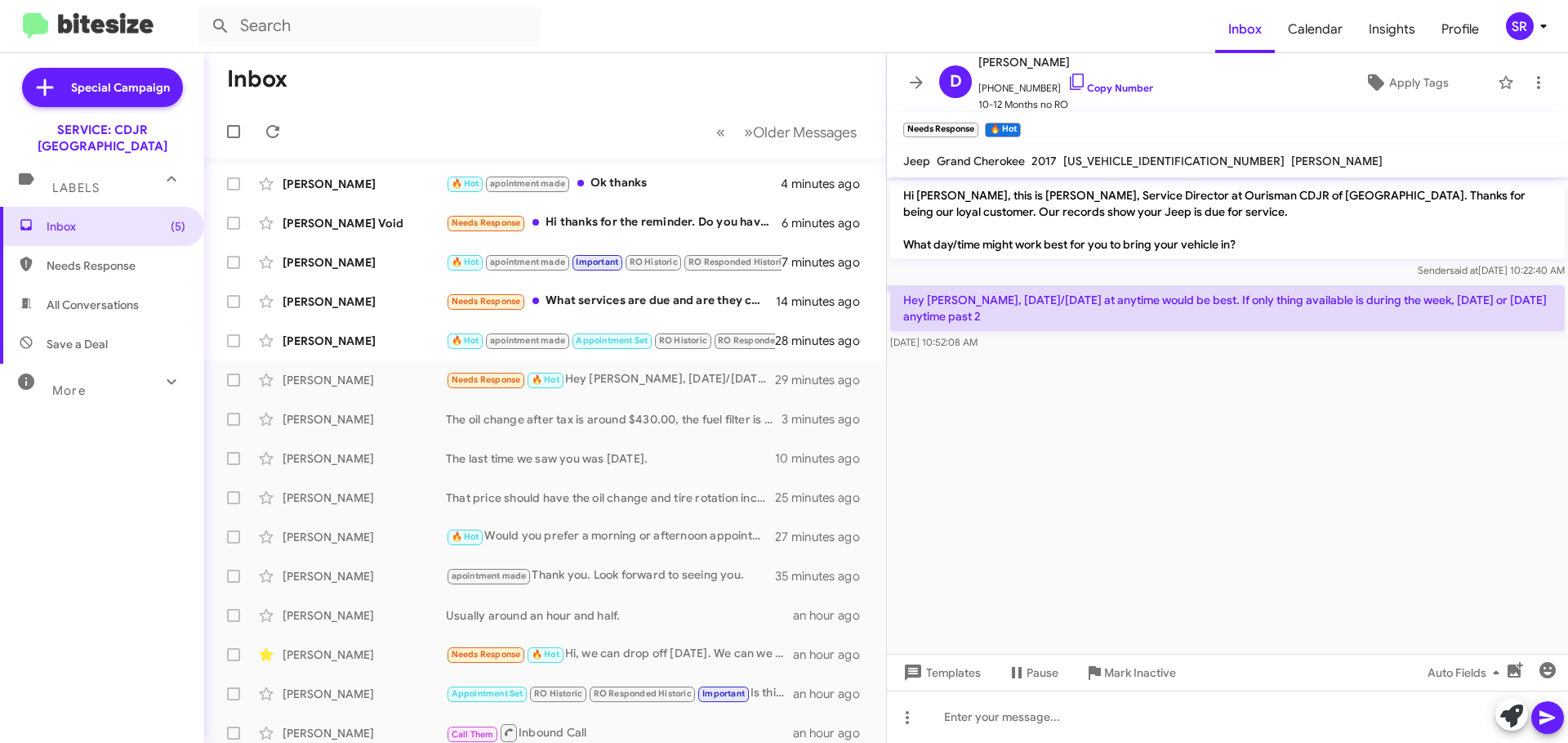
drag, startPoint x: 1178, startPoint y: 158, endPoint x: 1063, endPoint y: 161, distance: 115.0
click at [1063, 161] on div "[US_VEHICLE_IDENTIFICATION_NUMBER]" at bounding box center [1174, 161] width 228 height 20
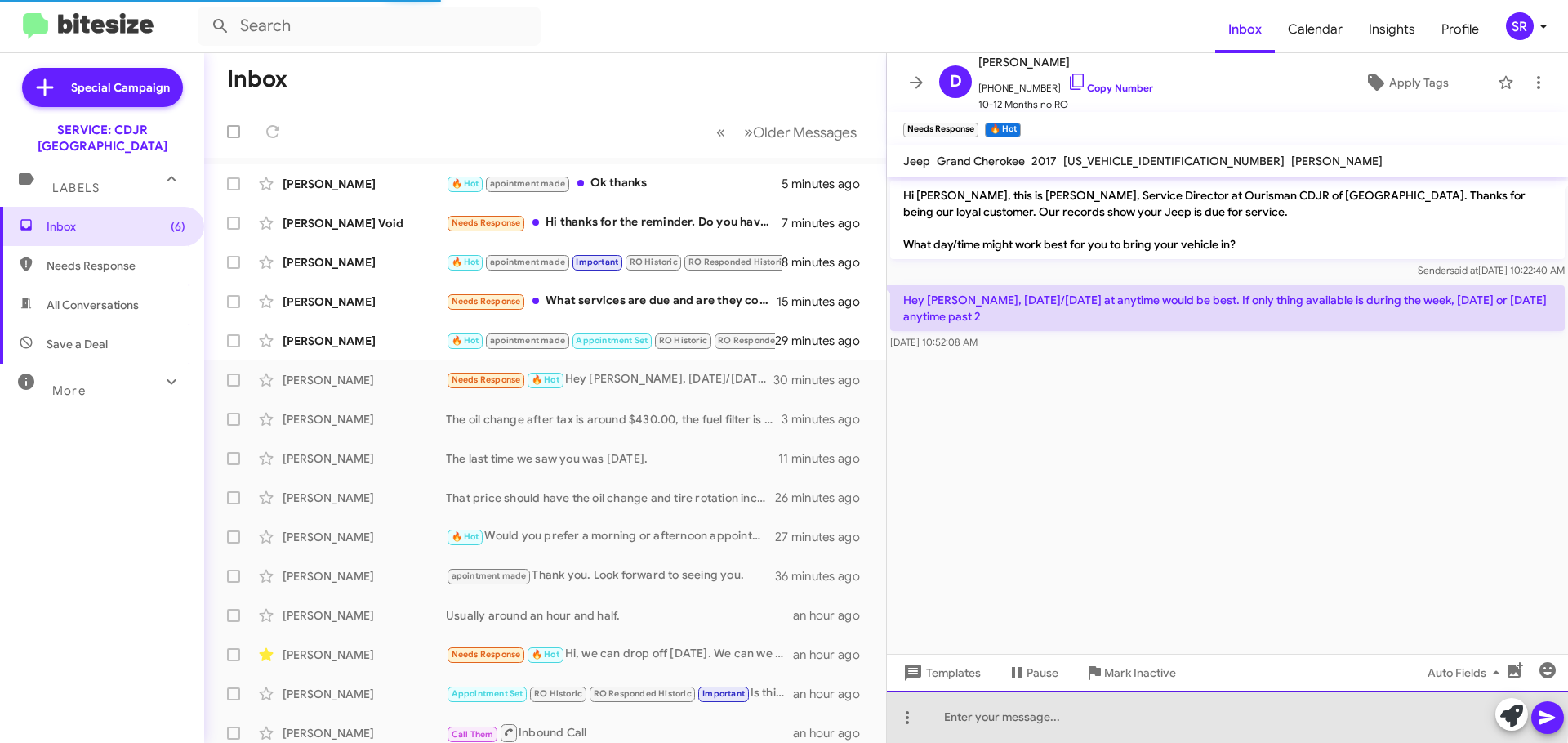
click at [1018, 706] on div at bounding box center [1227, 716] width 681 height 52
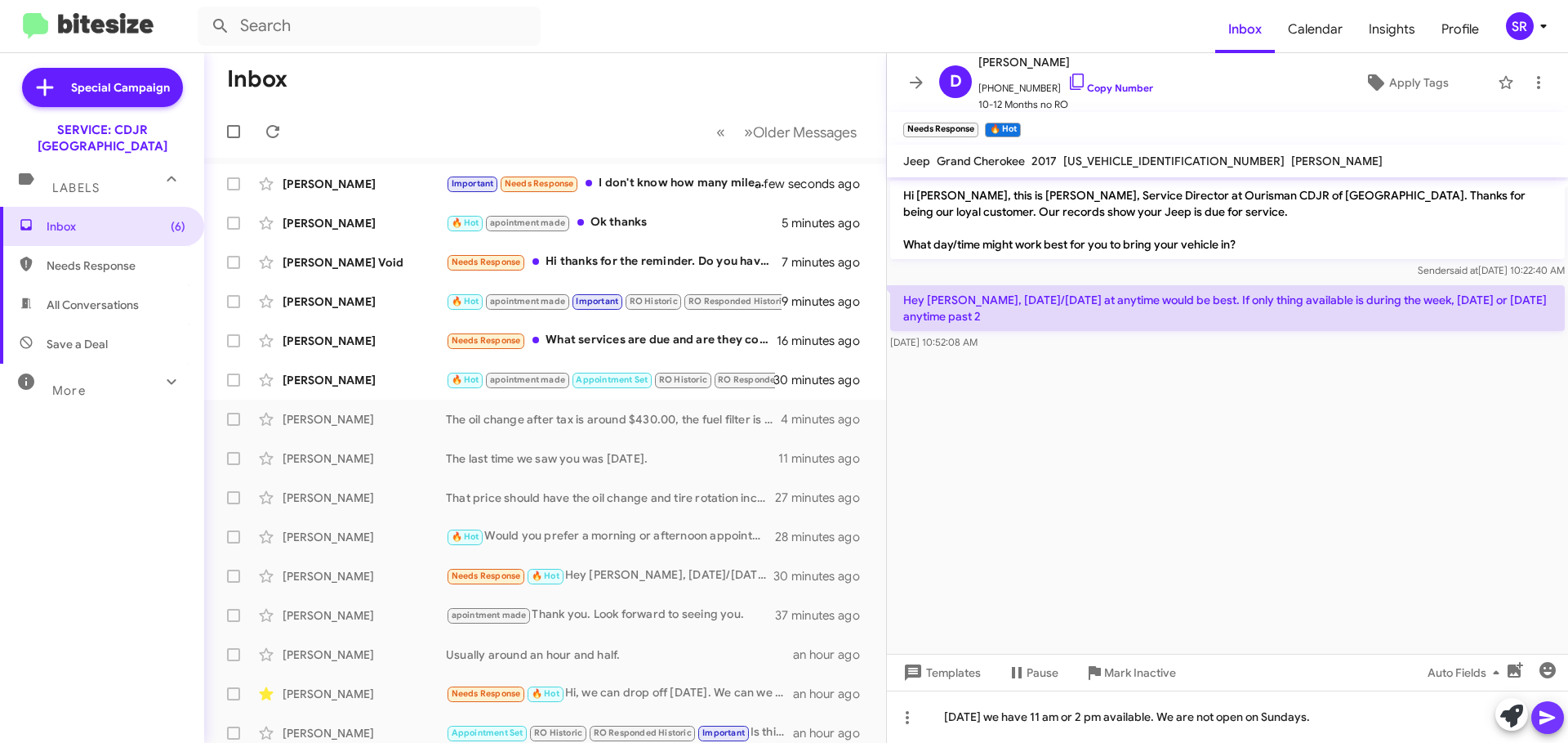
click at [1540, 721] on icon at bounding box center [1546, 717] width 16 height 14
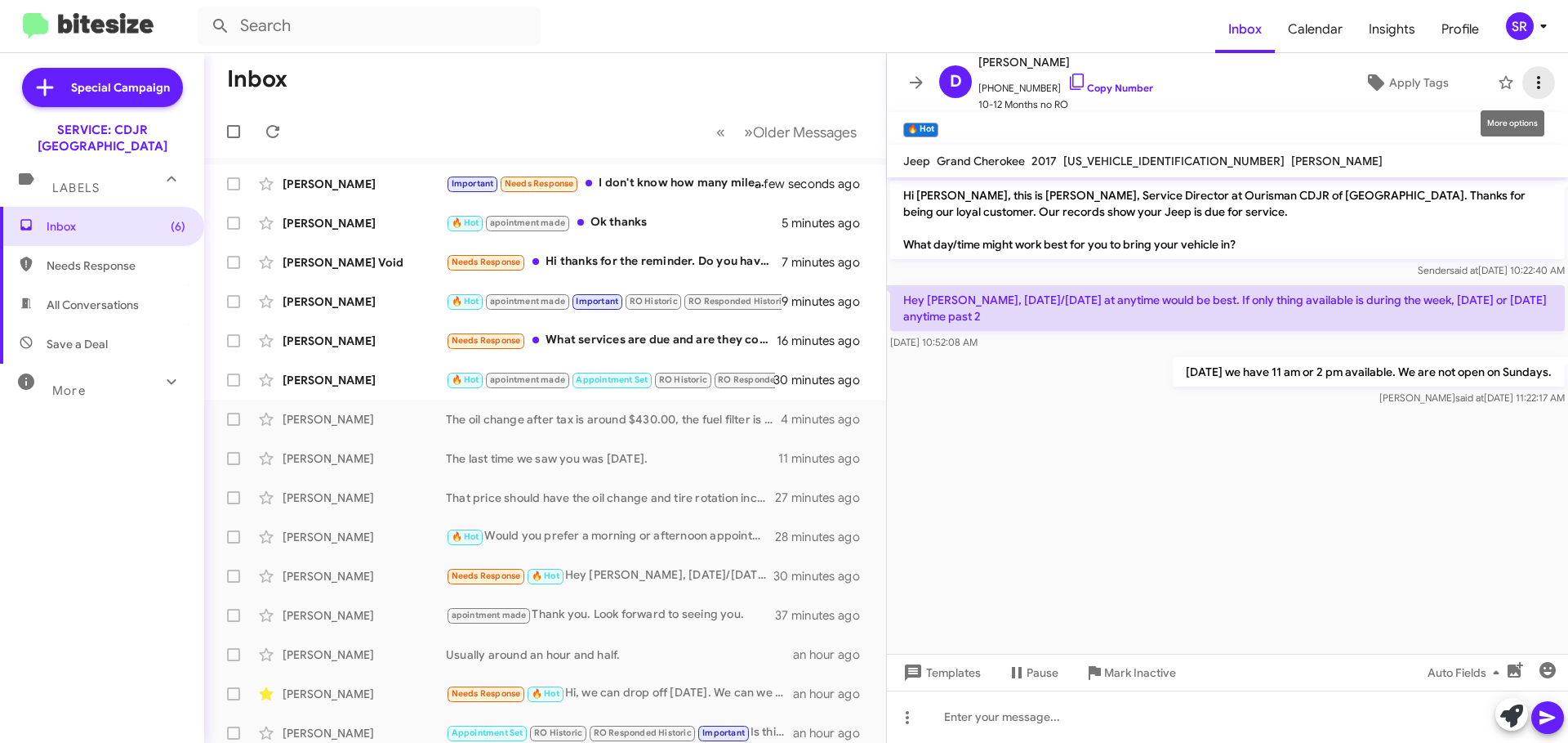
click at [1529, 81] on icon at bounding box center [1539, 83] width 20 height 20
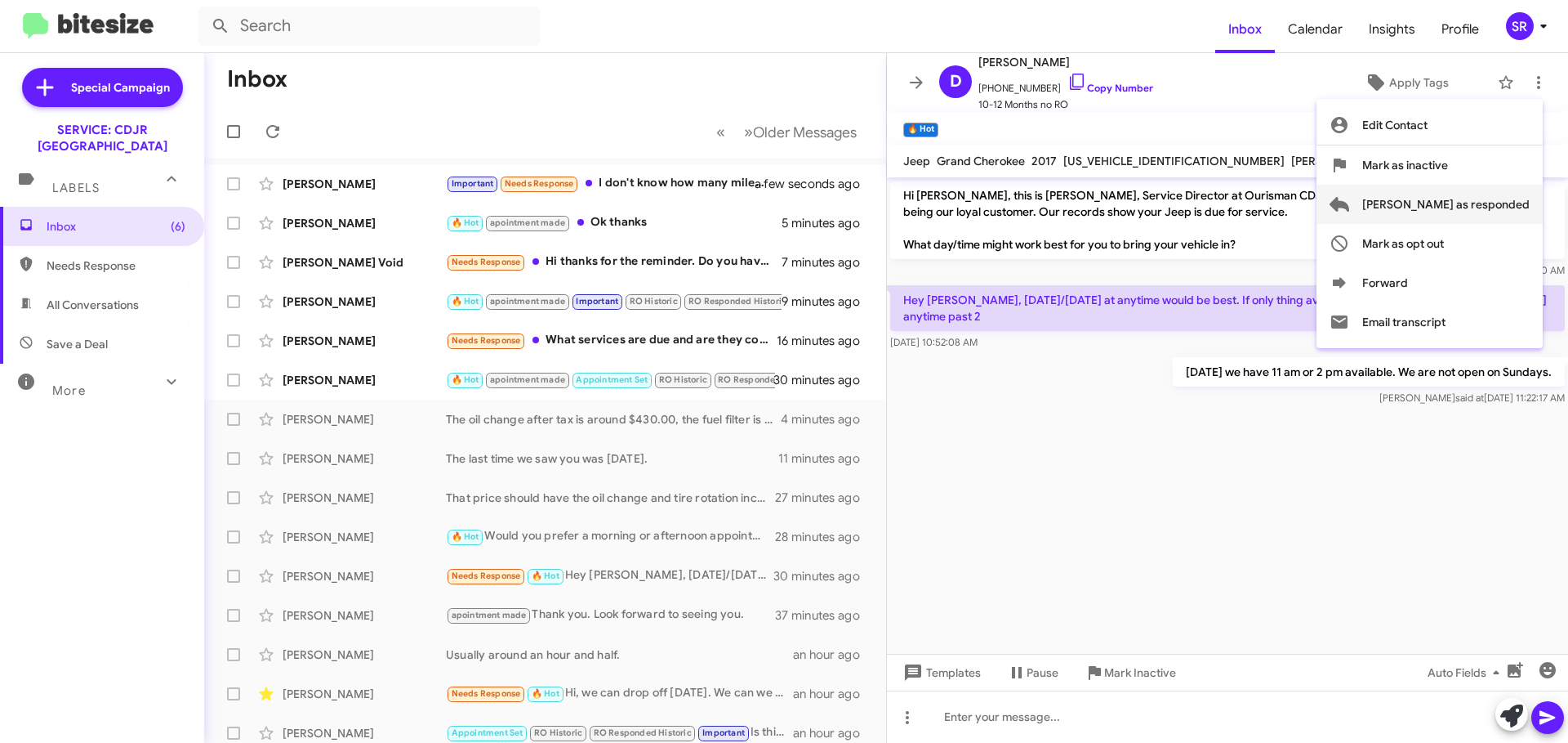
click at [1481, 197] on span "[PERSON_NAME] as responded" at bounding box center [1446, 203] width 168 height 39
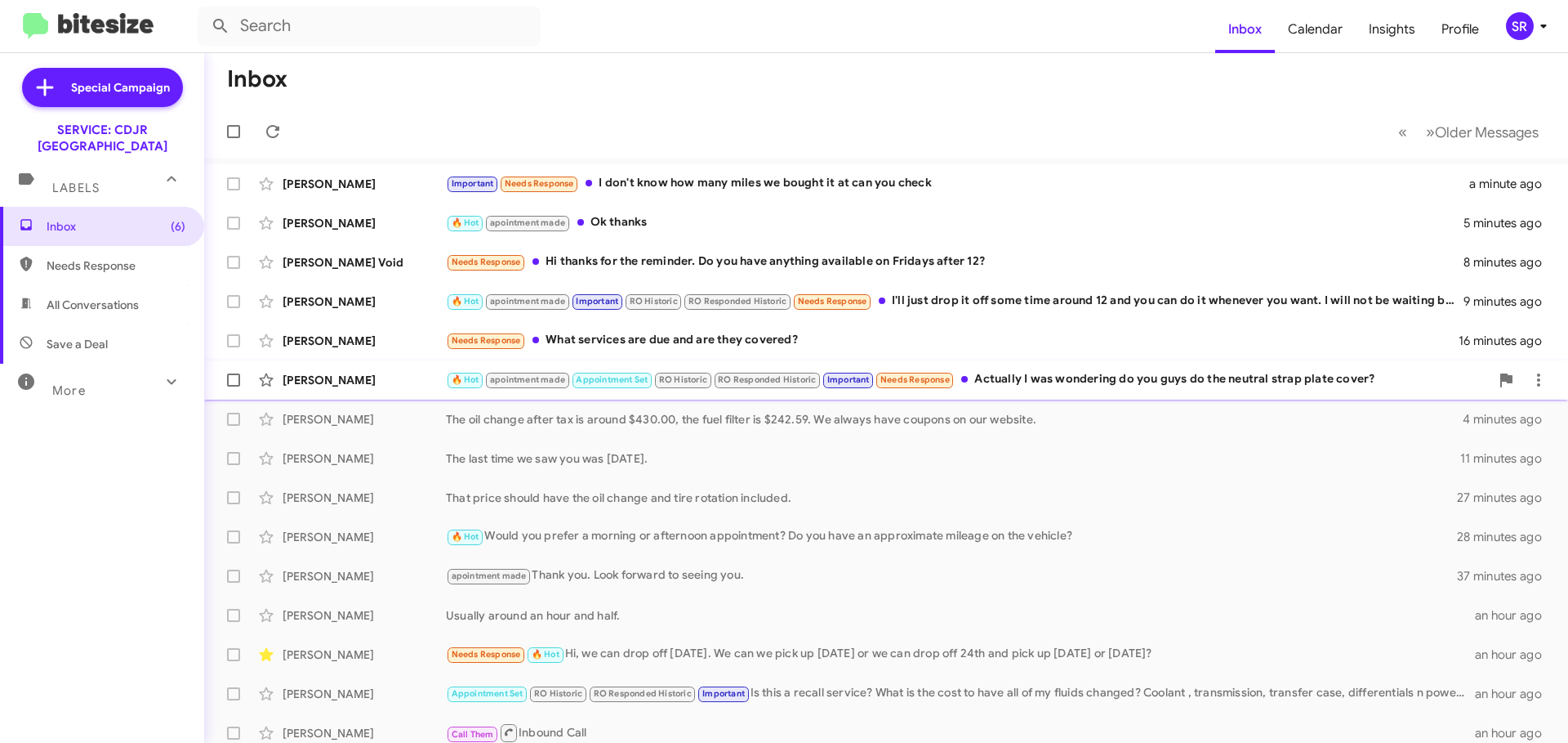
click at [1064, 393] on div "[PERSON_NAME] 🔥 Hot apointment made Appointment Set RO Historic RO Responded Hi…" at bounding box center [886, 379] width 1337 height 32
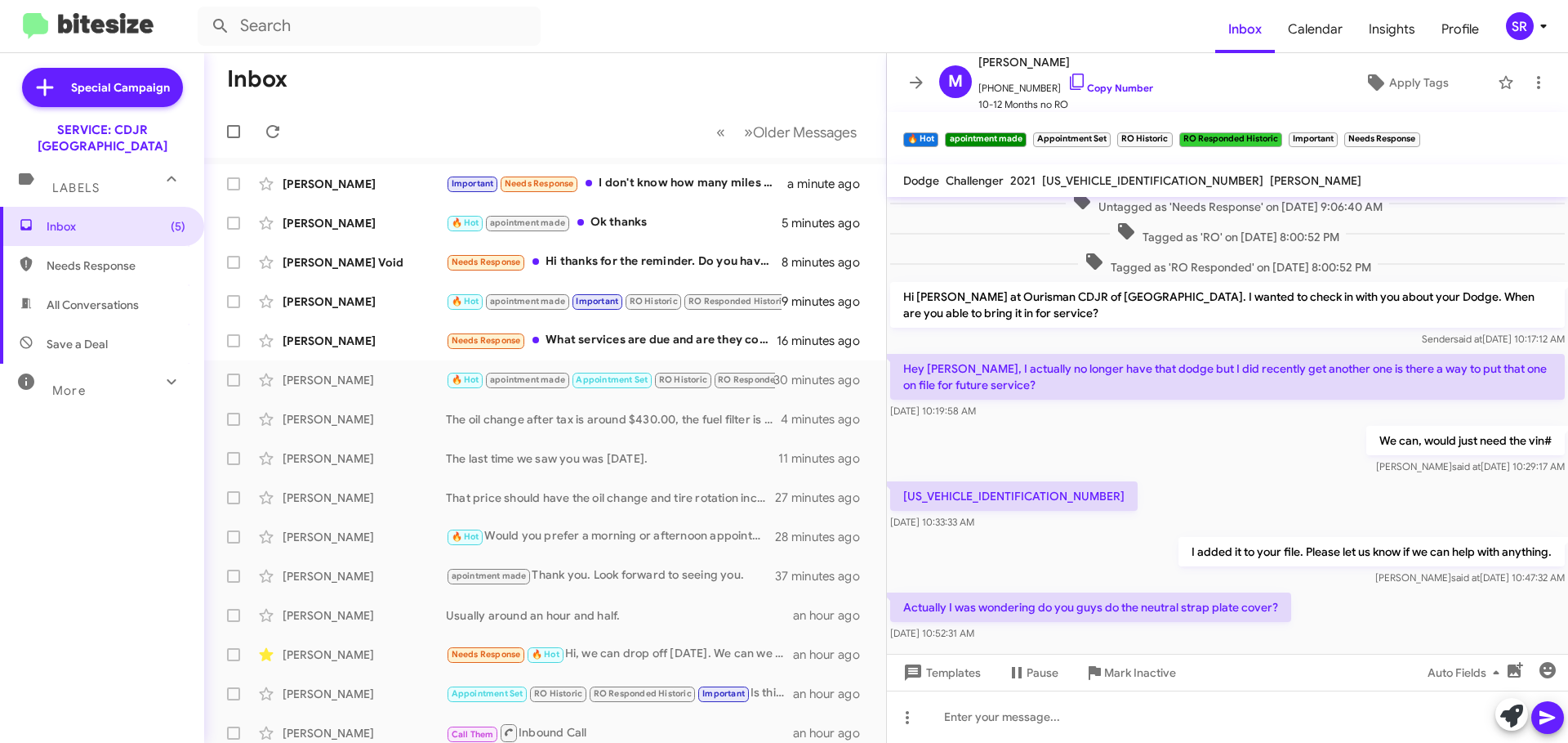
scroll to position [393, 0]
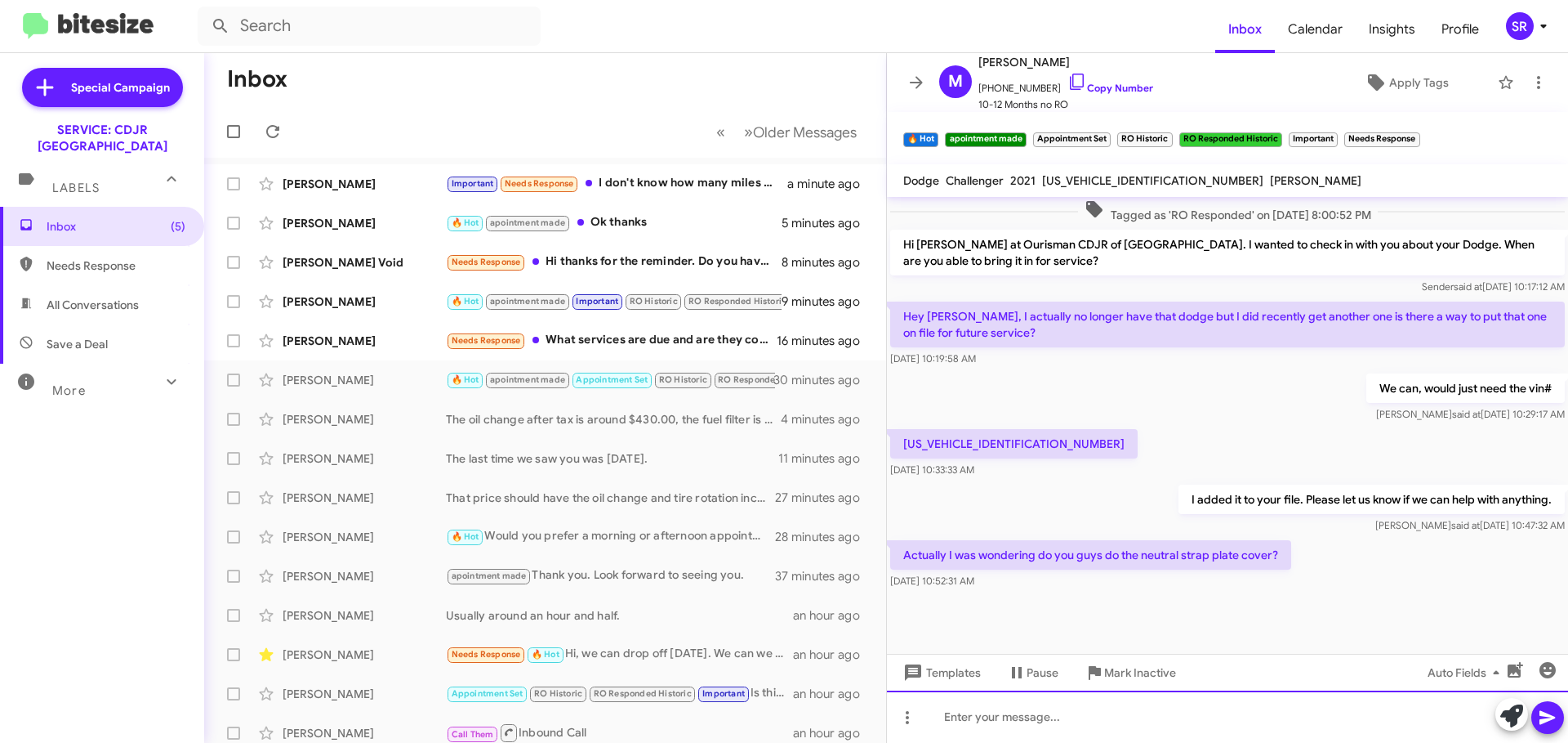
click at [986, 720] on div at bounding box center [1227, 716] width 681 height 52
click at [959, 719] on div at bounding box center [1227, 716] width 681 height 52
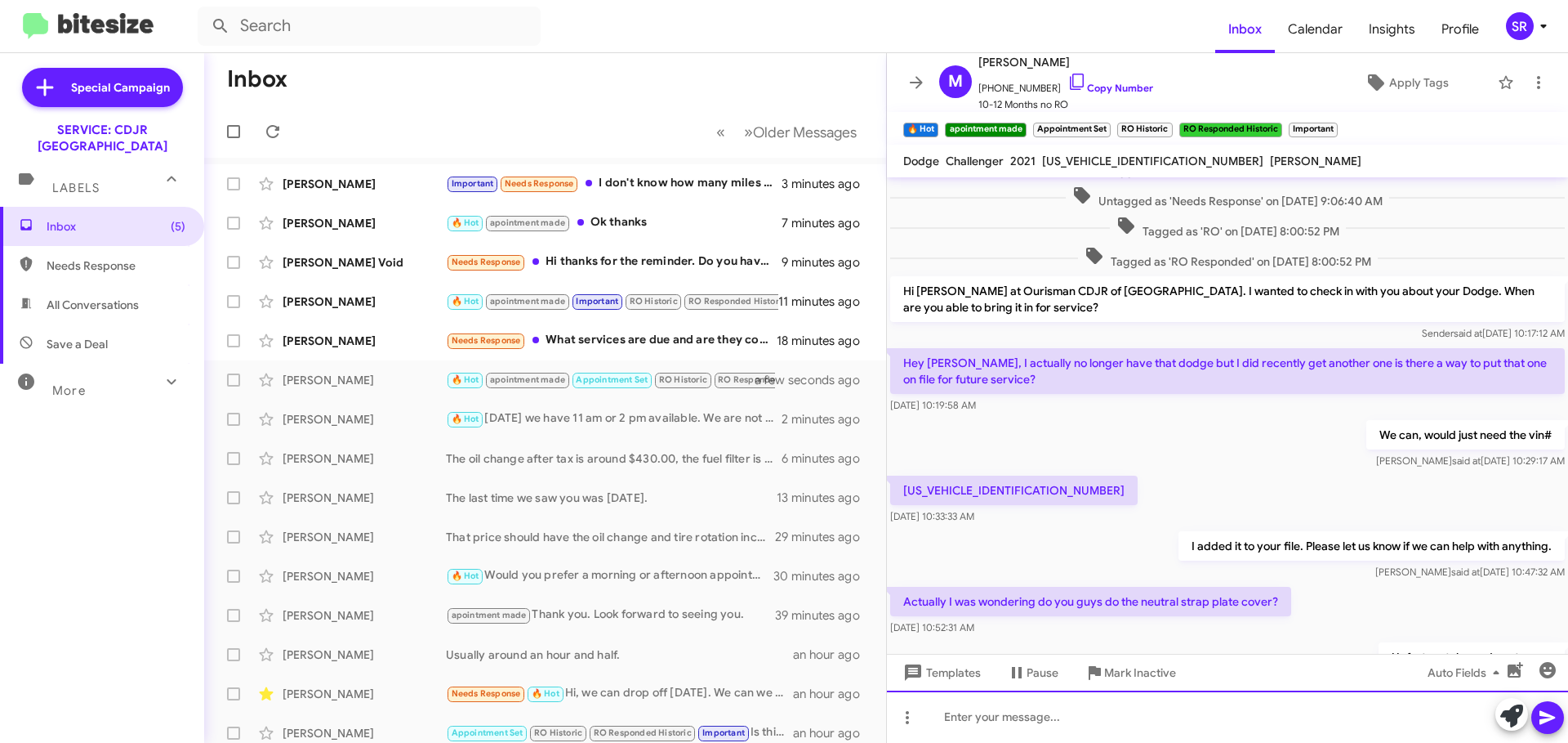
scroll to position [433, 0]
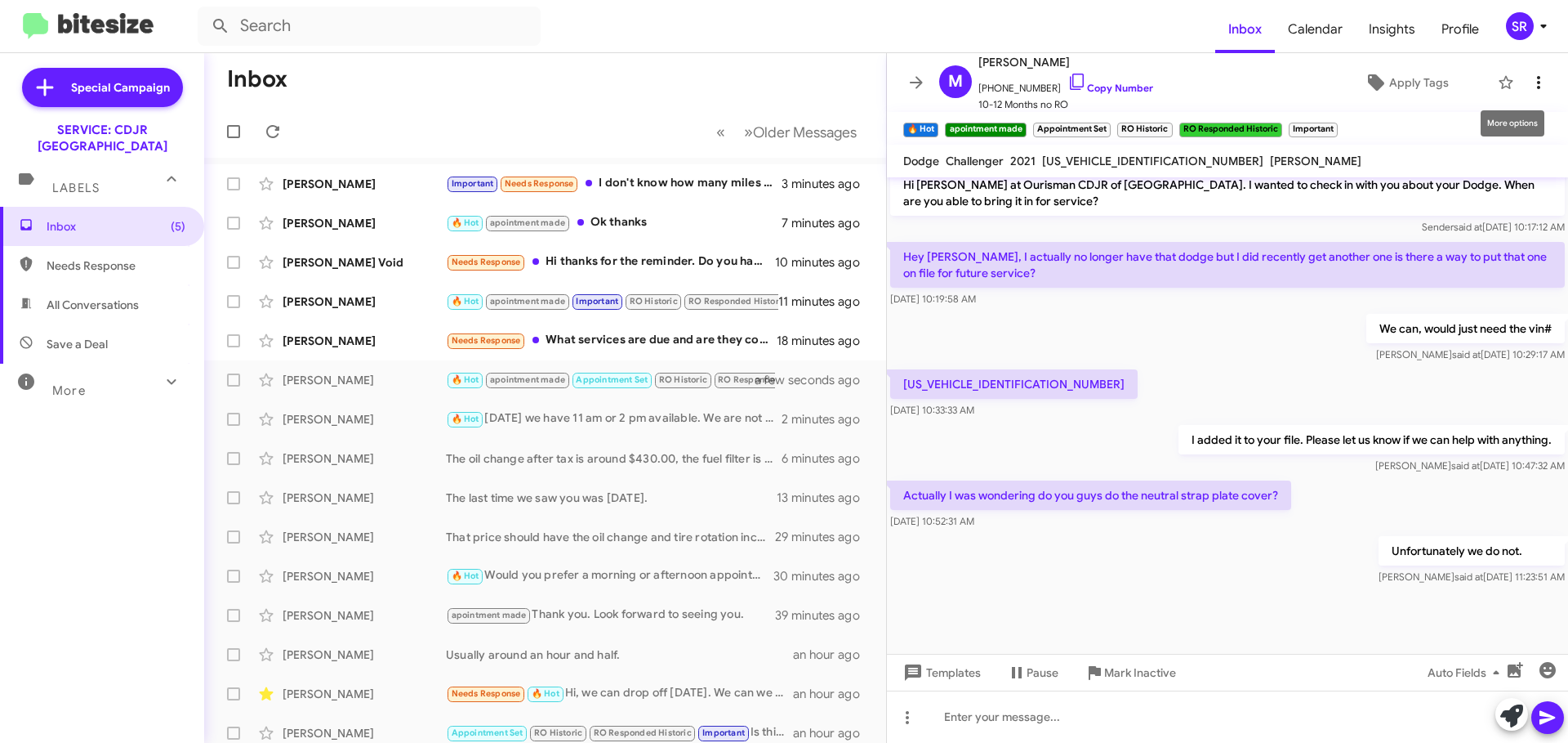
click at [1529, 86] on icon at bounding box center [1539, 83] width 20 height 20
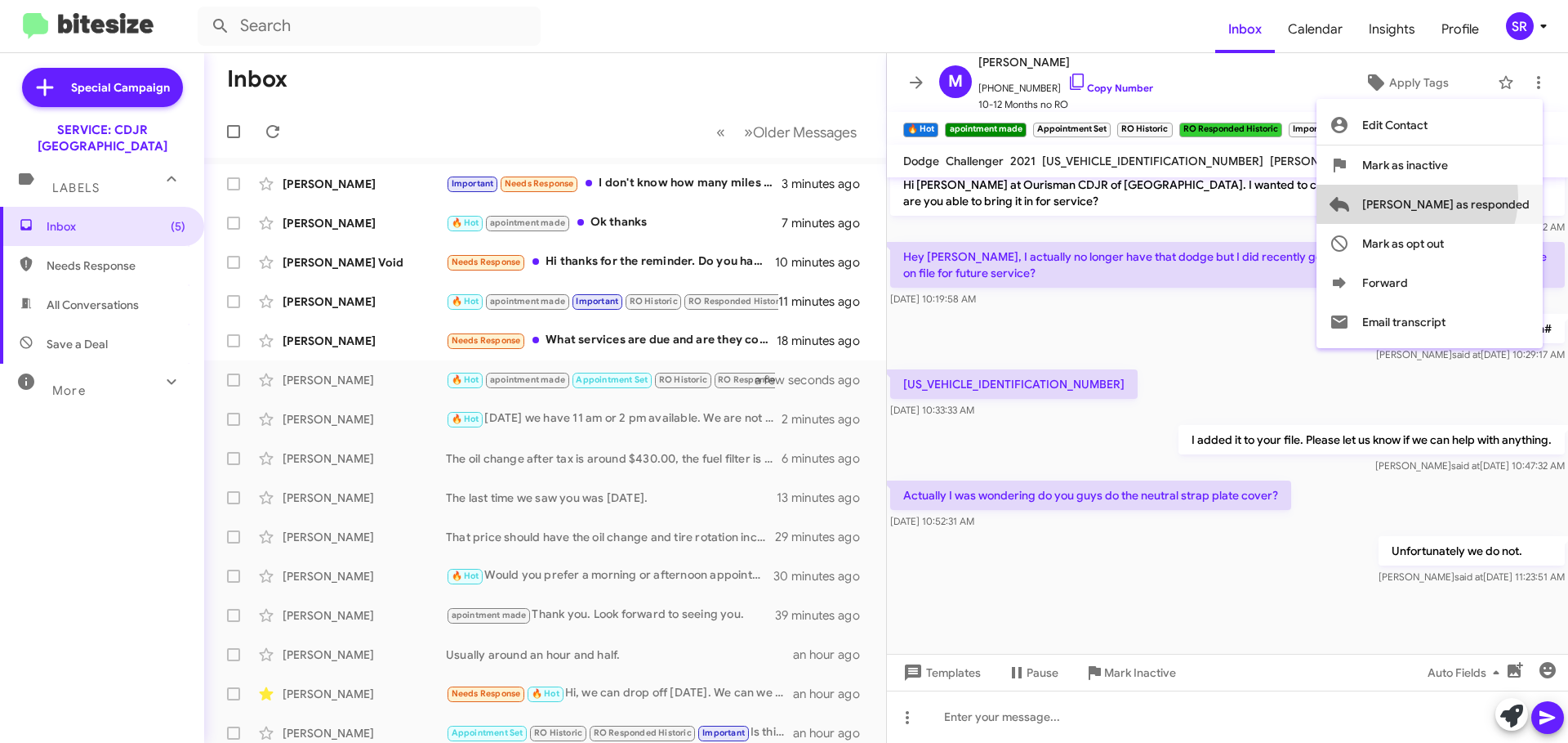
click at [1482, 197] on span "[PERSON_NAME] as responded" at bounding box center [1446, 203] width 168 height 39
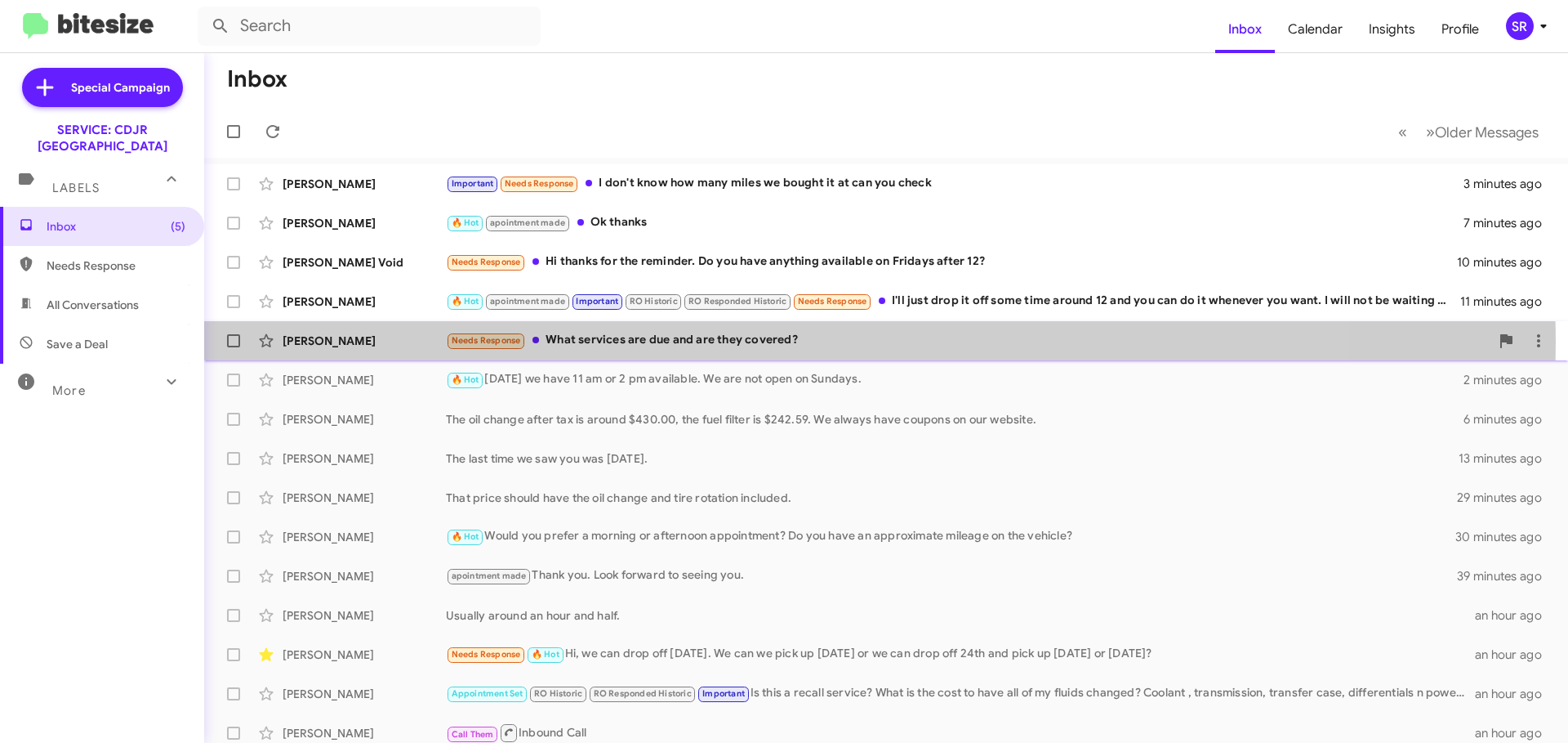
click at [726, 341] on div "Needs Response What services are due and are they covered?" at bounding box center [967, 340] width 1044 height 19
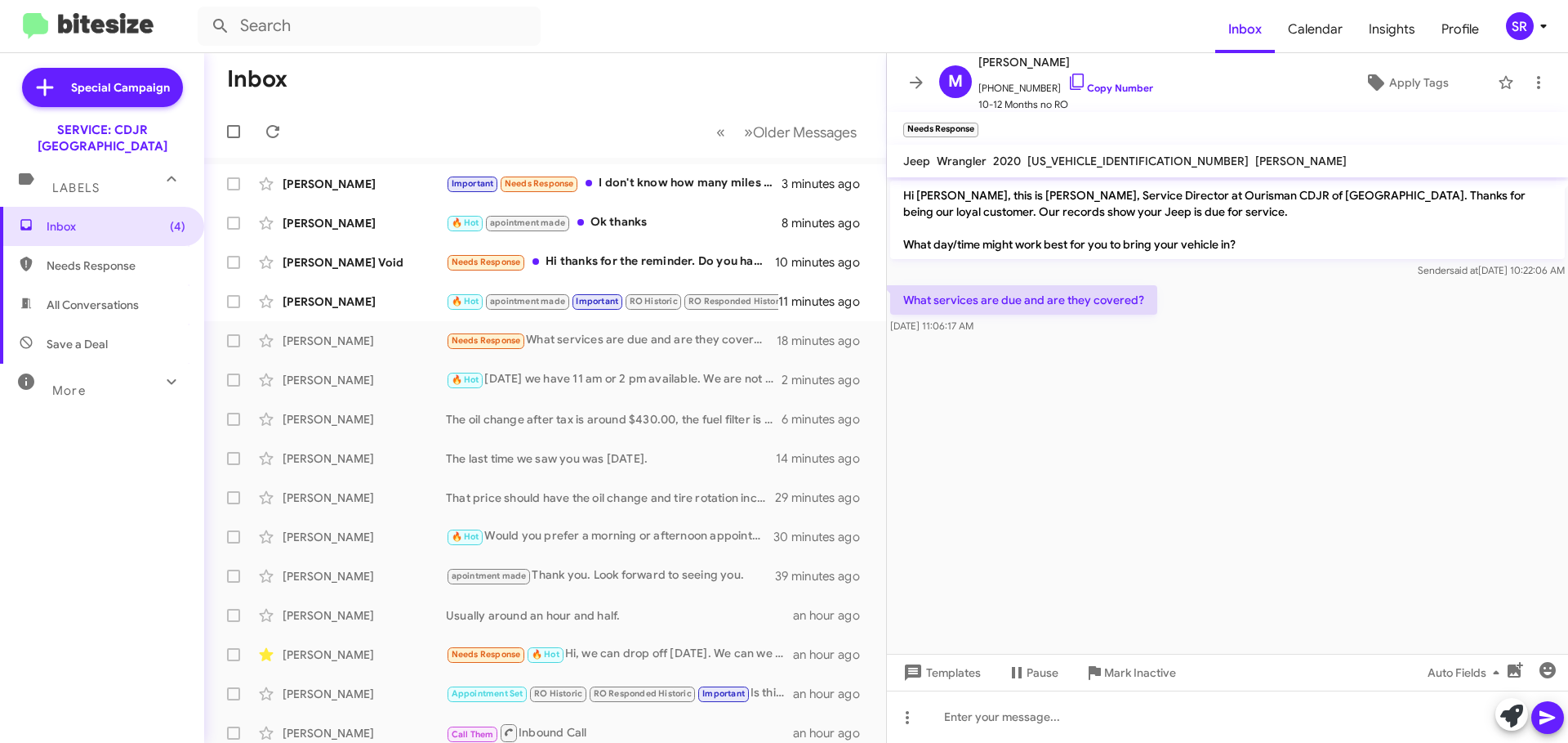
drag, startPoint x: 1144, startPoint y: 166, endPoint x: 1020, endPoint y: 167, distance: 124.0
click at [1020, 167] on div "Jeep Wrangler 2020 [US_VEHICLE_IDENTIFICATION_NUMBER] [PERSON_NAME]" at bounding box center [1125, 161] width 450 height 20
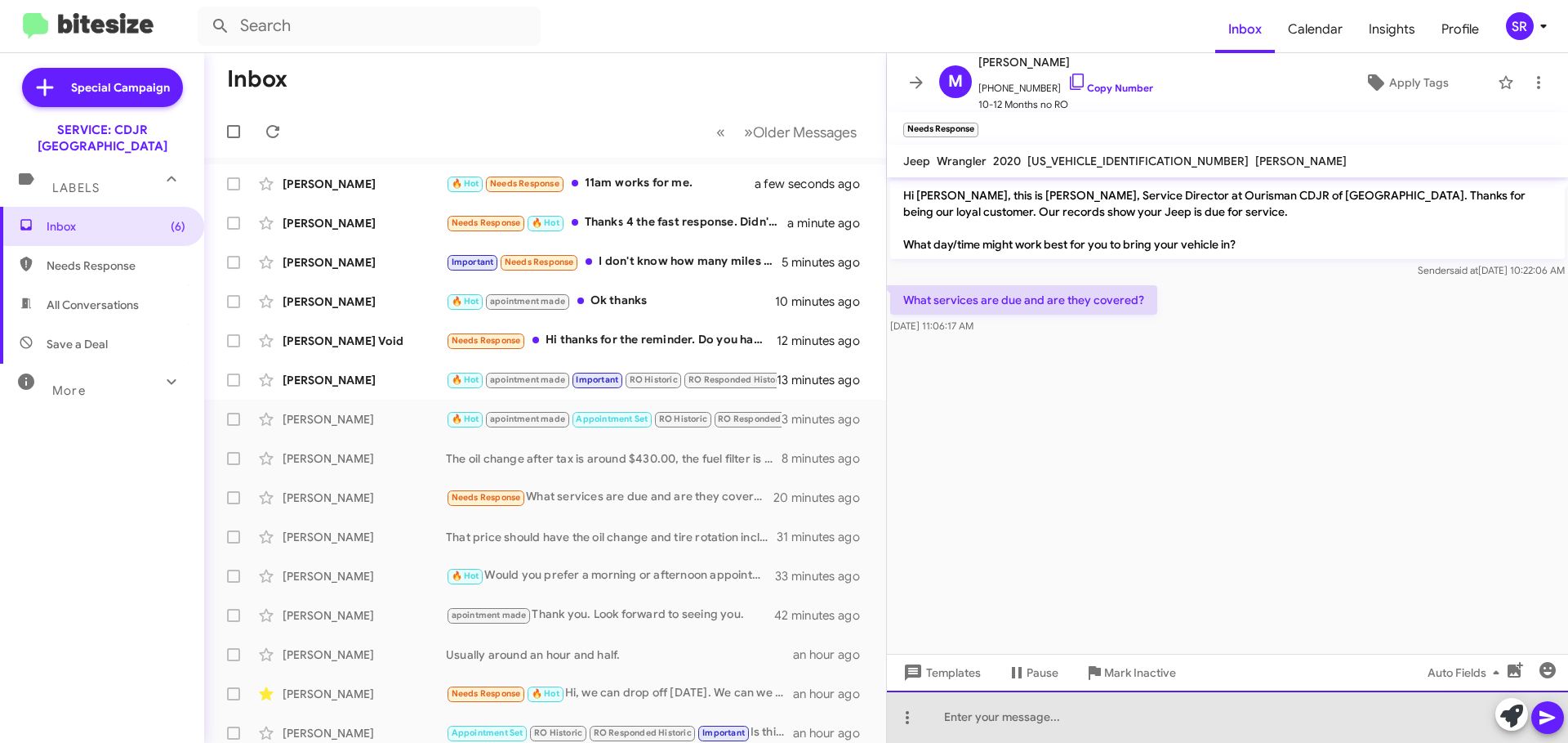
click at [988, 723] on div at bounding box center [1227, 716] width 681 height 52
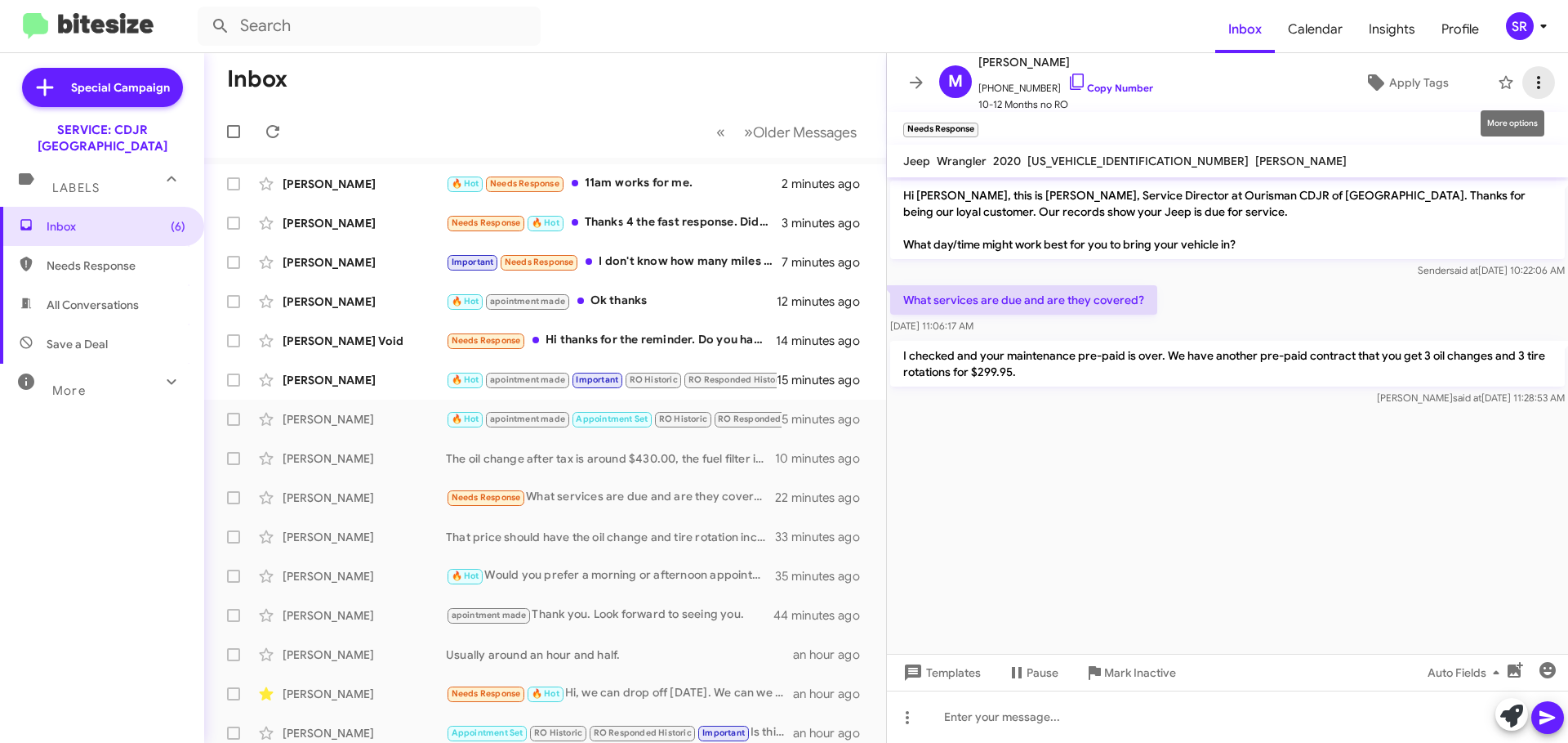
click at [1529, 82] on icon at bounding box center [1539, 83] width 20 height 20
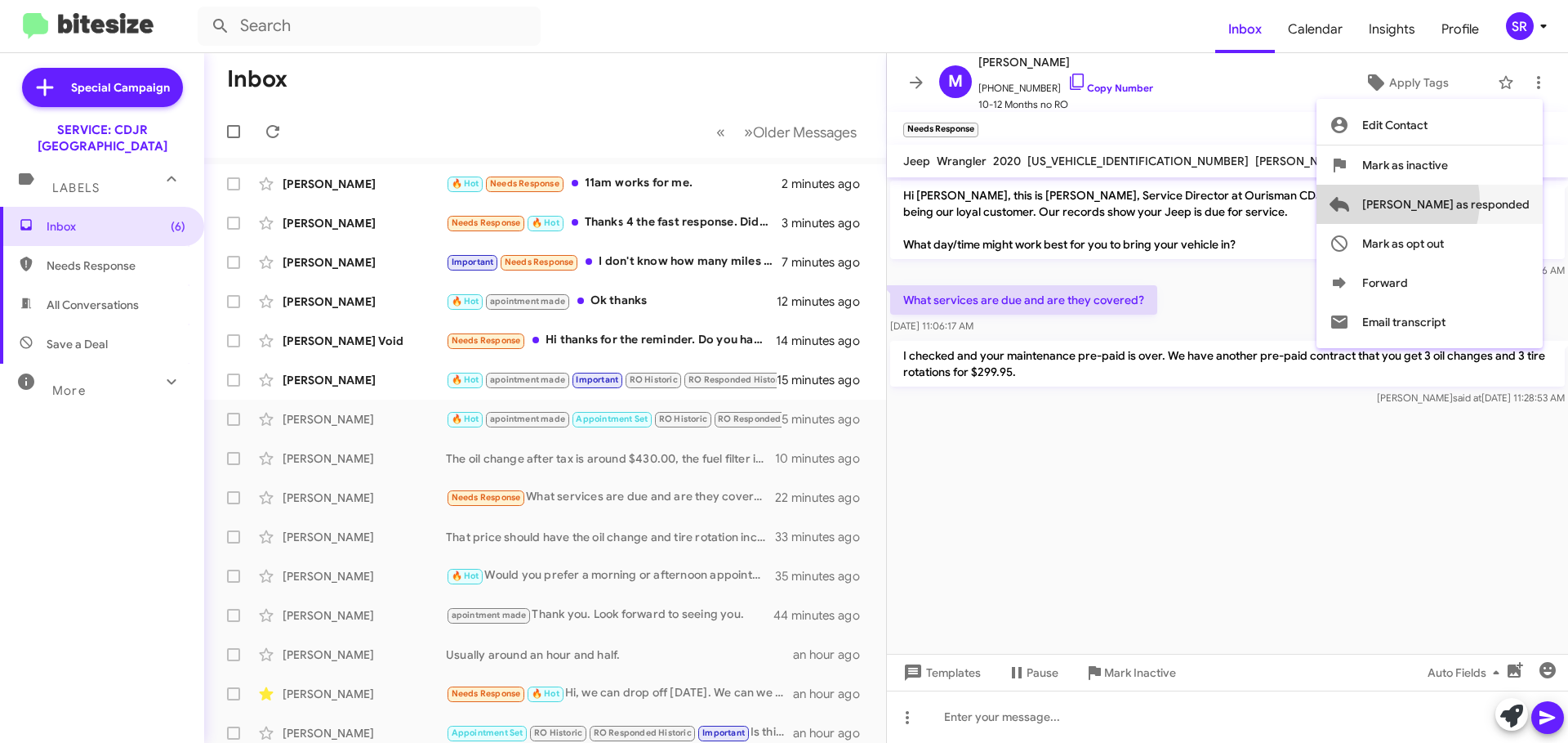
click at [1455, 201] on span "[PERSON_NAME] as responded" at bounding box center [1446, 203] width 168 height 39
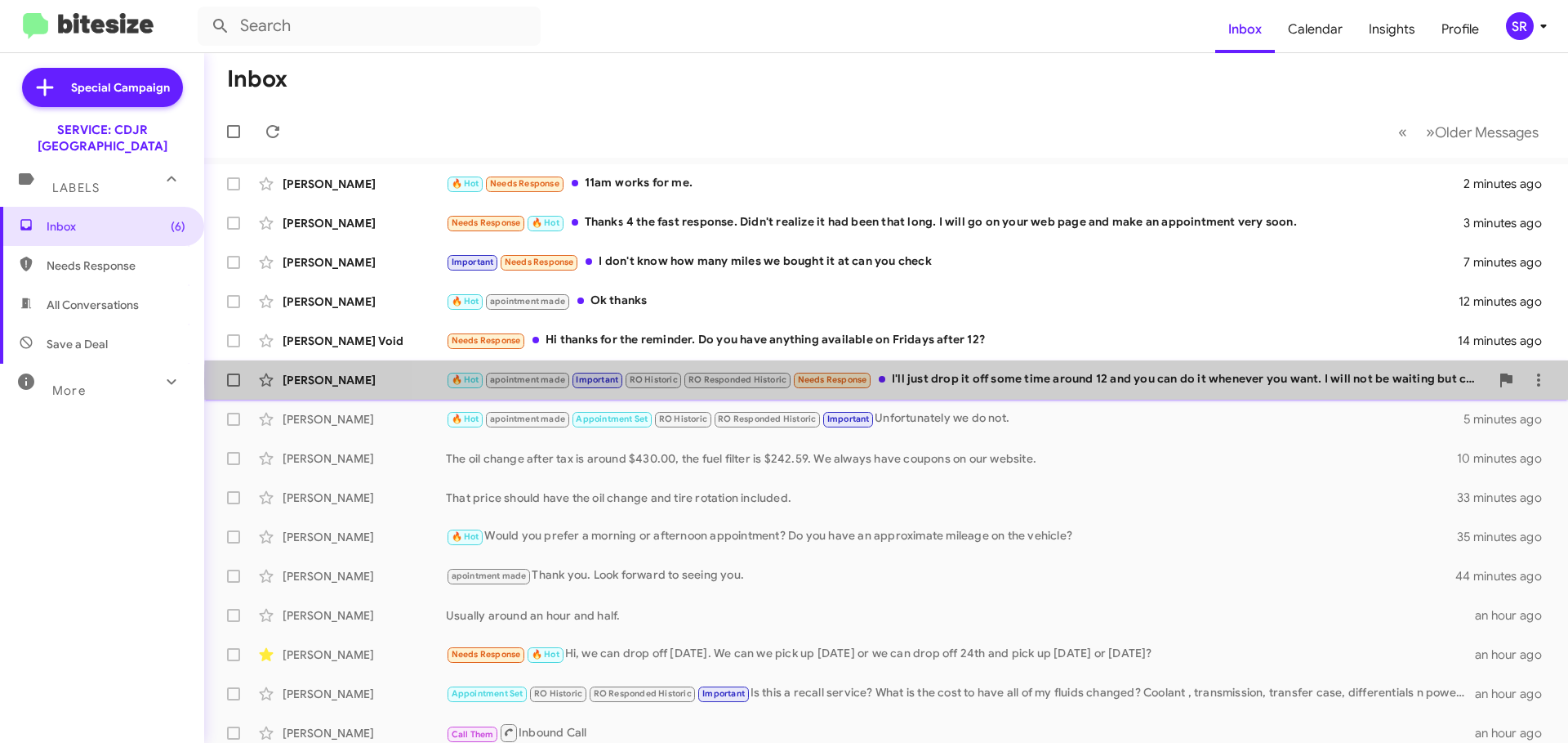
click at [1053, 383] on div "🔥 Hot apointment made Important RO Historic RO Responded Historic Needs Respons…" at bounding box center [967, 379] width 1044 height 19
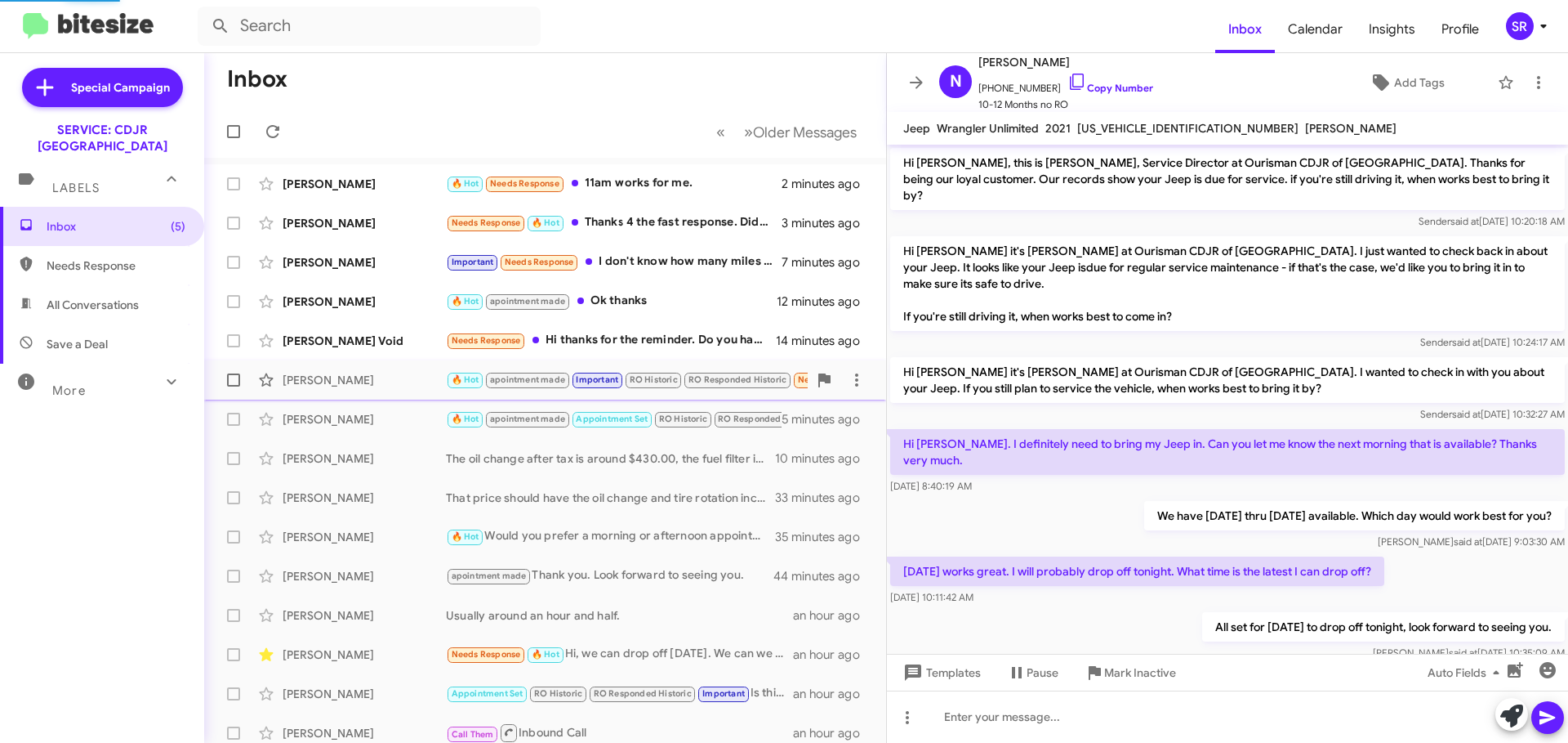
scroll to position [603, 0]
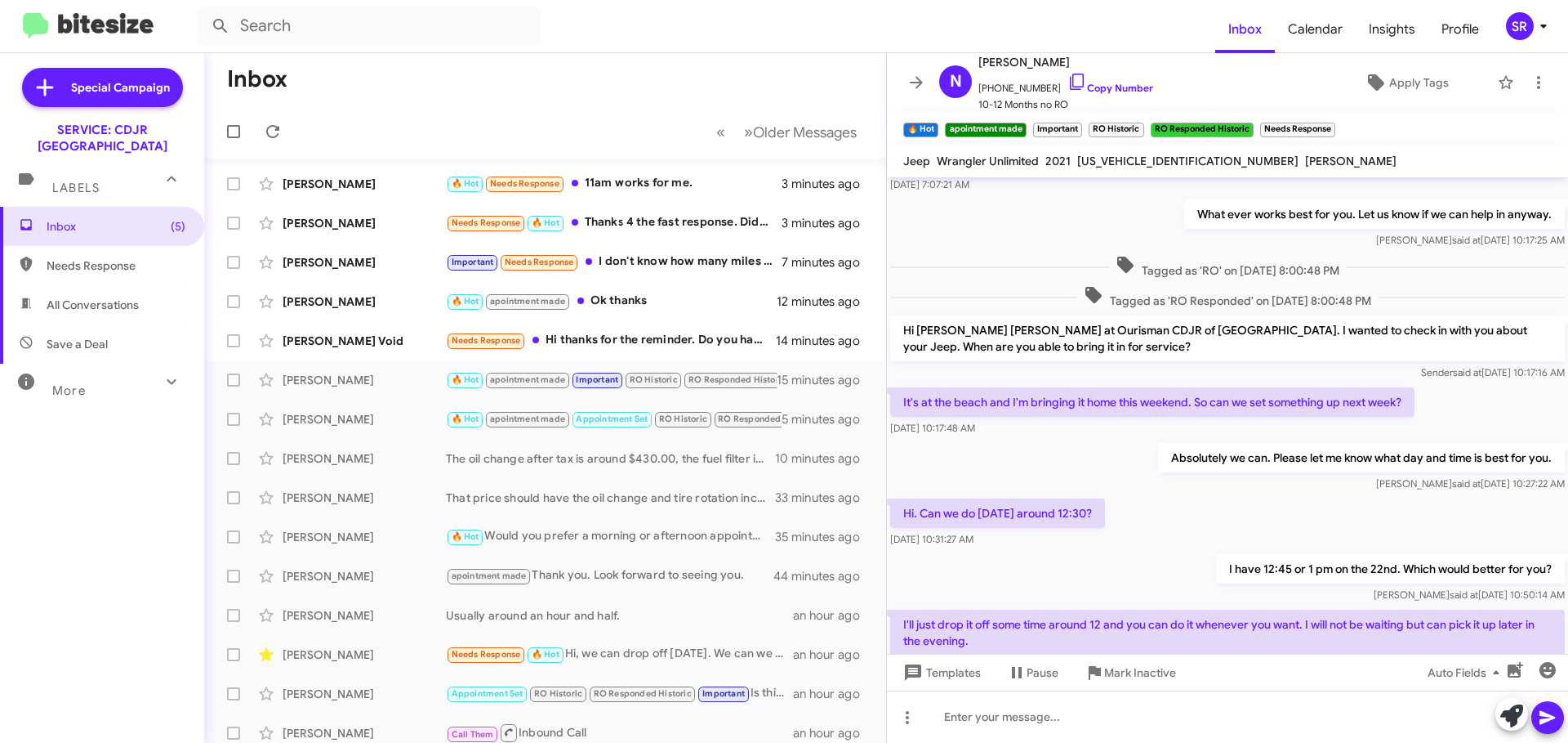
drag, startPoint x: 1201, startPoint y: 161, endPoint x: 1078, endPoint y: 161, distance: 123.0
click at [1078, 161] on div "Jeep Wrangler Unlimited 2021 [US_VEHICLE_IDENTIFICATION_NUMBER] [PERSON_NAME]" at bounding box center [1150, 161] width 499 height 20
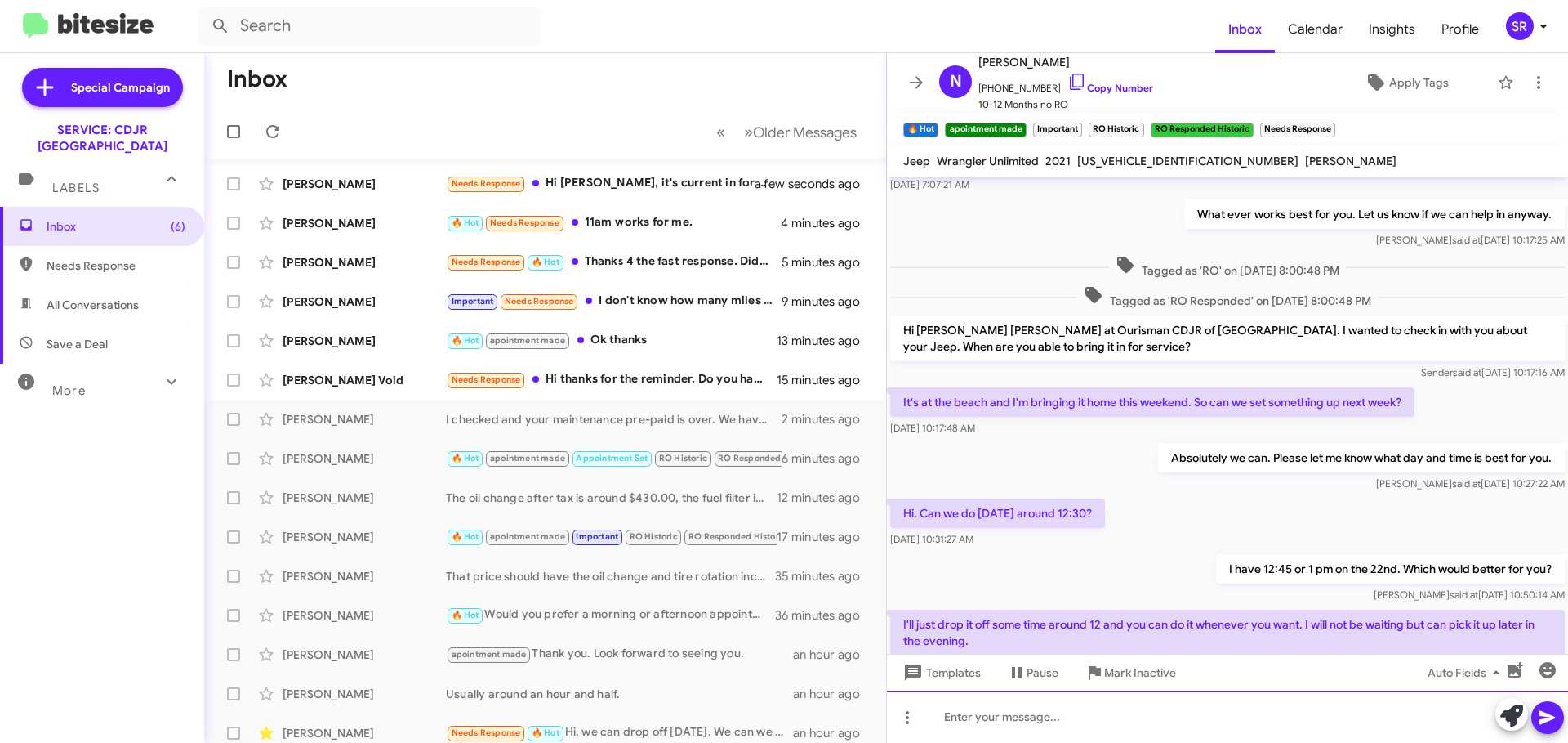
drag, startPoint x: 1010, startPoint y: 724, endPoint x: 1020, endPoint y: 710, distance: 17.2
click at [1010, 724] on div at bounding box center [1227, 716] width 681 height 52
click at [1542, 716] on icon at bounding box center [1546, 717] width 16 height 14
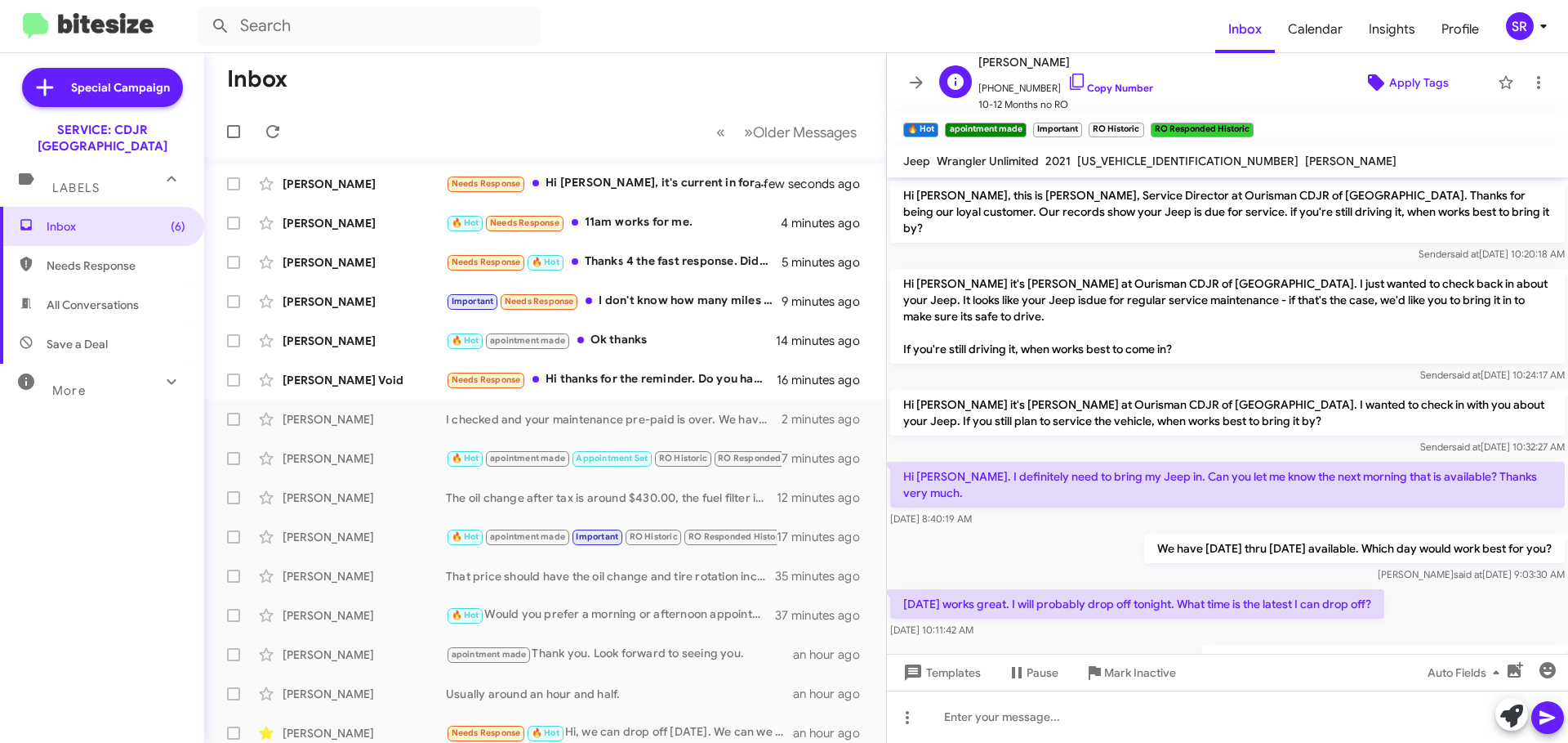
click at [1403, 86] on span "Apply Tags" at bounding box center [1419, 82] width 60 height 29
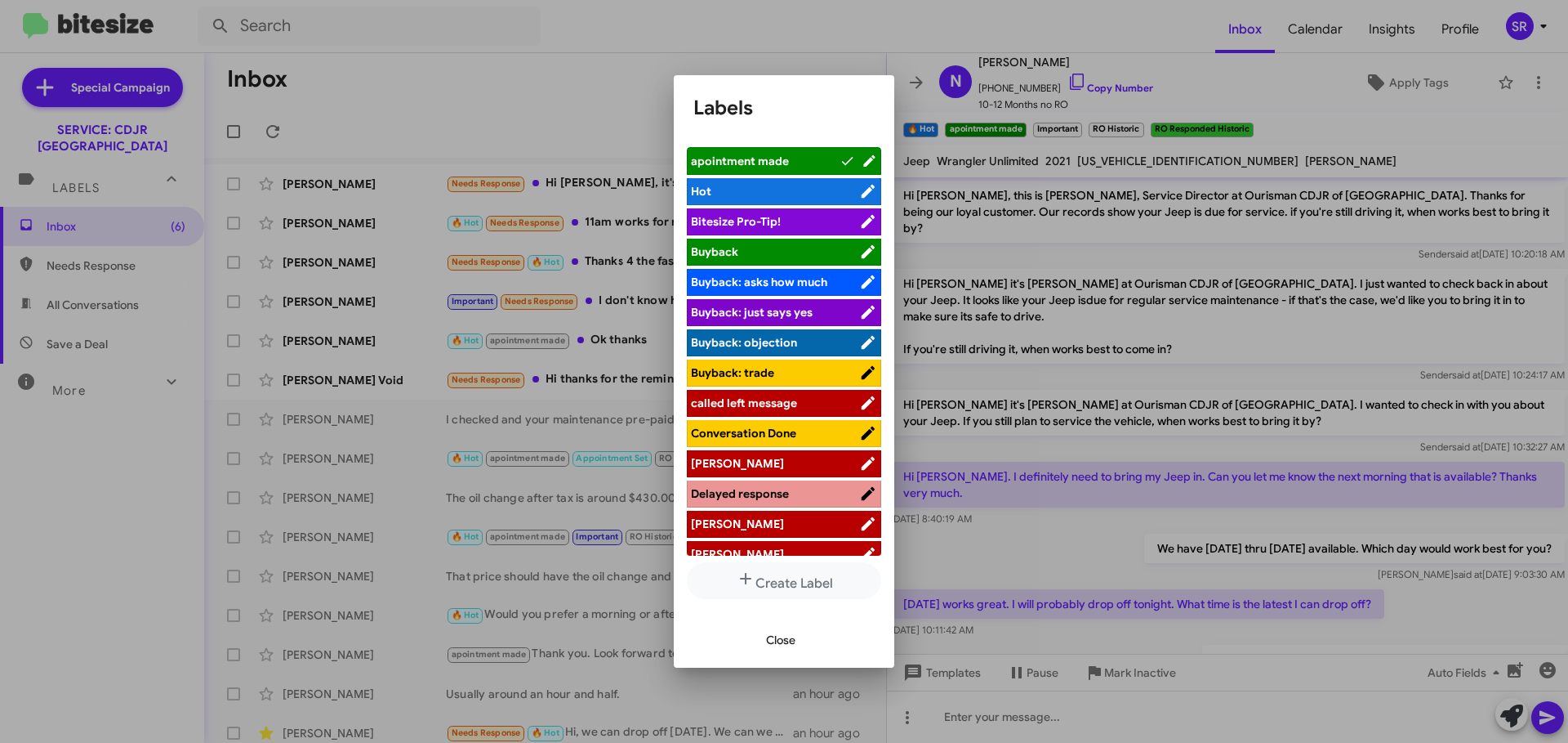
drag, startPoint x: 770, startPoint y: 640, endPoint x: 952, endPoint y: 631, distance: 182.2
click at [772, 641] on span "Close" at bounding box center [780, 639] width 29 height 29
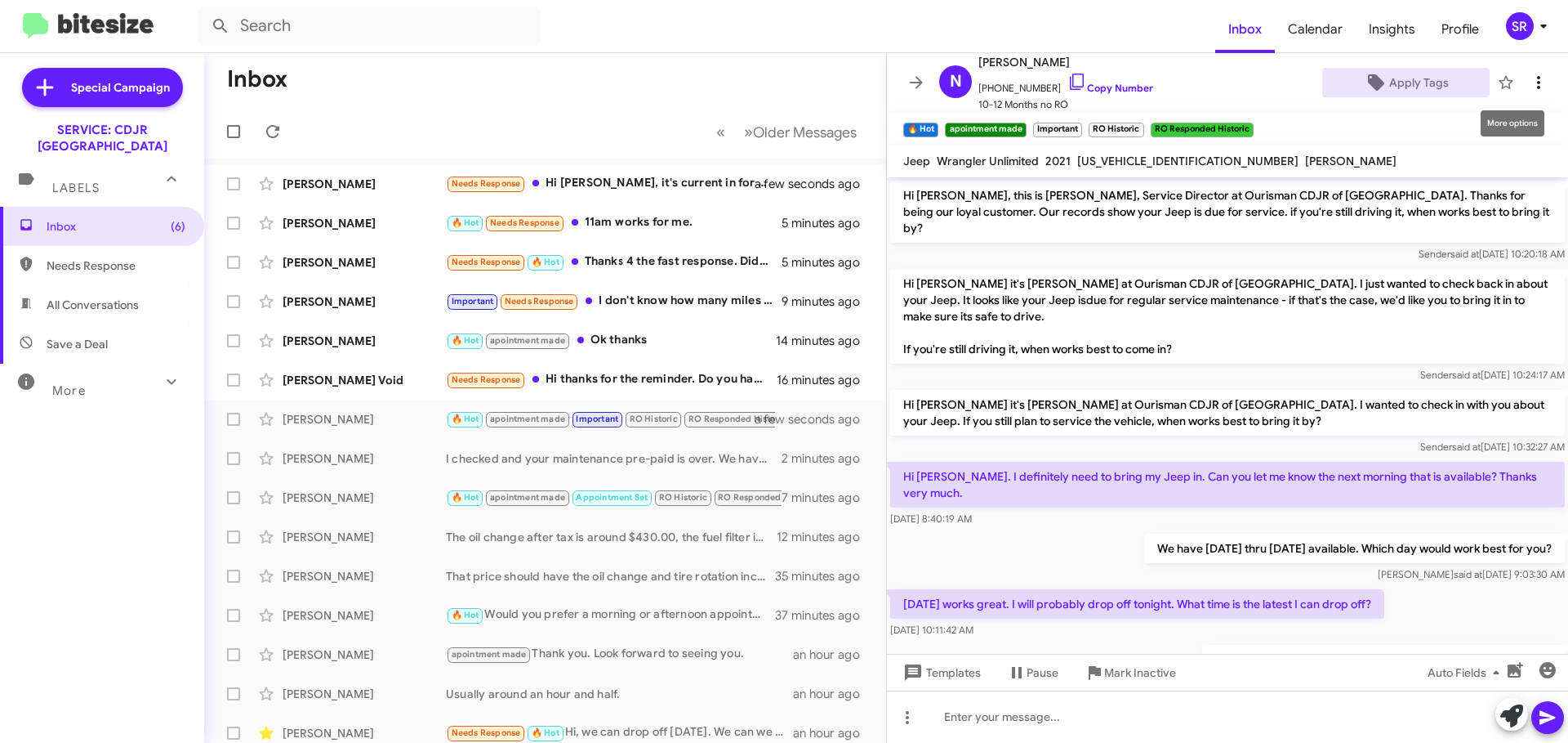
click at [1529, 89] on icon at bounding box center [1539, 83] width 20 height 20
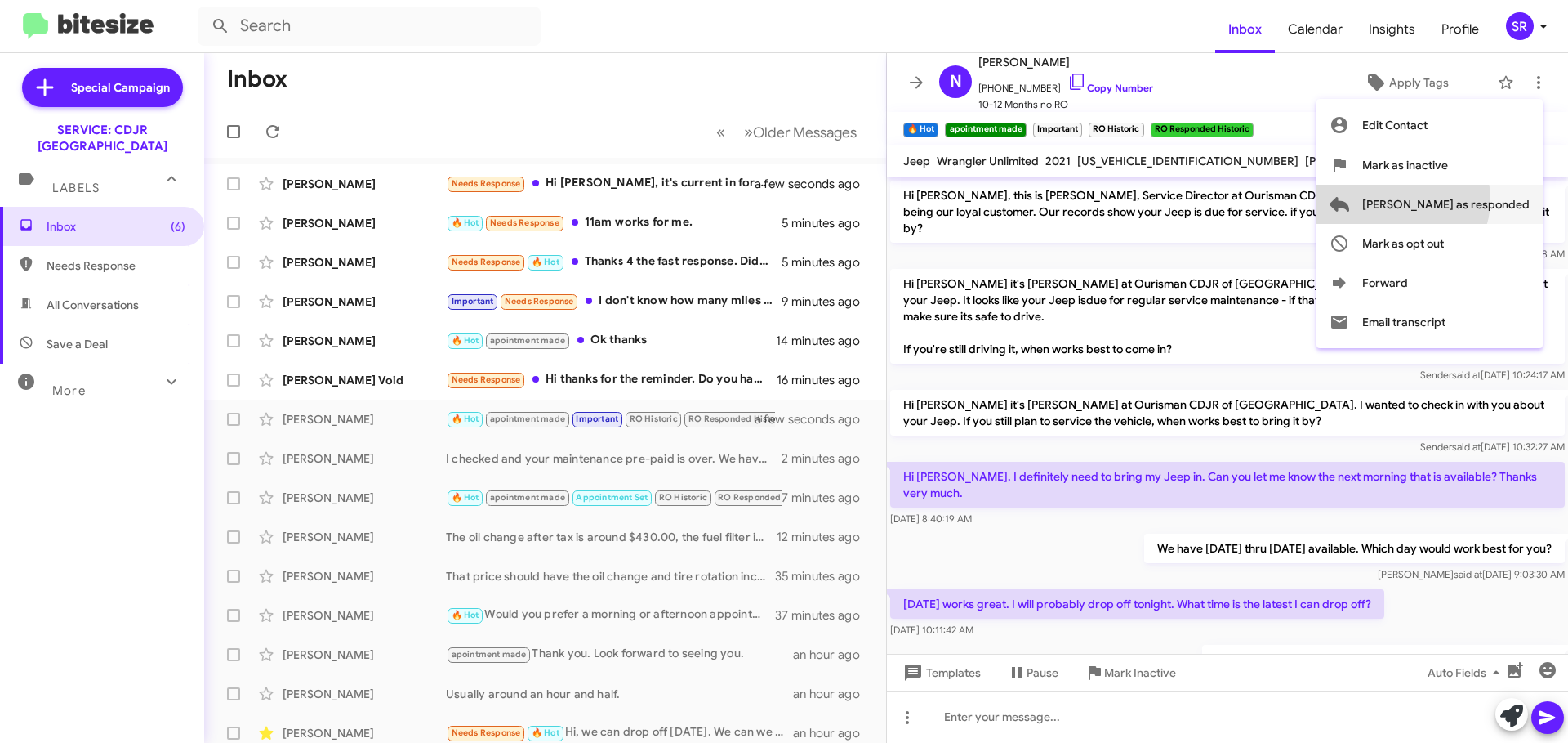
click at [1468, 199] on span "[PERSON_NAME] as responded" at bounding box center [1446, 203] width 168 height 39
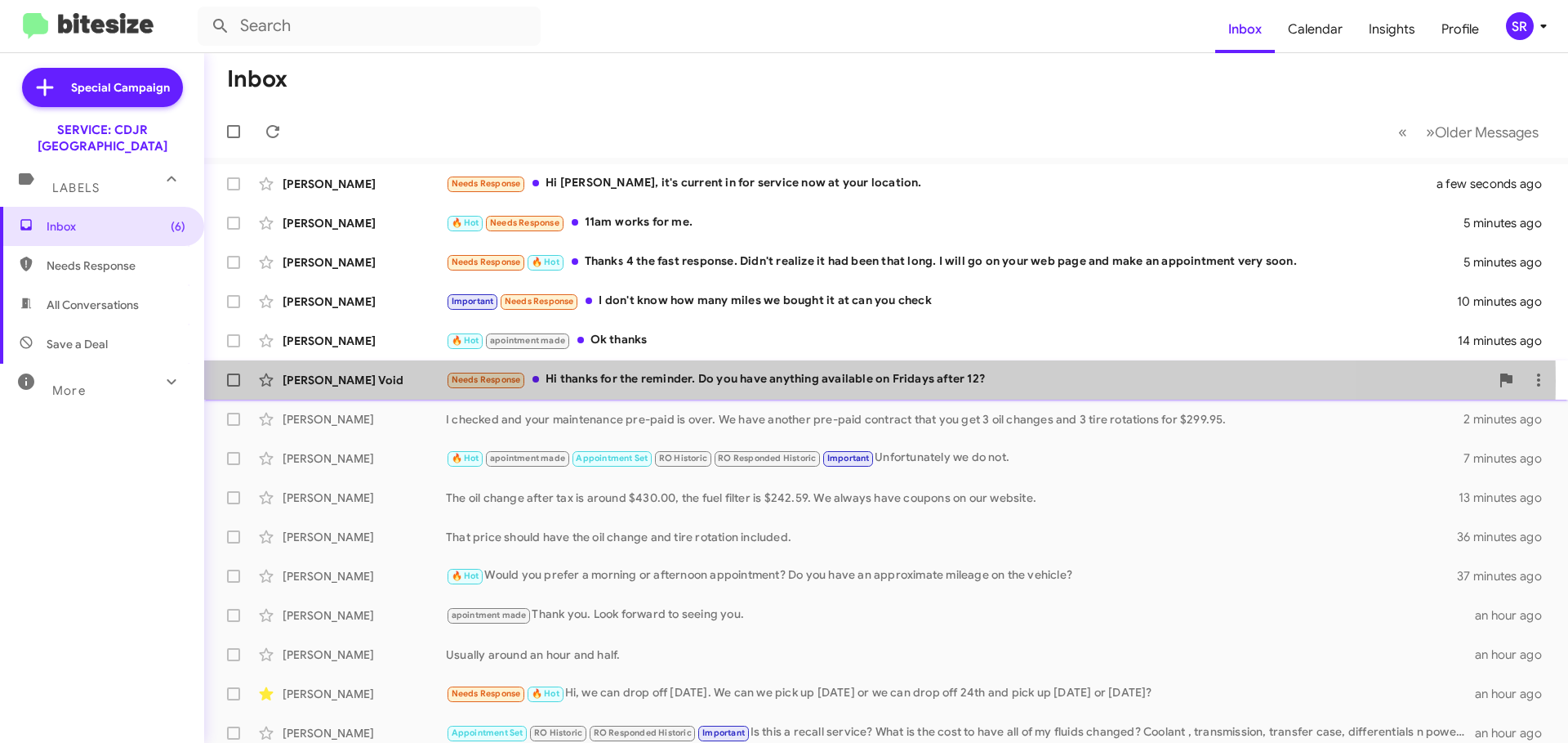
click at [626, 381] on div "Needs Response Hi thanks for the reminder. Do you have anything available on Fr…" at bounding box center [967, 379] width 1044 height 19
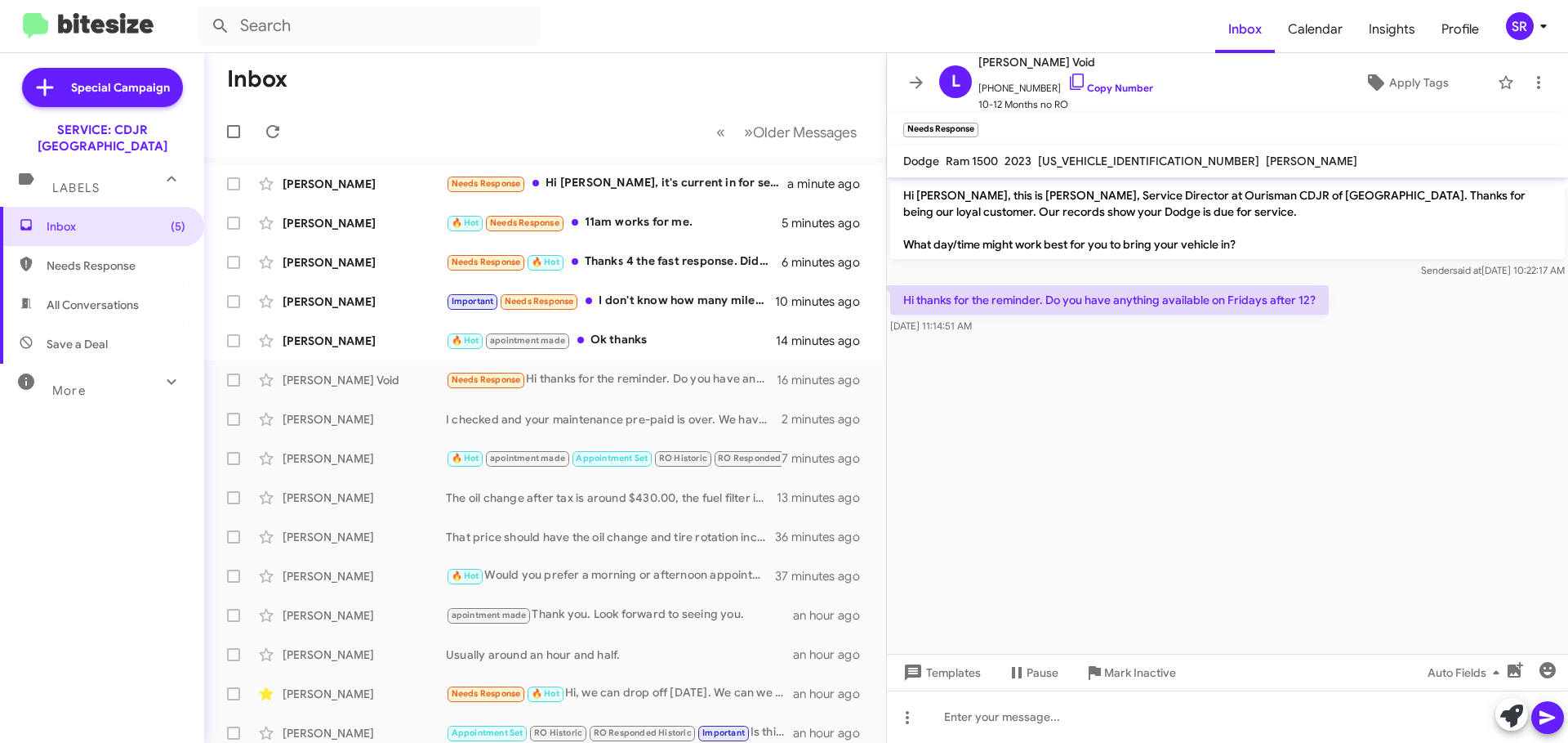
drag, startPoint x: 1147, startPoint y: 159, endPoint x: 1037, endPoint y: 160, distance: 110.0
click at [1038, 160] on span "[US_VEHICLE_IDENTIFICATION_NUMBER]" at bounding box center [1148, 161] width 222 height 15
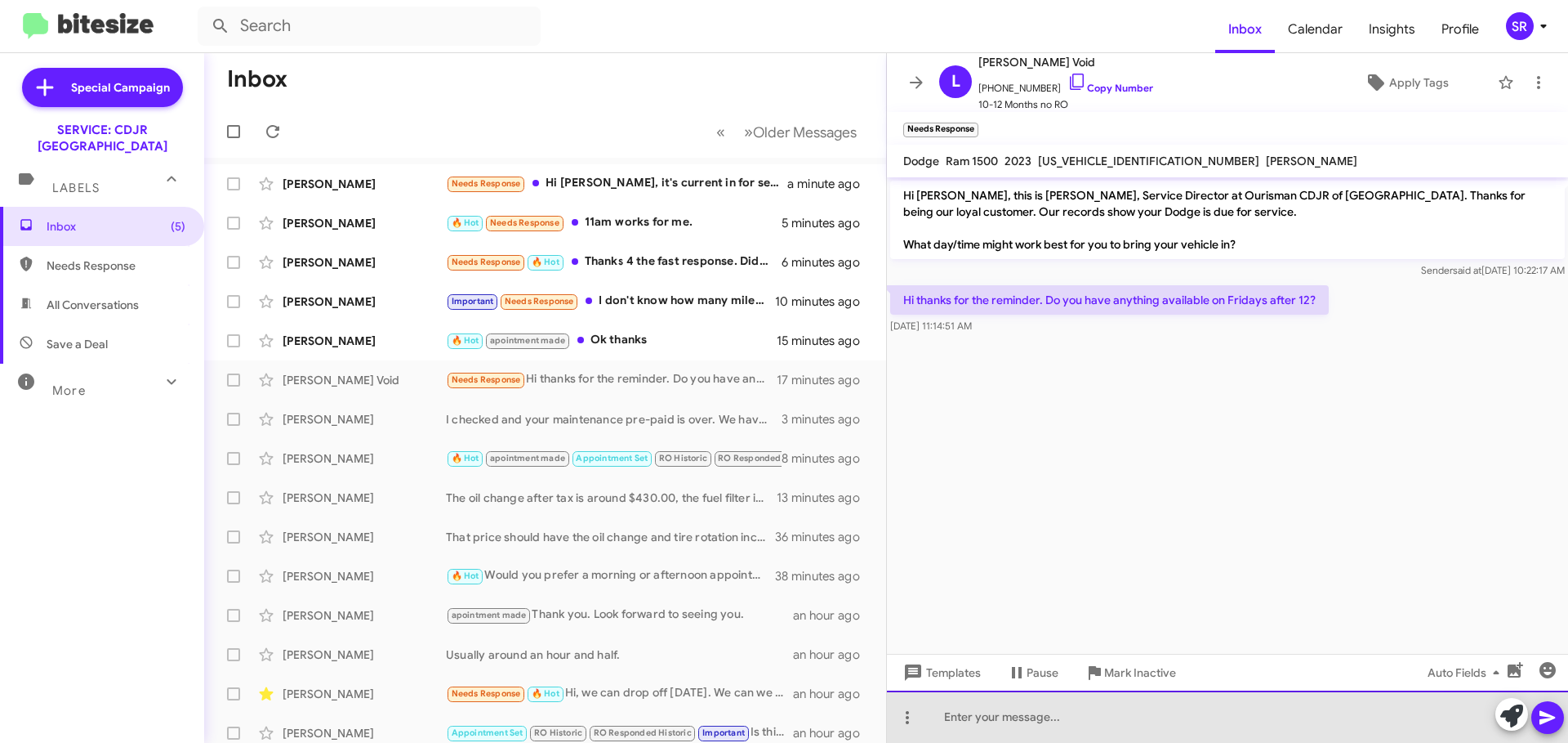
click at [987, 719] on div at bounding box center [1227, 716] width 681 height 52
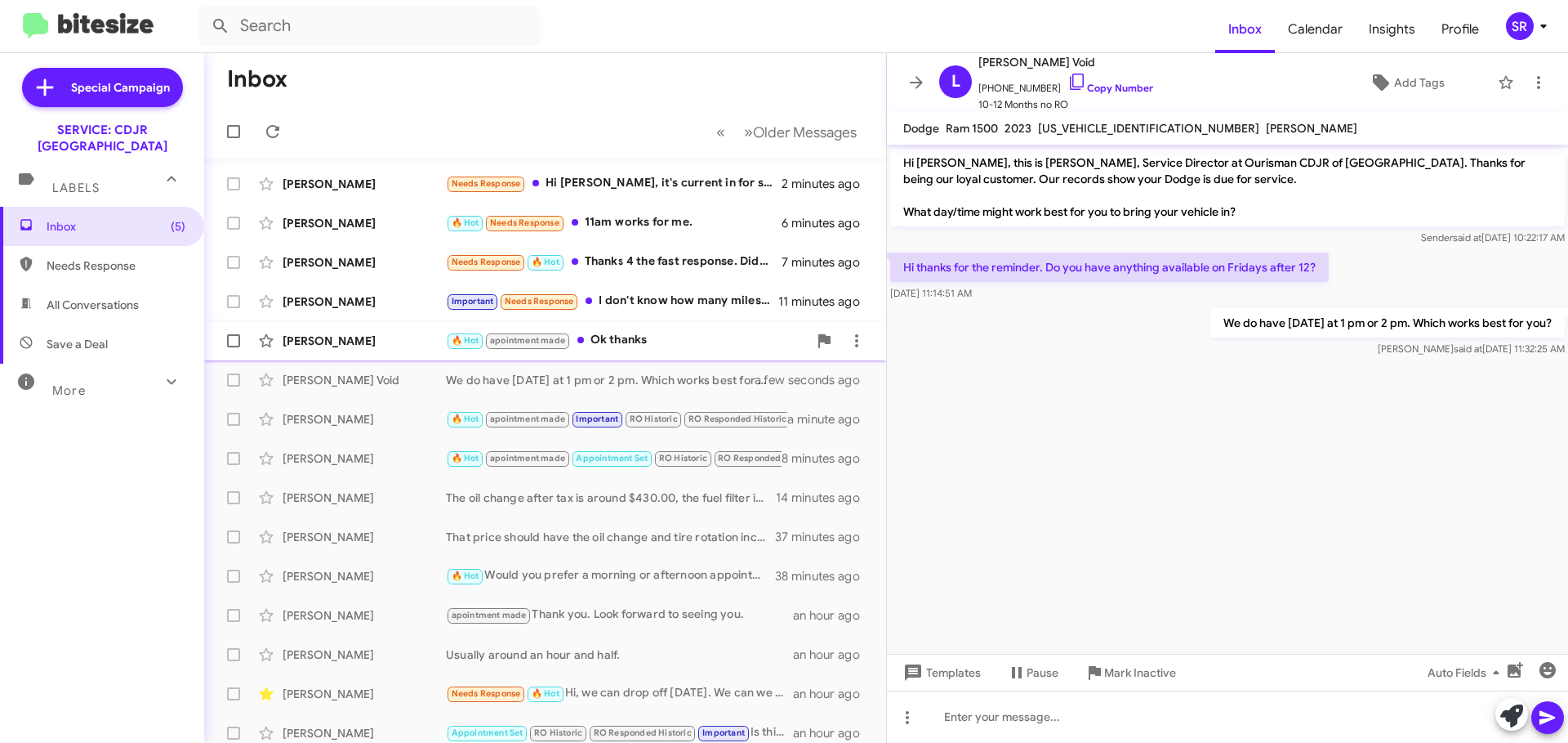
click at [597, 345] on div "🔥 Hot apointment made Ok thanks" at bounding box center [626, 340] width 362 height 19
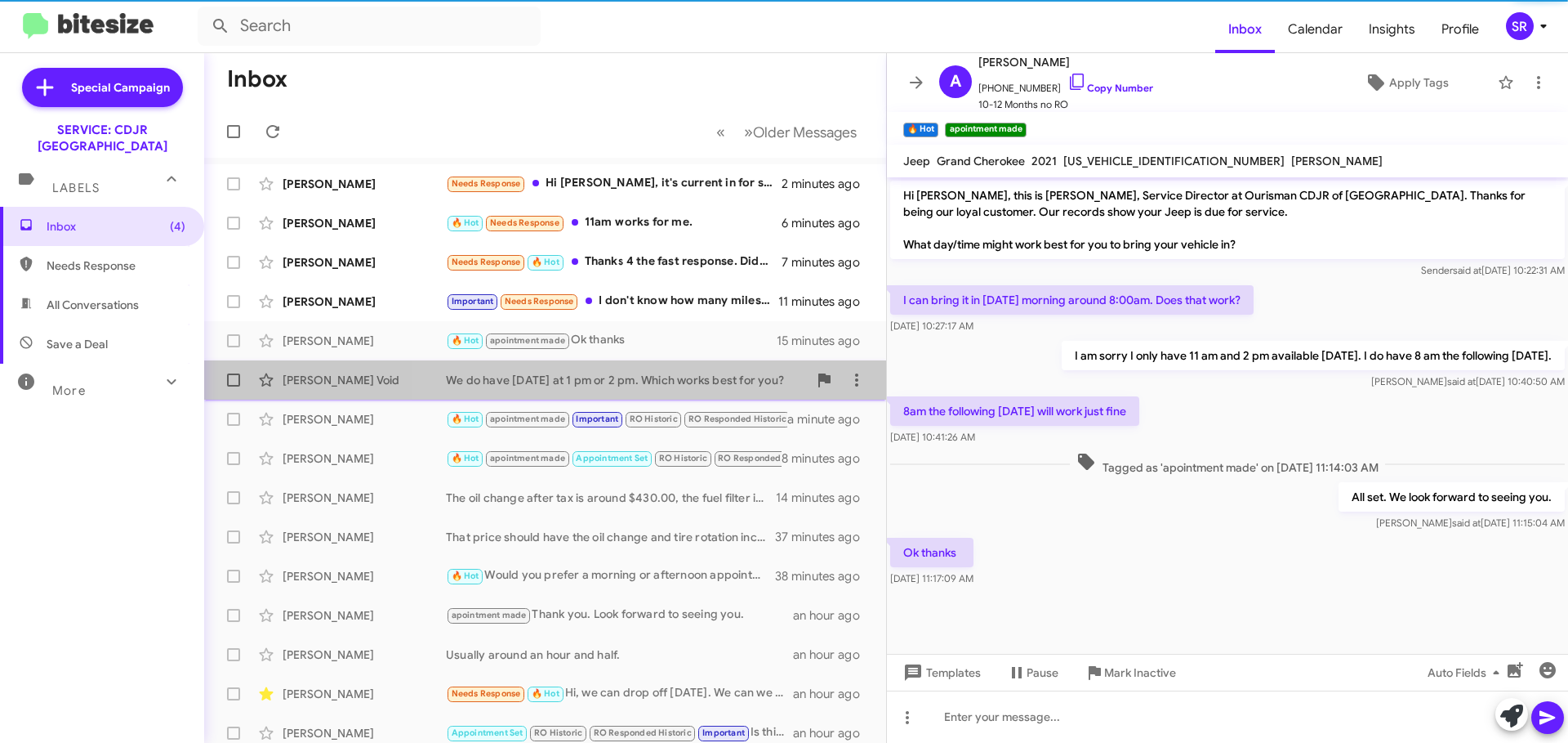
click at [657, 386] on div "We do have [DATE] at 1 pm or 2 pm. Which works best for you?" at bounding box center [626, 380] width 362 height 17
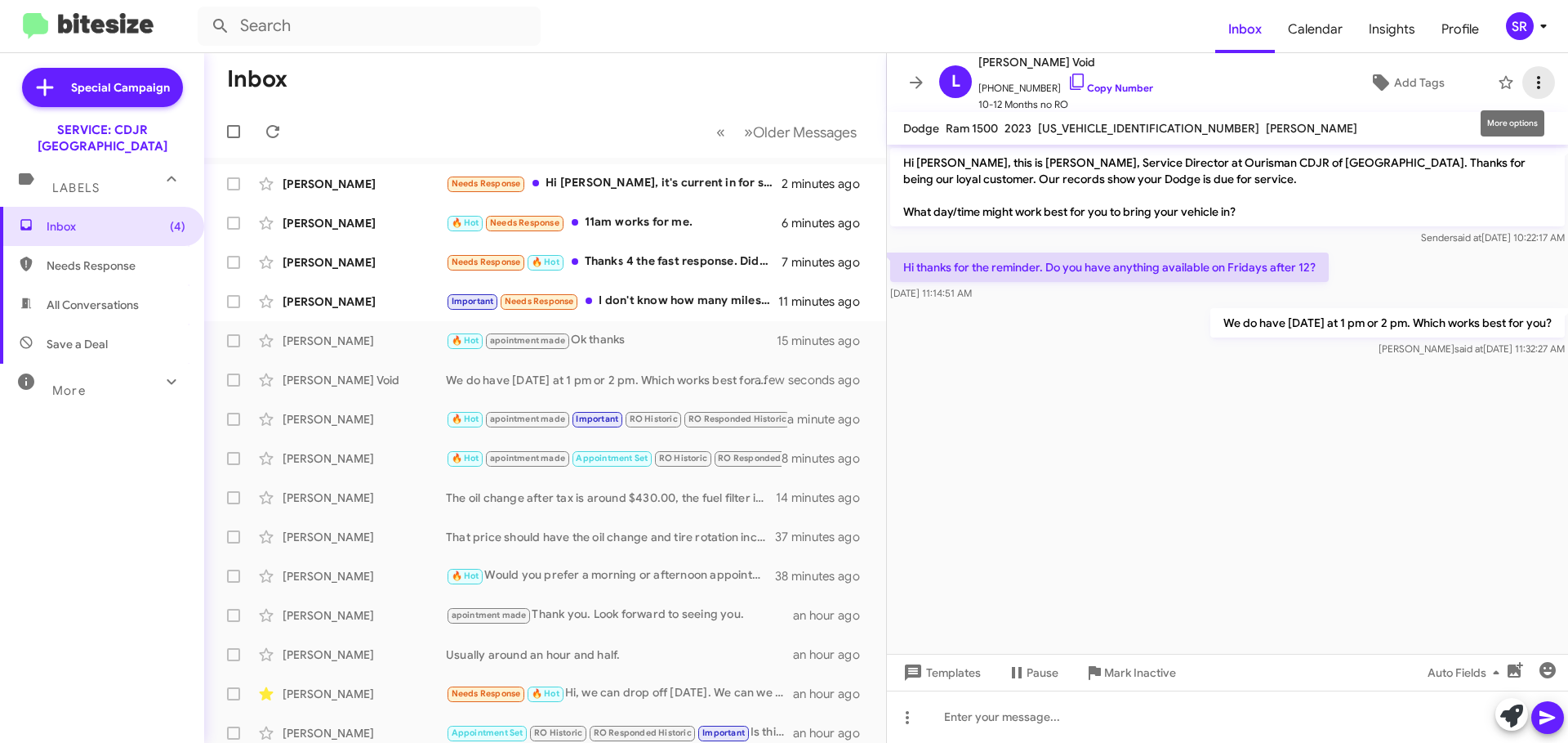
click at [1529, 80] on icon at bounding box center [1539, 83] width 20 height 20
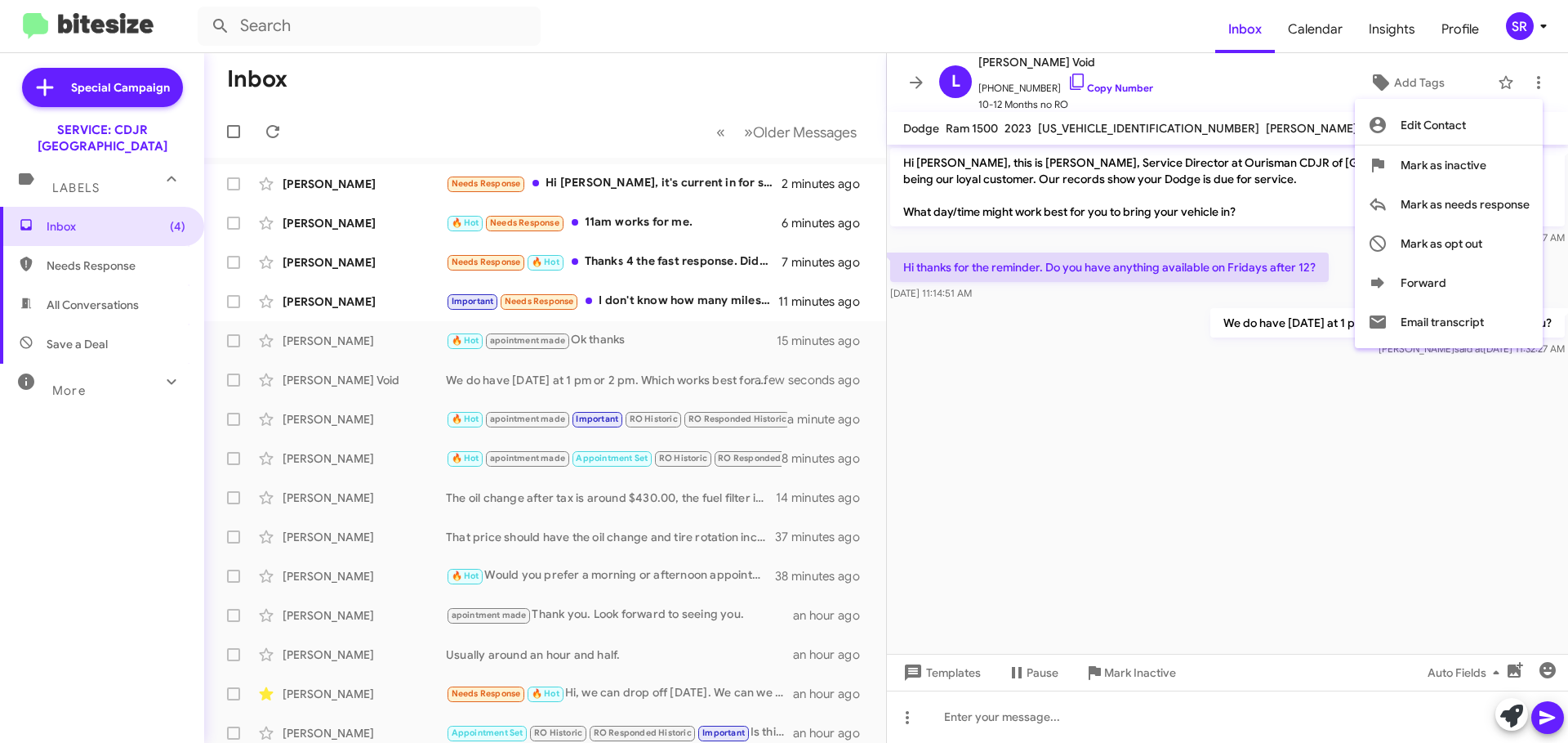
drag, startPoint x: 1278, startPoint y: 408, endPoint x: 1239, endPoint y: 426, distance: 43.0
click at [1272, 413] on div at bounding box center [784, 371] width 1568 height 743
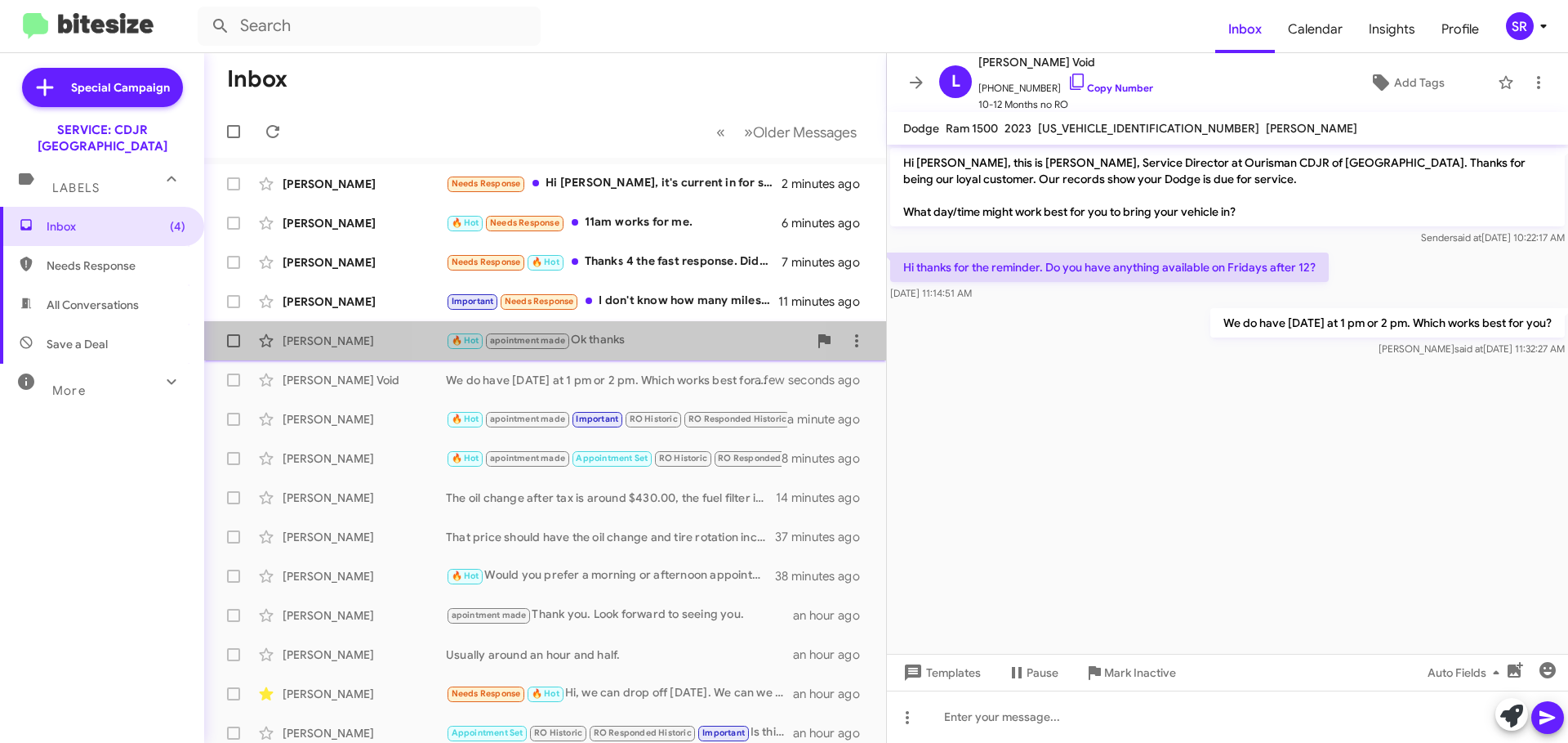
click at [633, 345] on div "🔥 Hot apointment made Ok thanks" at bounding box center [626, 340] width 362 height 19
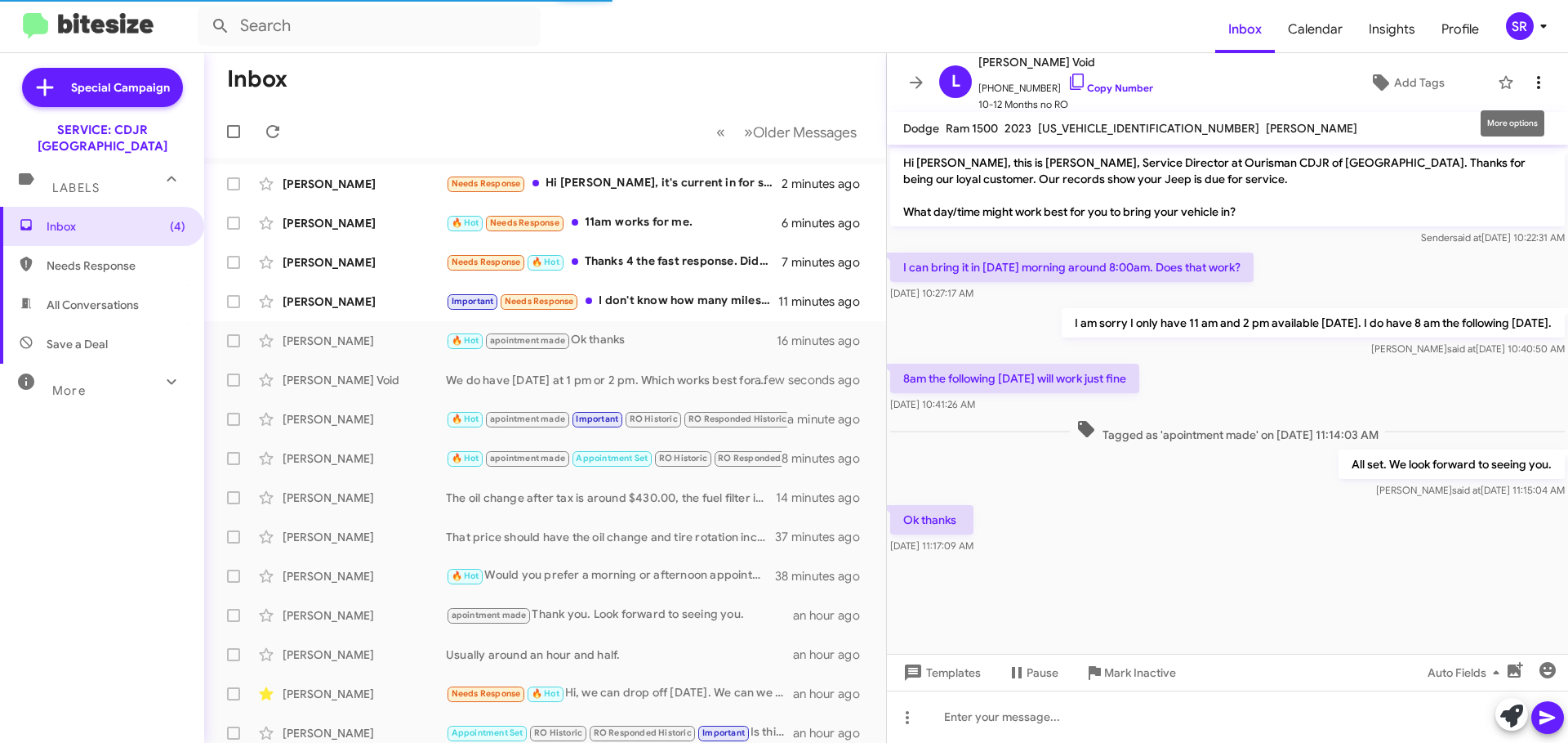
click at [1529, 81] on icon at bounding box center [1539, 83] width 20 height 20
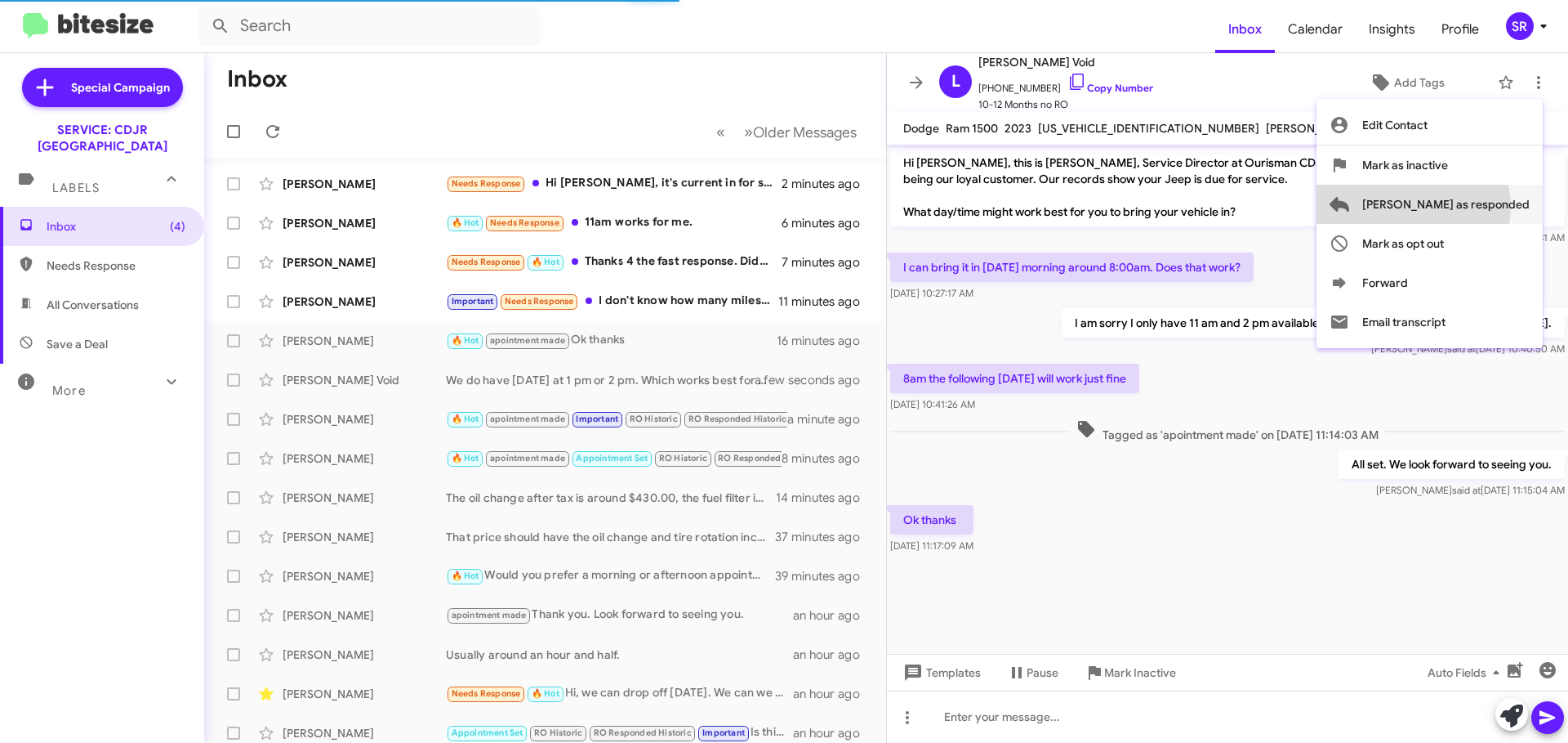
click at [1478, 207] on span "[PERSON_NAME] as responded" at bounding box center [1446, 203] width 168 height 39
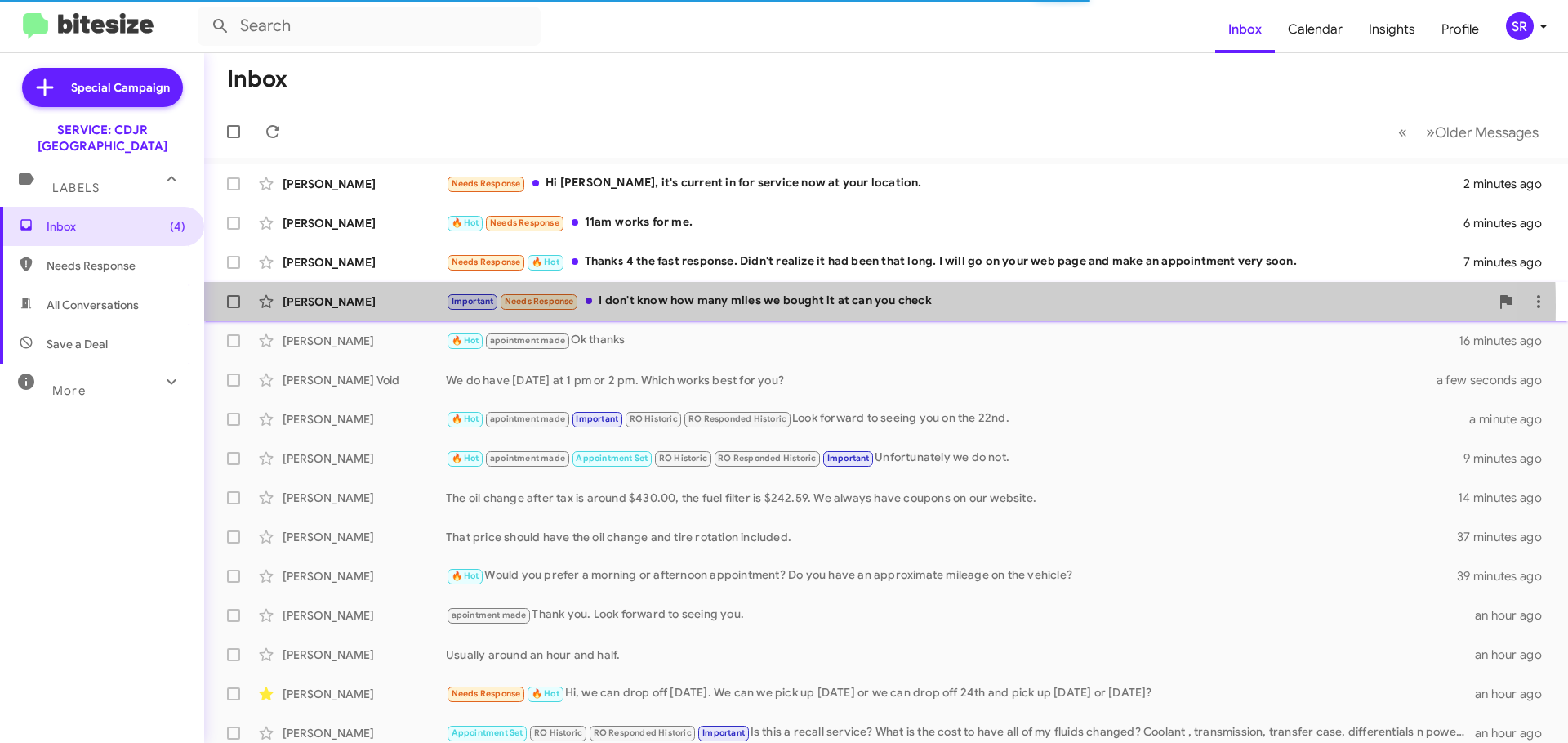
click at [706, 307] on div "Important Needs Response I don't know how many miles we bought it at can you ch…" at bounding box center [967, 301] width 1044 height 19
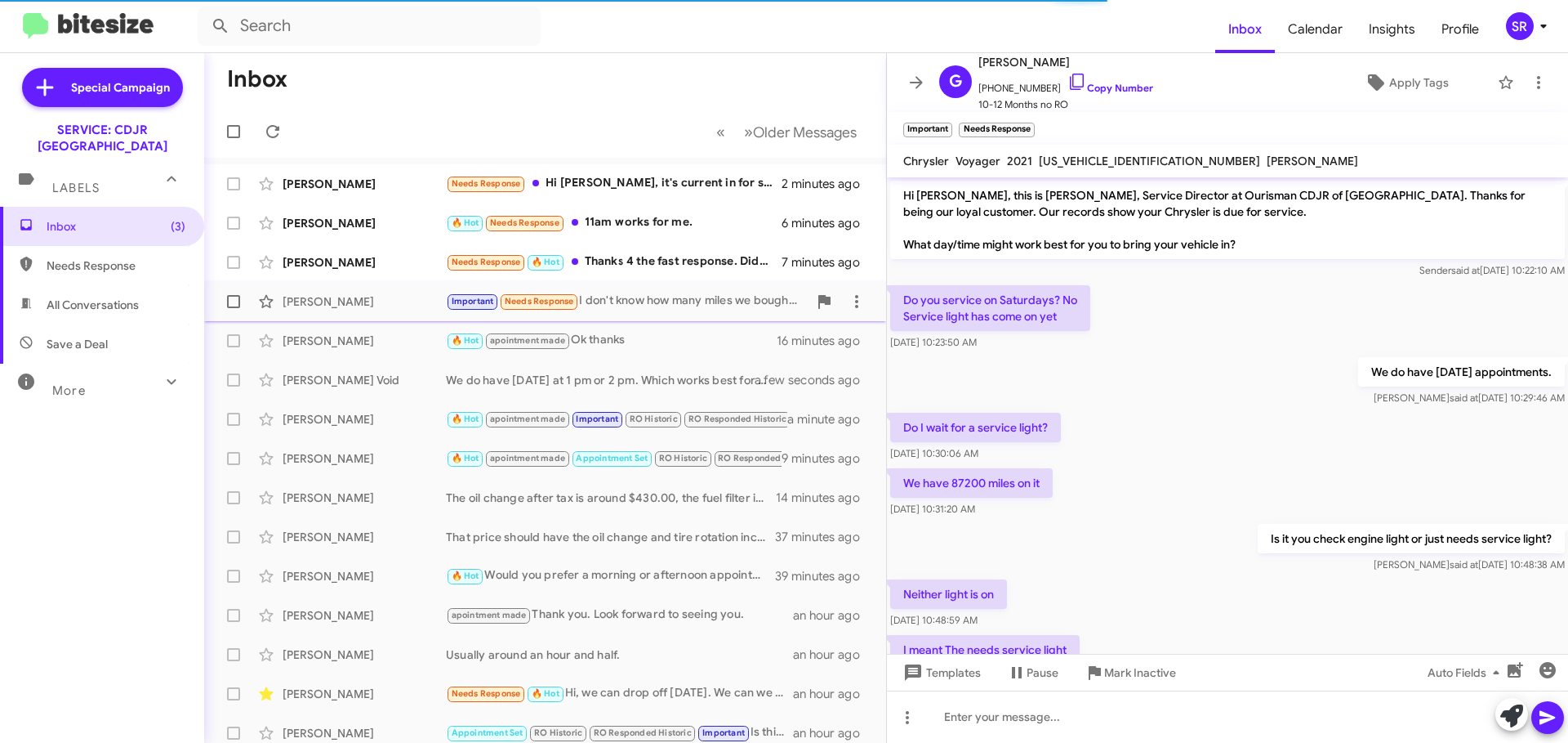
scroll to position [262, 0]
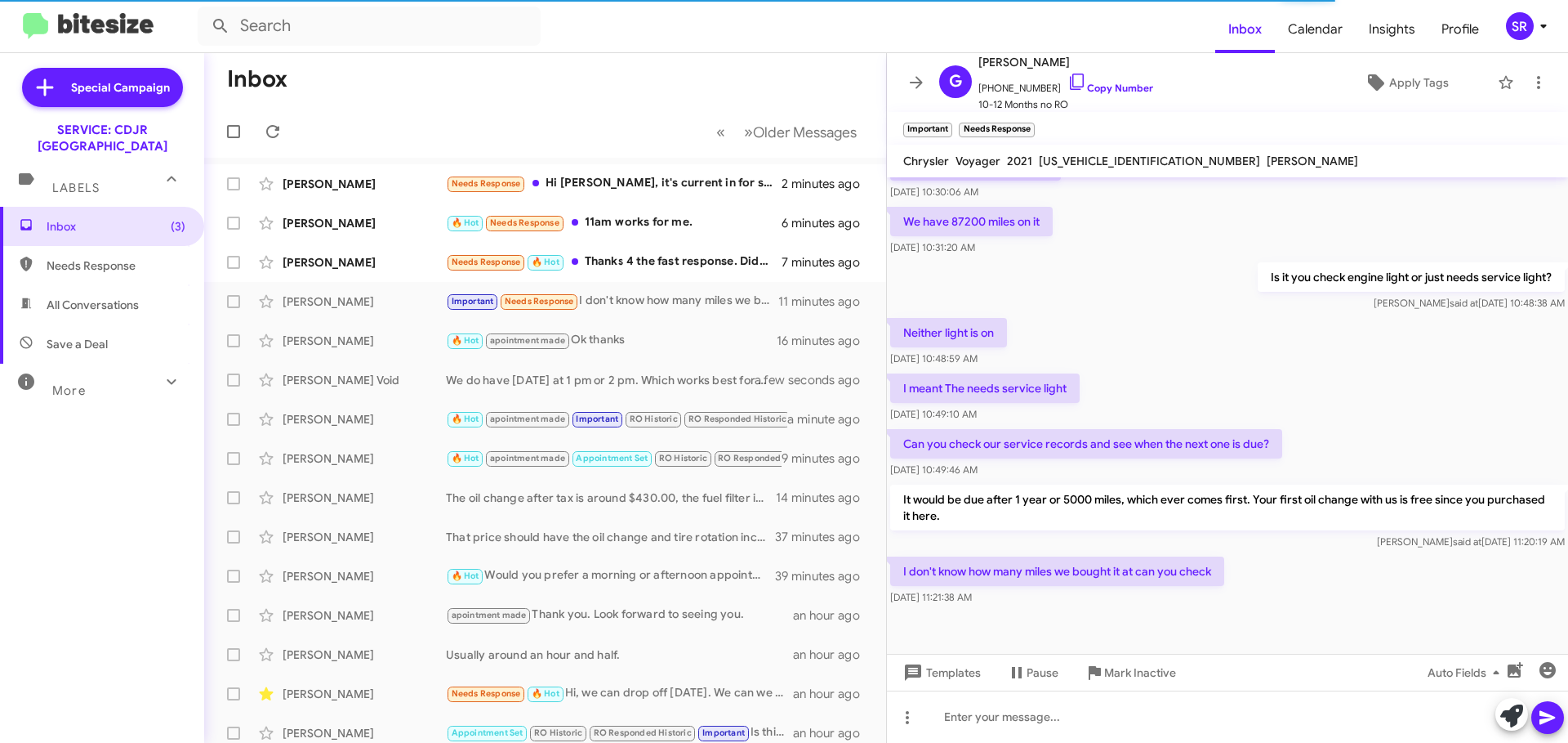
drag, startPoint x: 1159, startPoint y: 160, endPoint x: 1038, endPoint y: 159, distance: 121.0
click at [1039, 159] on span "[US_VEHICLE_IDENTIFICATION_NUMBER]" at bounding box center [1149, 161] width 222 height 15
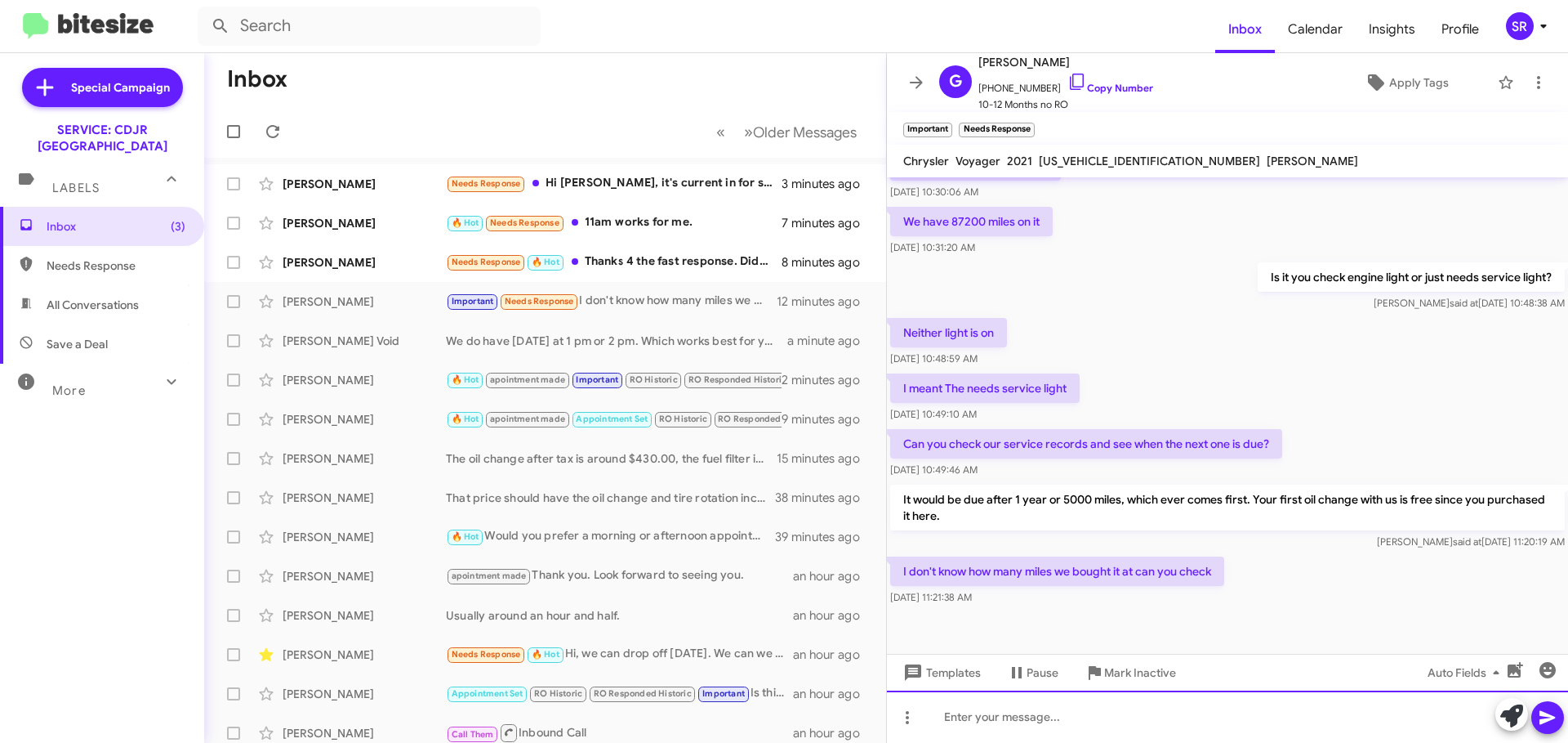
click at [1011, 721] on div at bounding box center [1227, 716] width 681 height 52
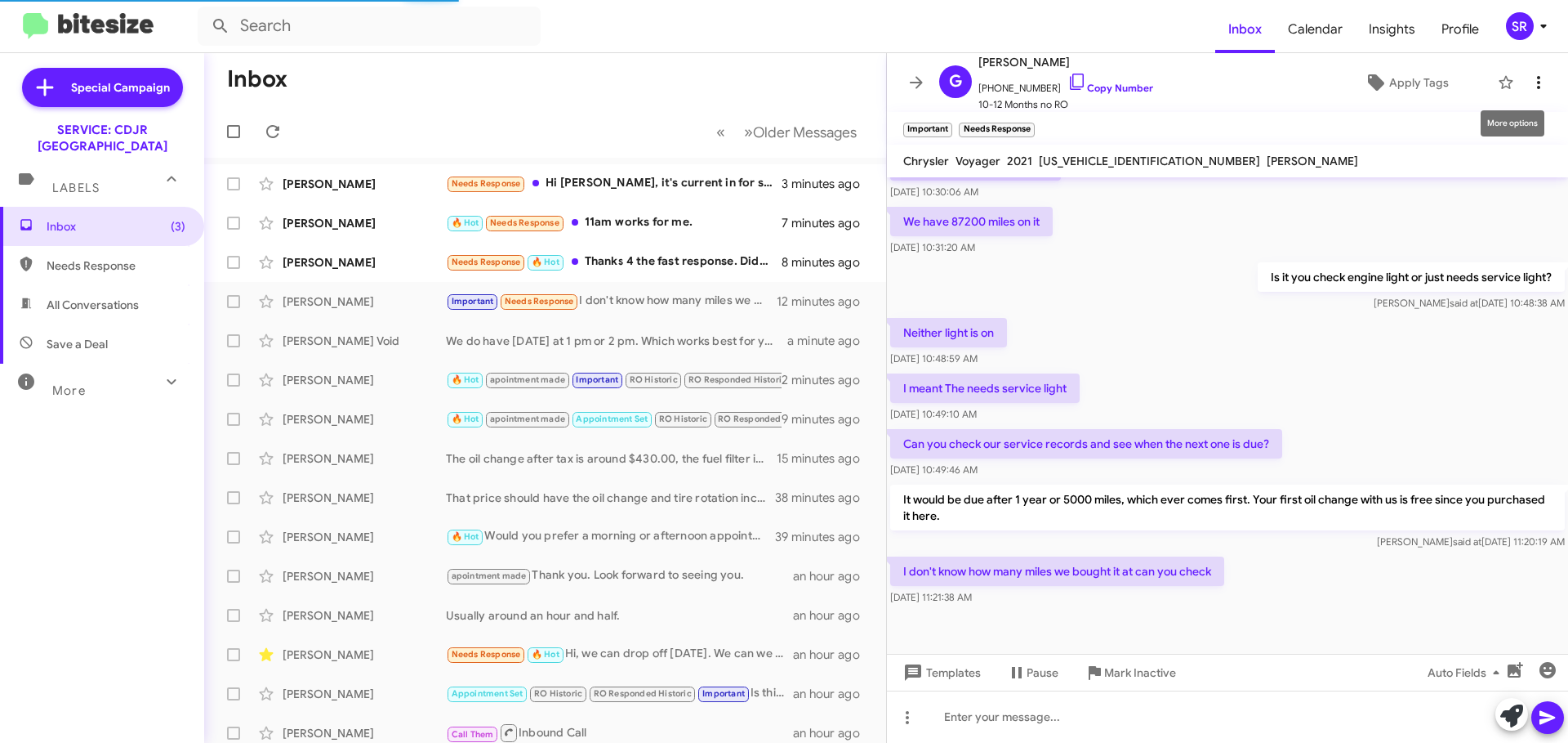
click at [1529, 80] on icon at bounding box center [1539, 83] width 20 height 20
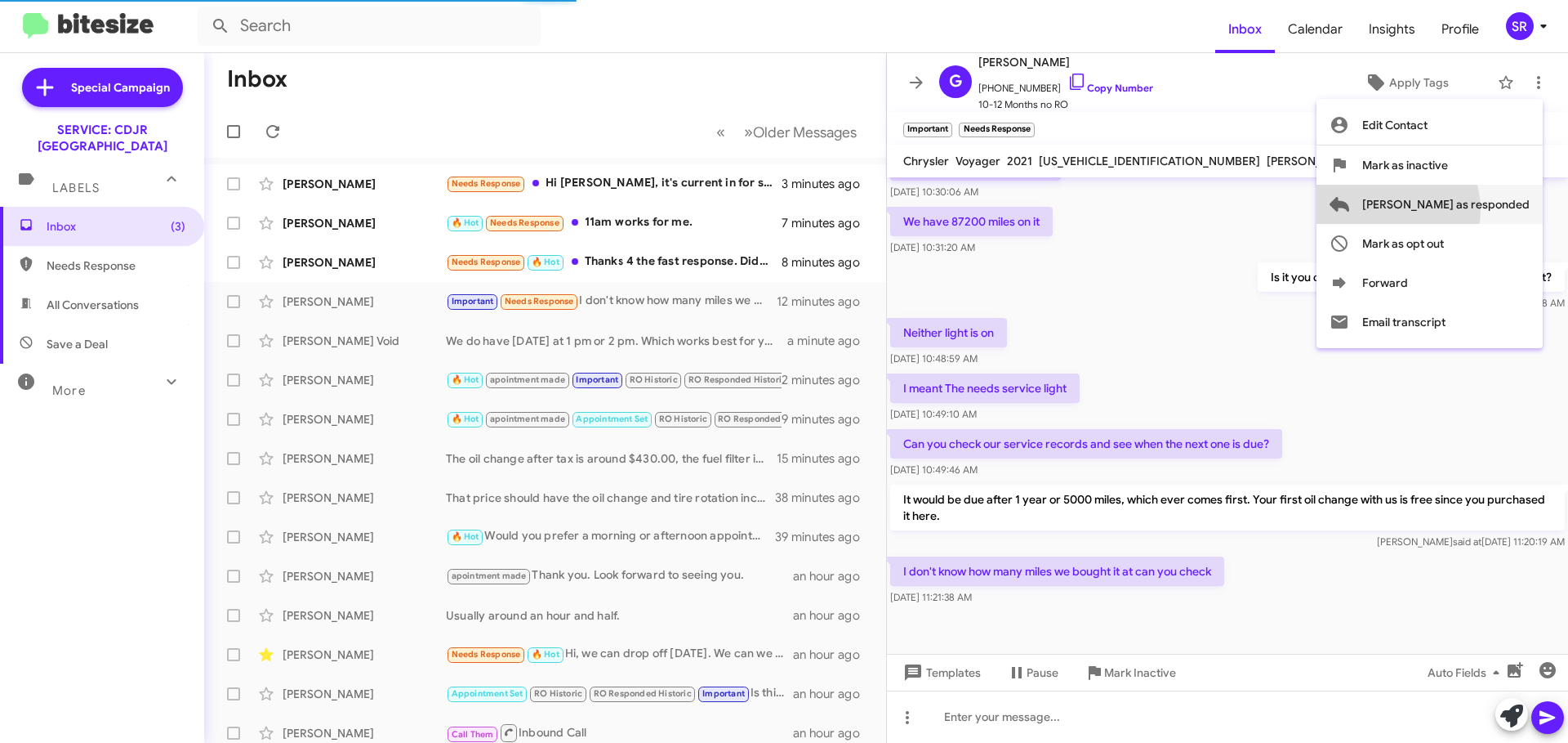
click at [1457, 209] on span "[PERSON_NAME] as responded" at bounding box center [1446, 203] width 168 height 39
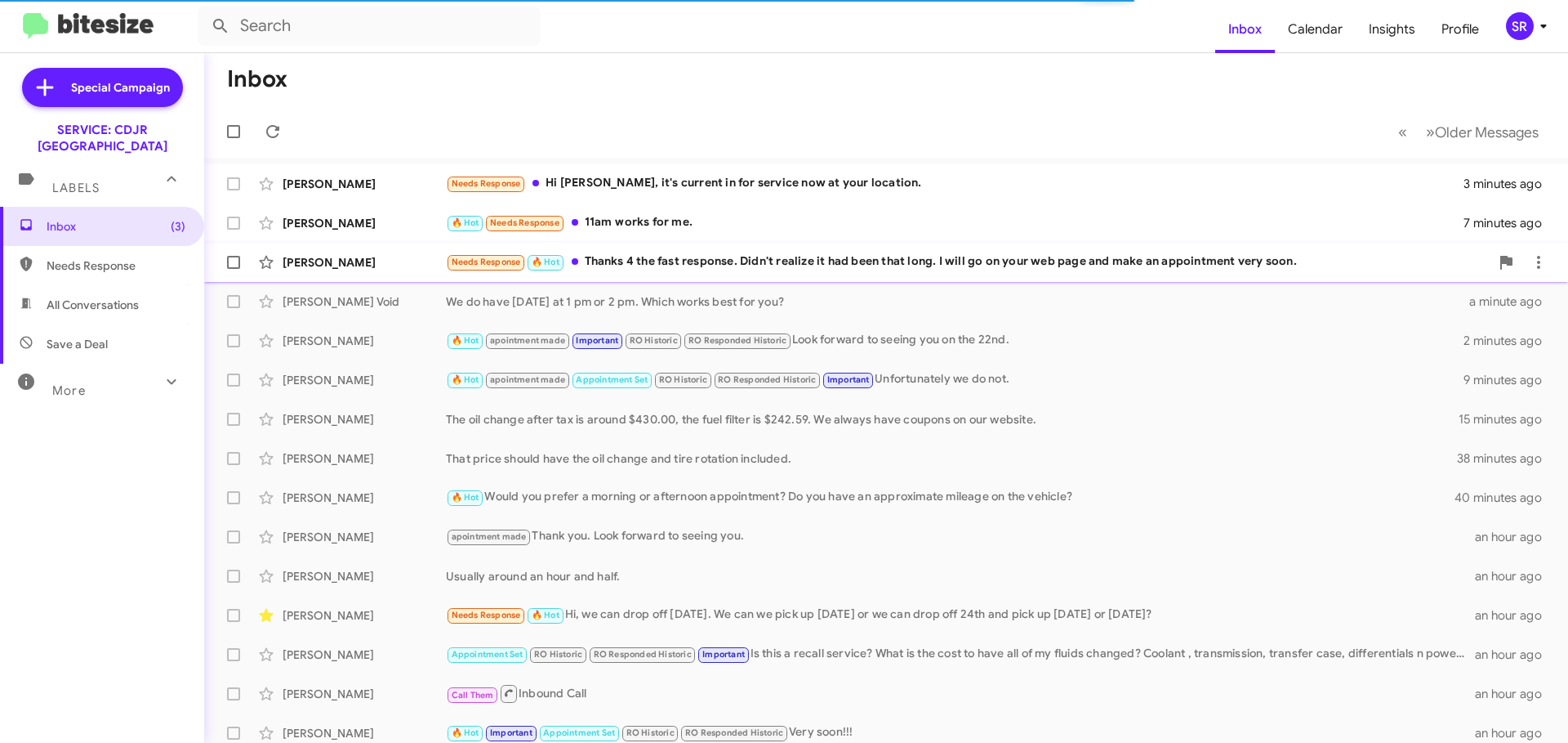
click at [713, 266] on div "Needs Response 🔥 Hot Thanks 4 the fast response. Didn't realize it had been tha…" at bounding box center [967, 262] width 1044 height 19
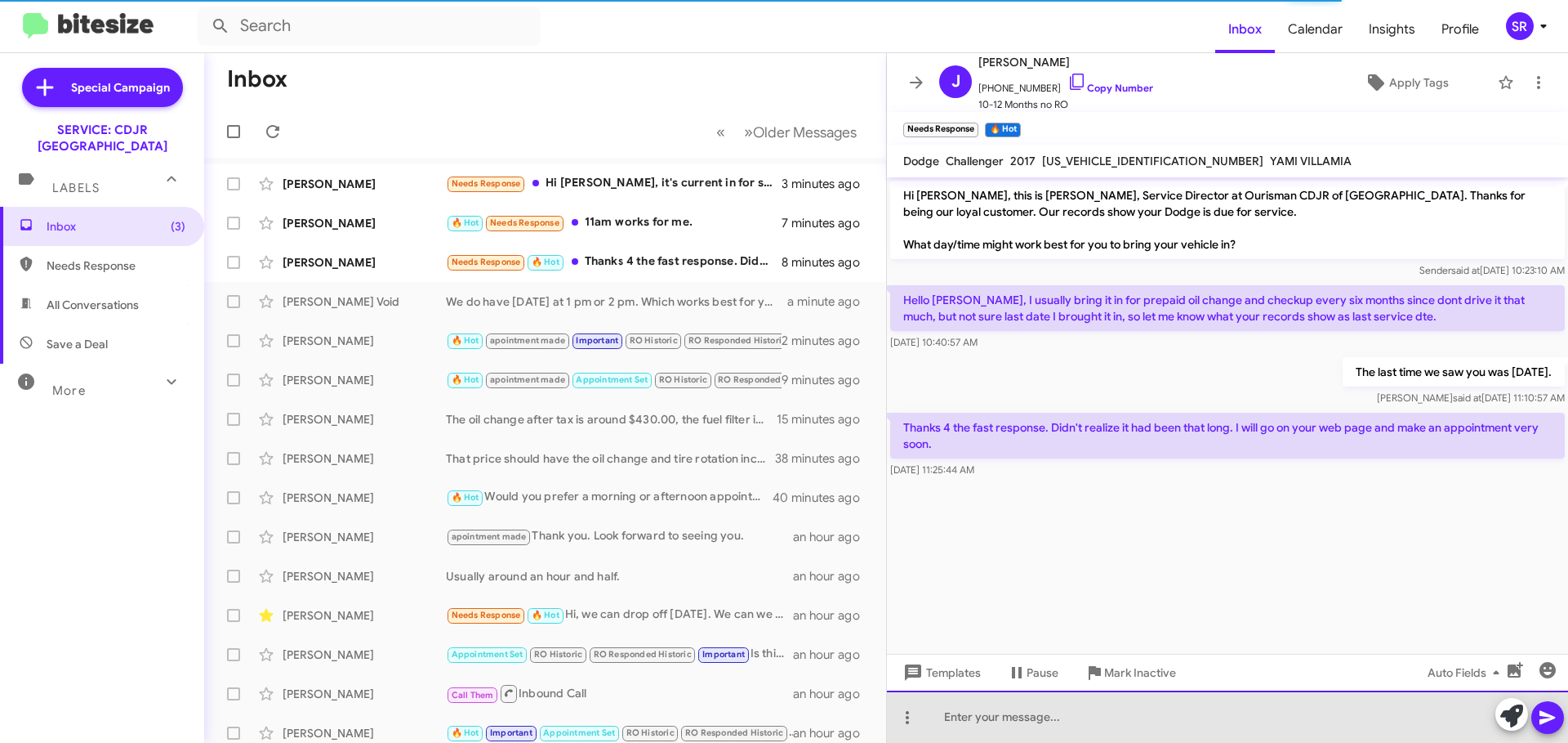
click at [981, 701] on div at bounding box center [1227, 716] width 681 height 52
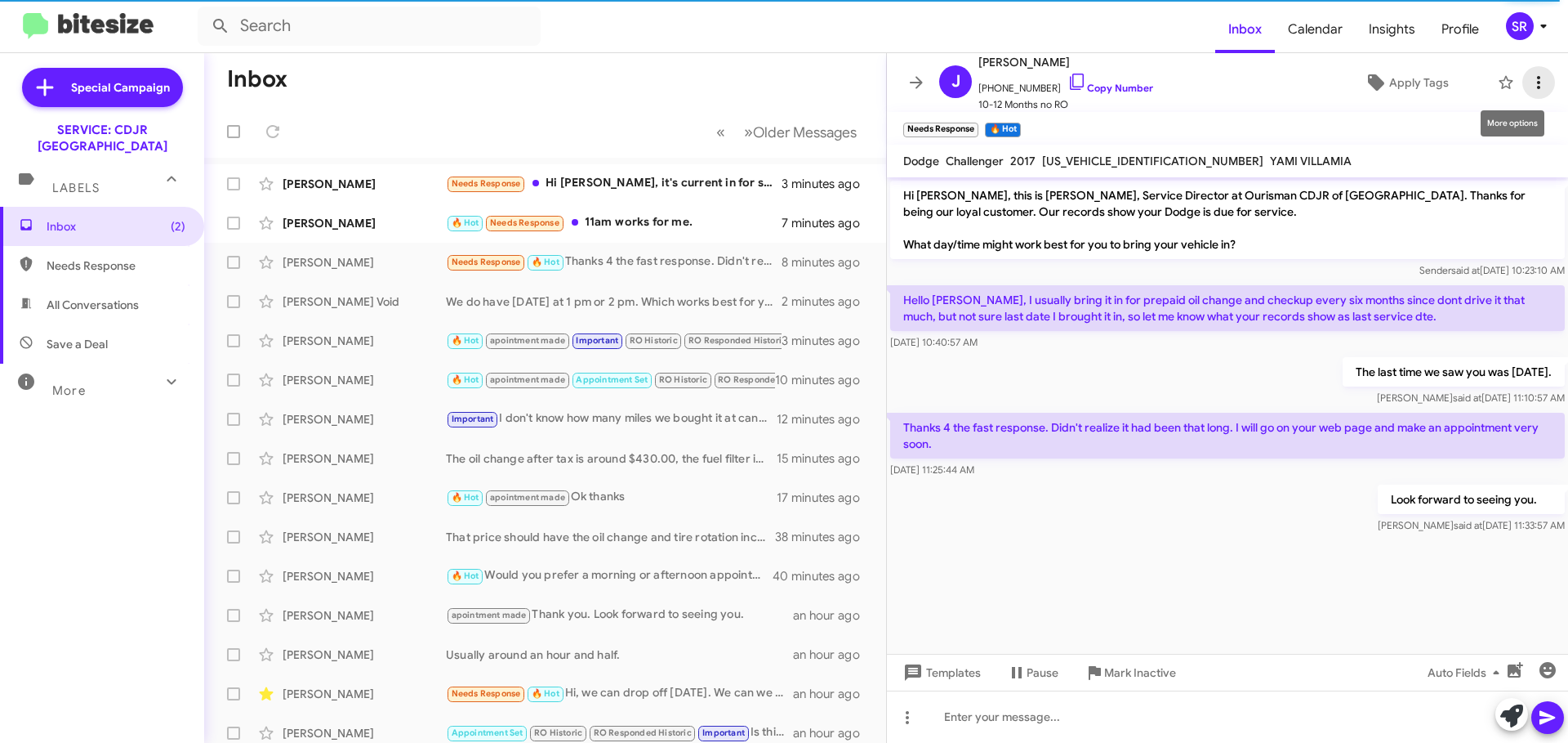
click at [1536, 81] on span at bounding box center [1538, 83] width 32 height 20
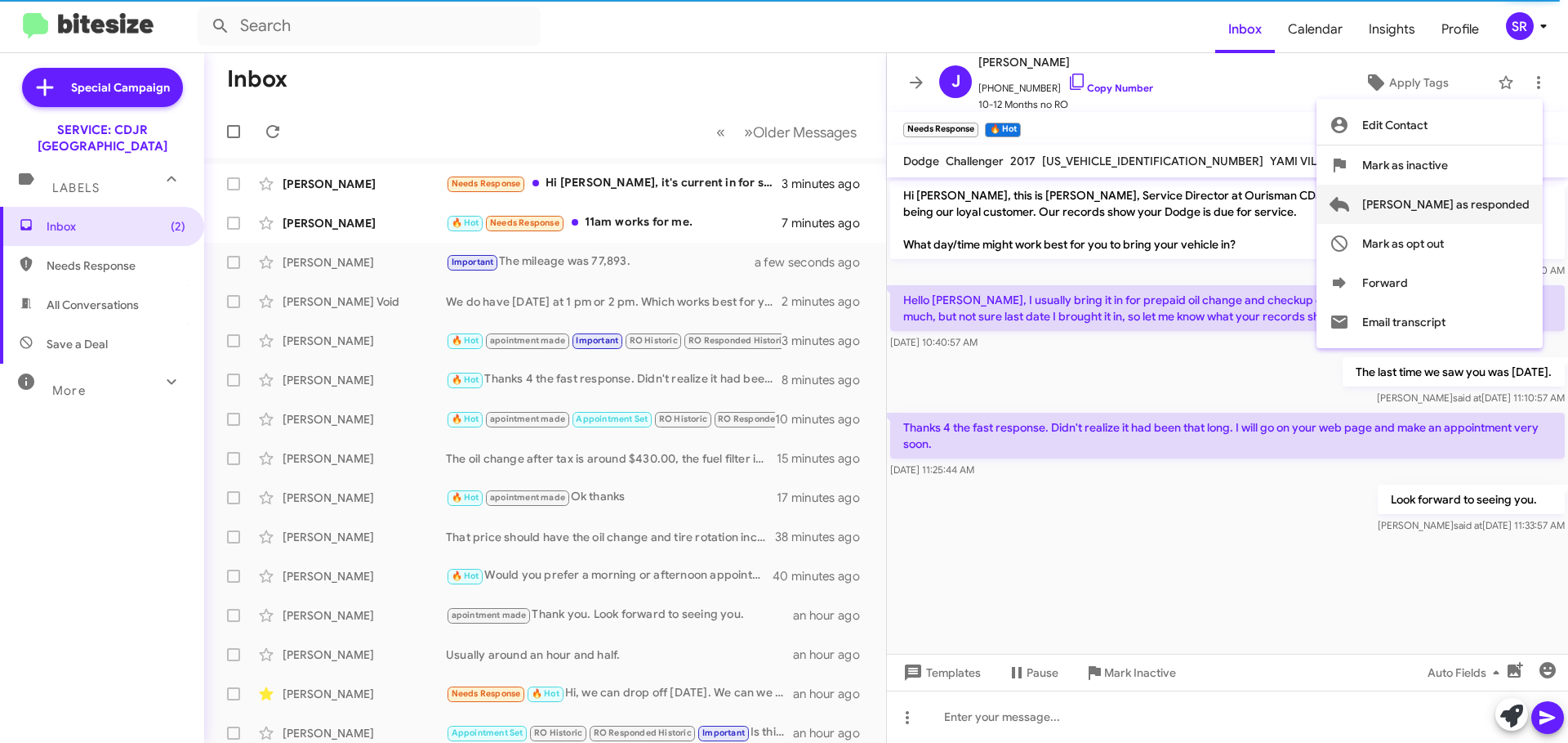
click at [1484, 200] on span "[PERSON_NAME] as responded" at bounding box center [1446, 203] width 168 height 39
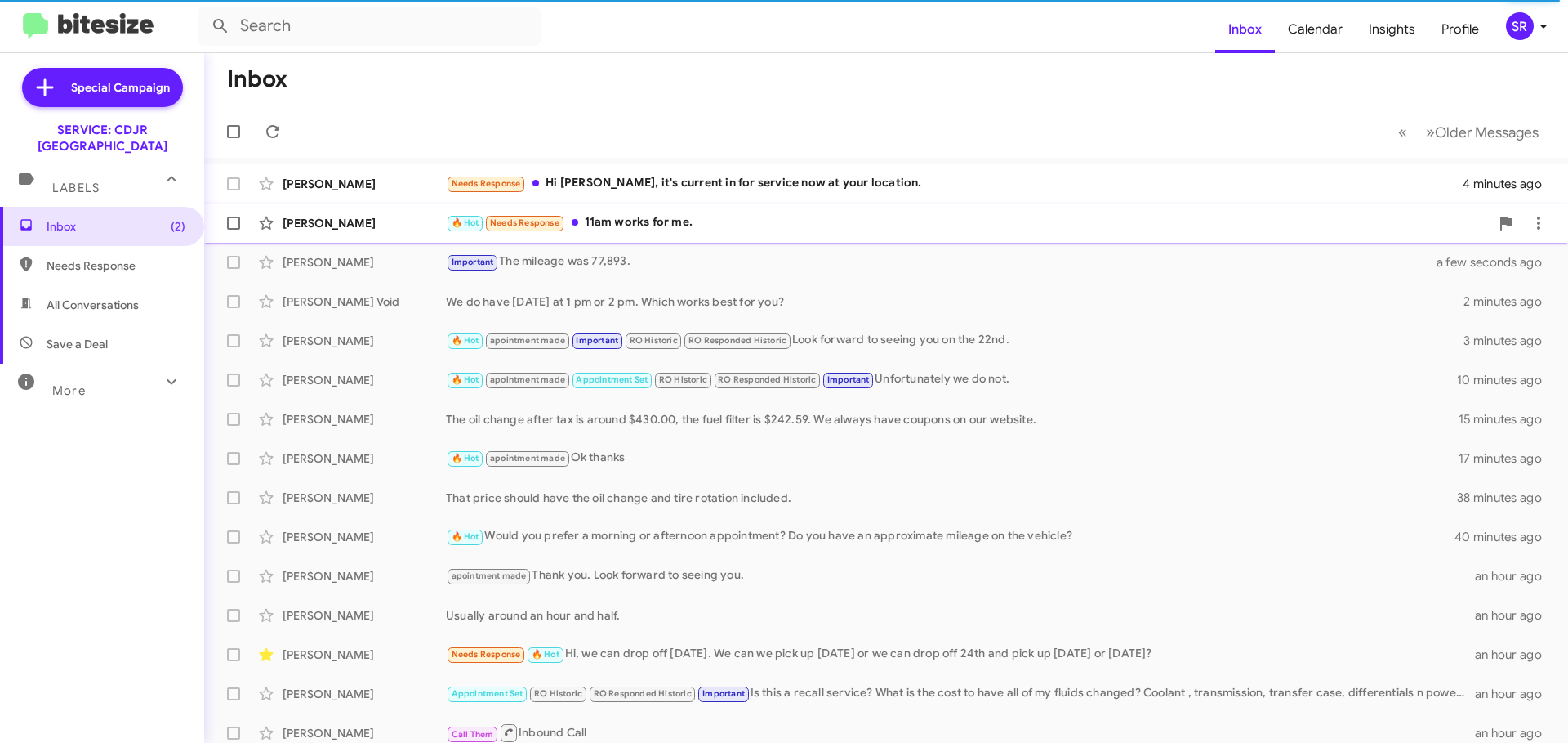
click at [657, 217] on div "🔥 Hot Needs Response 11am works for me." at bounding box center [967, 222] width 1044 height 19
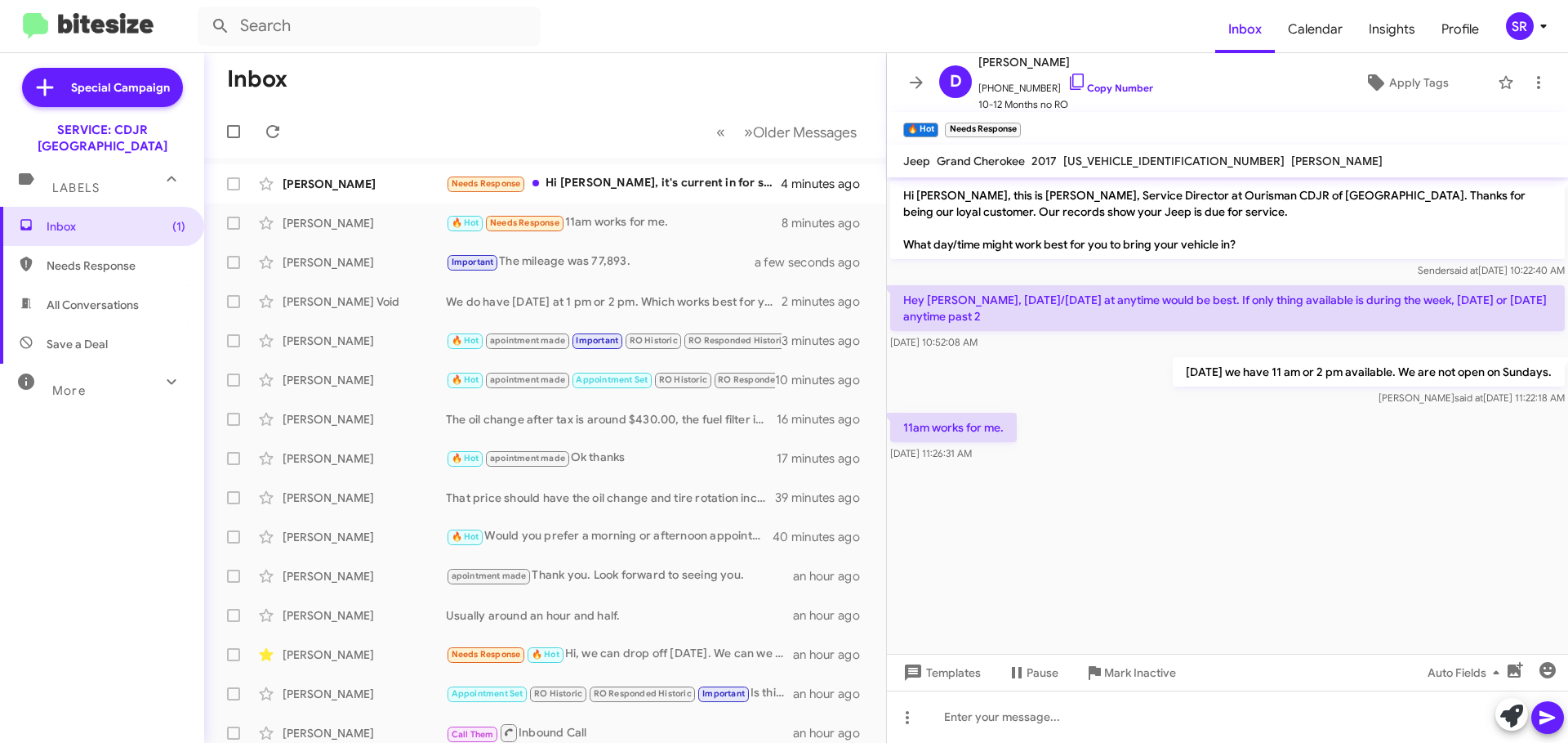
drag, startPoint x: 1180, startPoint y: 159, endPoint x: 1062, endPoint y: 171, distance: 118.6
click at [1062, 171] on mat-toolbar "Jeep Grand Cherokee 2017 [US_VEHICLE_IDENTIFICATION_NUMBER] [PERSON_NAME]" at bounding box center [1227, 160] width 681 height 32
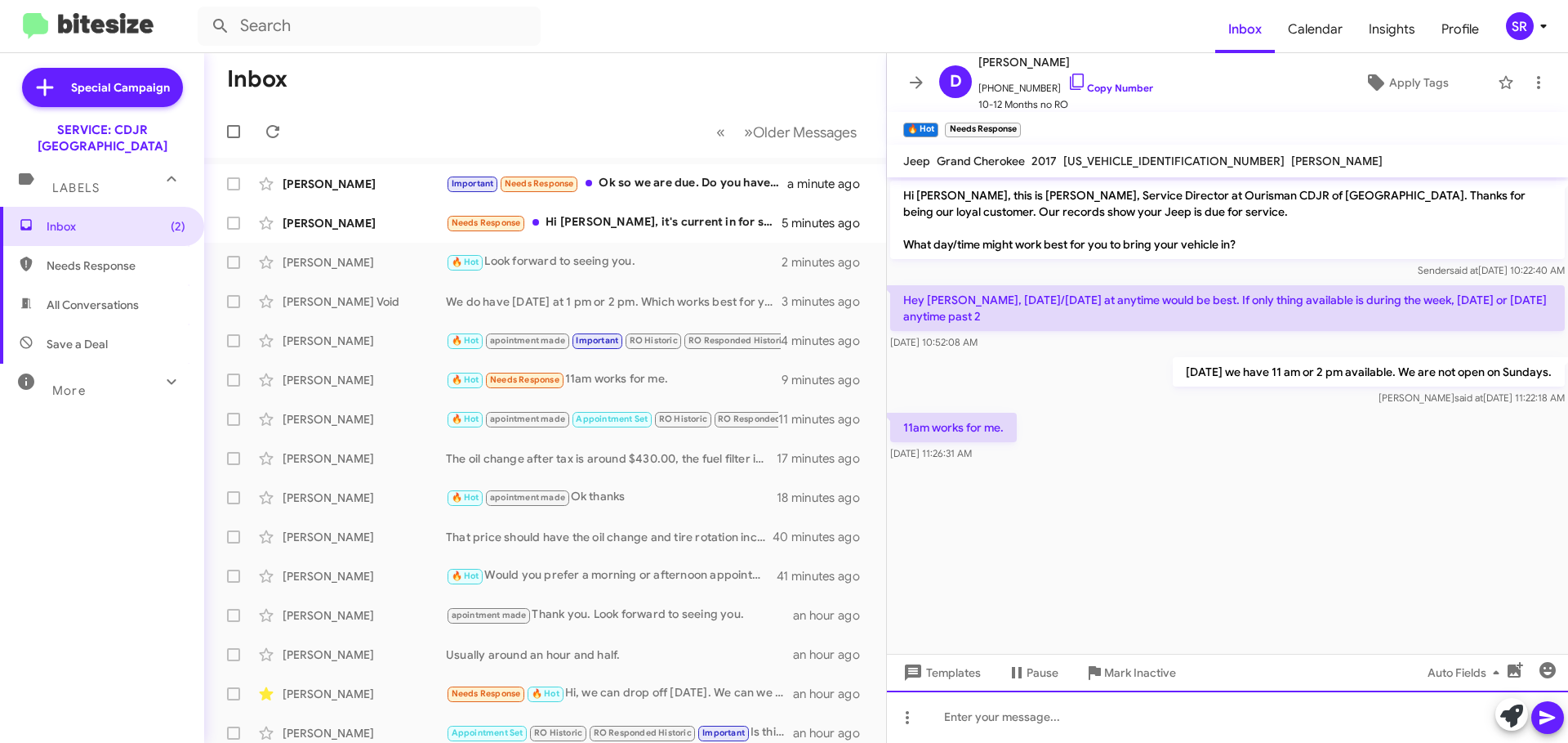
click at [989, 716] on div at bounding box center [1227, 716] width 681 height 52
click at [1547, 716] on icon at bounding box center [1546, 717] width 16 height 14
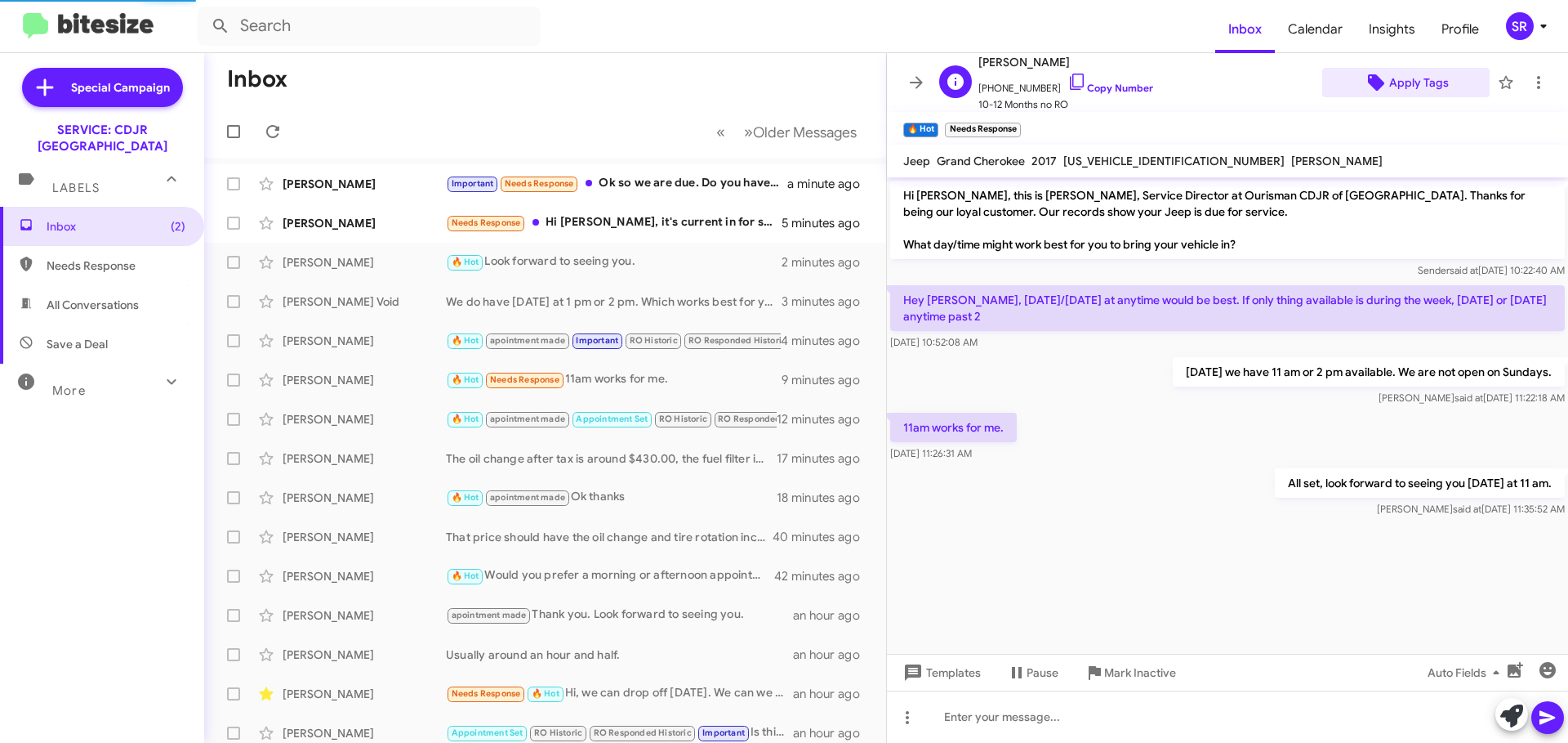
click at [1406, 83] on span "Apply Tags" at bounding box center [1419, 82] width 60 height 29
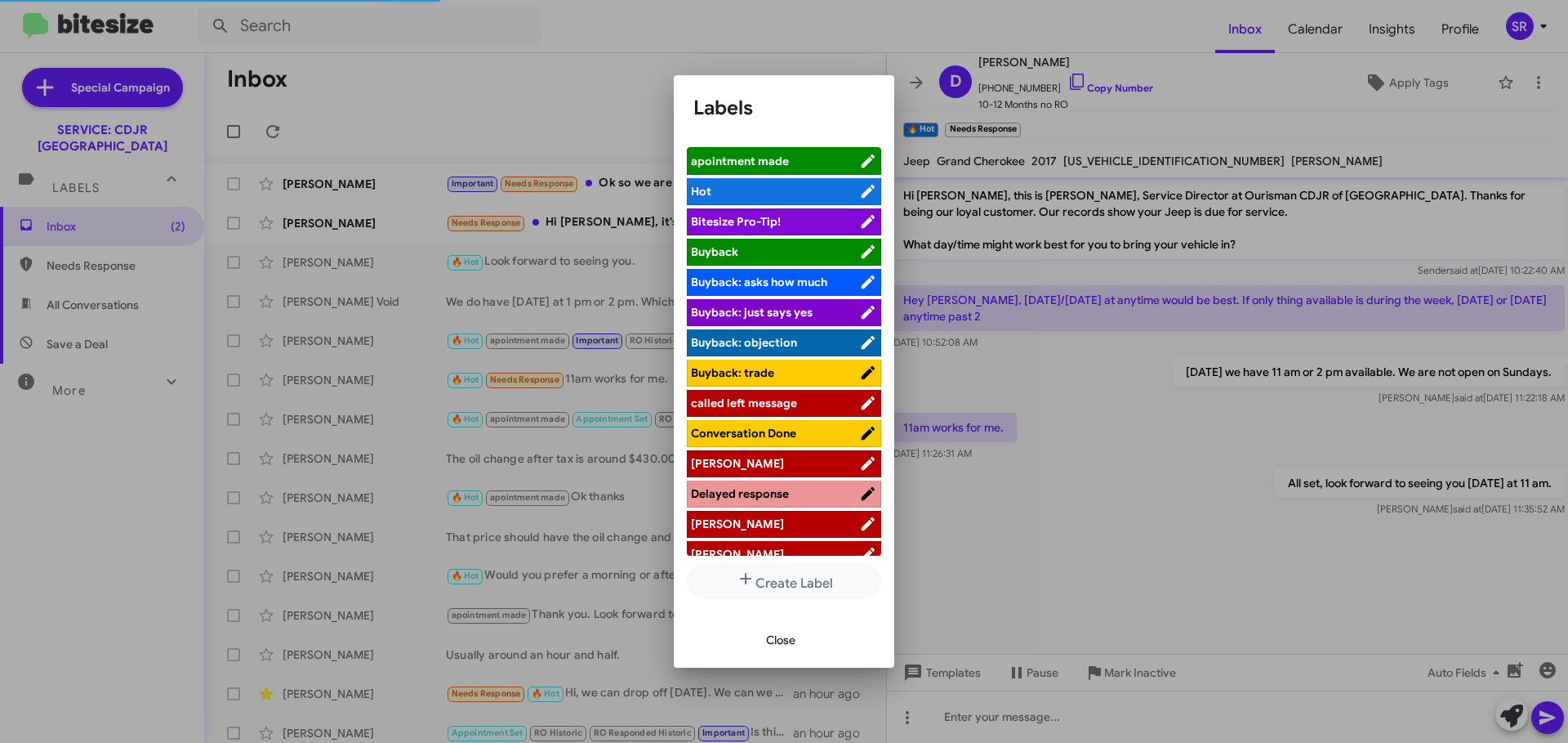
click at [820, 159] on span "apointment made" at bounding box center [775, 161] width 168 height 17
click at [756, 642] on button "Close" at bounding box center [781, 639] width 56 height 29
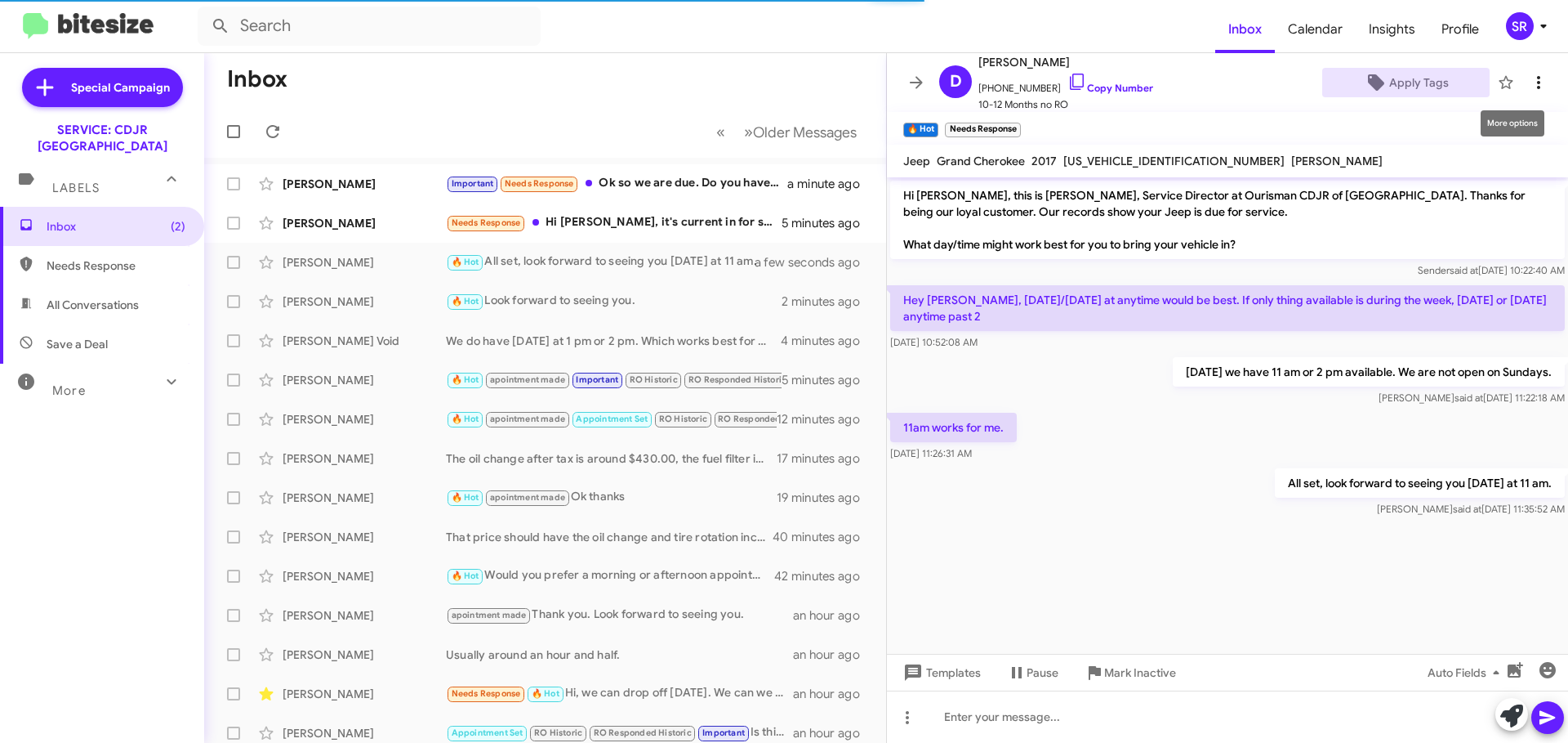
click at [1529, 87] on icon at bounding box center [1539, 83] width 20 height 20
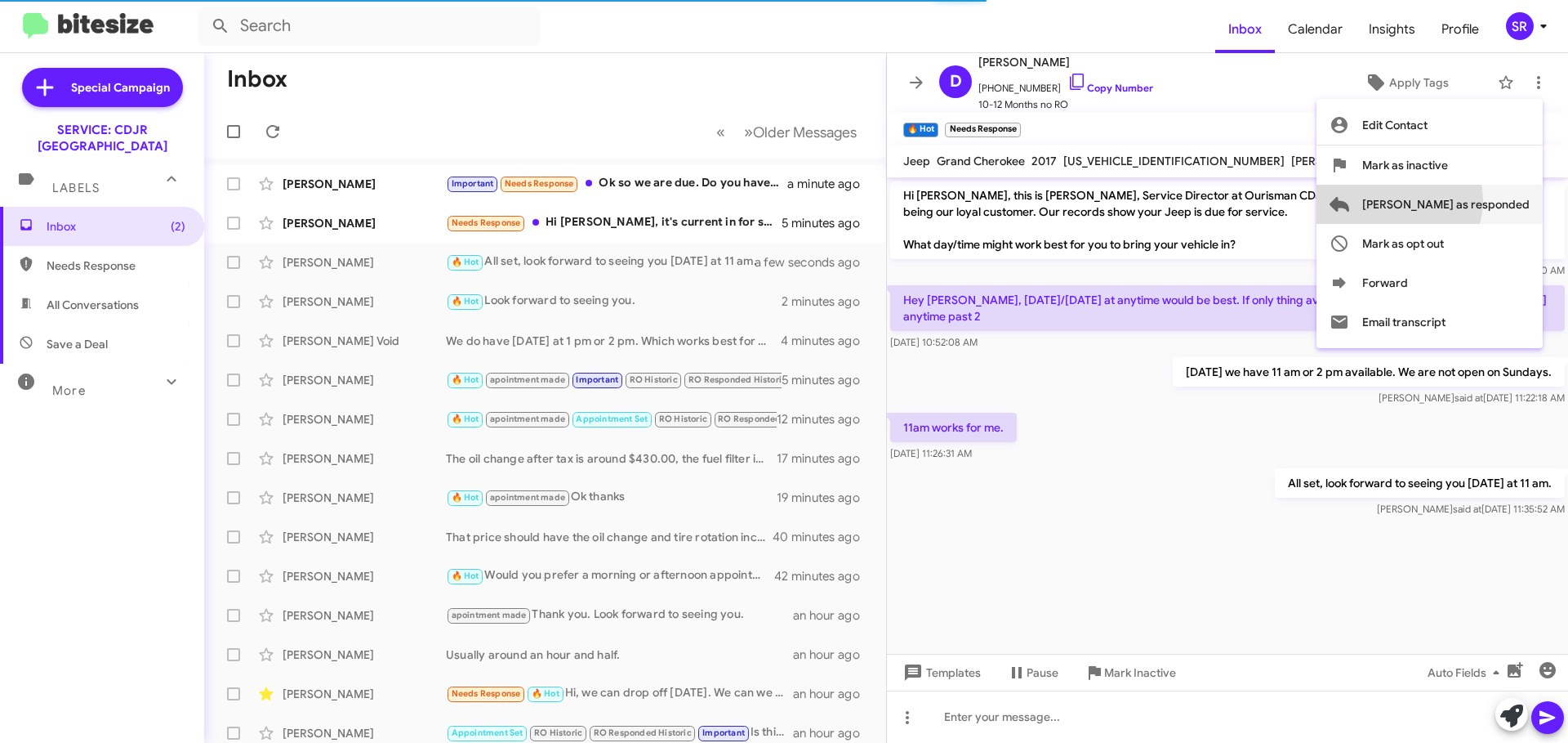
click at [1464, 201] on span "[PERSON_NAME] as responded" at bounding box center [1446, 203] width 168 height 39
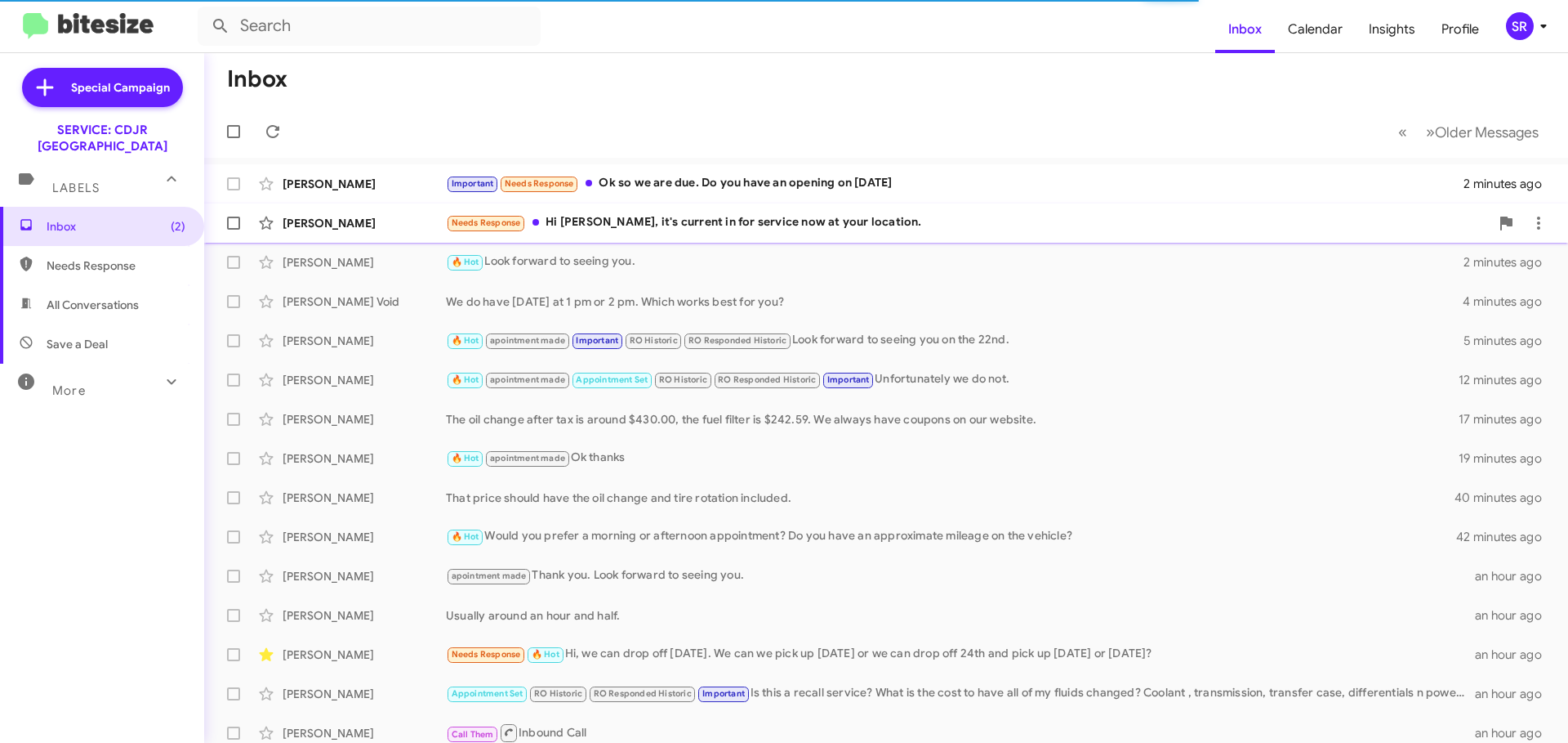
click at [782, 224] on div "Needs Response Hi [PERSON_NAME], it's current in for service now at your locati…" at bounding box center [967, 222] width 1044 height 19
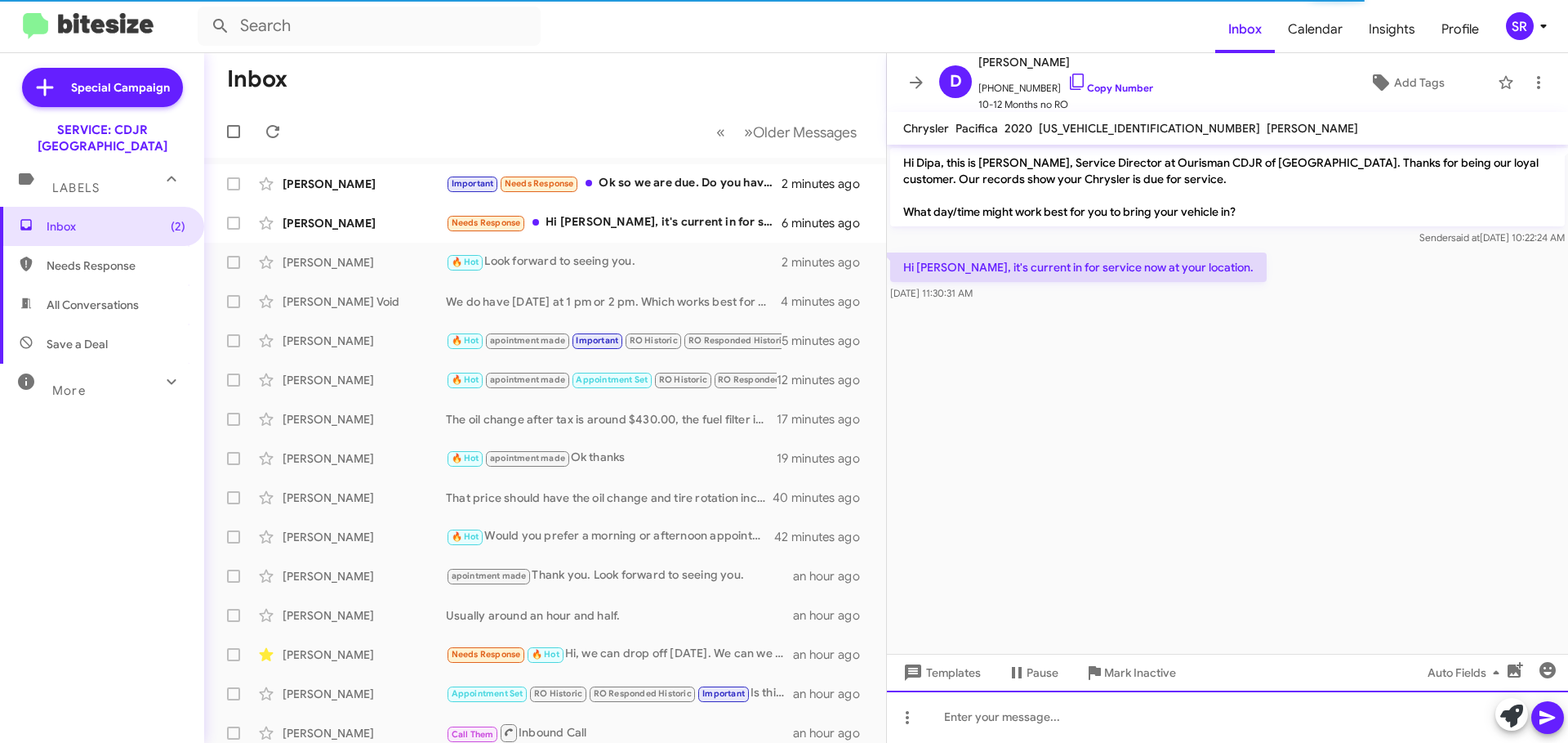
click at [962, 710] on div at bounding box center [1227, 716] width 681 height 52
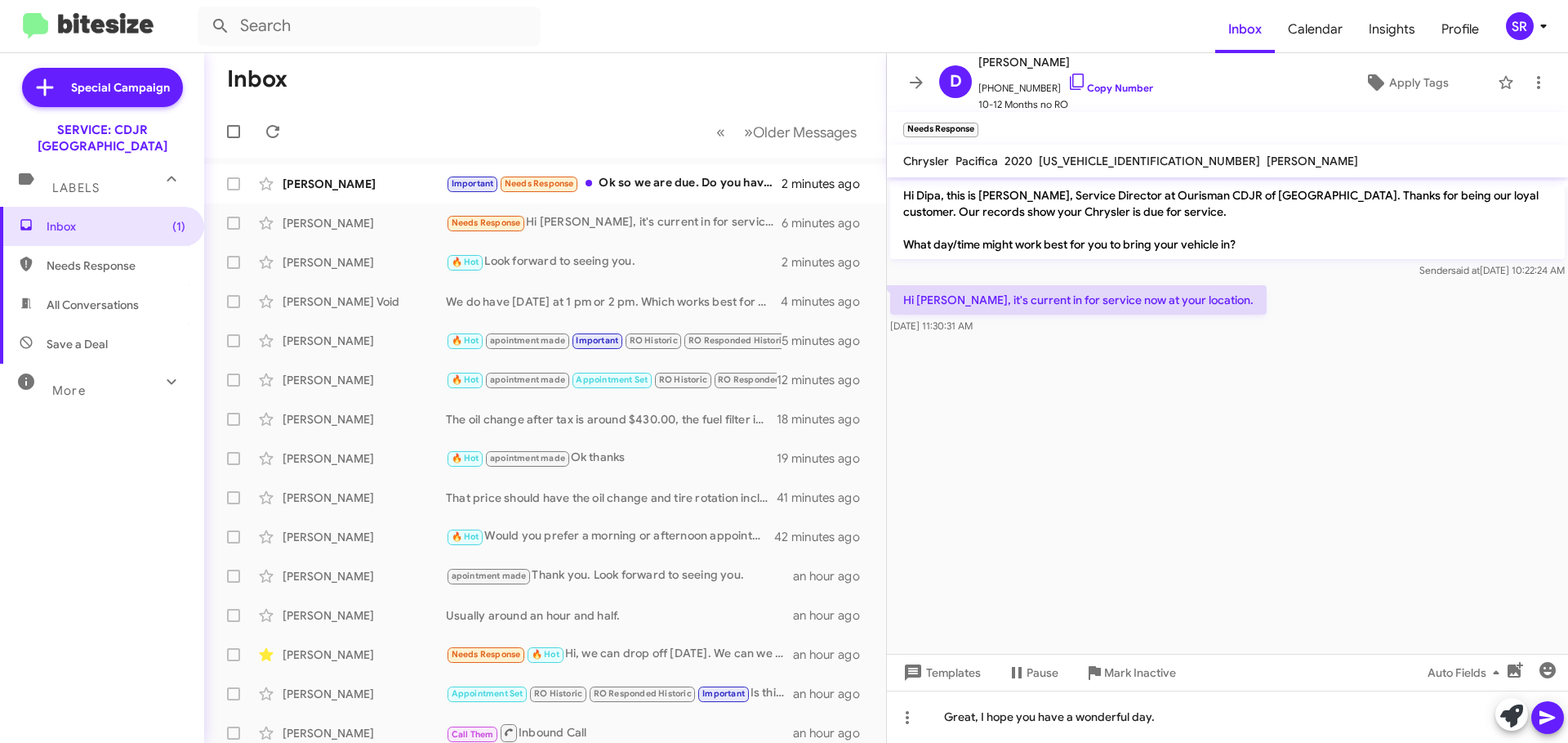
click at [1544, 711] on icon at bounding box center [1547, 717] width 20 height 20
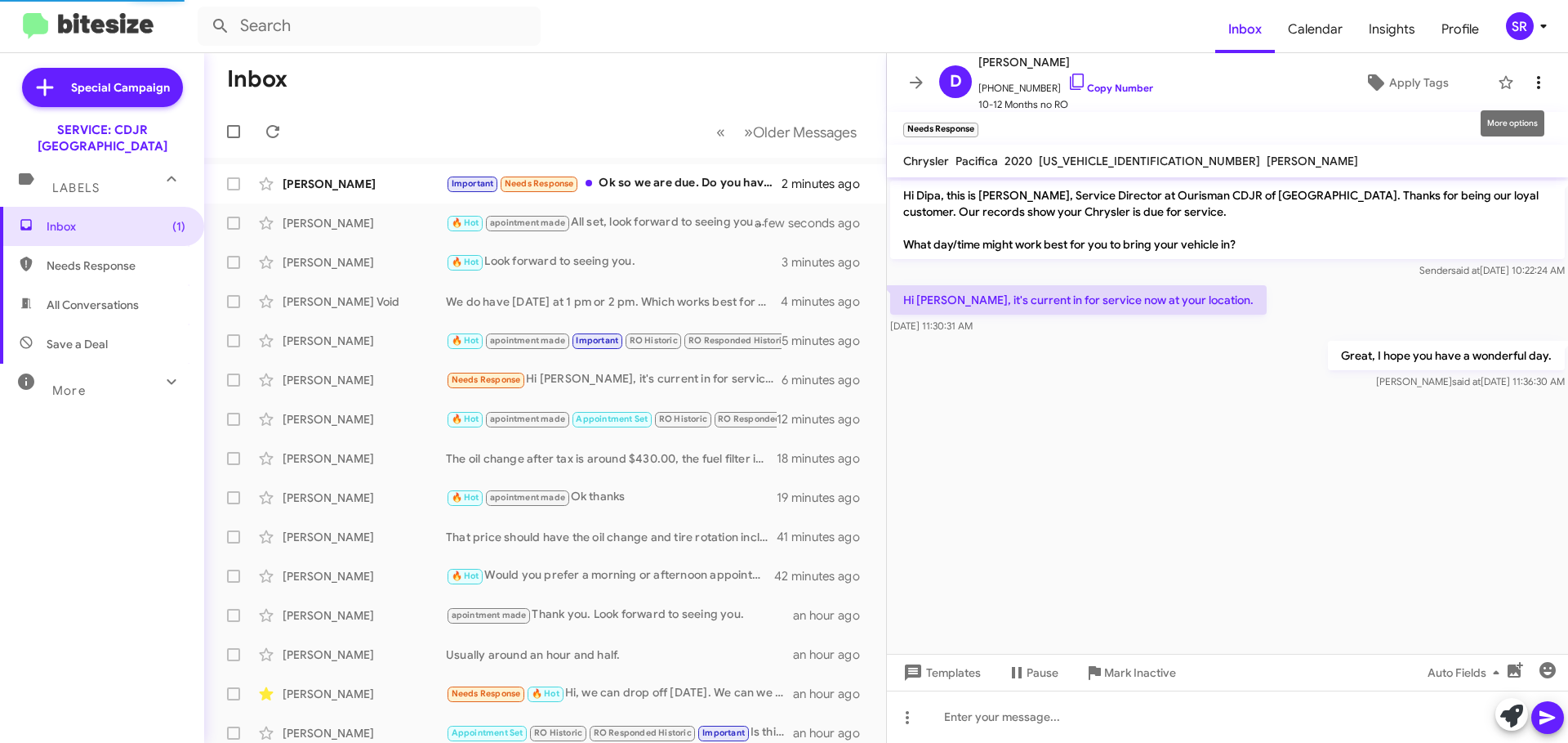
click at [1538, 79] on span at bounding box center [1538, 83] width 32 height 20
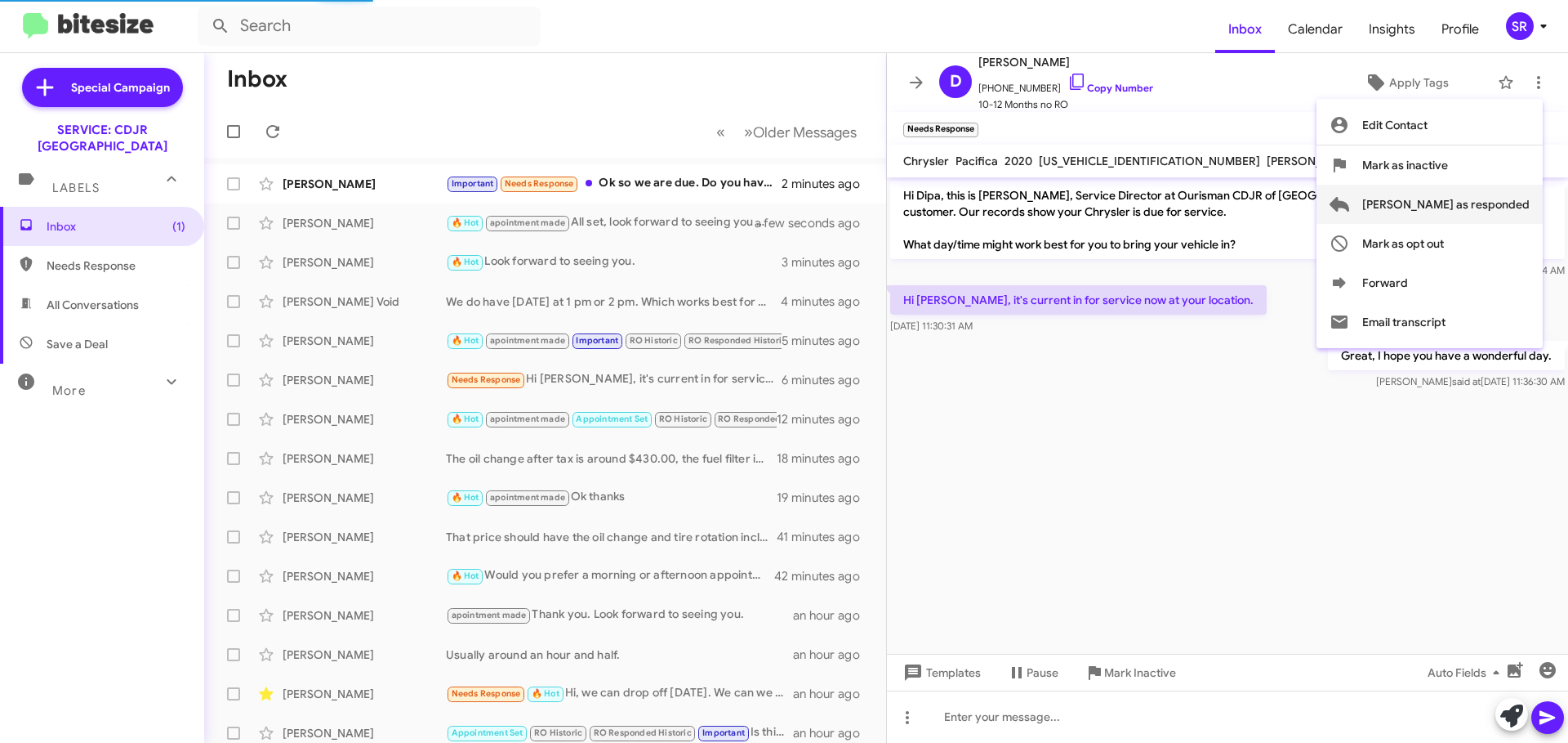
click at [1460, 198] on span "[PERSON_NAME] as responded" at bounding box center [1446, 203] width 168 height 39
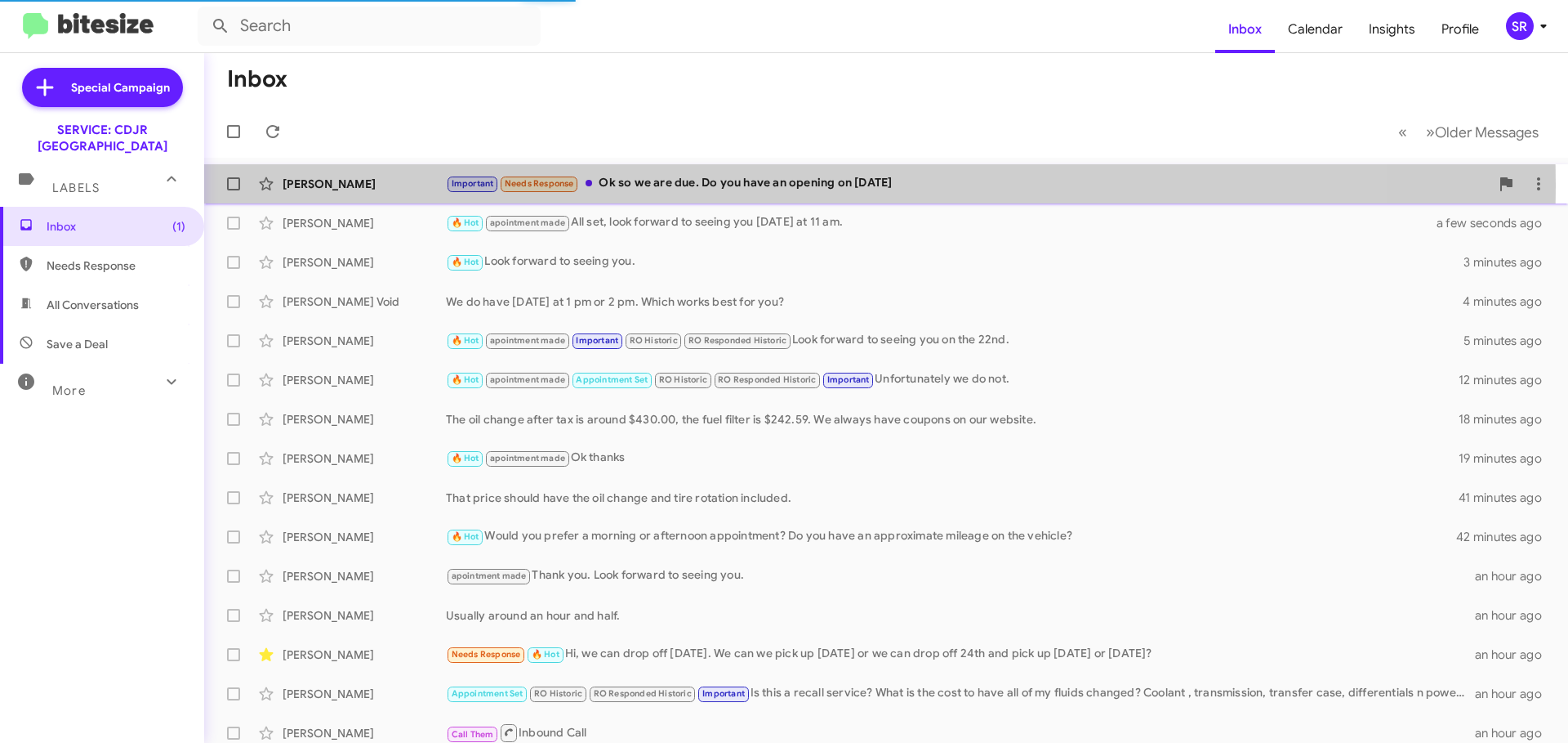
click at [745, 184] on div "Important Needs Response Ok so we are due. Do you have an opening on [DATE]" at bounding box center [967, 183] width 1044 height 19
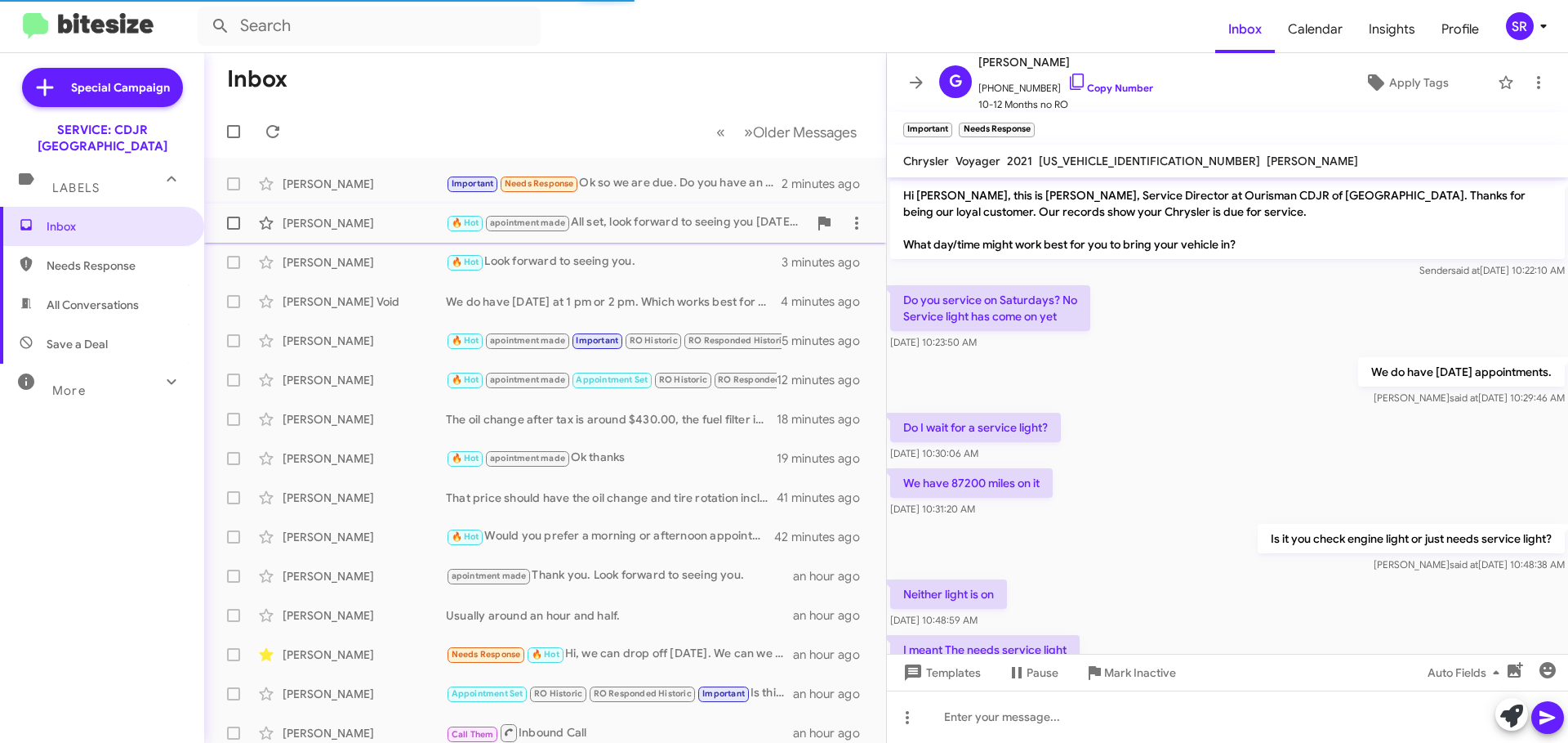
scroll to position [348, 0]
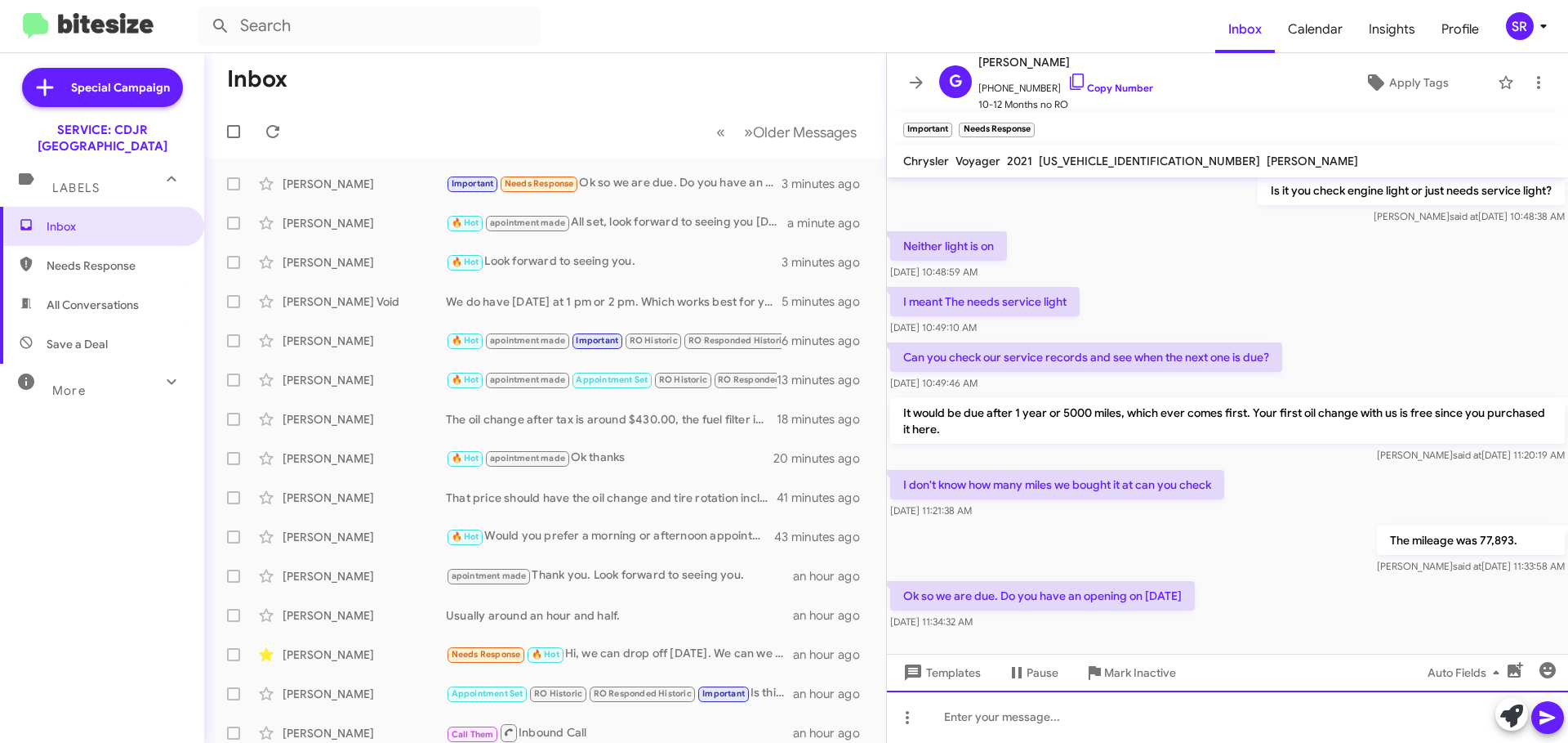
click at [994, 725] on div at bounding box center [1227, 716] width 681 height 52
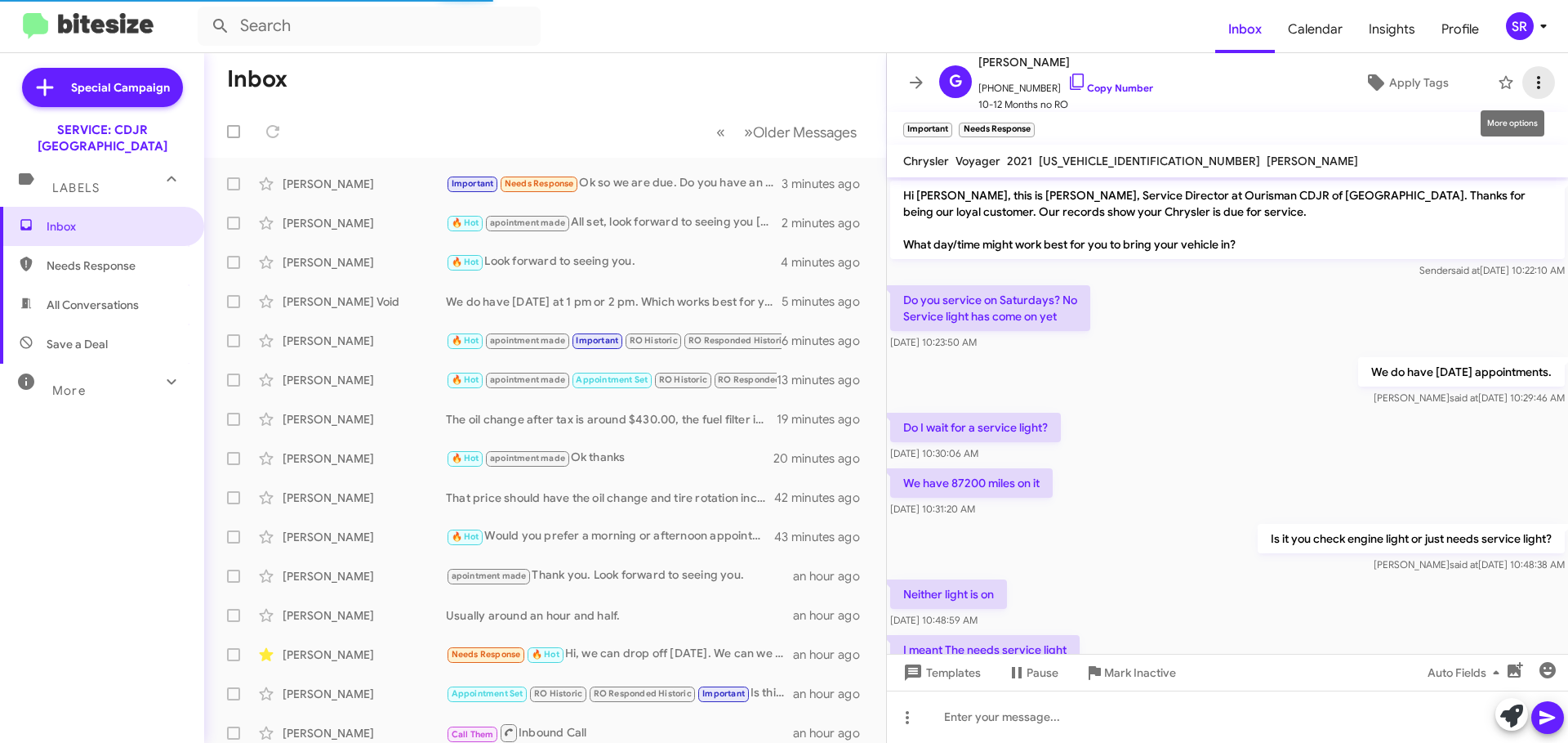
click at [1529, 86] on icon at bounding box center [1539, 83] width 20 height 20
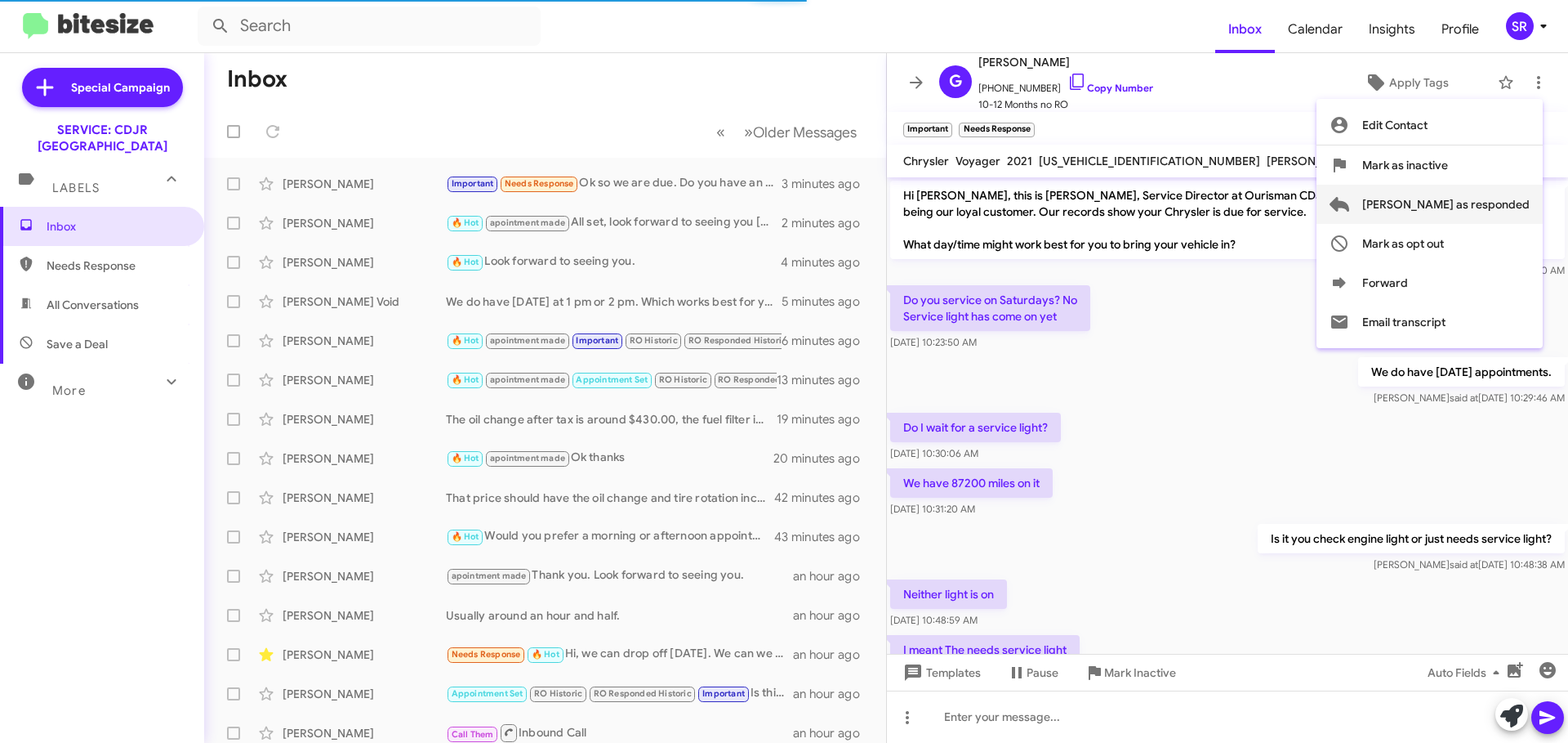
click at [1476, 203] on span "[PERSON_NAME] as responded" at bounding box center [1446, 203] width 168 height 39
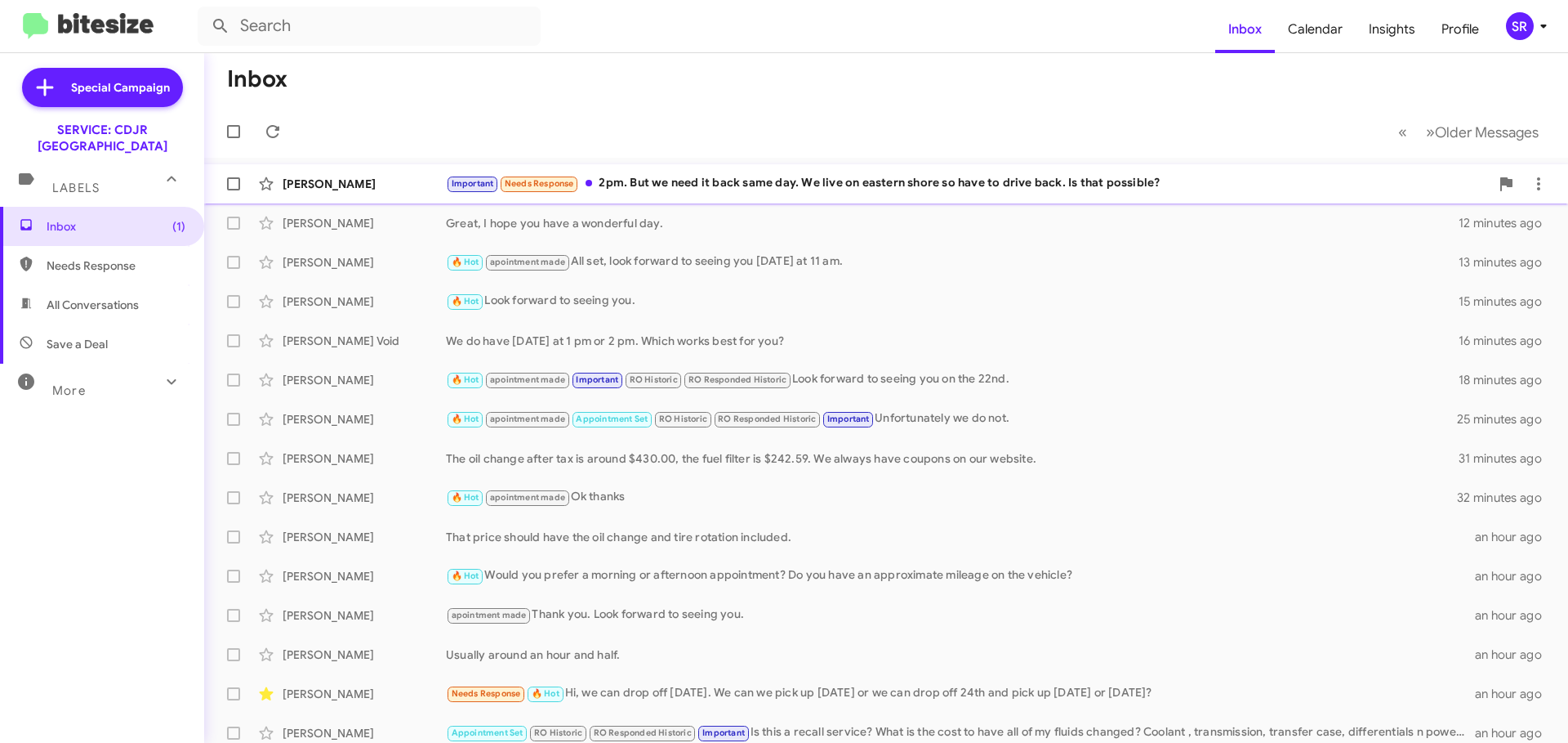
click at [1098, 194] on div "[PERSON_NAME] Important Needs Response 2pm. But we need it back same day. We li…" at bounding box center [886, 183] width 1337 height 32
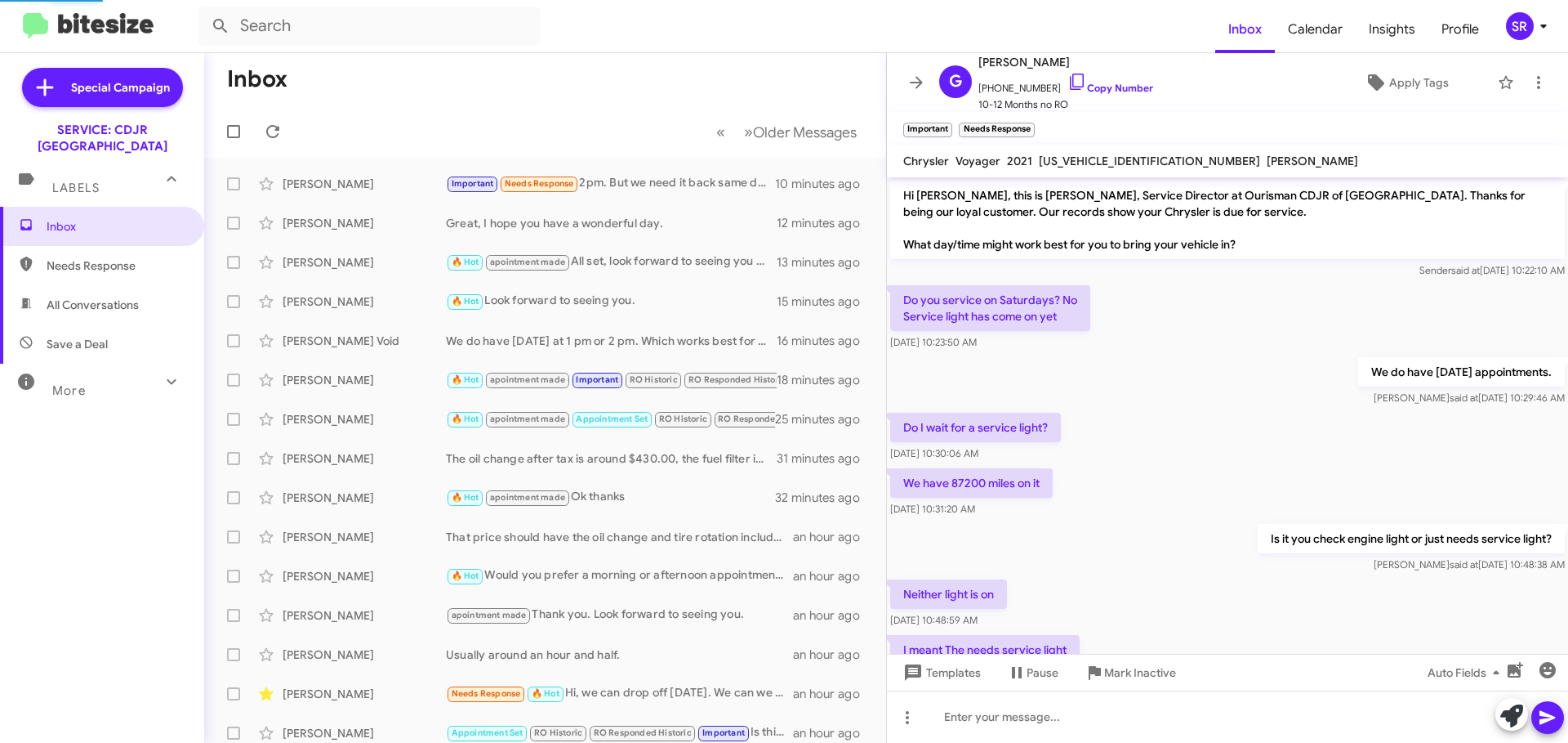
scroll to position [467, 0]
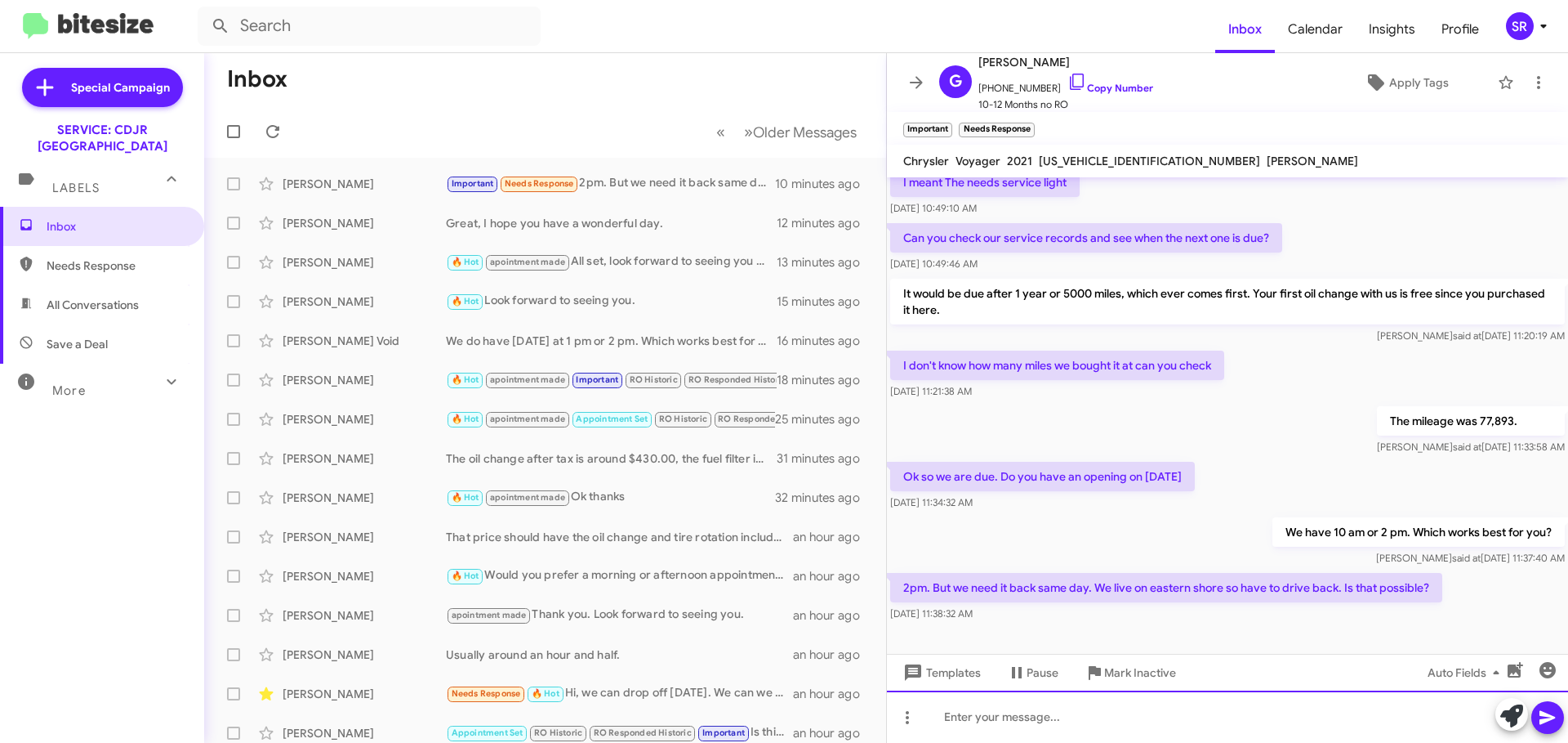
click at [969, 723] on div at bounding box center [1227, 716] width 681 height 52
drag, startPoint x: 1160, startPoint y: 159, endPoint x: 1040, endPoint y: 163, distance: 120.1
click at [1040, 163] on div "[US_VEHICLE_IDENTIFICATION_NUMBER]" at bounding box center [1149, 161] width 228 height 20
click at [1555, 717] on icon at bounding box center [1546, 717] width 16 height 14
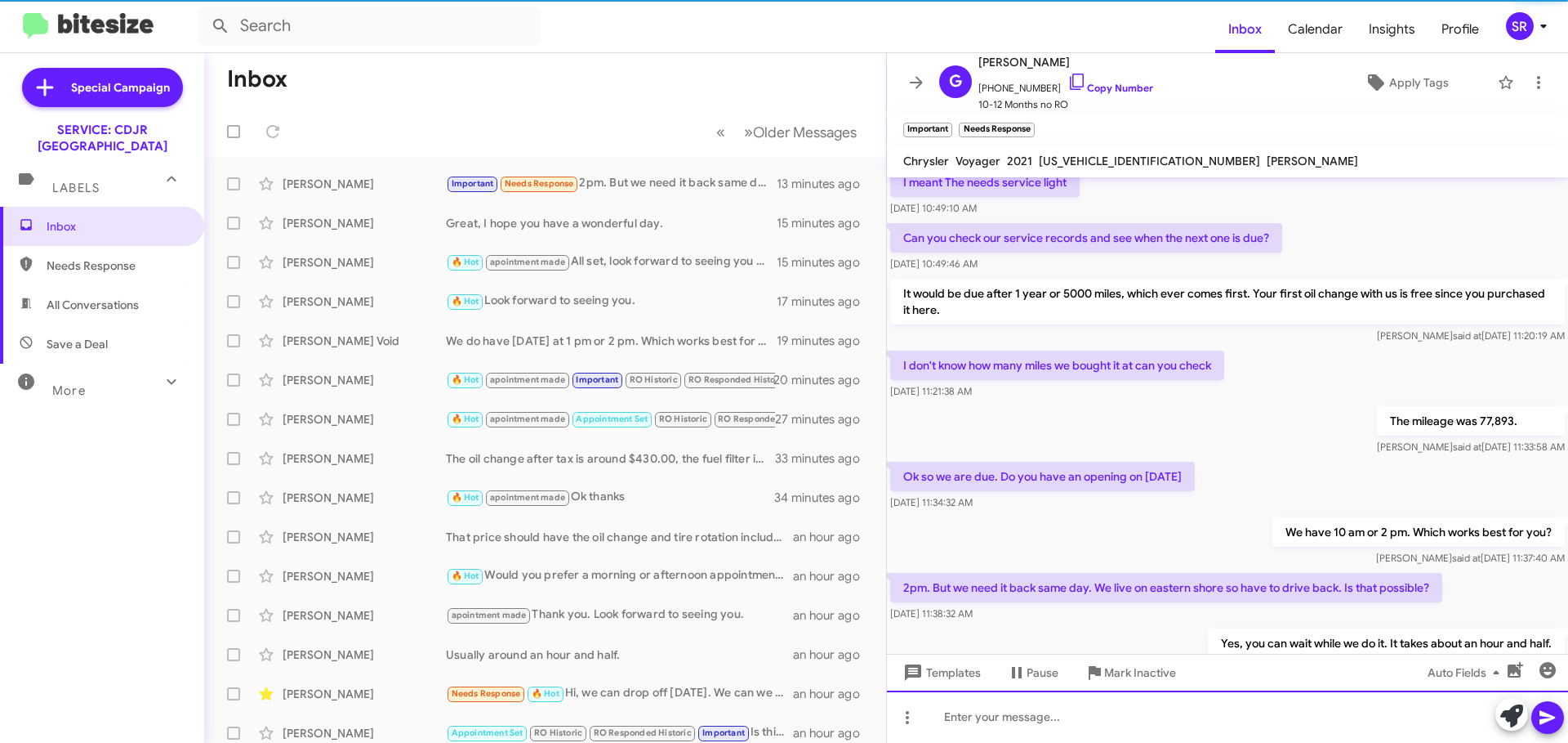
scroll to position [0, 0]
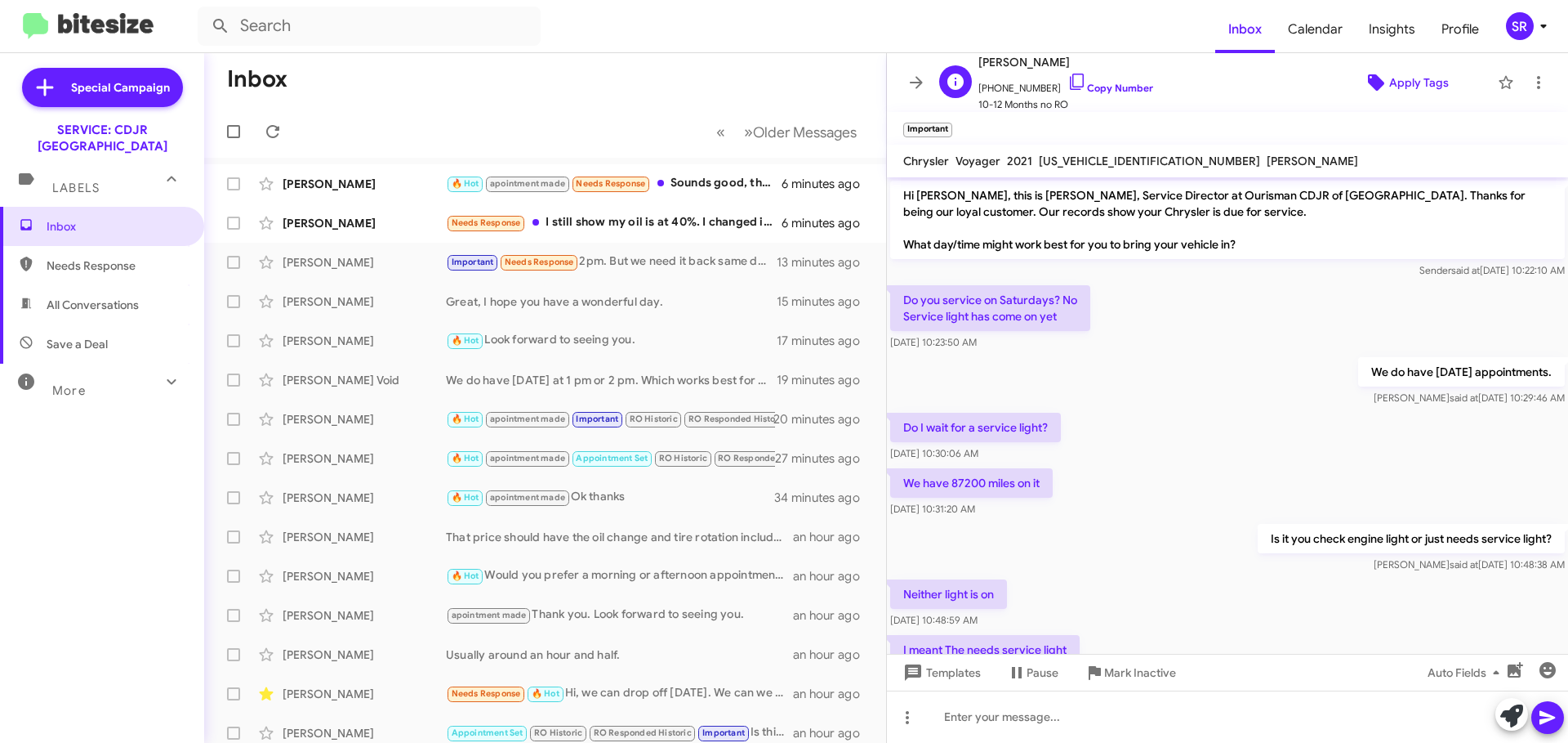
click at [1389, 75] on span "Apply Tags" at bounding box center [1419, 82] width 60 height 29
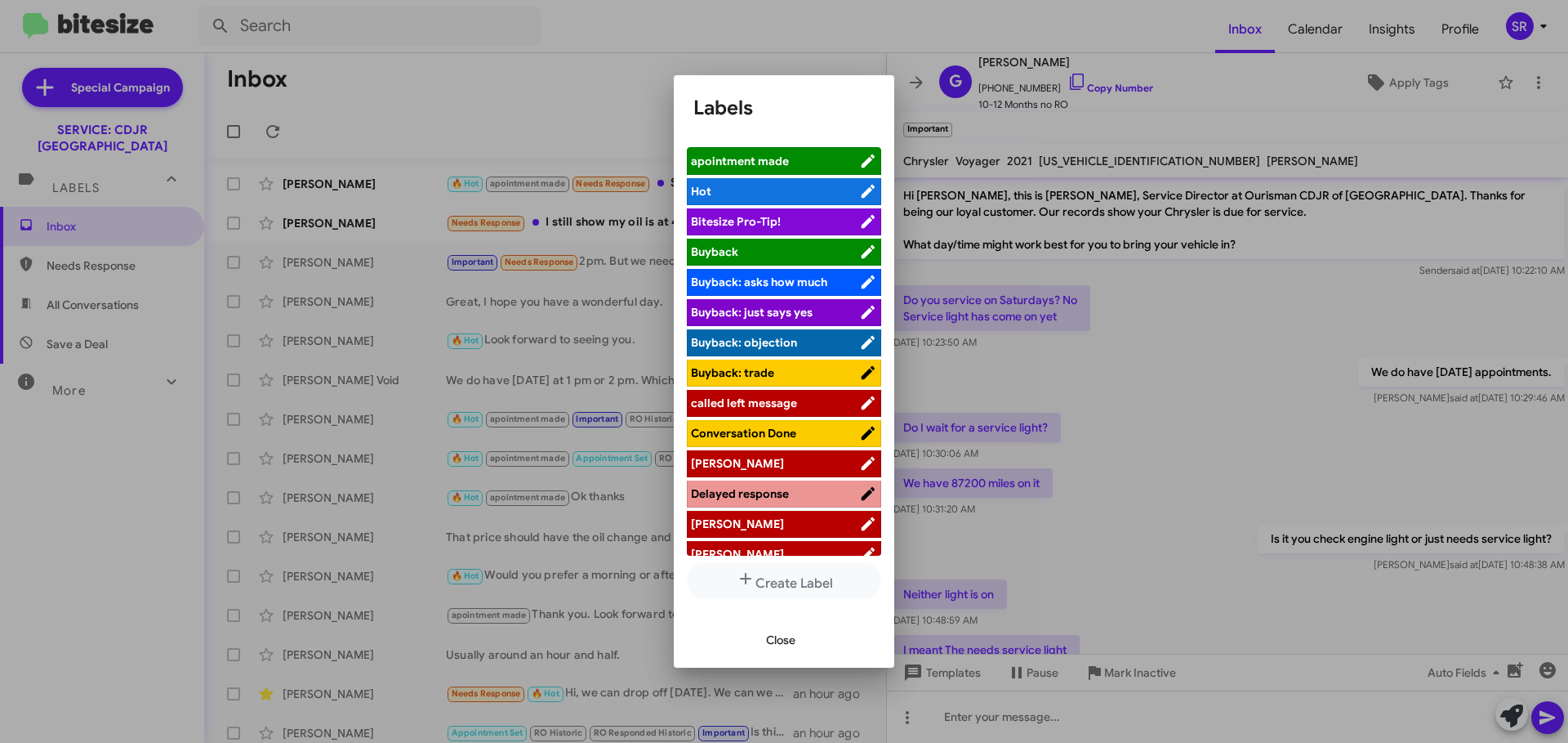
click at [795, 159] on span "apointment made" at bounding box center [775, 161] width 168 height 17
click at [794, 643] on span "Close" at bounding box center [780, 639] width 29 height 29
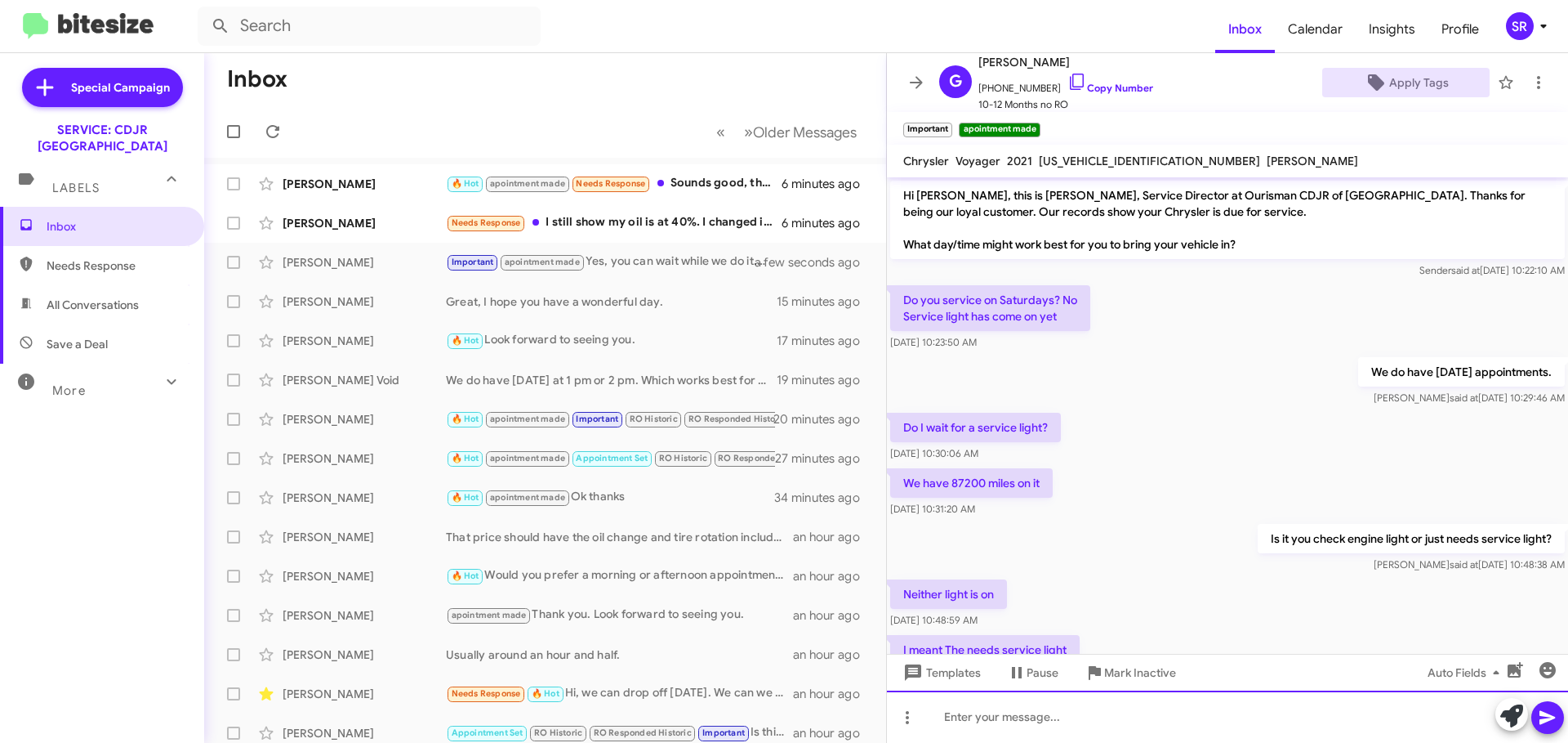
click at [1030, 715] on div at bounding box center [1227, 716] width 681 height 52
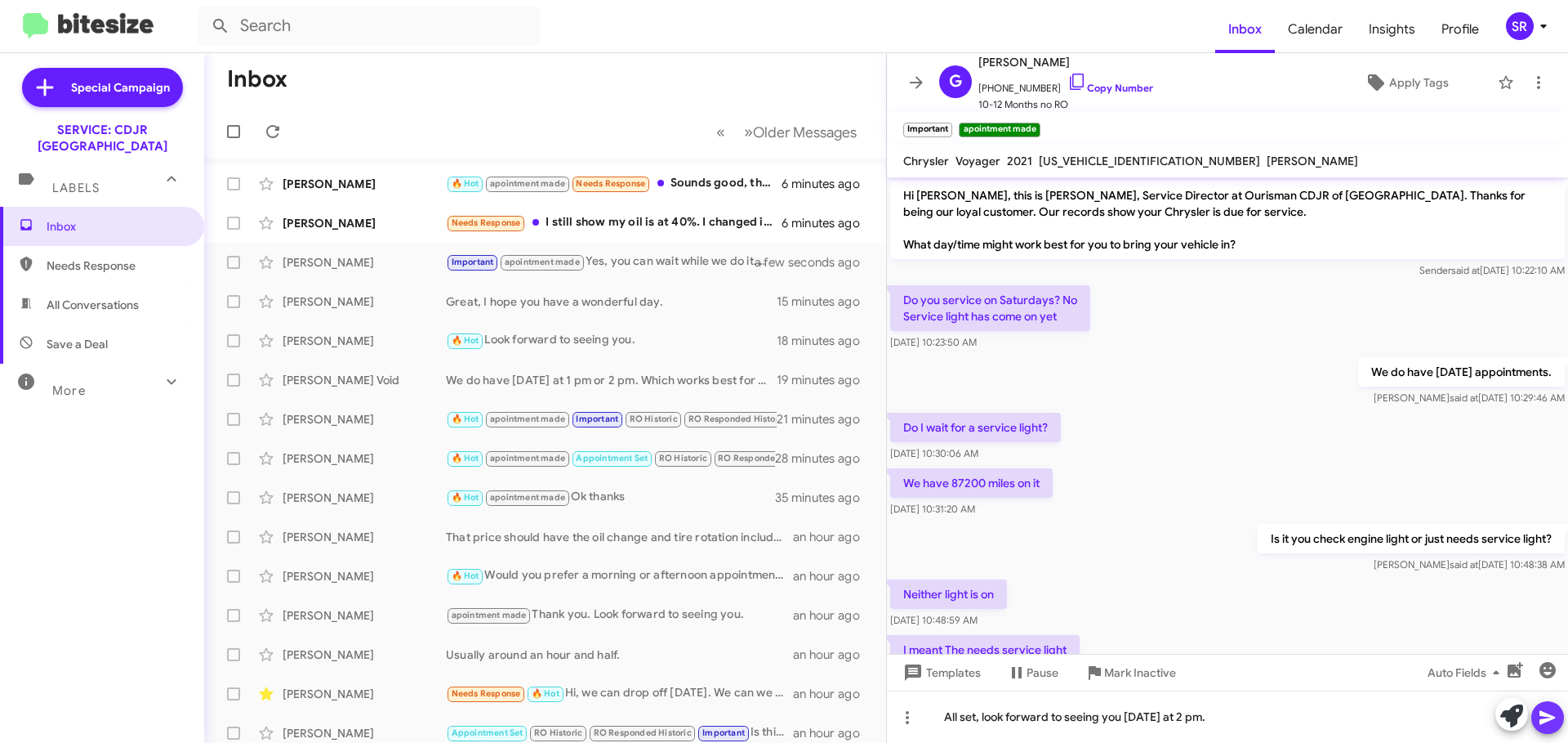
click at [1543, 717] on icon at bounding box center [1547, 717] width 20 height 20
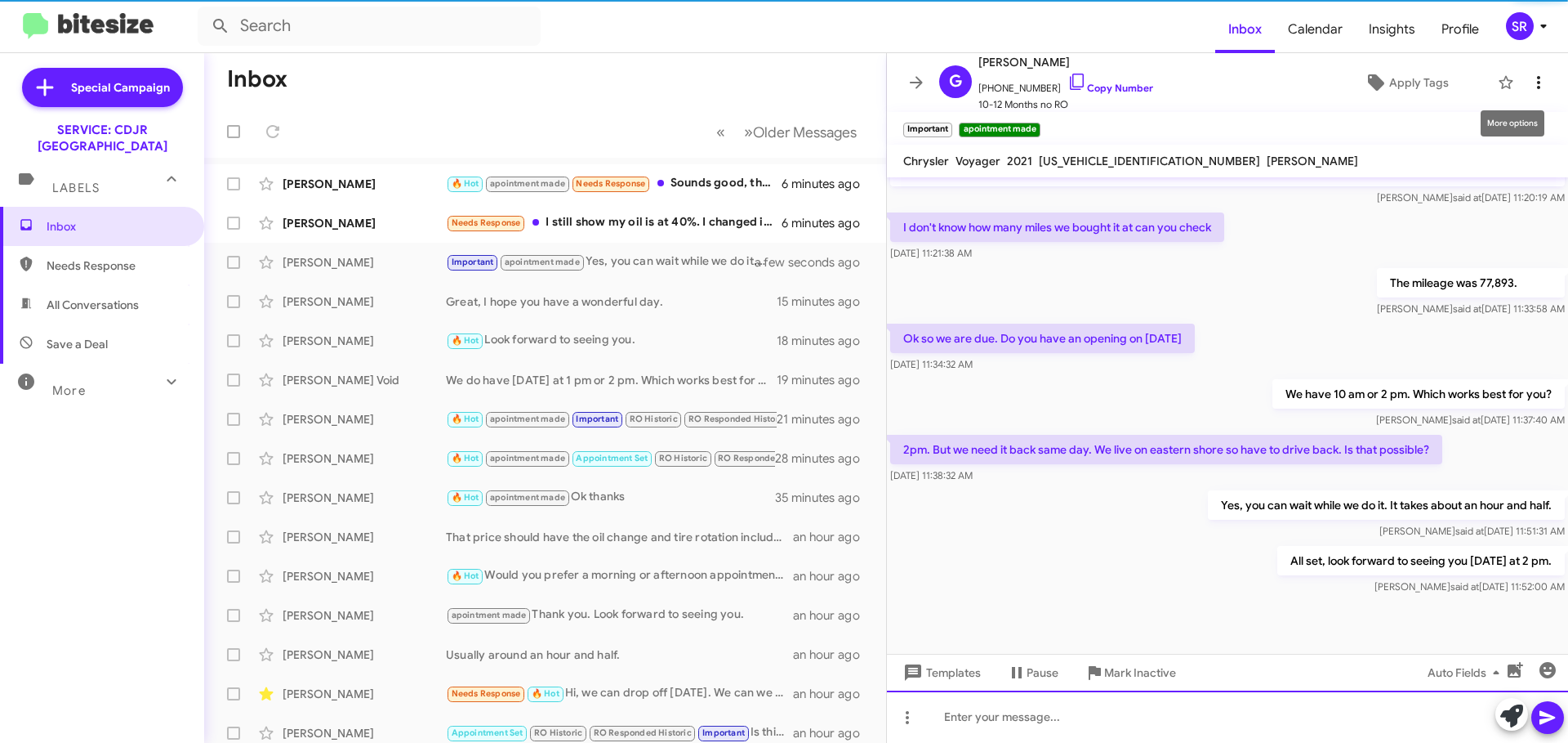
scroll to position [619, 0]
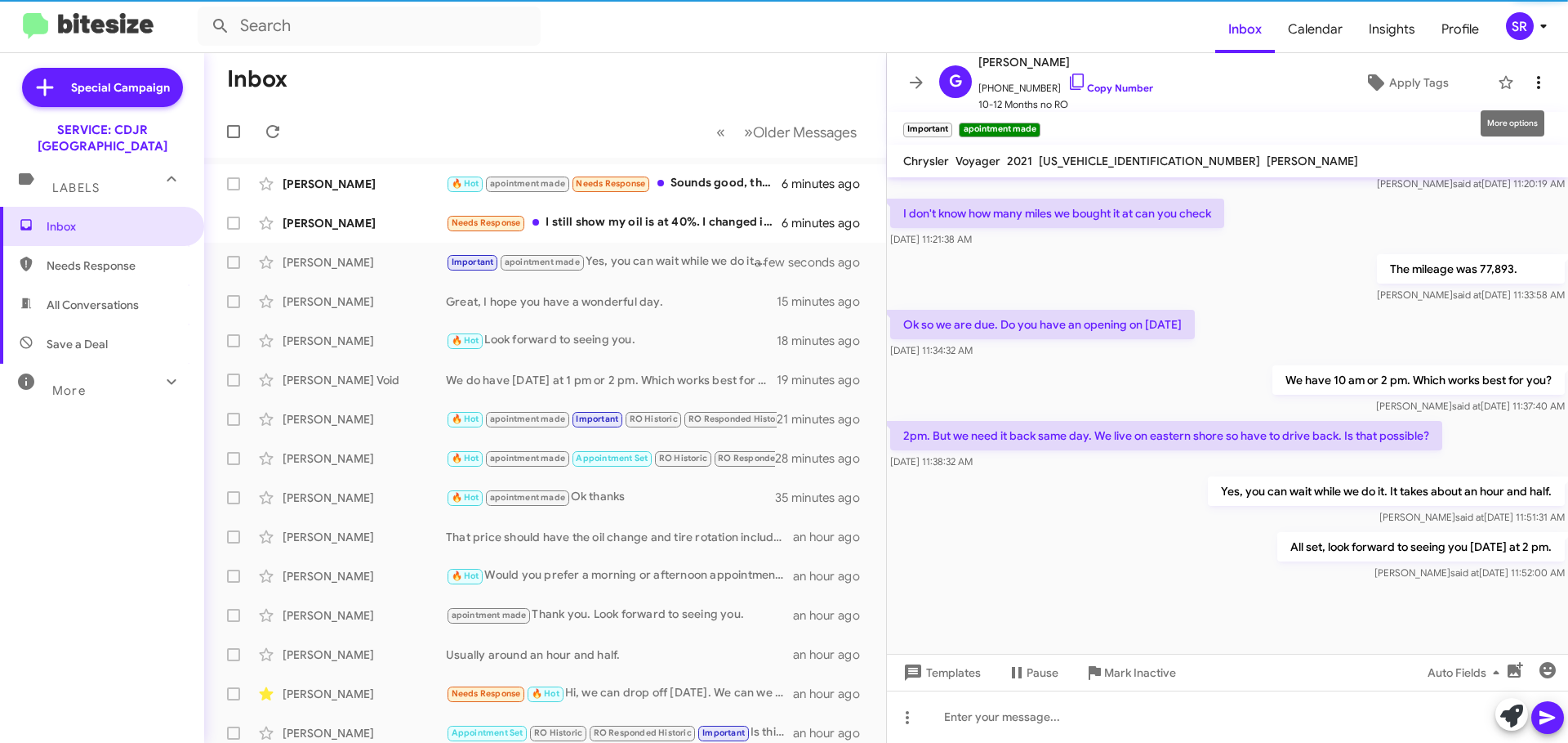
click at [1529, 84] on icon at bounding box center [1539, 83] width 20 height 20
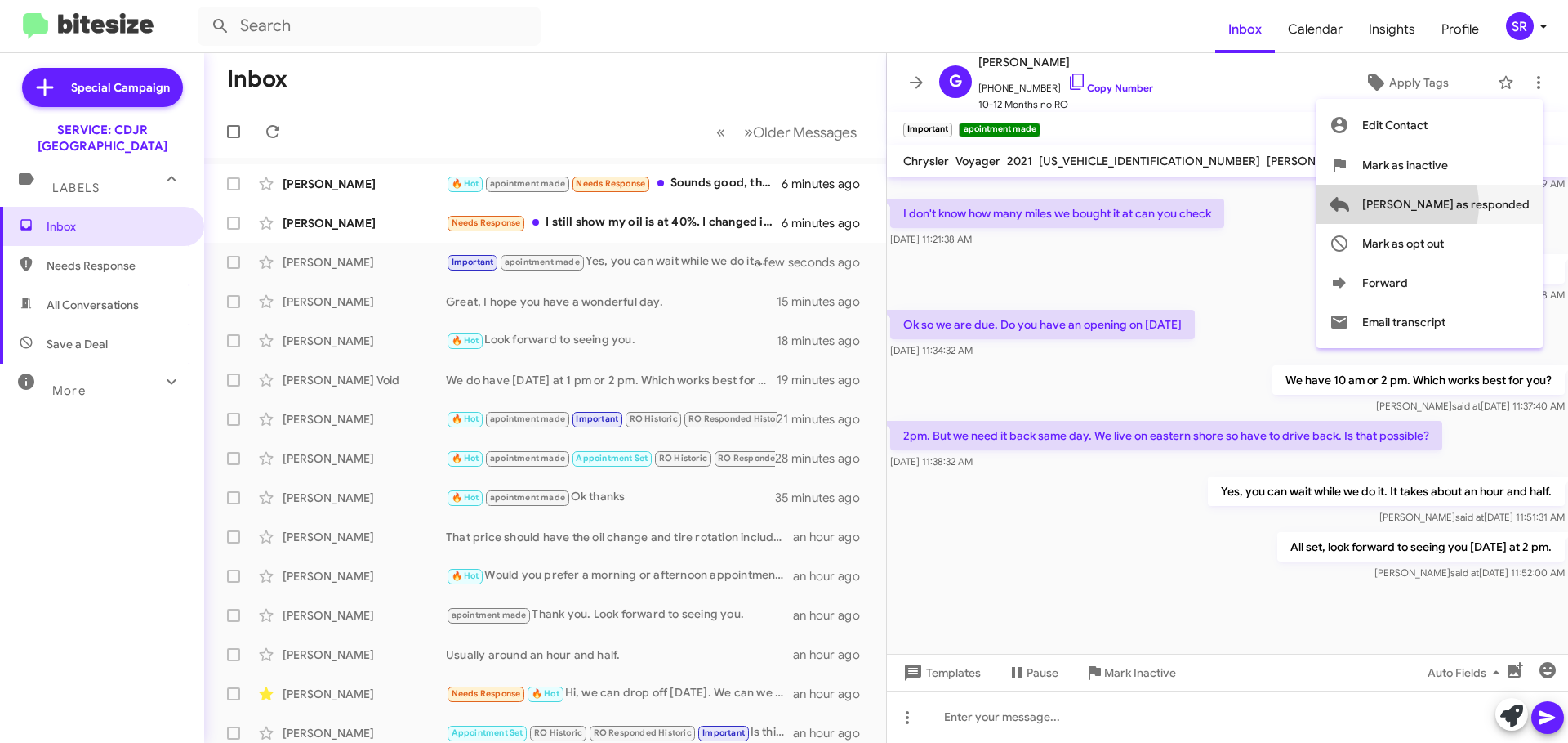
click at [1459, 205] on span "[PERSON_NAME] as responded" at bounding box center [1446, 203] width 168 height 39
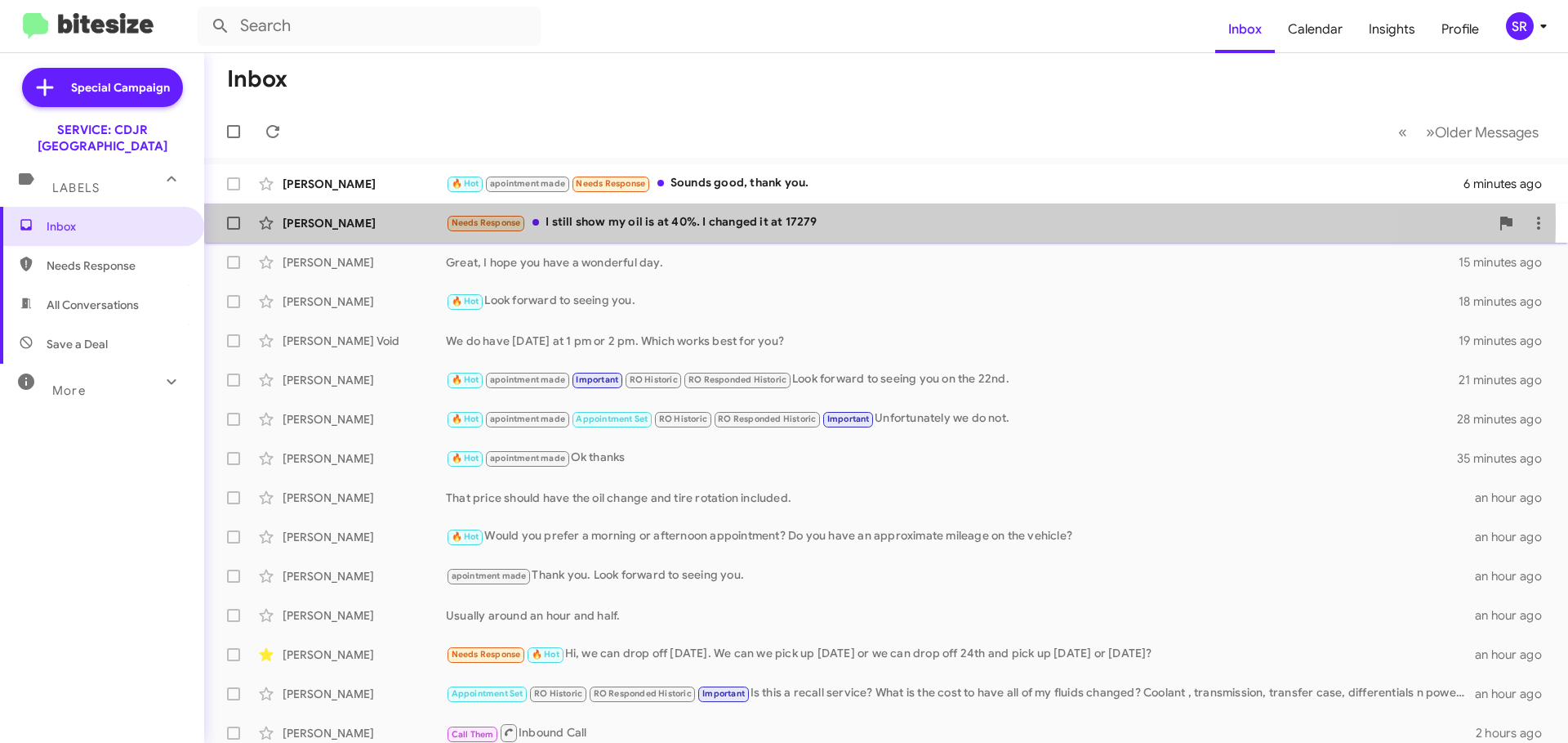
click at [750, 220] on div "Needs Response I still show my oil is at 40%. I changed it at 17279" at bounding box center [967, 222] width 1044 height 19
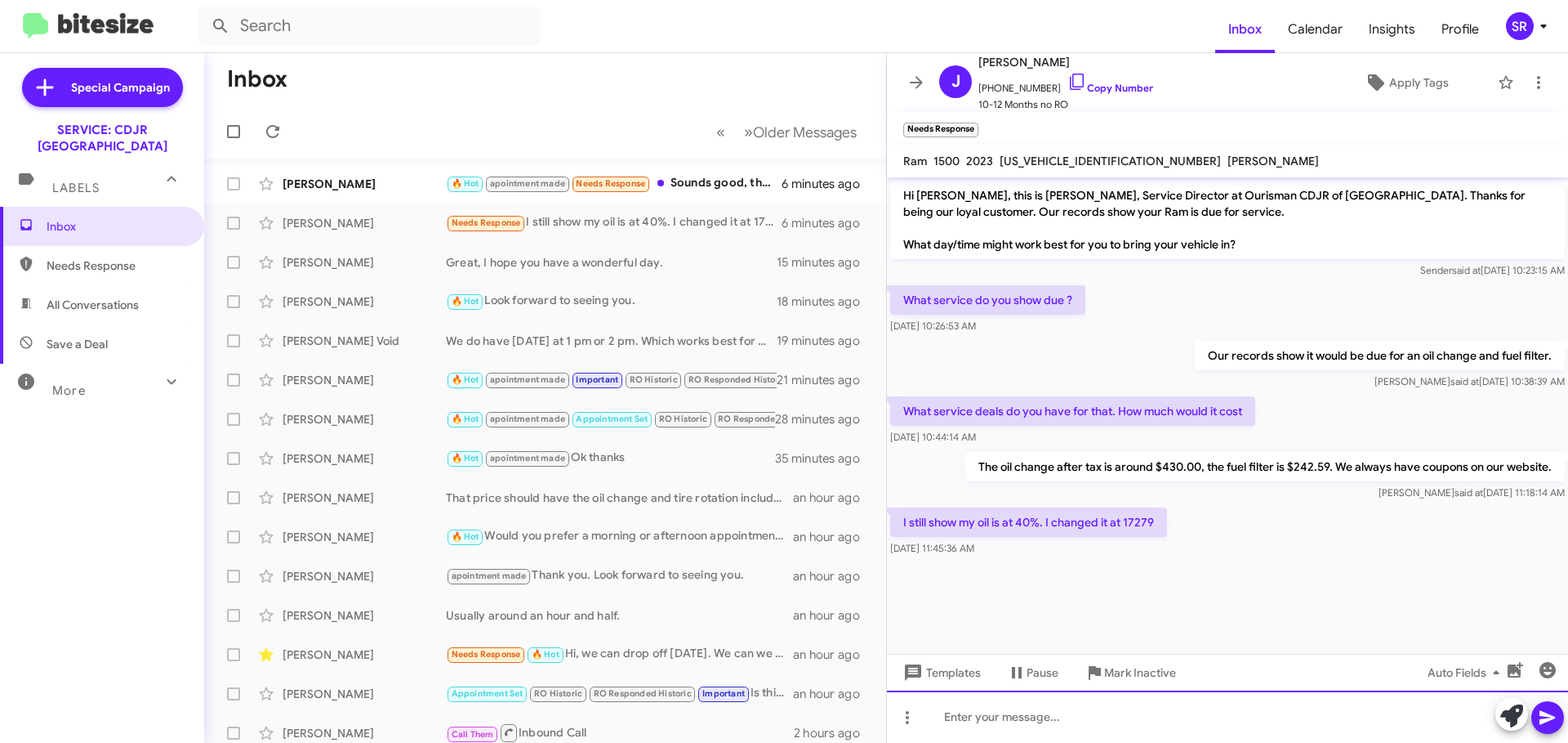
click at [948, 718] on div at bounding box center [1227, 716] width 681 height 52
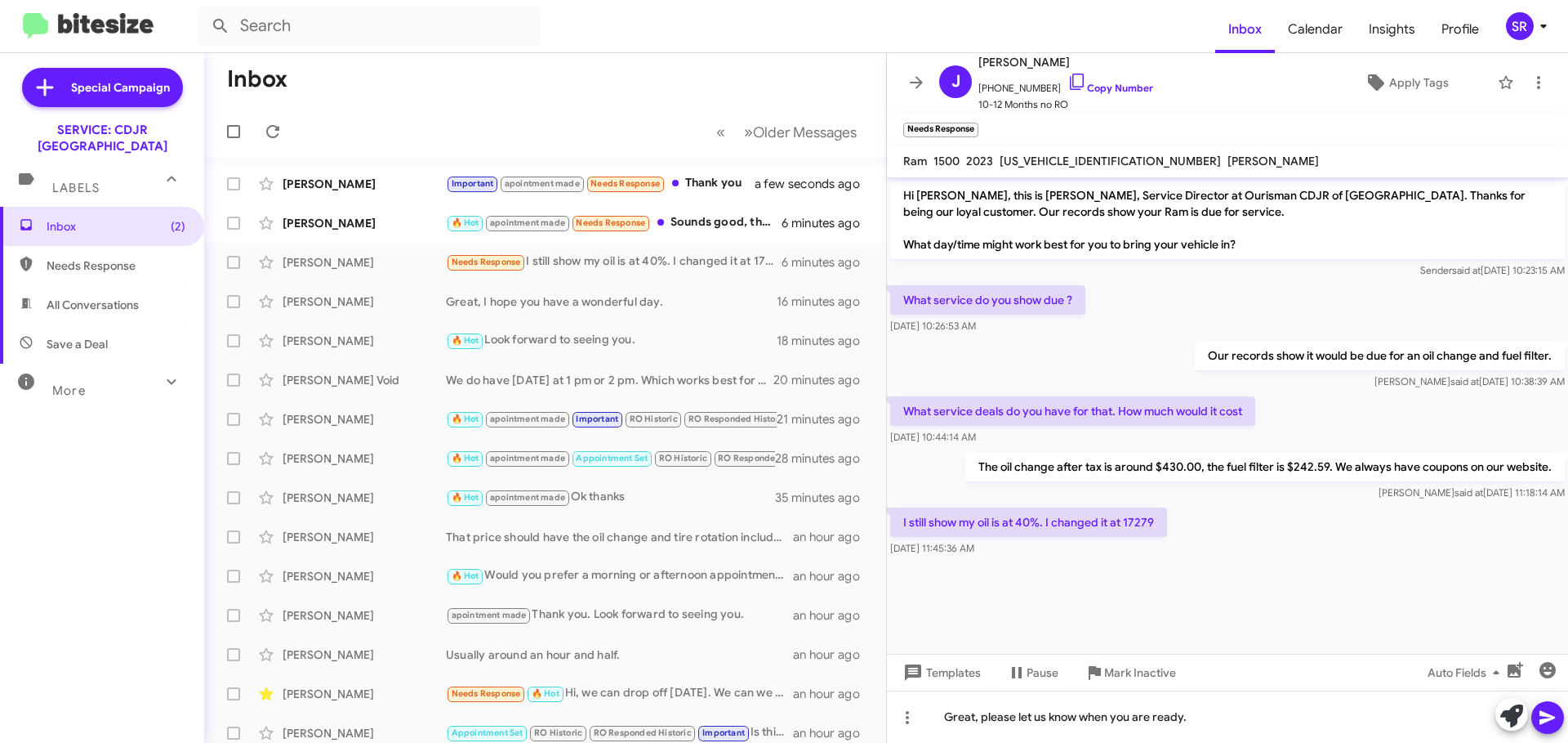
drag, startPoint x: 1546, startPoint y: 712, endPoint x: 1538, endPoint y: 711, distance: 8.1
click at [1546, 712] on icon at bounding box center [1547, 717] width 20 height 20
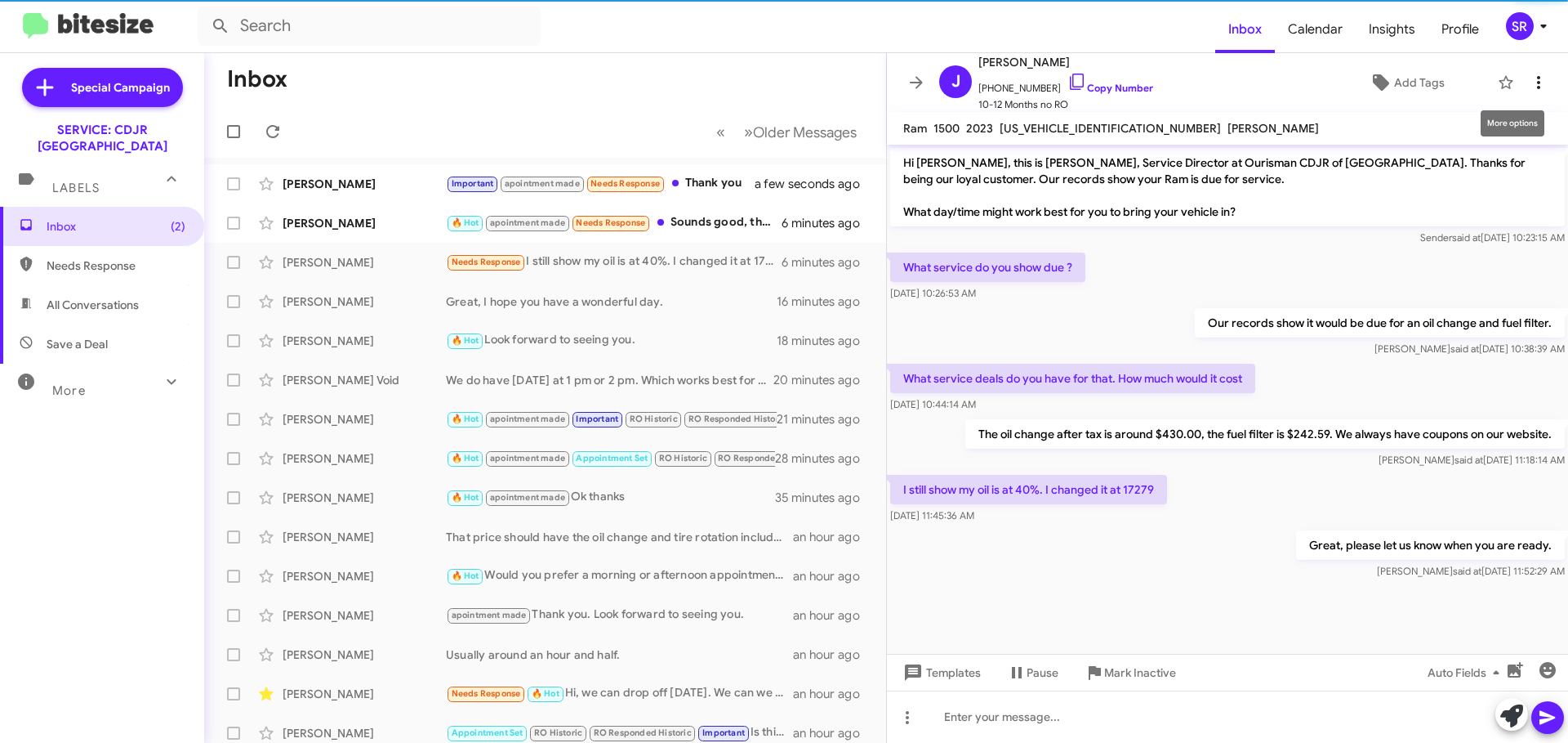
click at [1529, 84] on icon at bounding box center [1539, 83] width 20 height 20
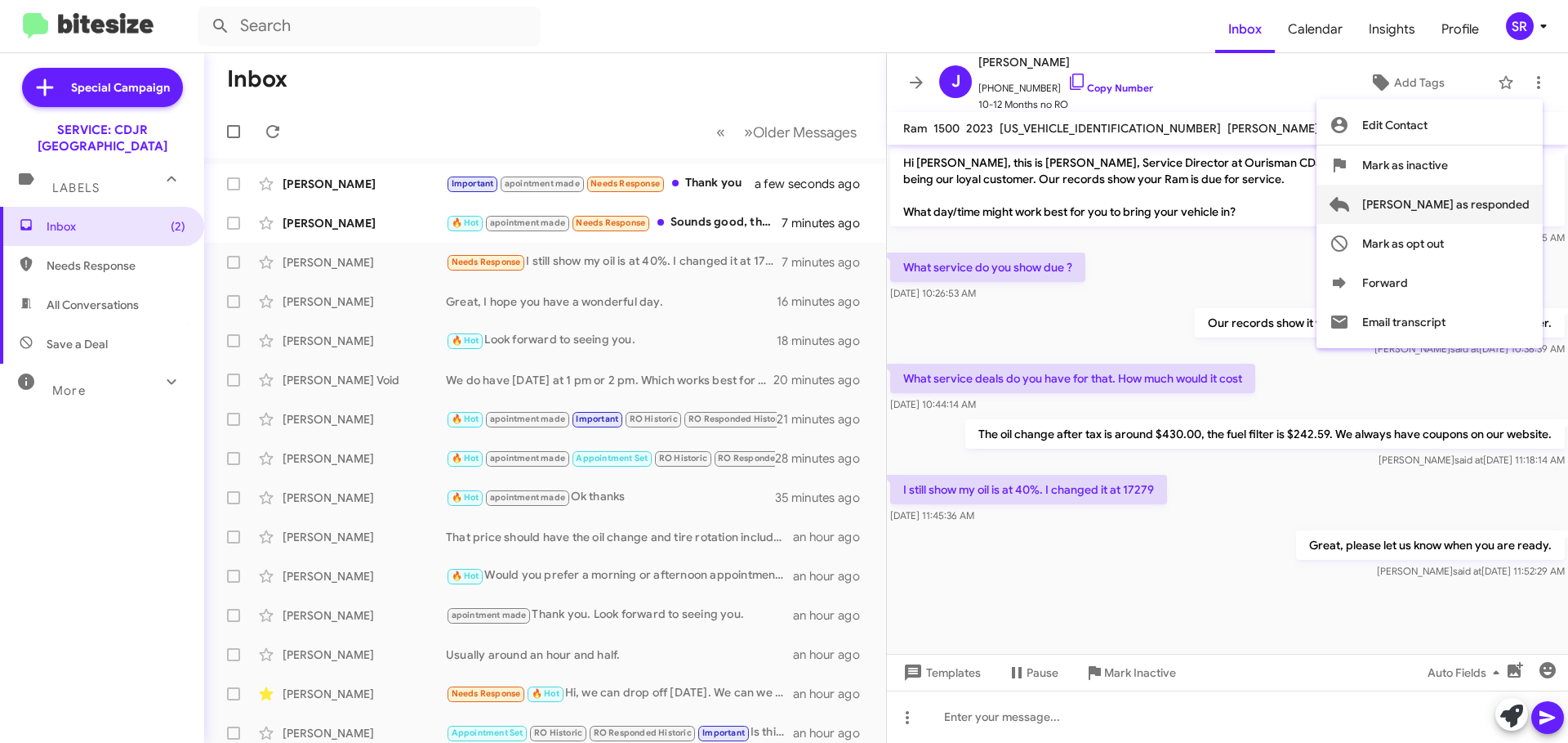
click at [1482, 208] on span "[PERSON_NAME] as responded" at bounding box center [1446, 203] width 168 height 39
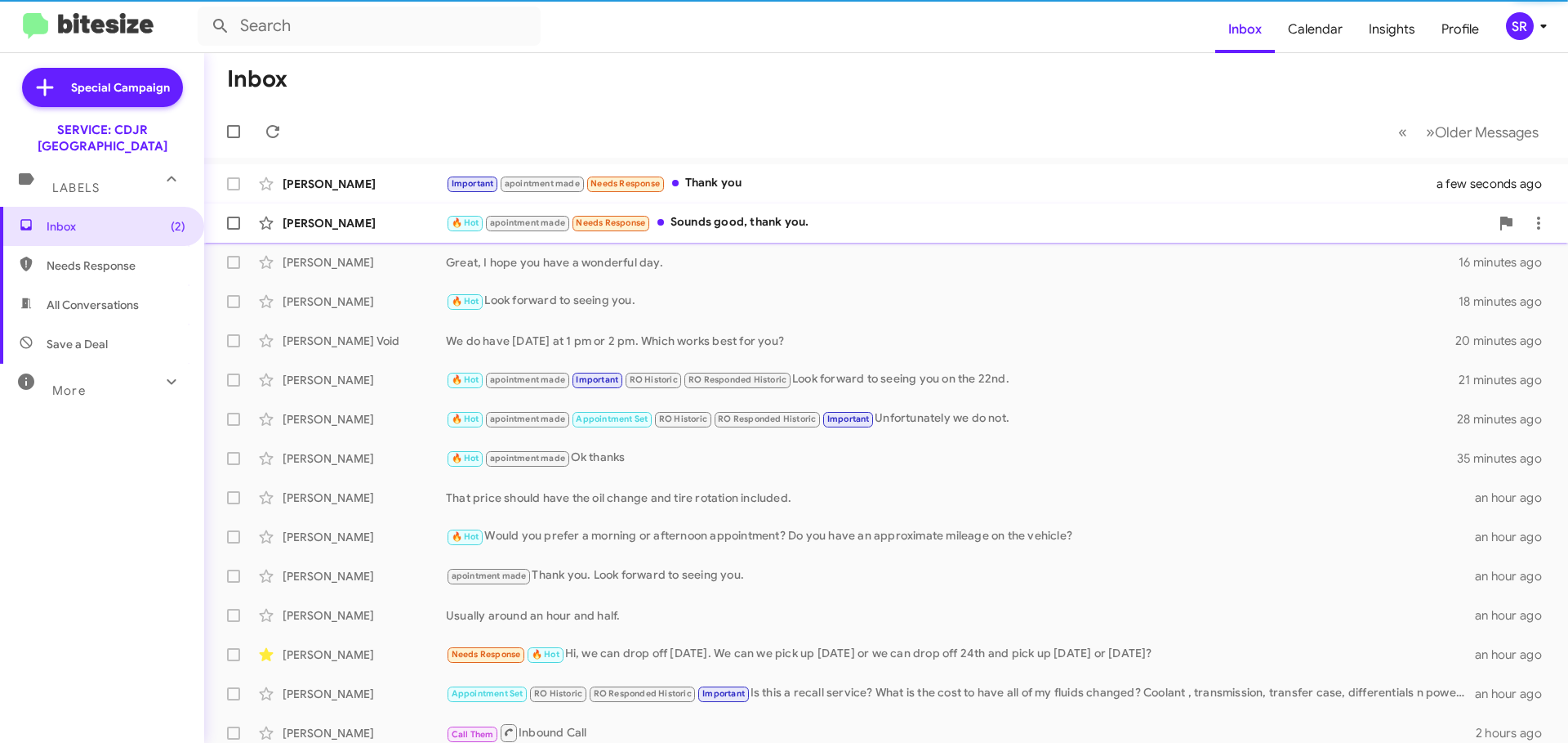
click at [756, 224] on div "🔥 Hot apointment made Needs Response Sounds good, thank you." at bounding box center [967, 222] width 1044 height 19
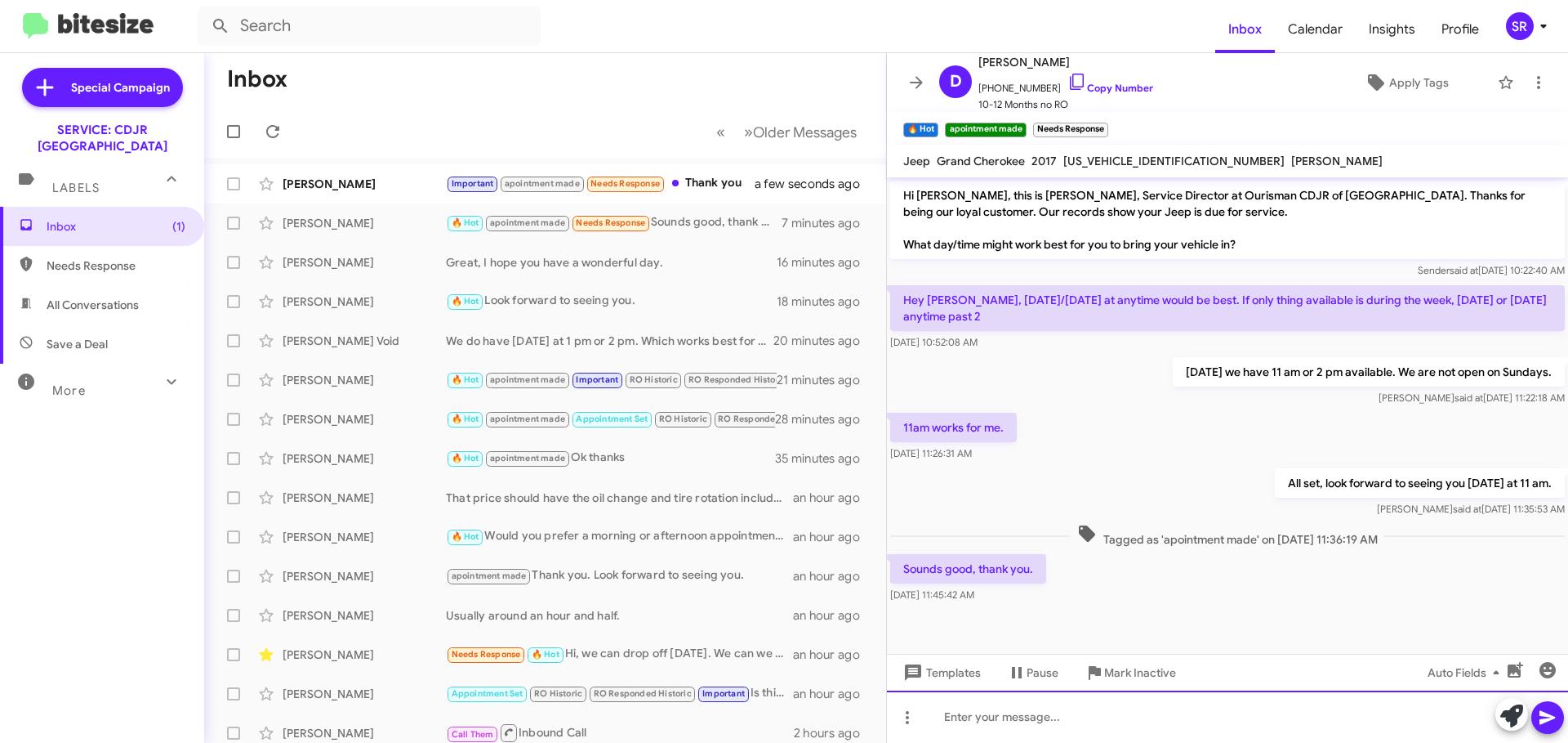
click at [1018, 713] on div at bounding box center [1227, 716] width 681 height 52
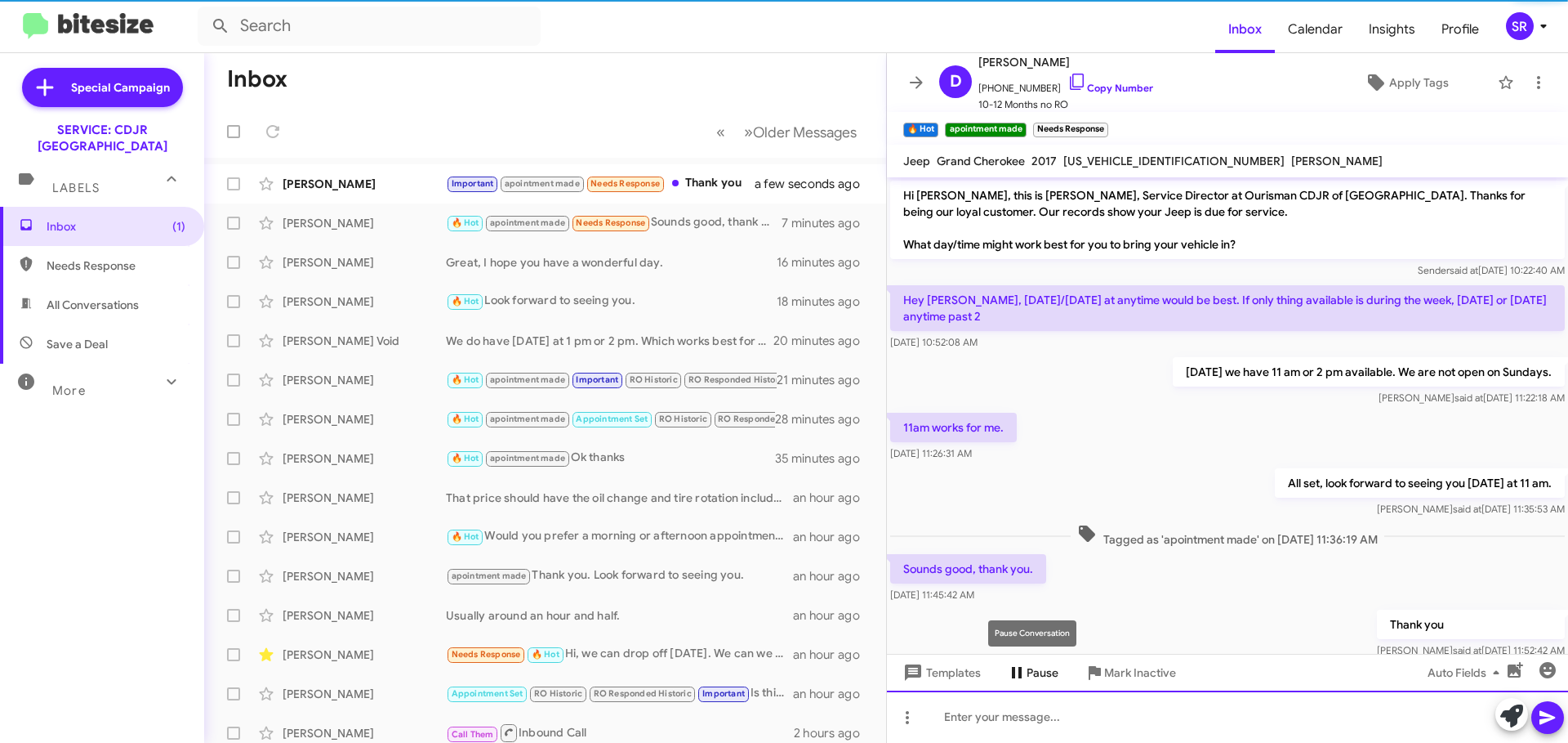
scroll to position [41, 0]
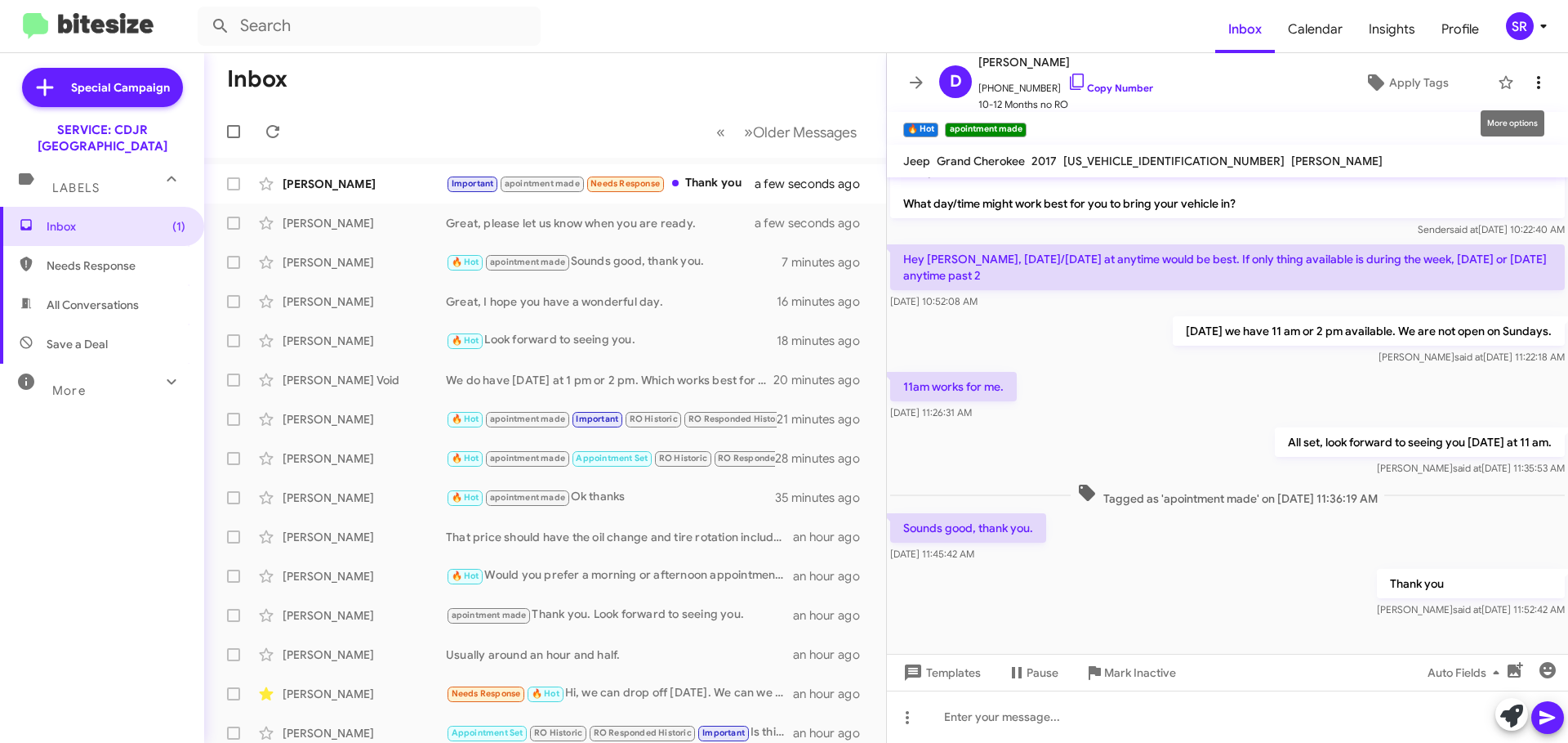
click at [1529, 90] on icon at bounding box center [1539, 83] width 20 height 20
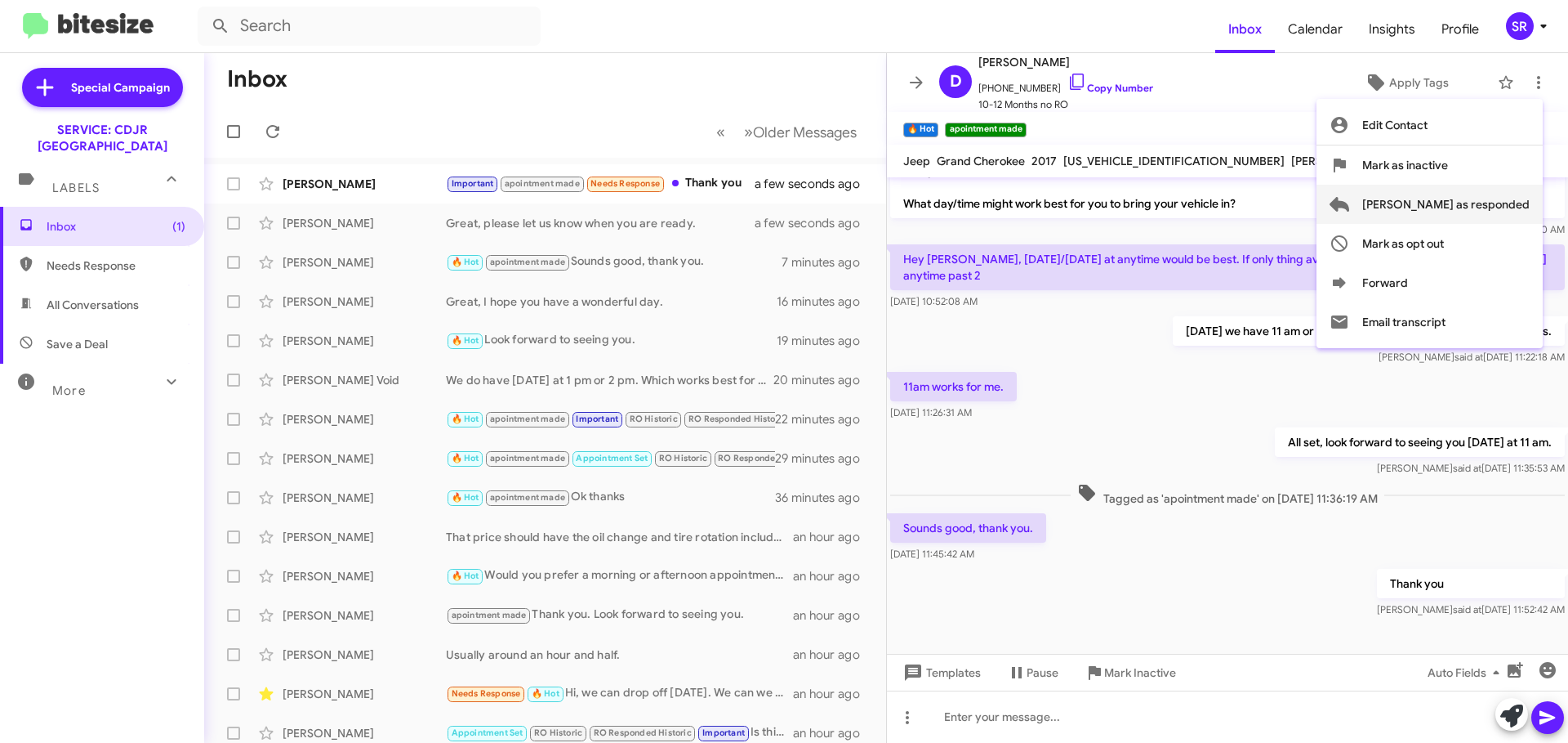
click at [1483, 204] on span "[PERSON_NAME] as responded" at bounding box center [1446, 203] width 168 height 39
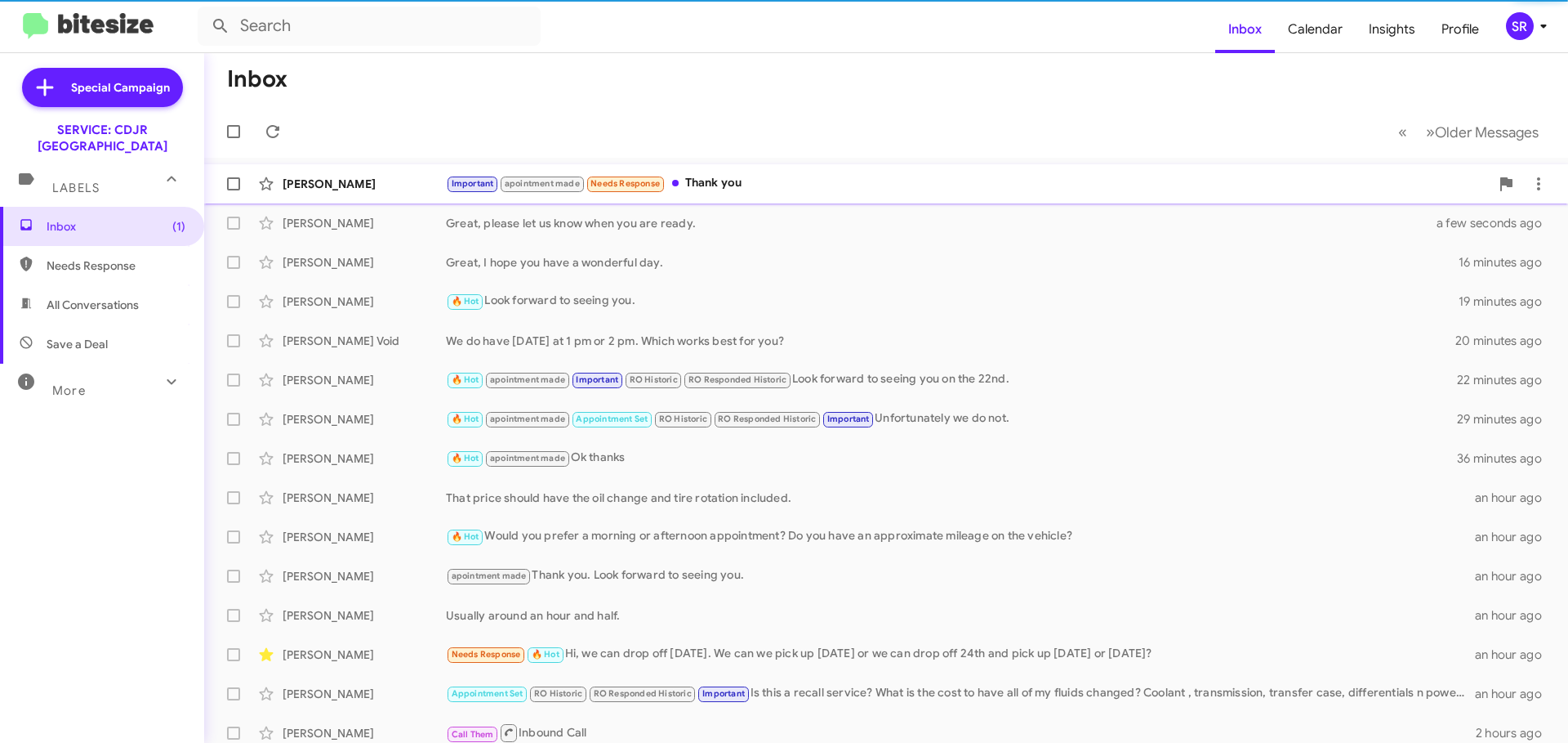
click at [778, 188] on div "Important apointment made Needs Response Thank you" at bounding box center [967, 183] width 1044 height 19
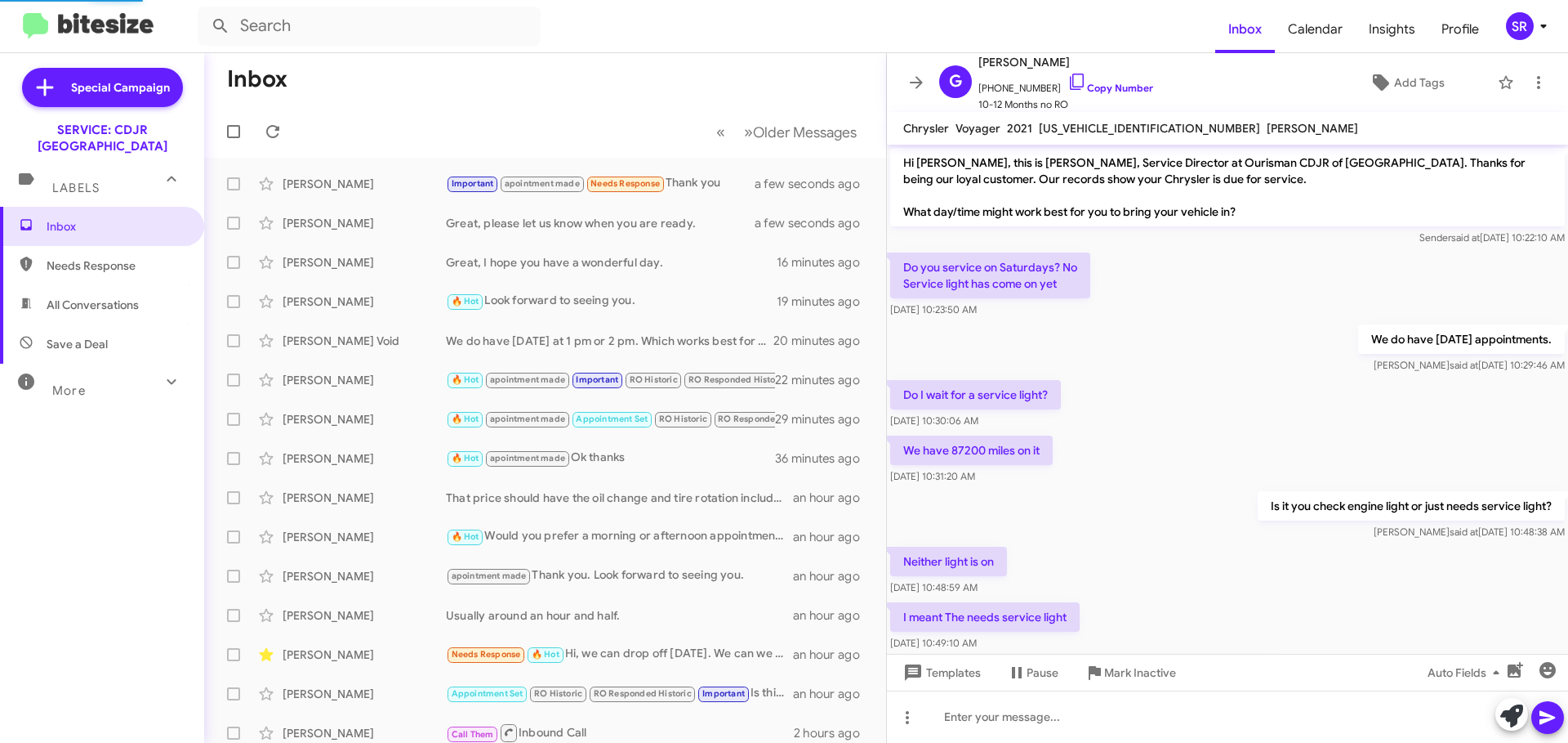
scroll to position [741, 0]
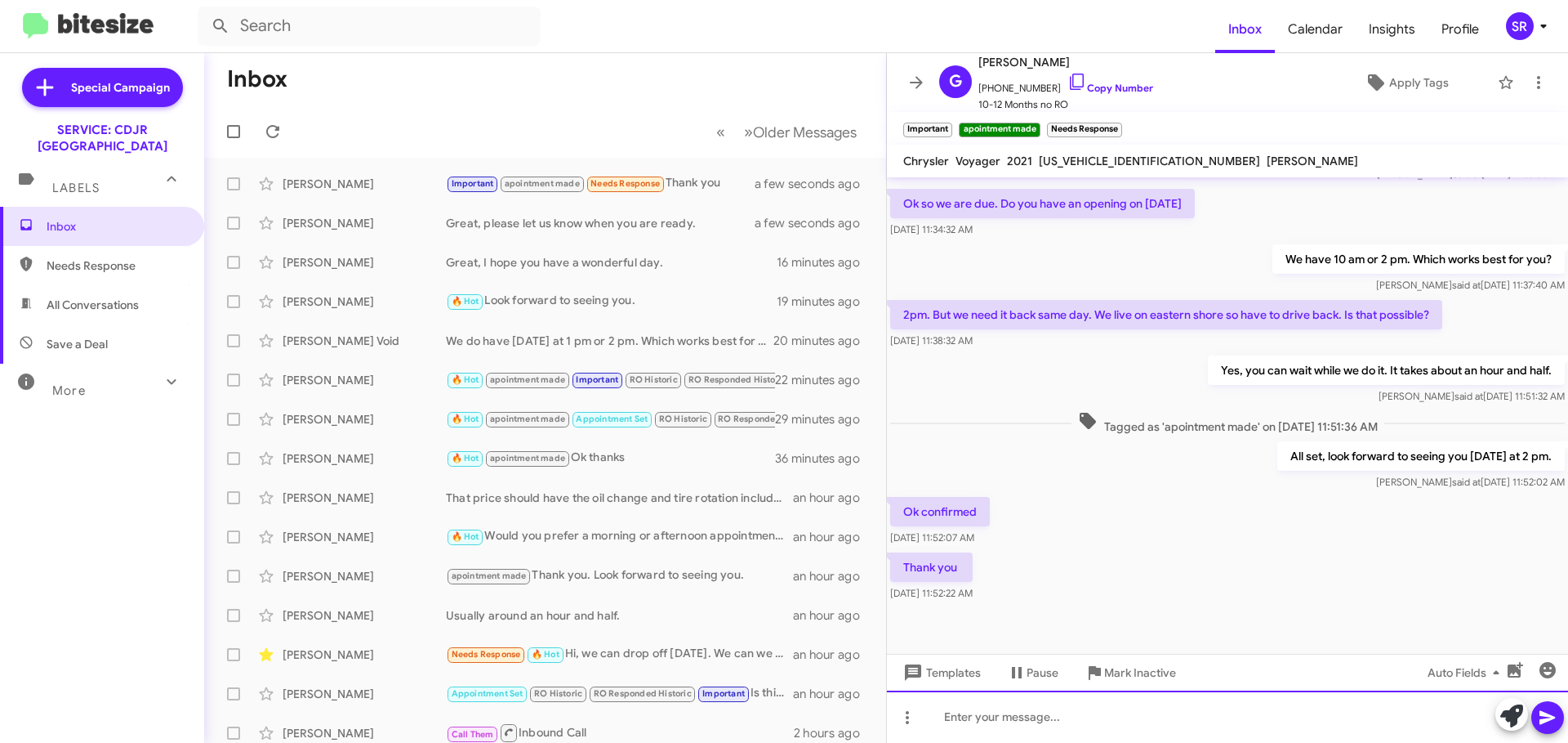
click at [991, 703] on div at bounding box center [1227, 716] width 681 height 52
click at [1546, 715] on icon at bounding box center [1546, 717] width 16 height 14
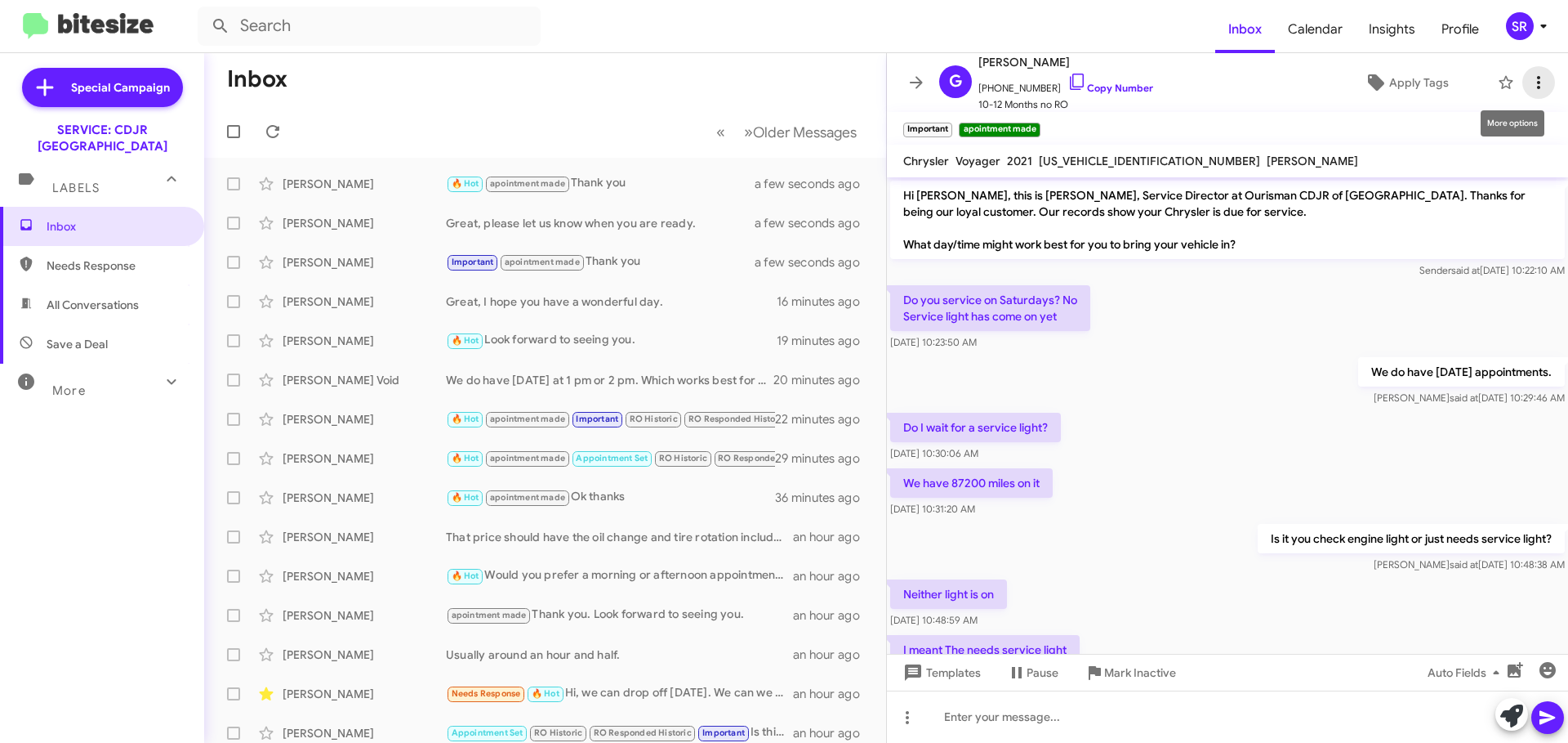
click at [1529, 77] on icon at bounding box center [1539, 83] width 20 height 20
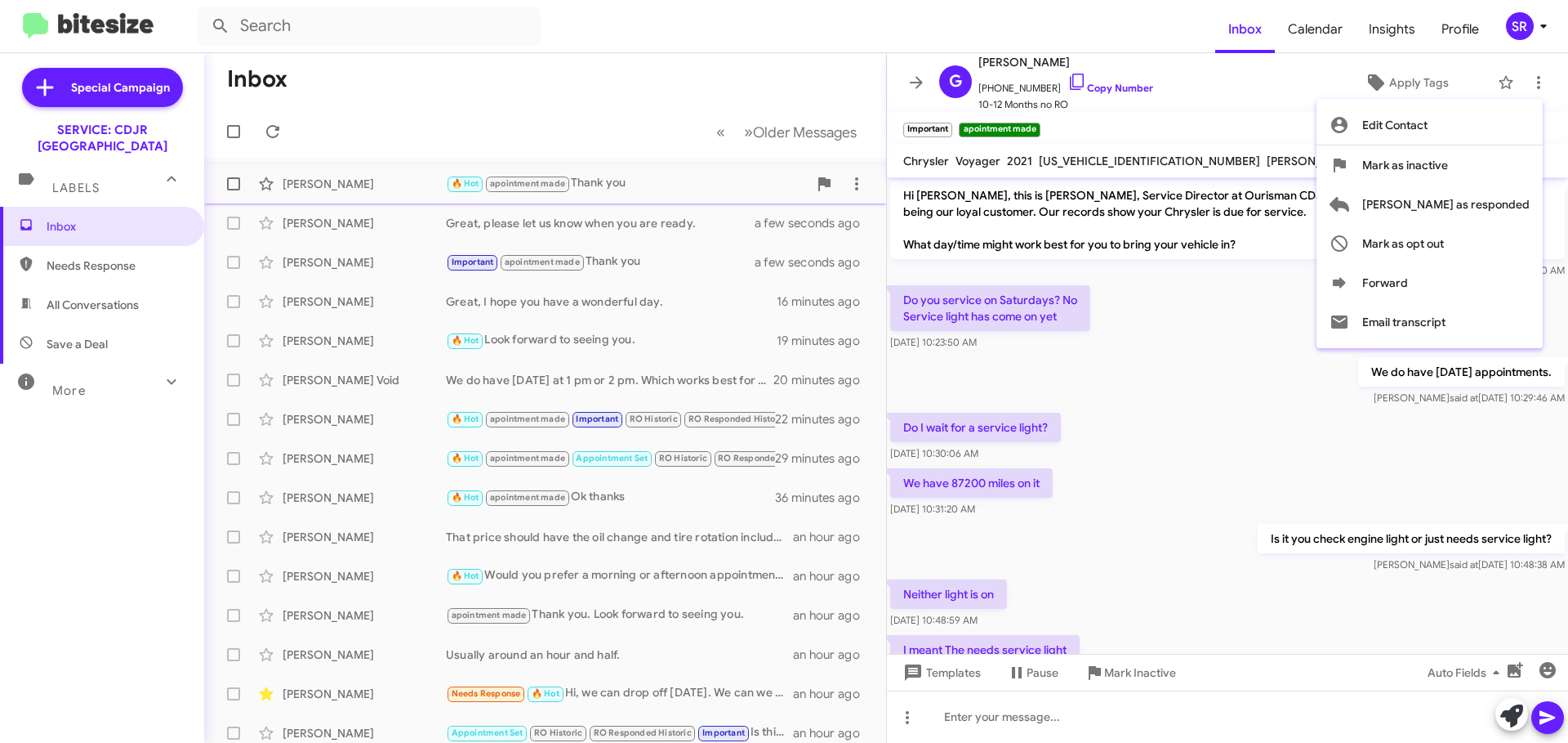
click at [1492, 193] on span "[PERSON_NAME] as responded" at bounding box center [1446, 203] width 168 height 39
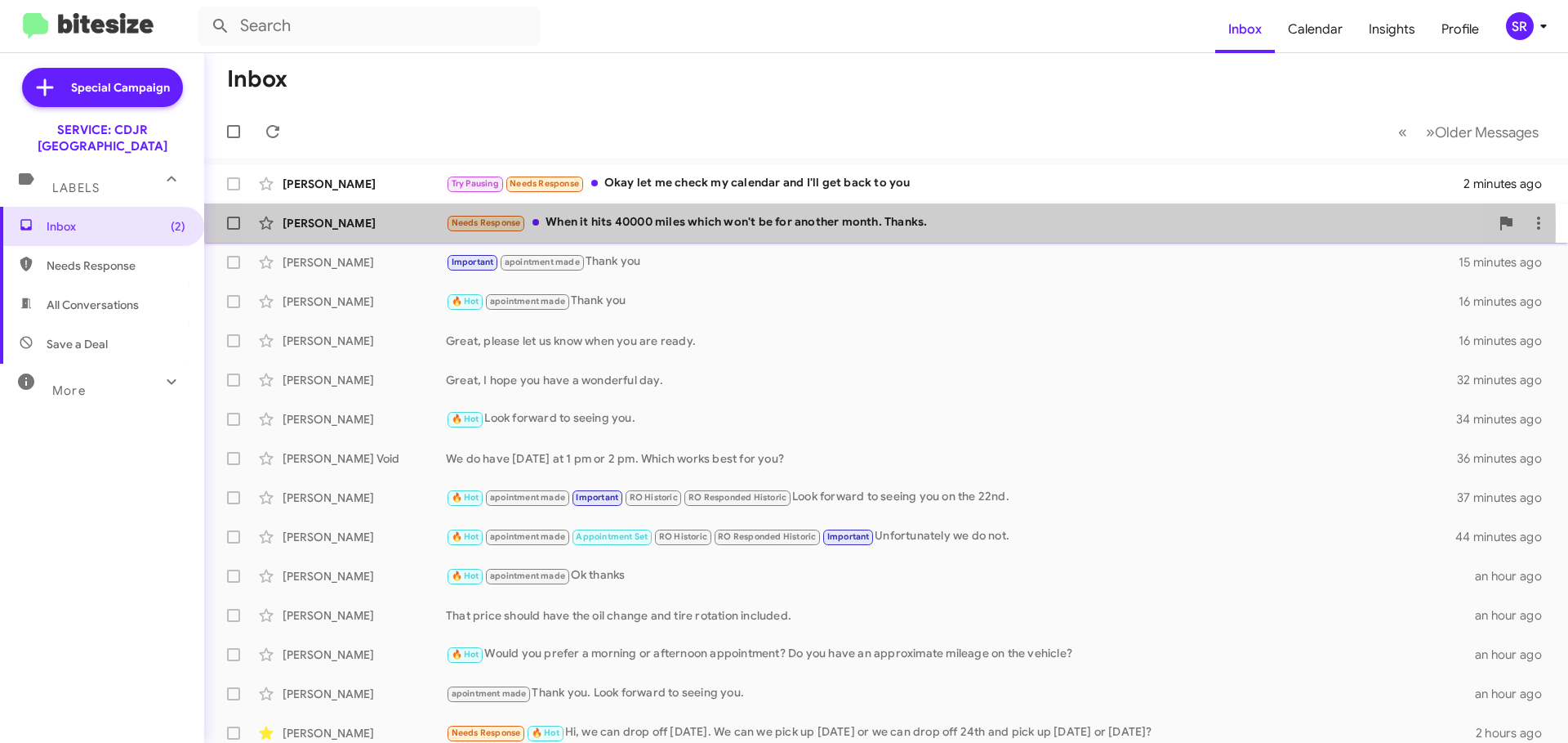
click at [794, 227] on div "Needs Response When it hits 40000 miles which won't be for another month. Thank…" at bounding box center [967, 222] width 1044 height 19
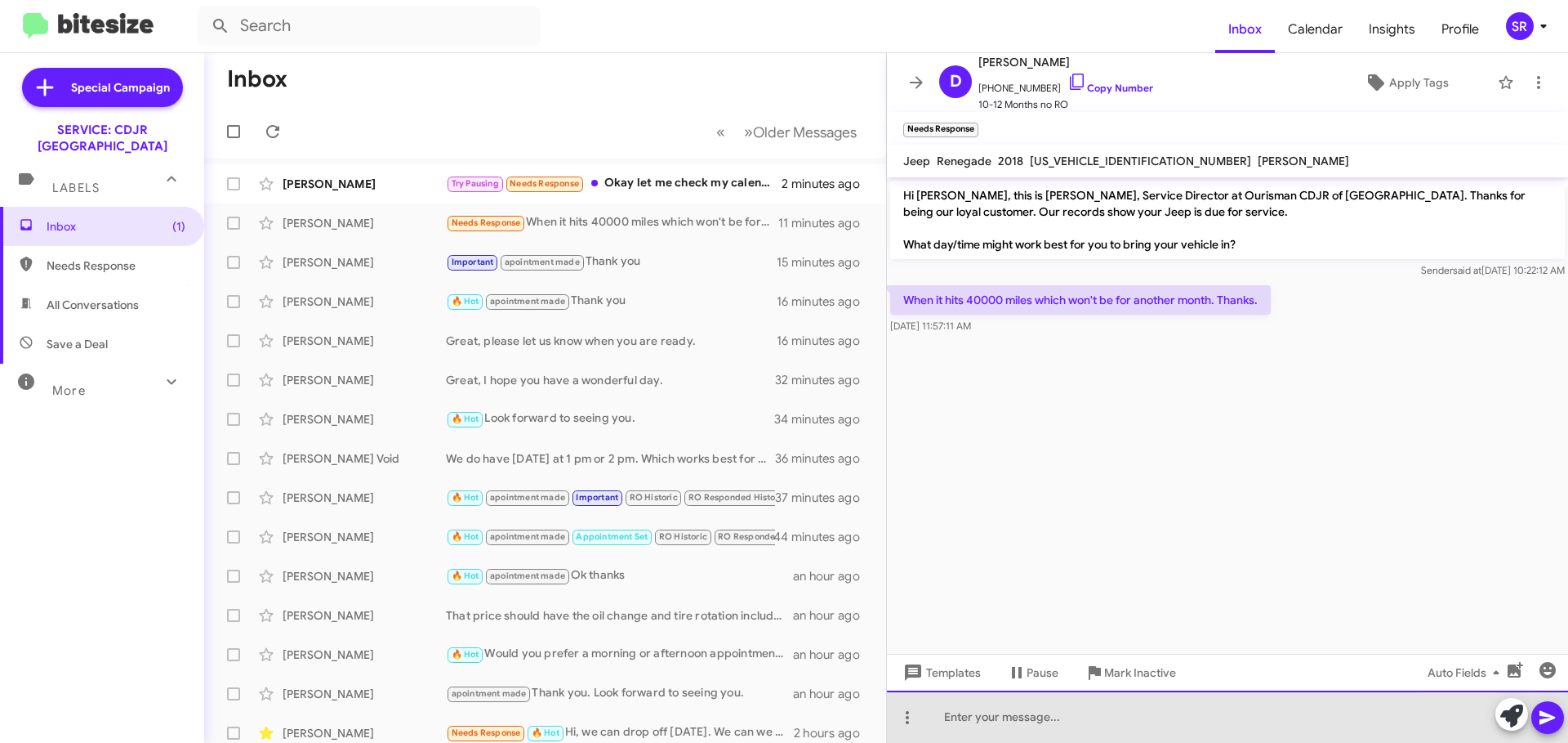
click at [975, 723] on div at bounding box center [1227, 716] width 681 height 52
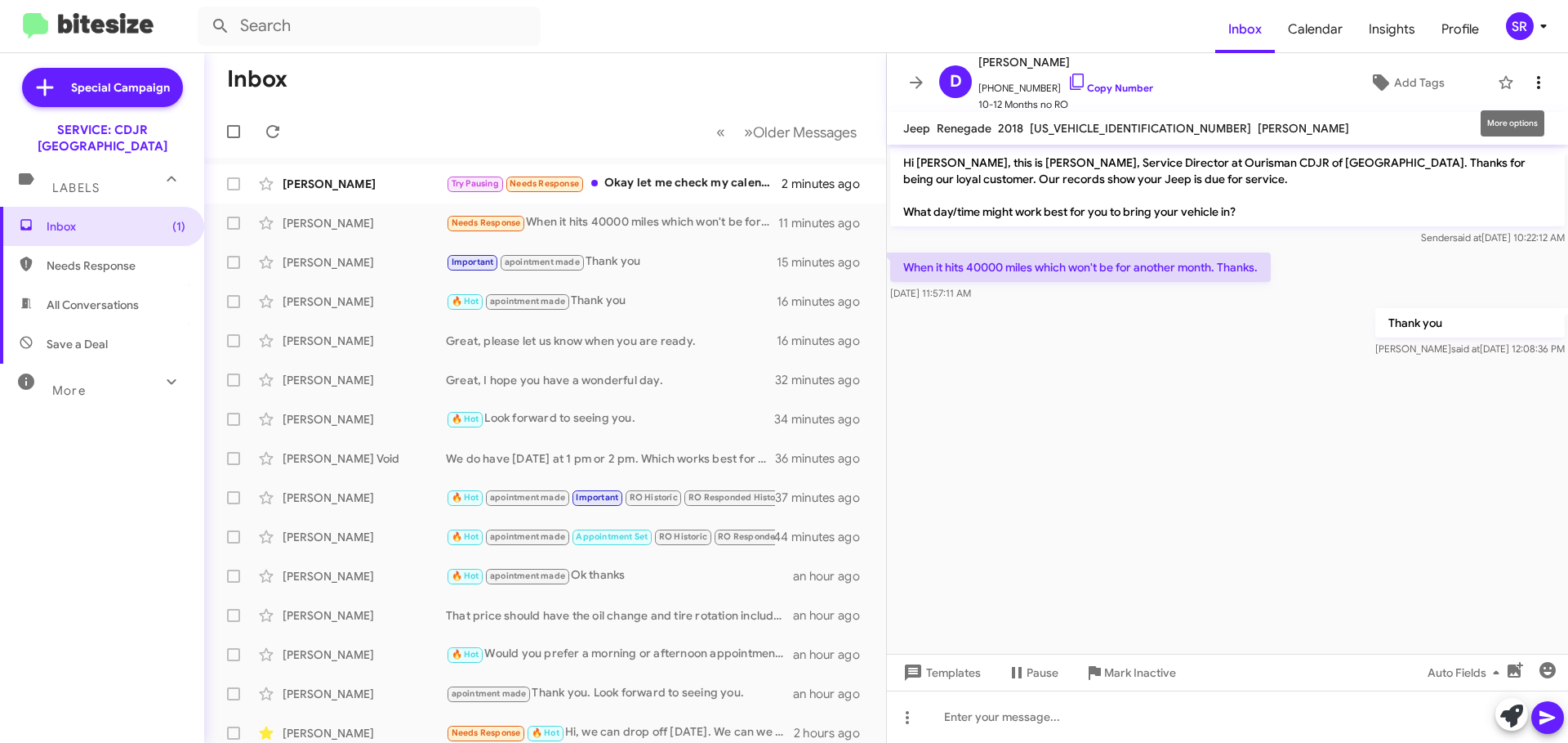
click at [1529, 81] on icon at bounding box center [1539, 83] width 20 height 20
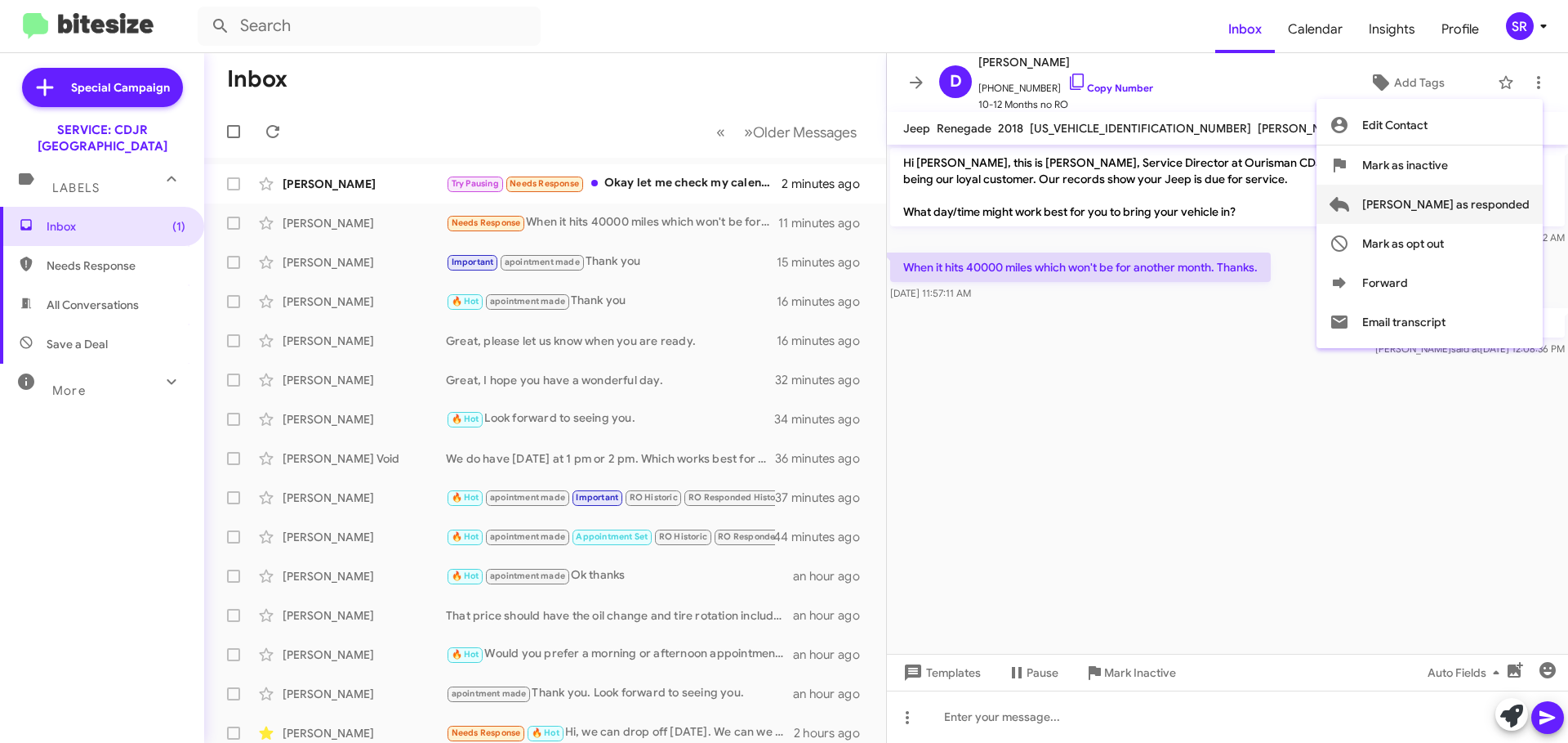
click at [1480, 206] on span "[PERSON_NAME] as responded" at bounding box center [1446, 203] width 168 height 39
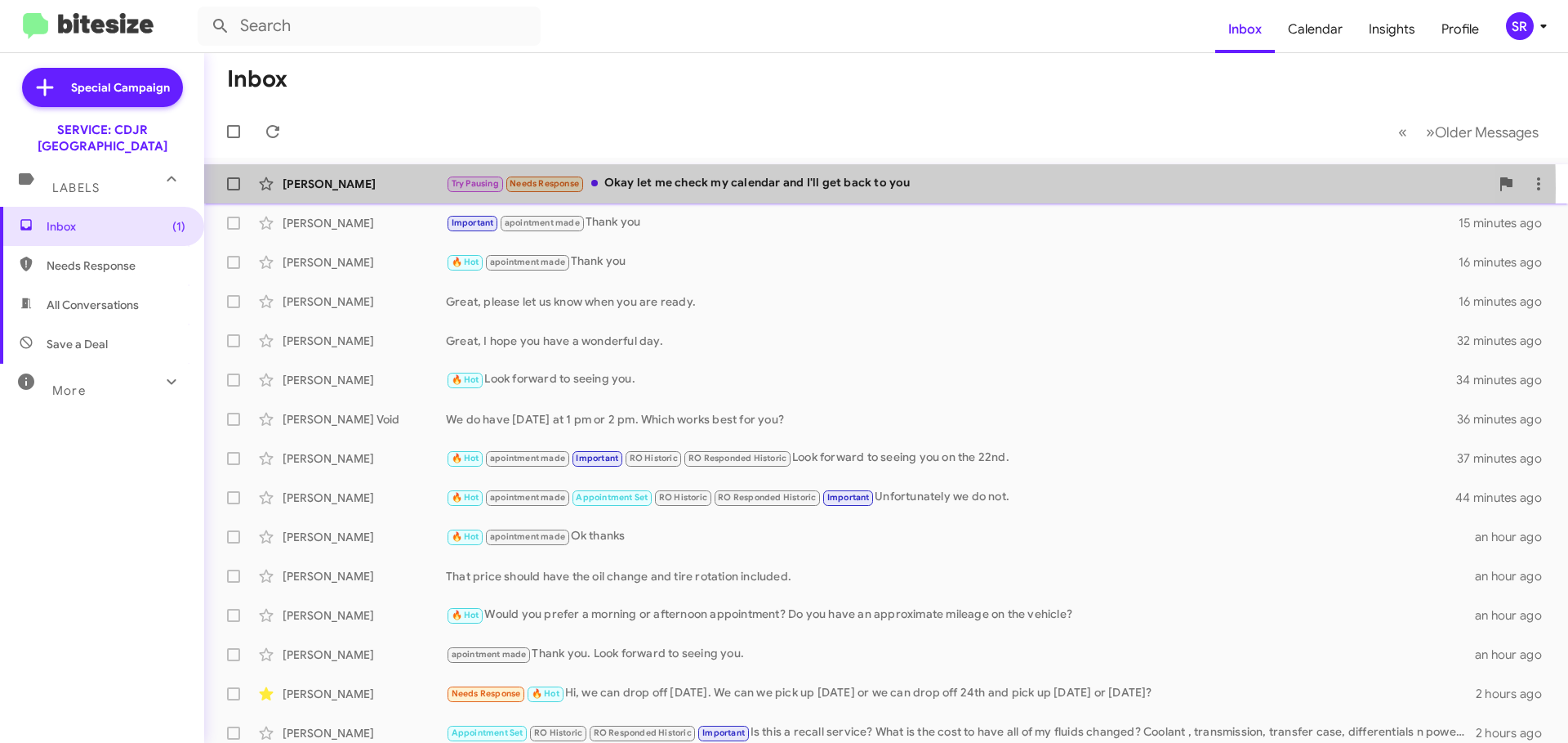
click at [799, 188] on div "Try Pausing Needs Response Okay let me check my calendar and I'll get back to y…" at bounding box center [967, 183] width 1044 height 19
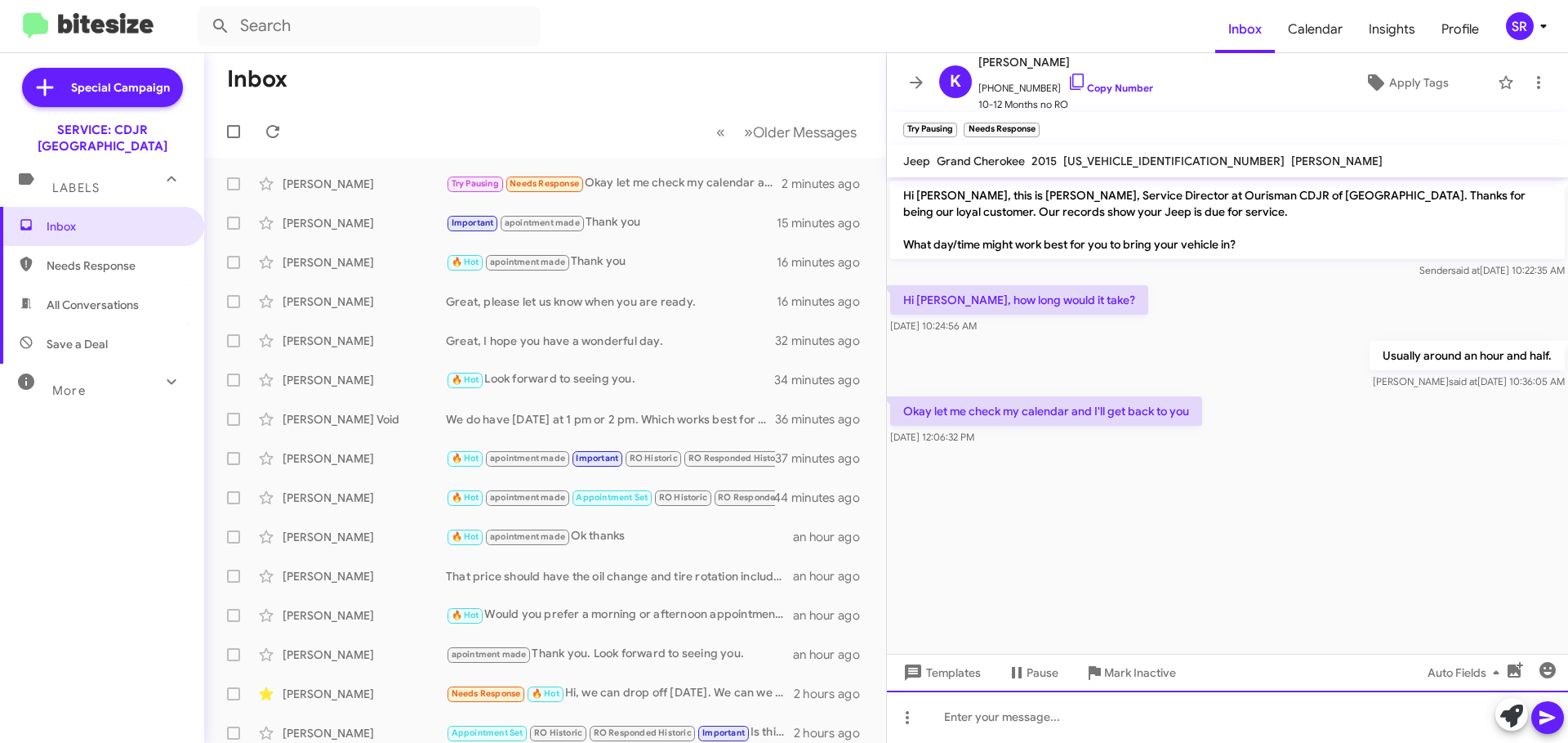
click at [1002, 706] on div at bounding box center [1227, 716] width 681 height 52
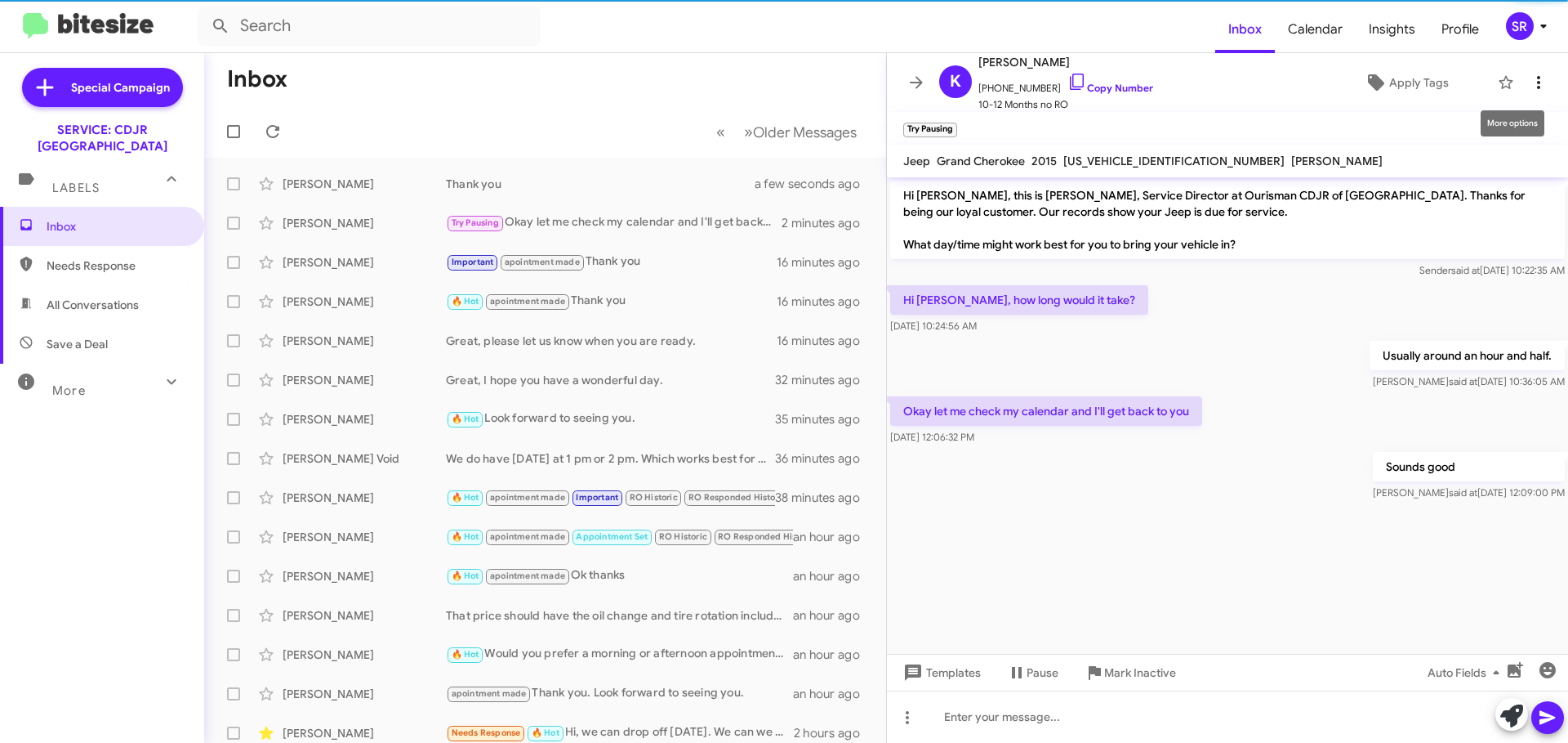
click at [1534, 83] on icon at bounding box center [1539, 83] width 20 height 20
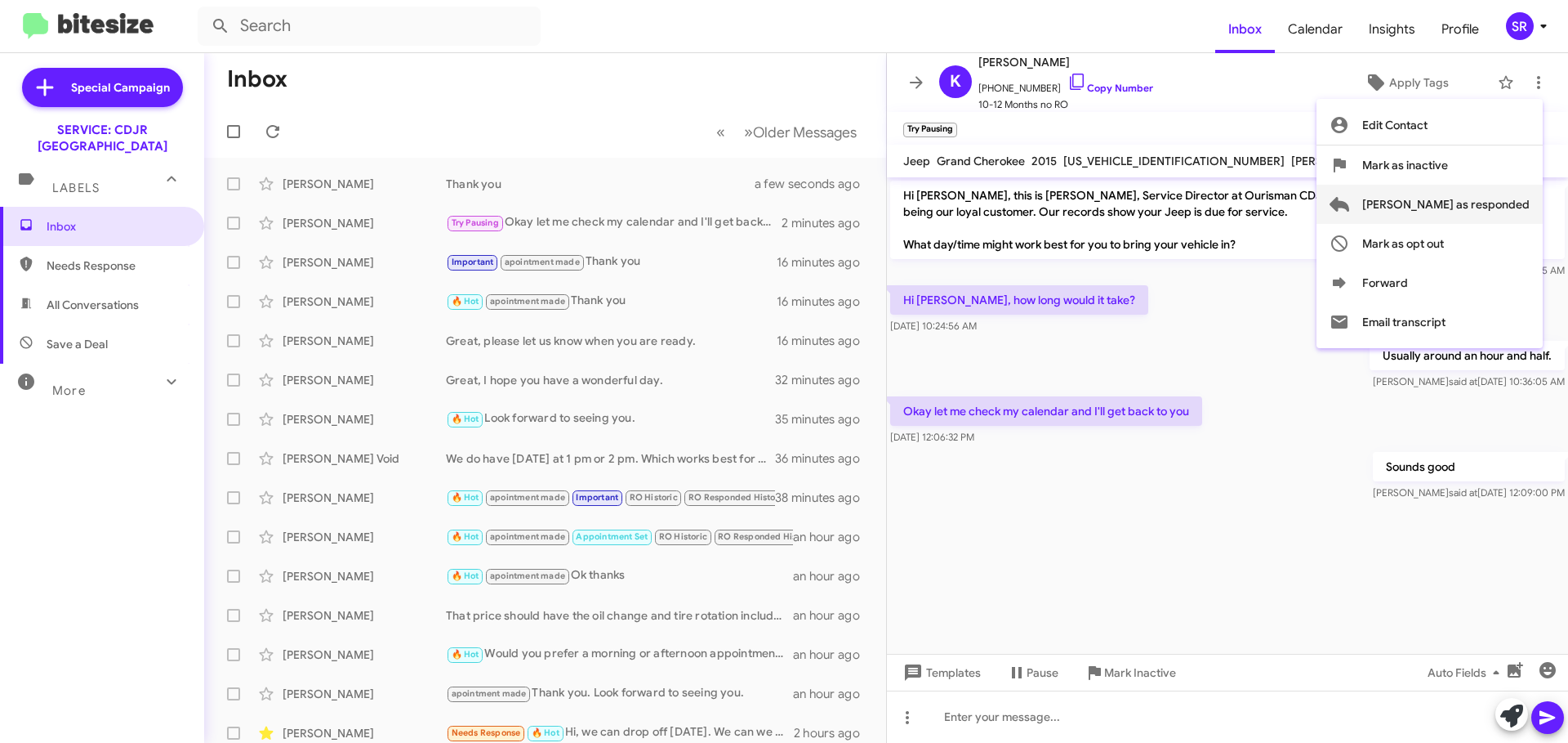
click at [1477, 201] on span "[PERSON_NAME] as responded" at bounding box center [1446, 203] width 168 height 39
